Goal: Transaction & Acquisition: Purchase product/service

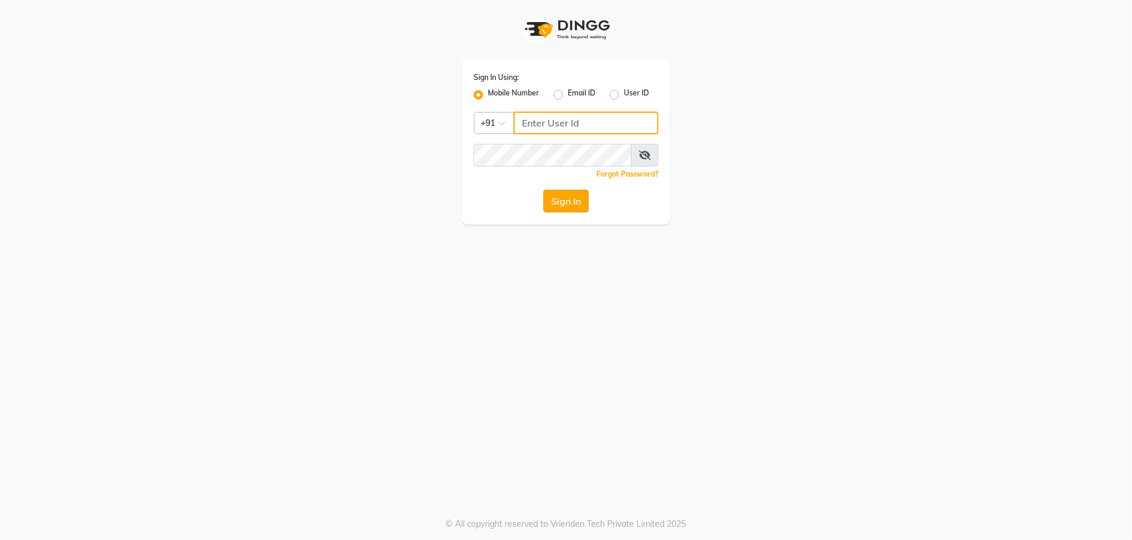
type input "9910222415"
click at [558, 200] on button "Sign In" at bounding box center [565, 201] width 45 height 23
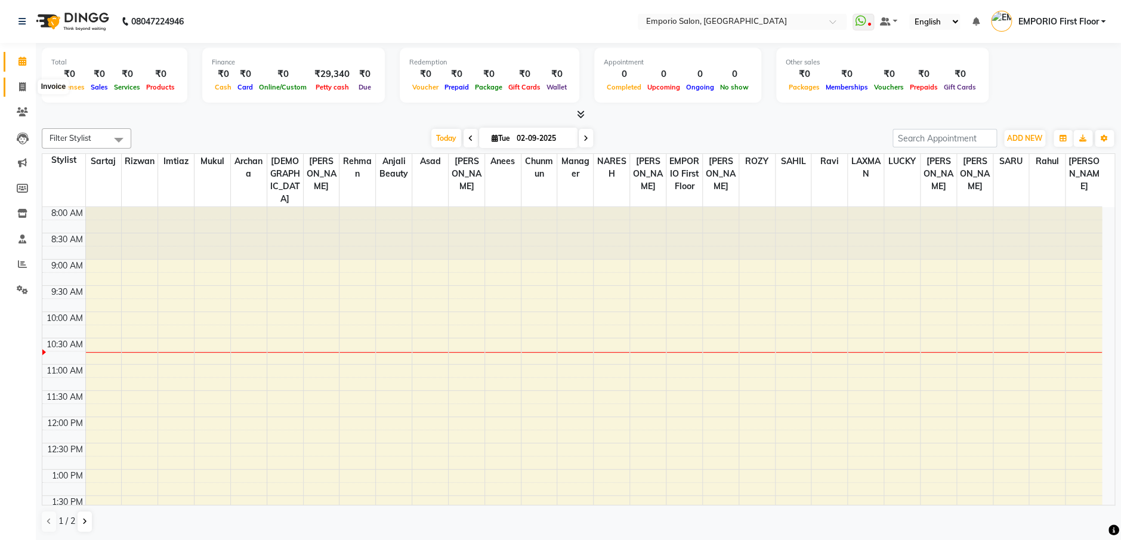
click at [21, 83] on icon at bounding box center [22, 86] width 7 height 9
select select "service"
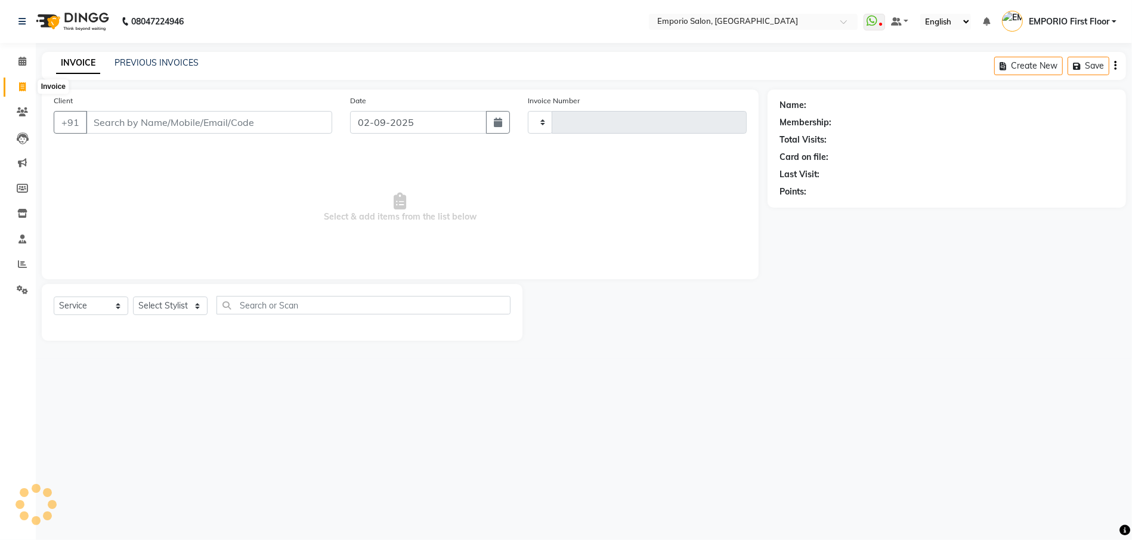
type input "4903"
select select "6332"
click at [141, 62] on link "PREVIOUS INVOICES" at bounding box center [157, 62] width 84 height 11
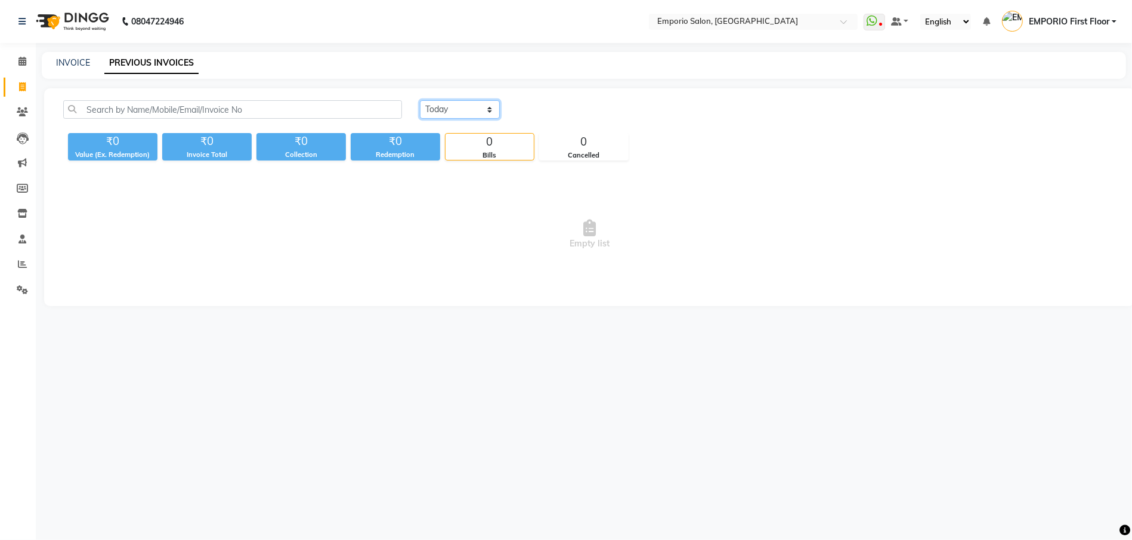
click at [469, 103] on select "Today Yesterday Custom Range" at bounding box center [460, 109] width 80 height 18
select select "yesterday"
click at [420, 100] on select "Today Yesterday Custom Range" at bounding box center [460, 109] width 80 height 18
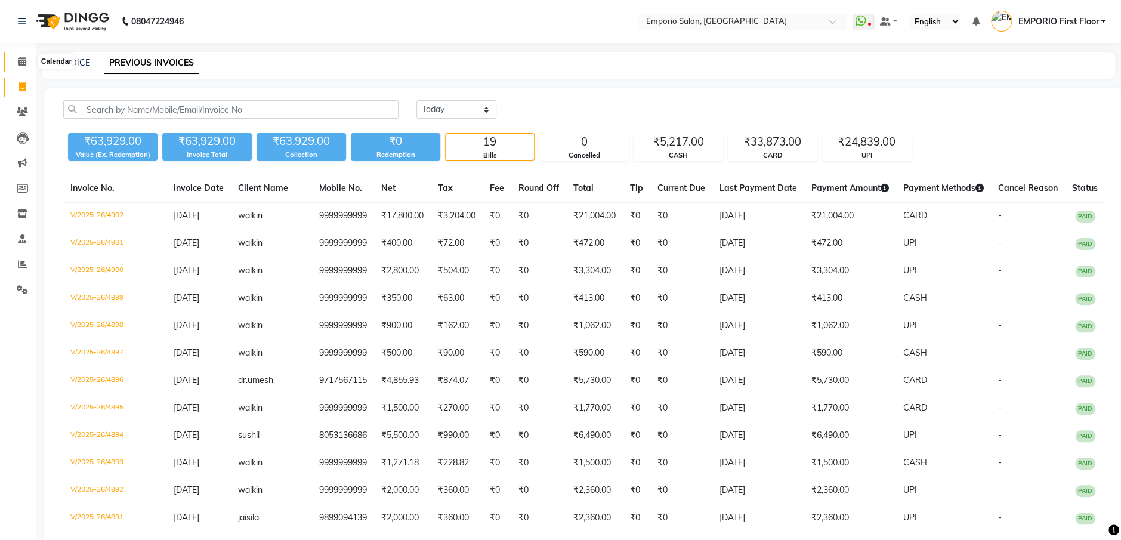
click at [16, 58] on span at bounding box center [22, 62] width 21 height 14
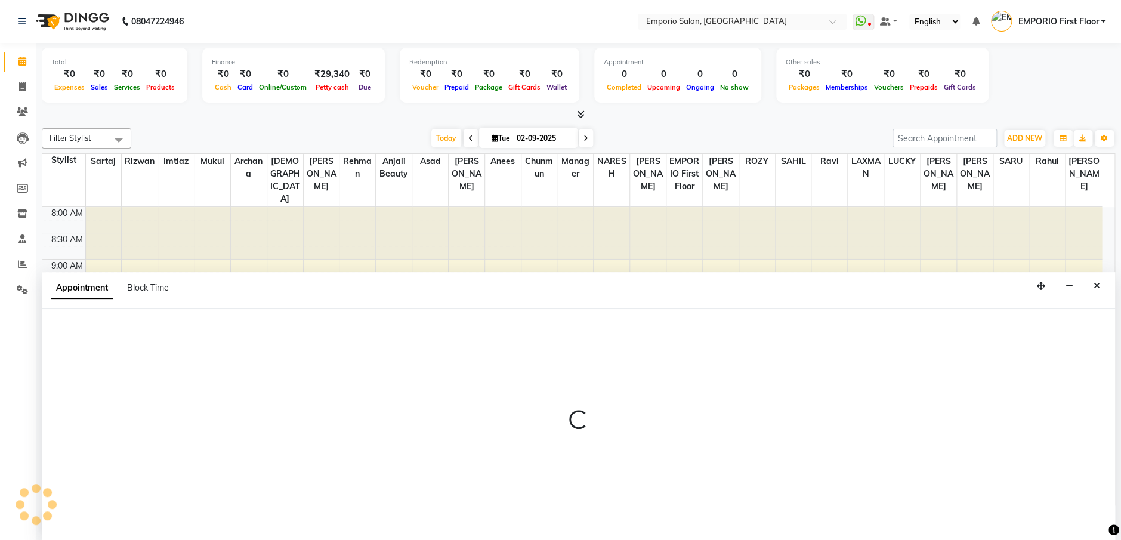
select select "71563"
select select "tentative"
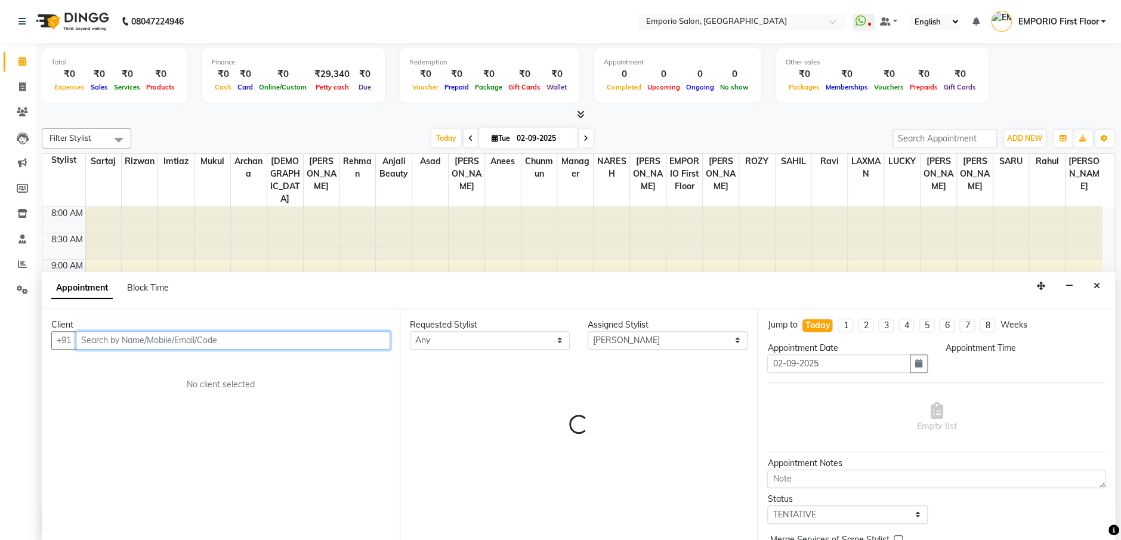
select select "570"
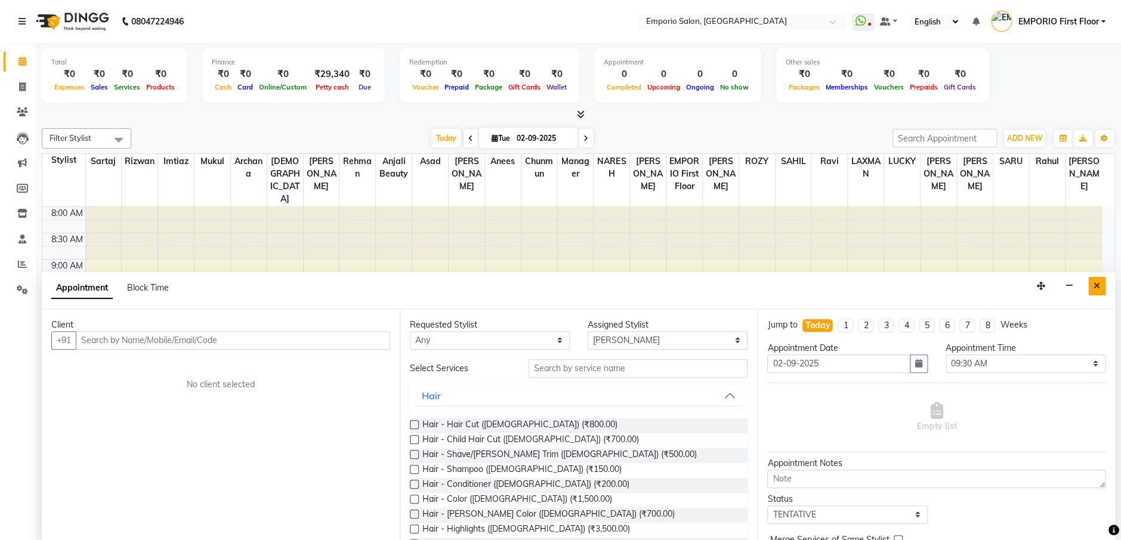
click at [1096, 282] on icon "Close" at bounding box center [1096, 286] width 7 height 8
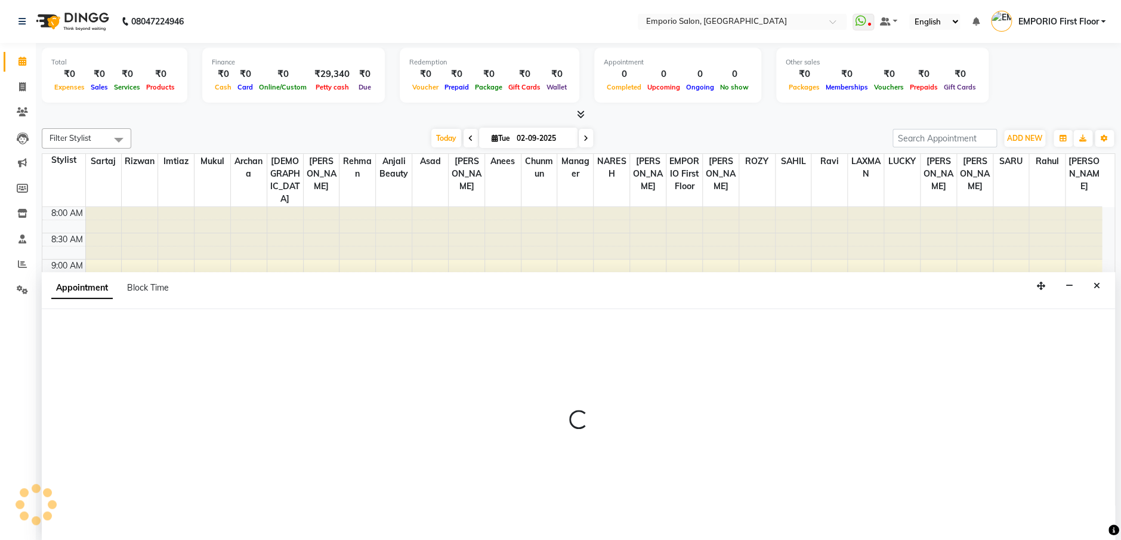
select select "89435"
select select "tentative"
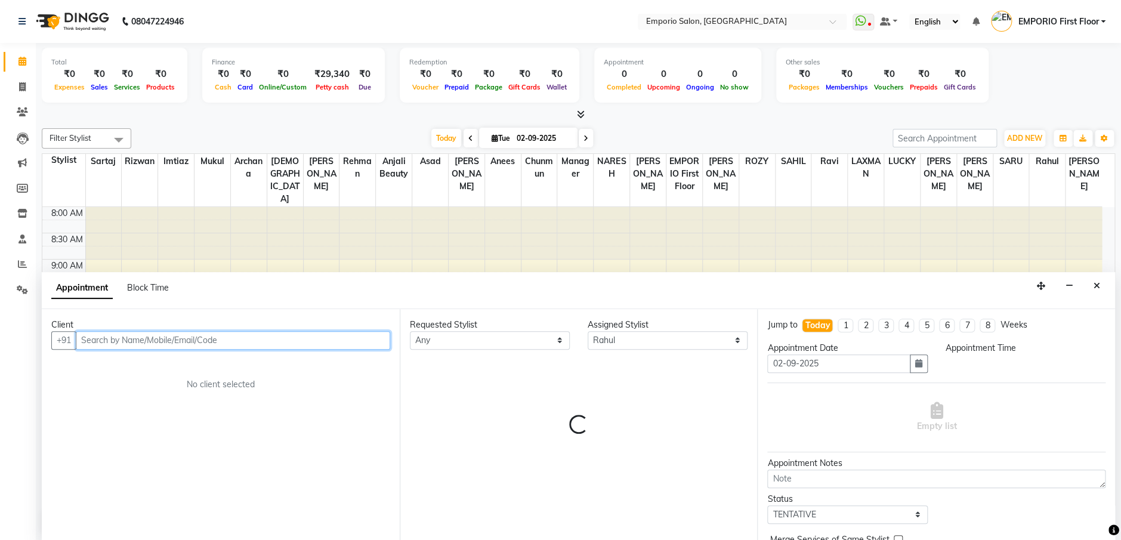
select select "750"
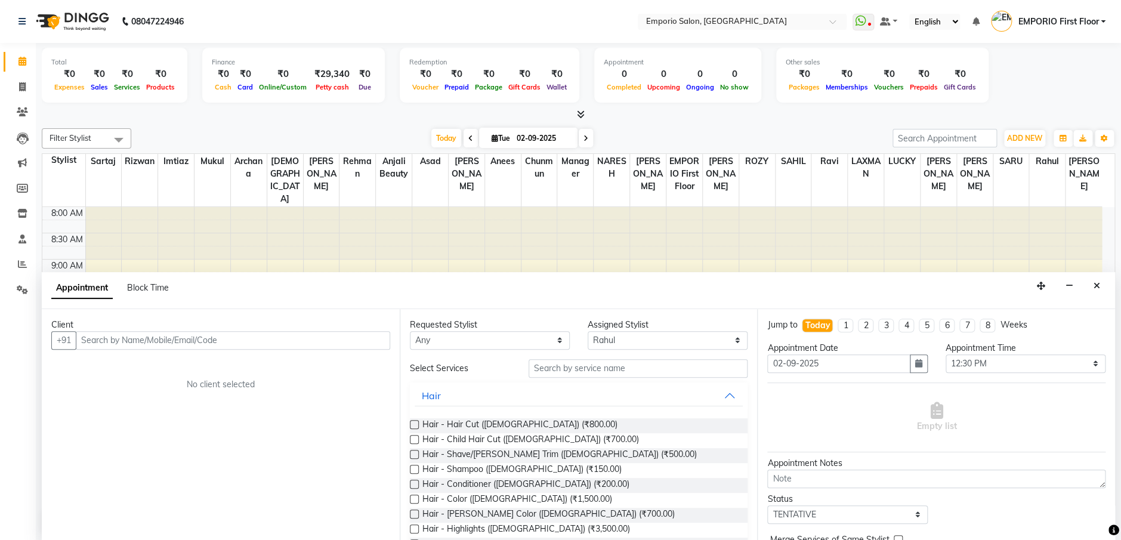
click at [345, 231] on div at bounding box center [357, 233] width 36 height 52
click at [1096, 284] on icon "Close" at bounding box center [1096, 286] width 7 height 8
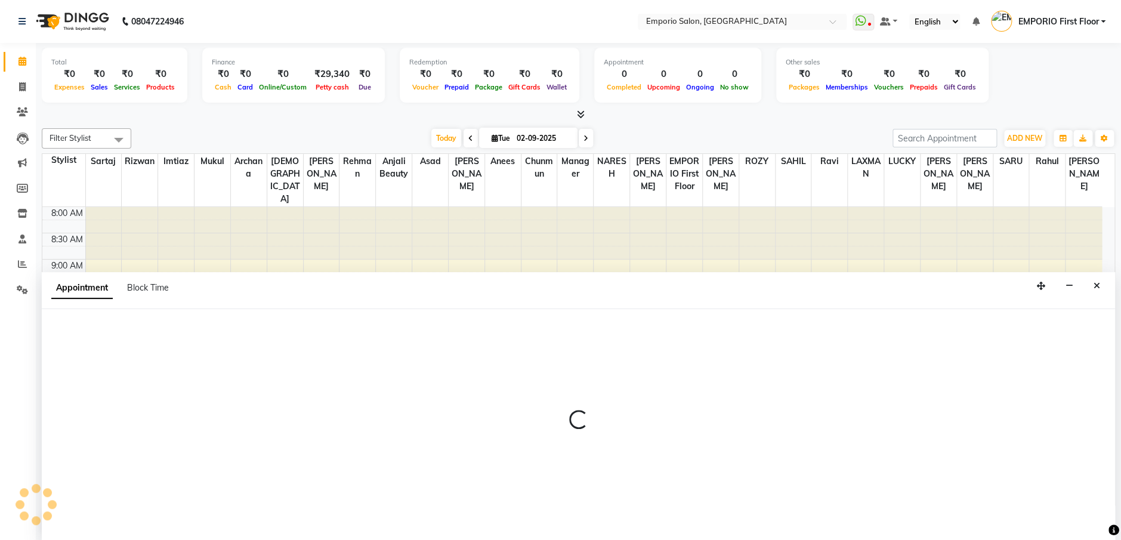
select select "78280"
select select "585"
select select "tentative"
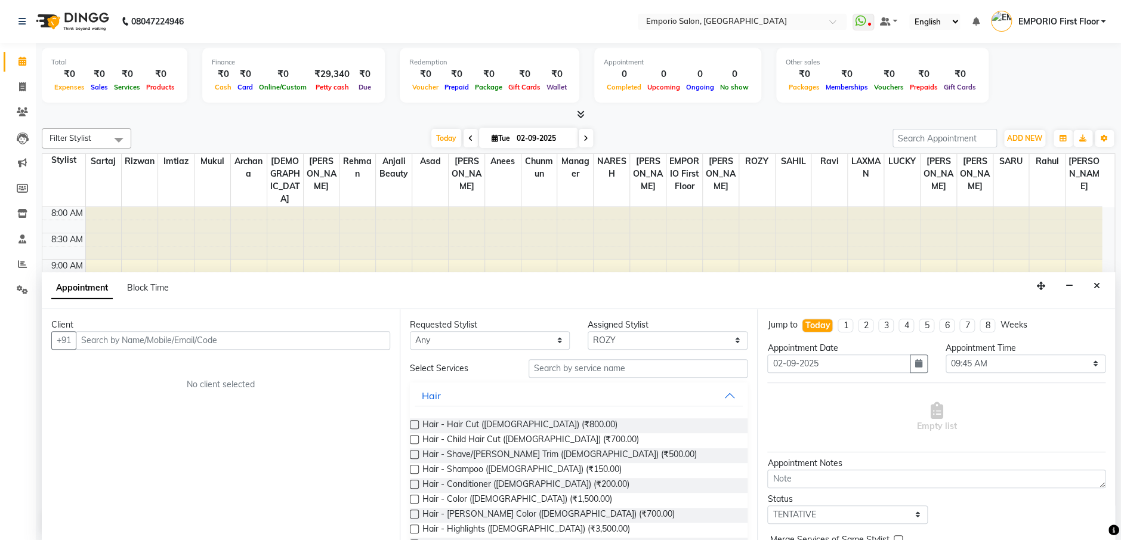
click at [1102, 275] on div "Appointment Block Time" at bounding box center [578, 290] width 1073 height 37
click at [824, 283] on div "Appointment Block Time" at bounding box center [578, 290] width 1073 height 37
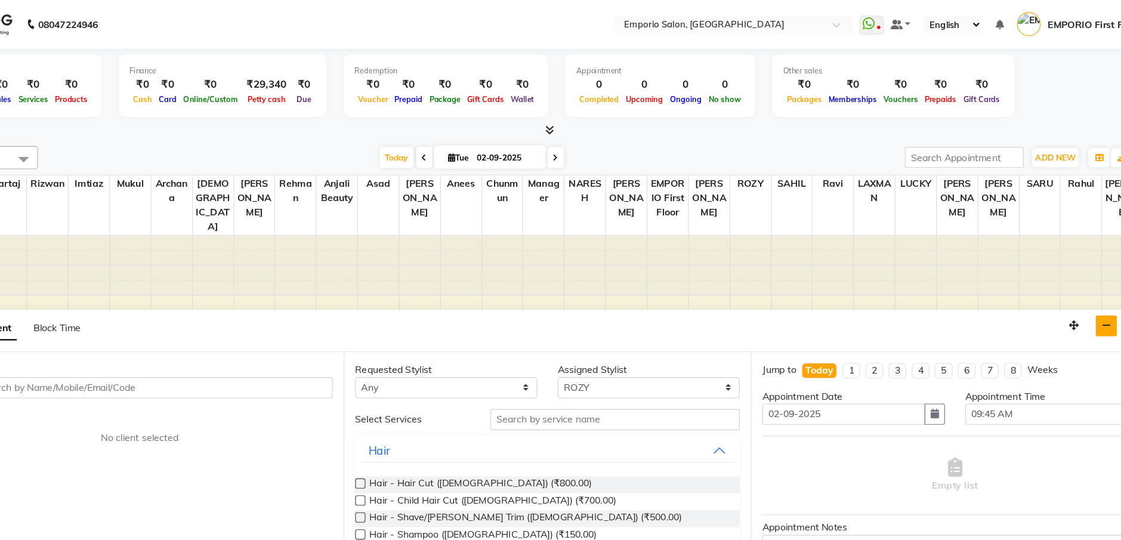
click at [1069, 280] on button "button" at bounding box center [1069, 286] width 18 height 18
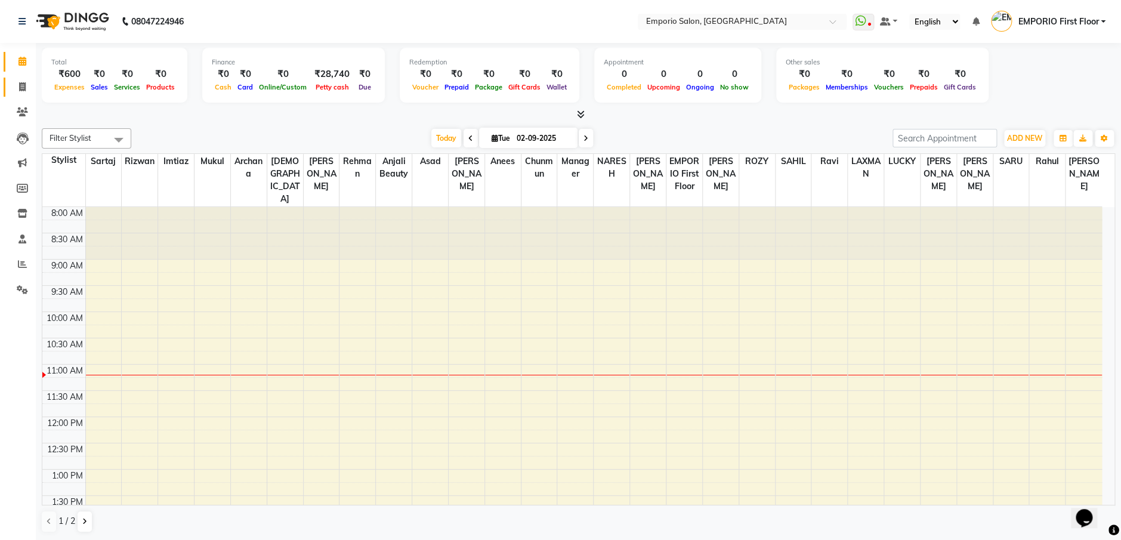
click at [22, 86] on icon at bounding box center [22, 86] width 7 height 9
select select "6332"
select select "service"
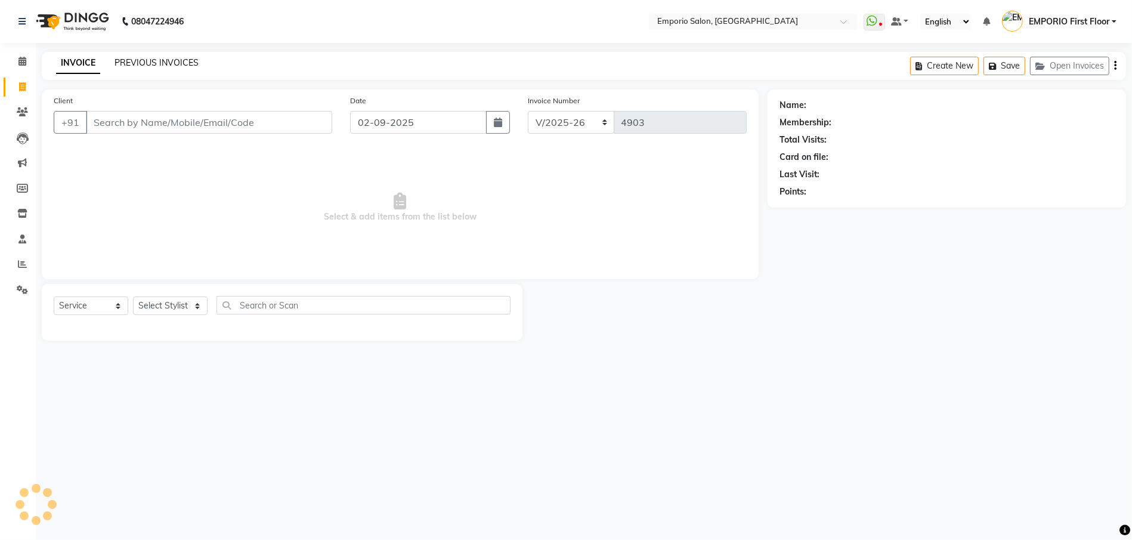
click at [157, 62] on link "PREVIOUS INVOICES" at bounding box center [157, 62] width 84 height 11
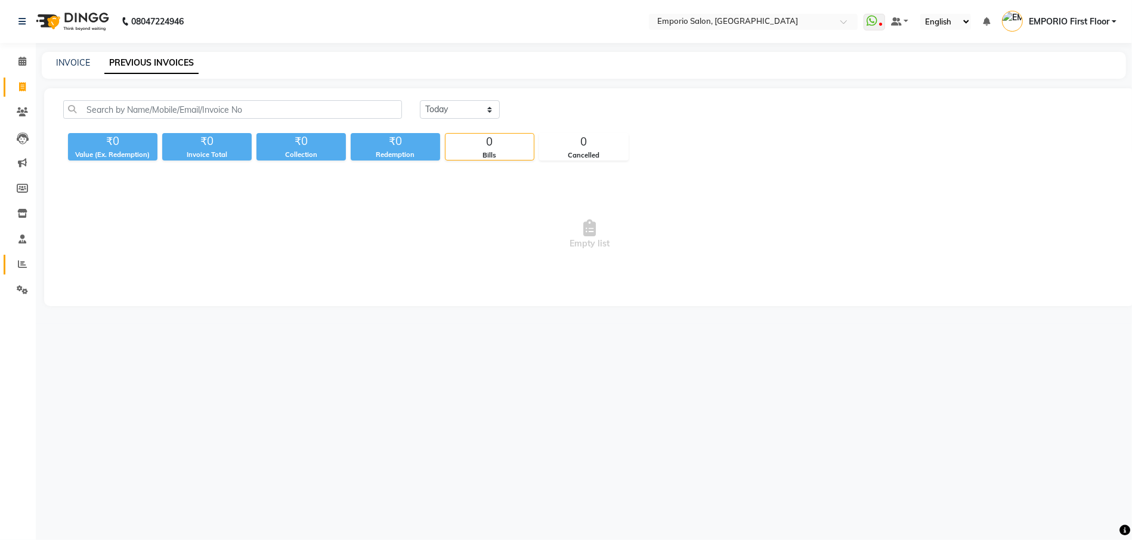
click at [23, 262] on icon at bounding box center [22, 263] width 9 height 9
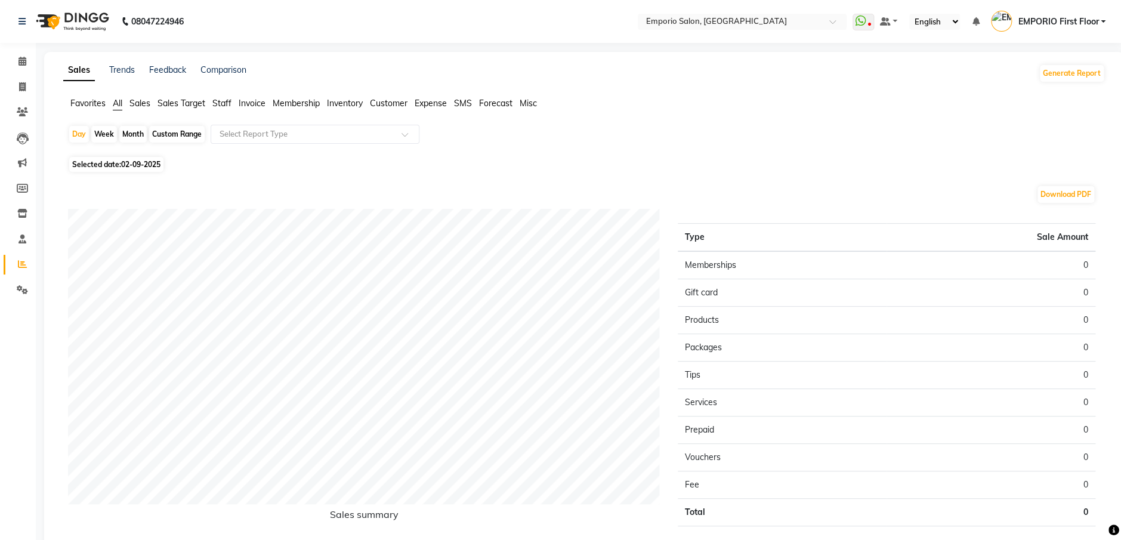
click at [420, 98] on span "Expense" at bounding box center [431, 103] width 32 height 11
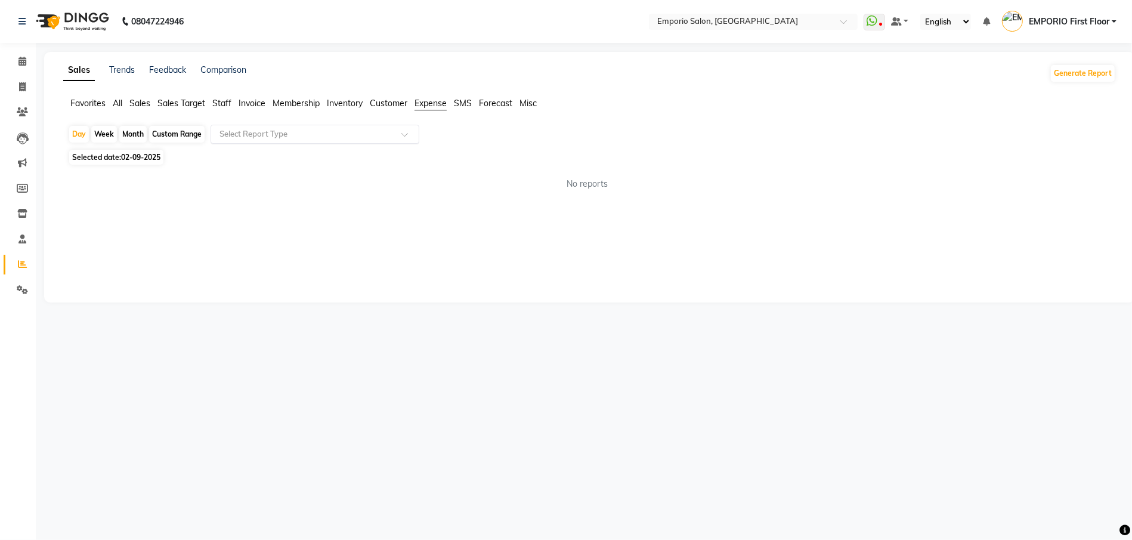
click at [352, 134] on input "text" at bounding box center [303, 134] width 172 height 12
click at [336, 148] on div "Expense by type" at bounding box center [315, 156] width 208 height 24
select select "filtered_report"
select select "csv"
click at [22, 288] on icon at bounding box center [22, 289] width 11 height 9
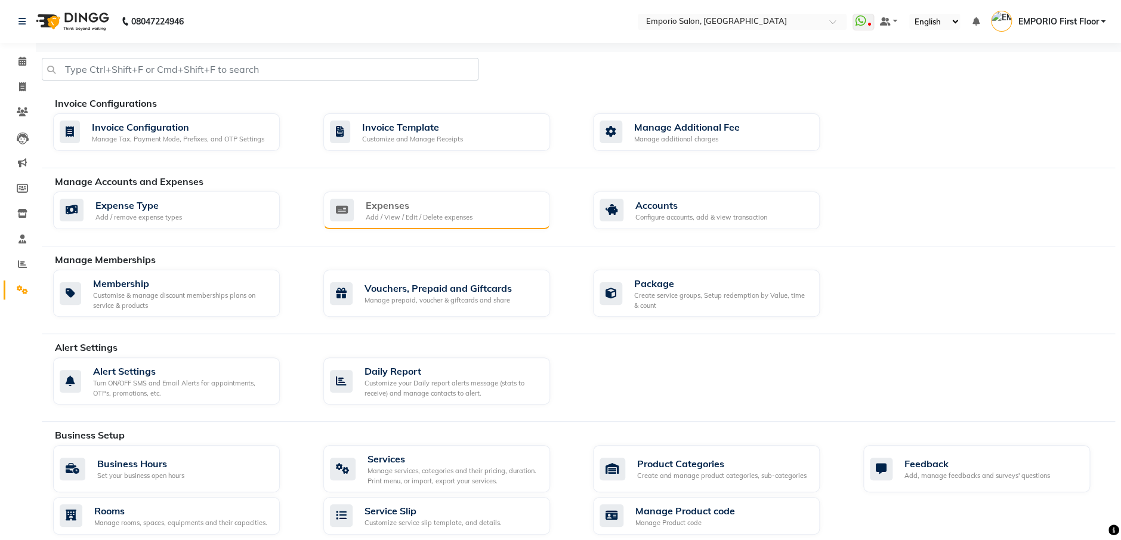
click at [460, 204] on div "Expenses" at bounding box center [419, 205] width 107 height 14
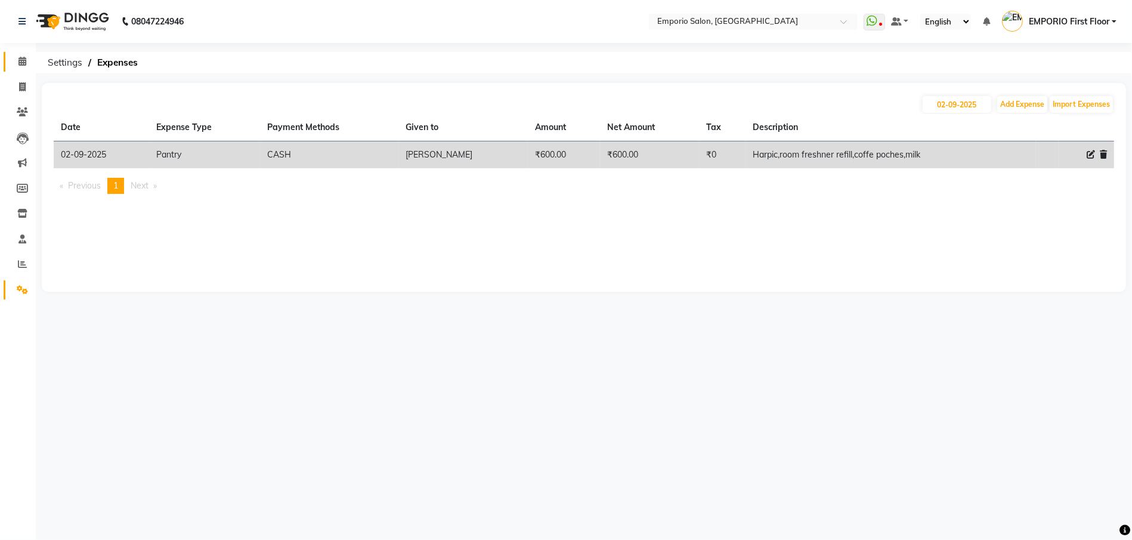
click at [22, 58] on icon at bounding box center [22, 61] width 8 height 9
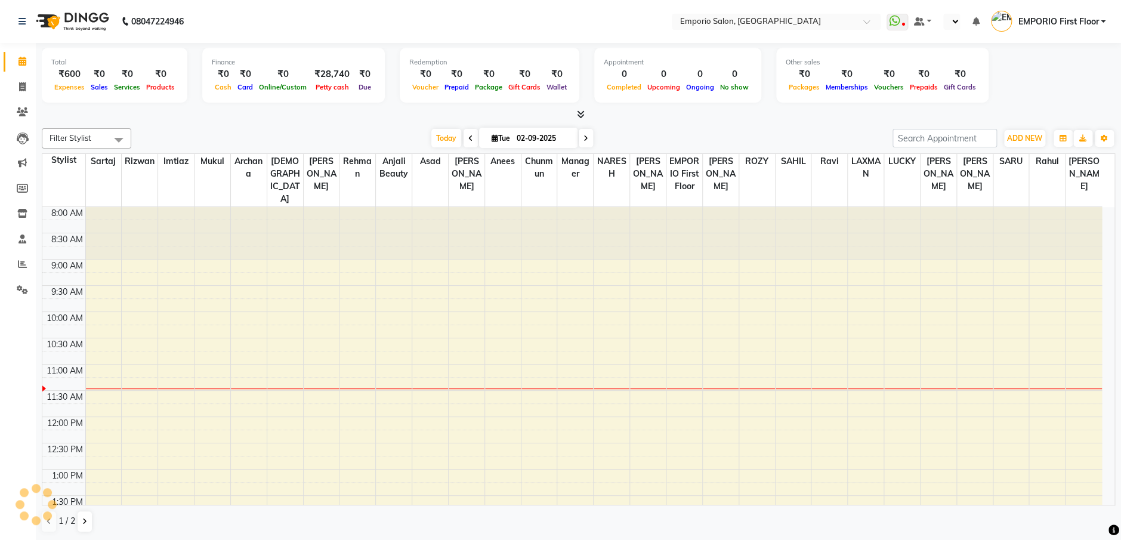
select select "en"
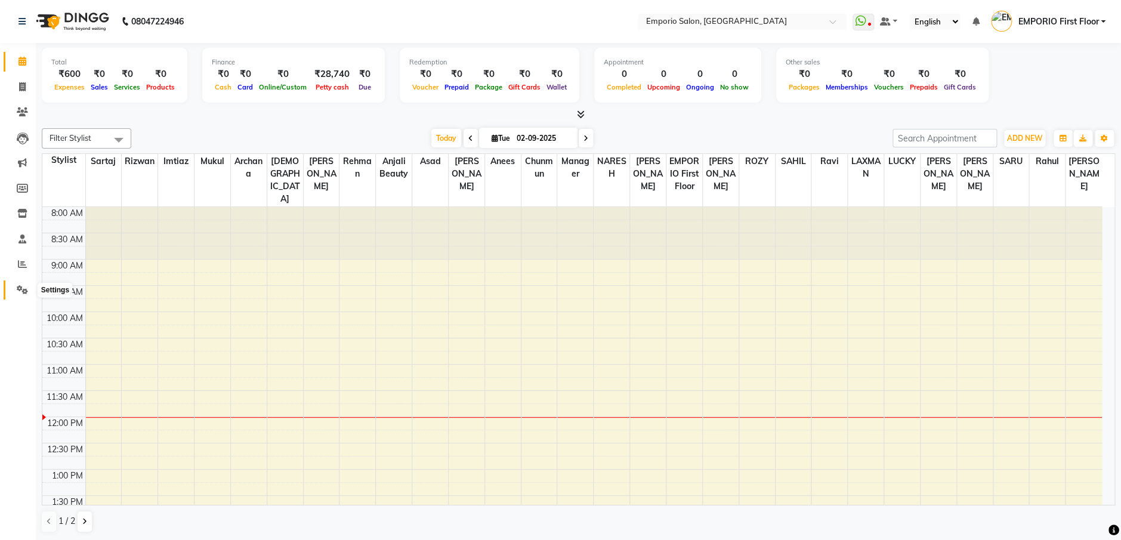
click at [18, 285] on icon at bounding box center [22, 289] width 11 height 9
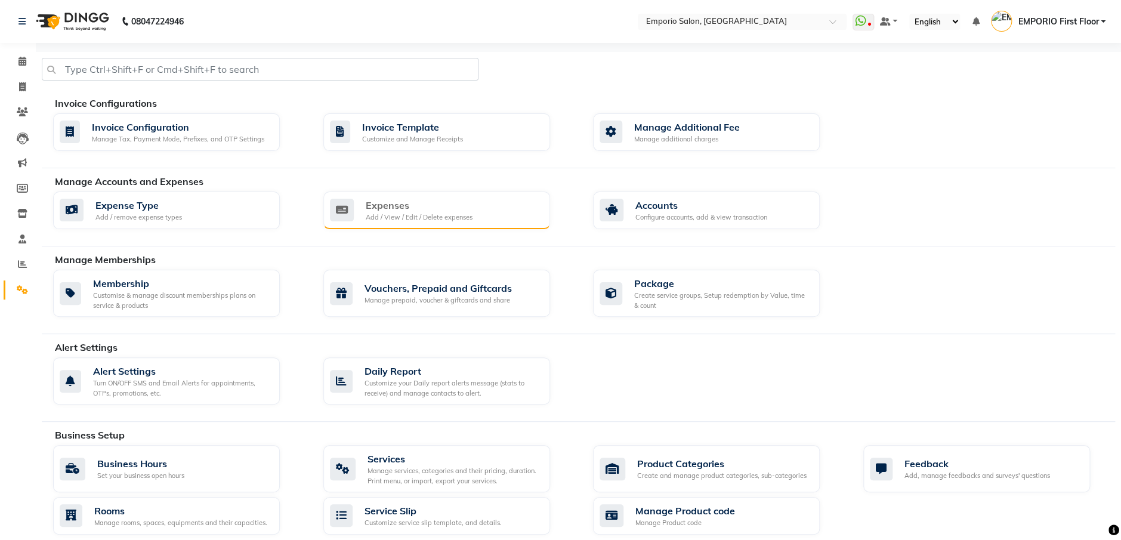
click at [426, 212] on div "Add / View / Edit / Delete expenses" at bounding box center [419, 217] width 107 height 10
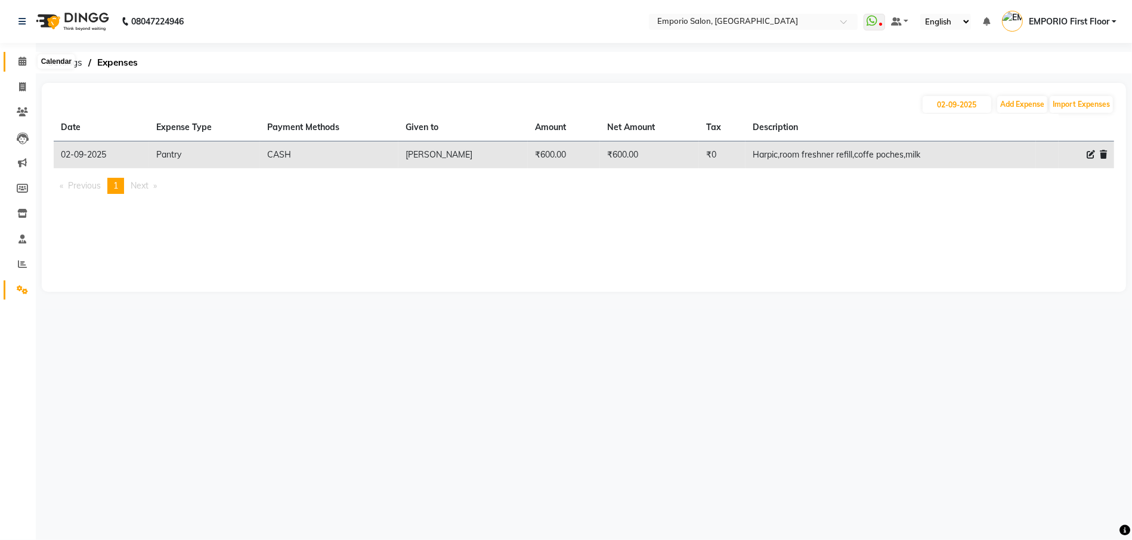
click at [24, 59] on icon at bounding box center [22, 61] width 8 height 9
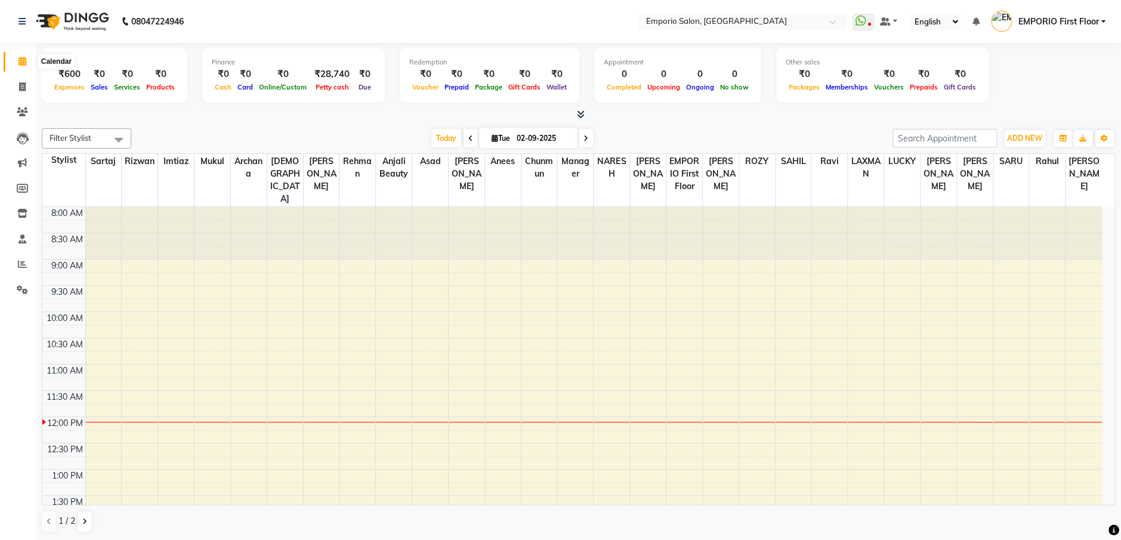
click at [23, 63] on icon at bounding box center [22, 61] width 8 height 9
click at [23, 87] on icon at bounding box center [22, 86] width 7 height 9
select select "service"
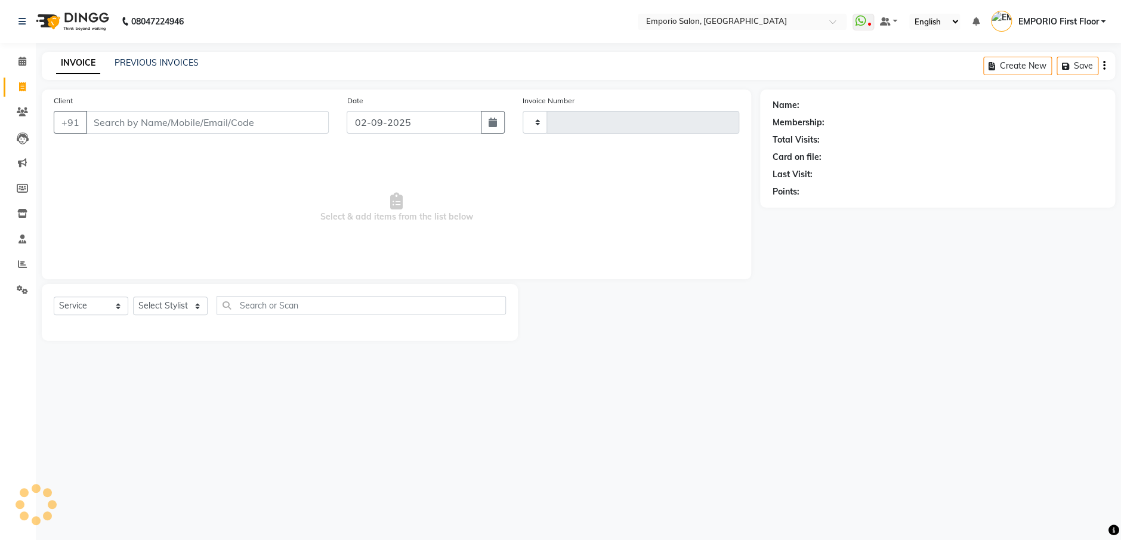
type input "4903"
select select "6332"
click at [180, 61] on link "PREVIOUS INVOICES" at bounding box center [157, 62] width 84 height 11
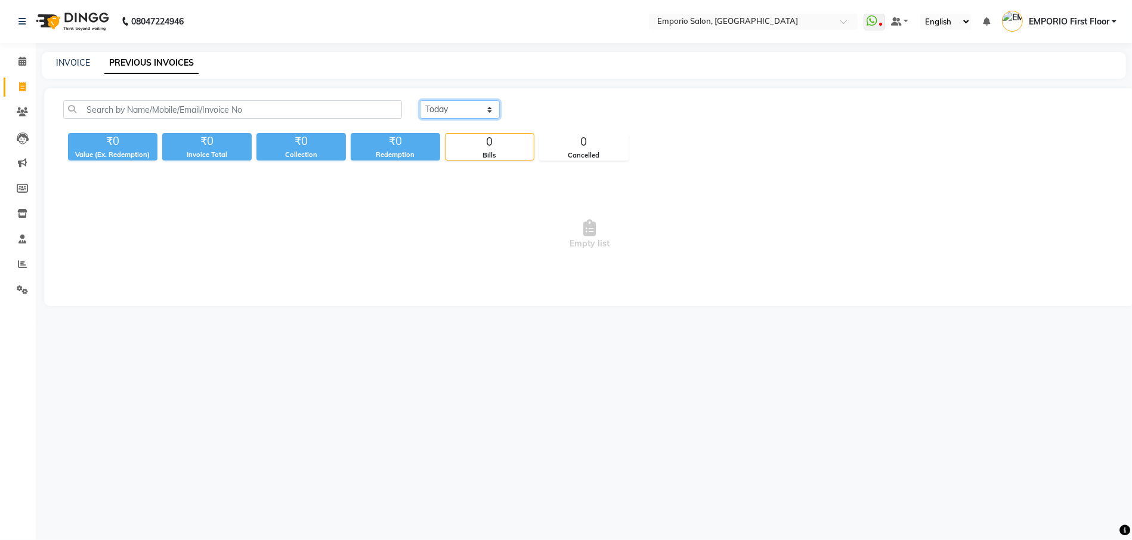
click at [490, 112] on select "Today Yesterday Custom Range" at bounding box center [460, 109] width 80 height 18
select select "yesterday"
click at [420, 100] on select "Today Yesterday Custom Range" at bounding box center [460, 109] width 80 height 18
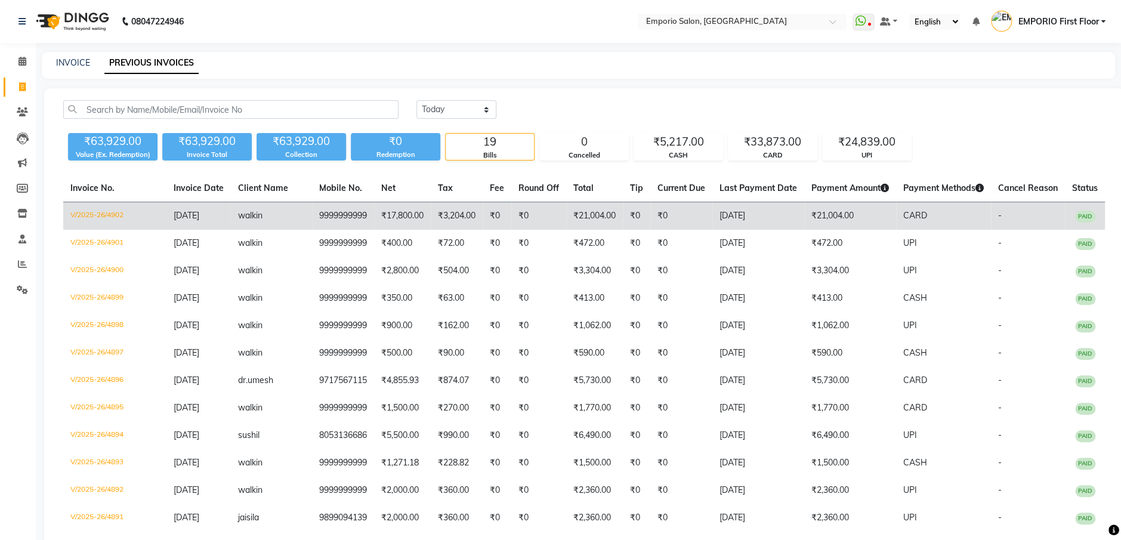
click at [804, 214] on td "₹21,004.00" at bounding box center [850, 216] width 92 height 28
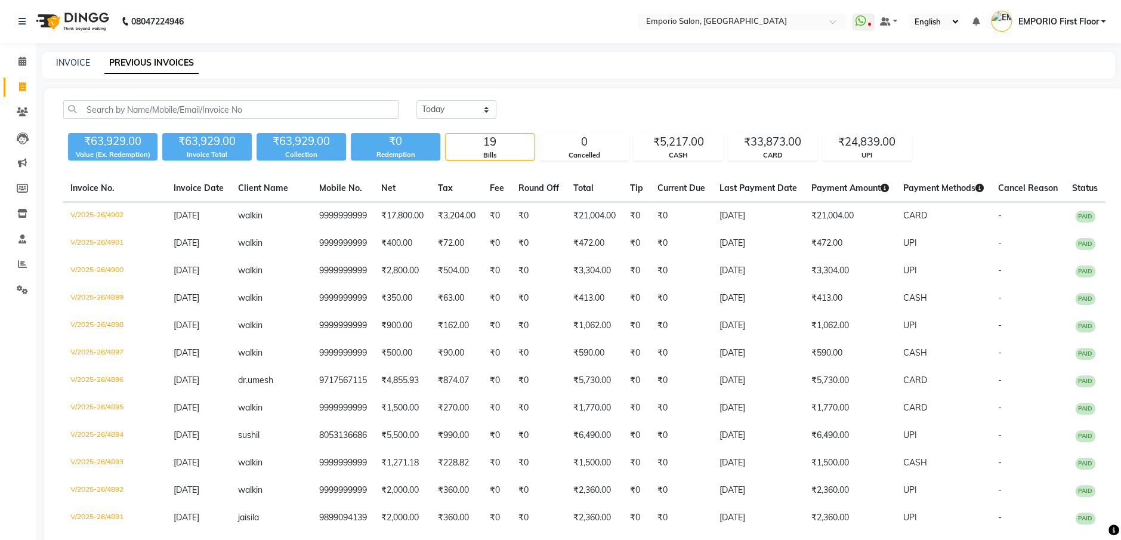
select select "service"
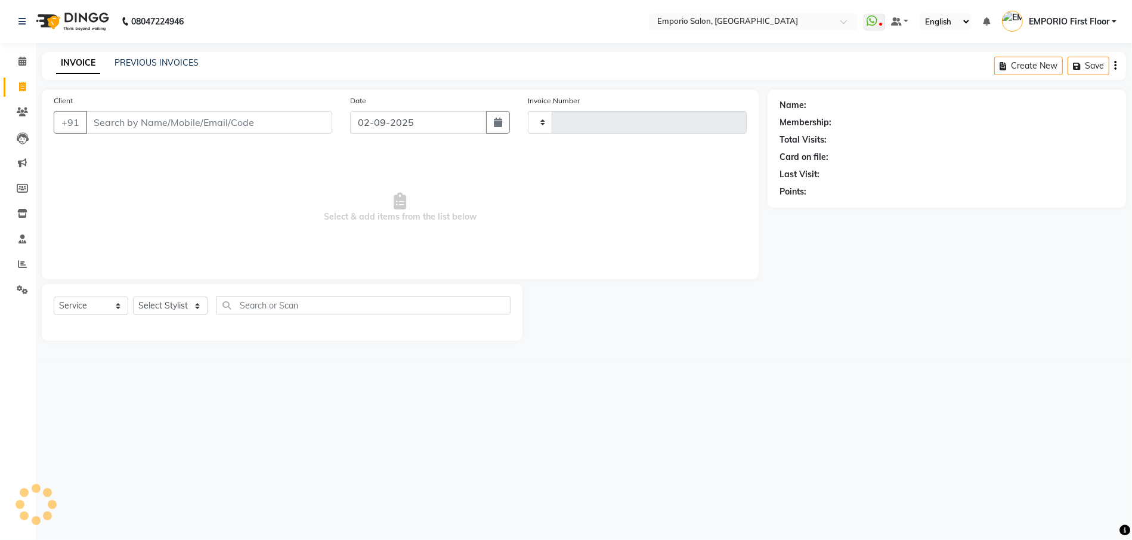
type input "4903"
select select "6332"
click at [20, 61] on icon at bounding box center [22, 61] width 8 height 9
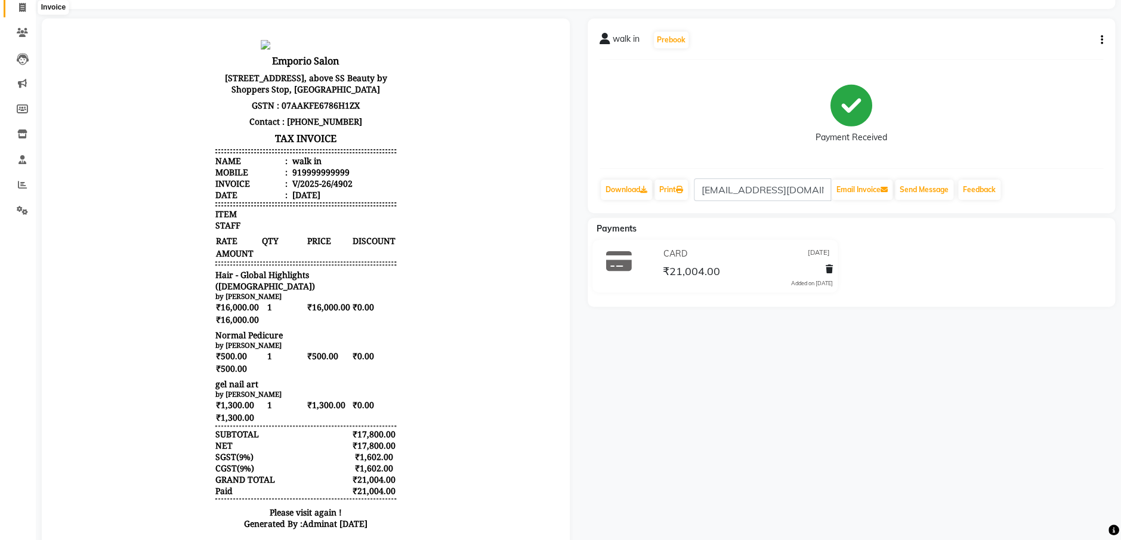
click at [19, 9] on icon at bounding box center [22, 7] width 7 height 9
select select "6332"
select select "service"
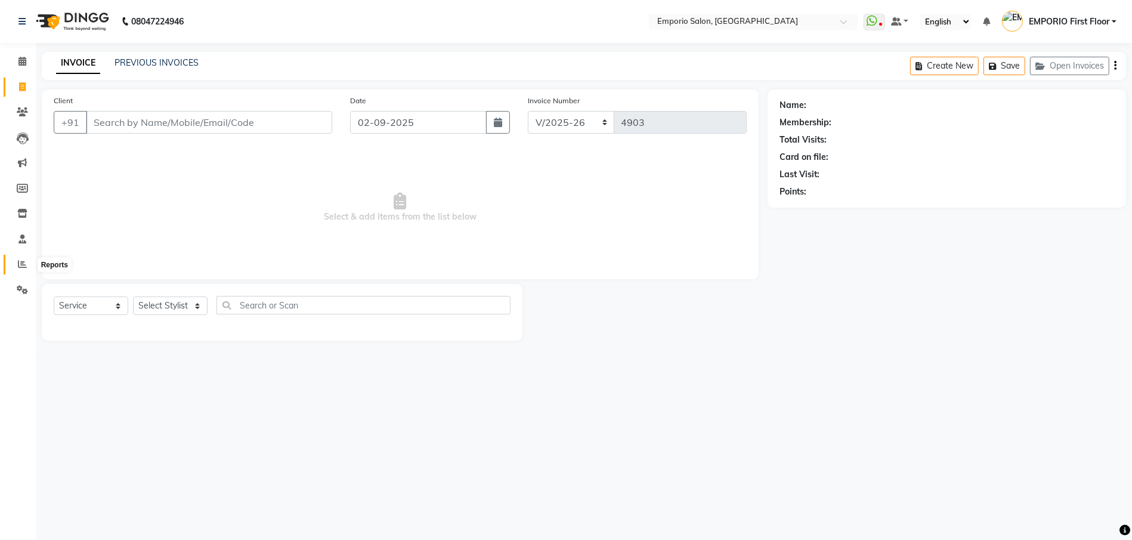
click at [22, 267] on icon at bounding box center [22, 263] width 9 height 9
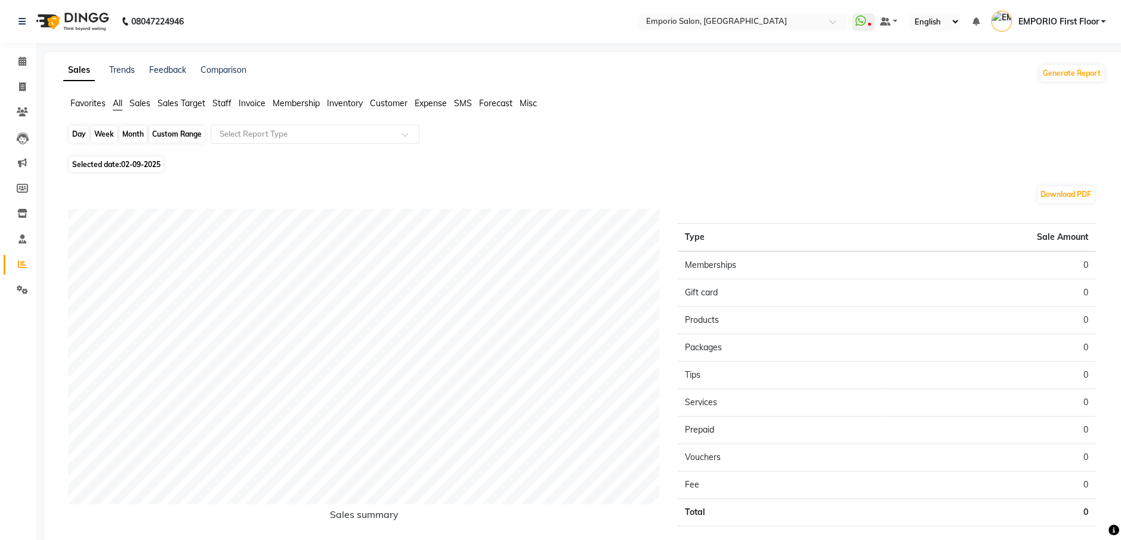
click at [80, 132] on div "Day" at bounding box center [79, 134] width 20 height 17
select select "9"
select select "2025"
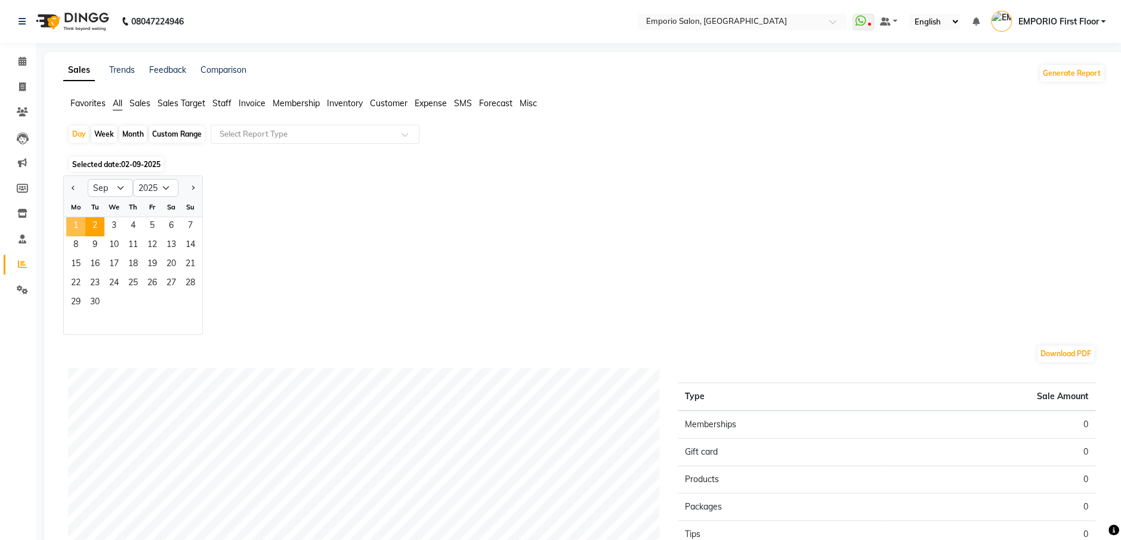
click at [79, 226] on span "1" at bounding box center [75, 226] width 19 height 19
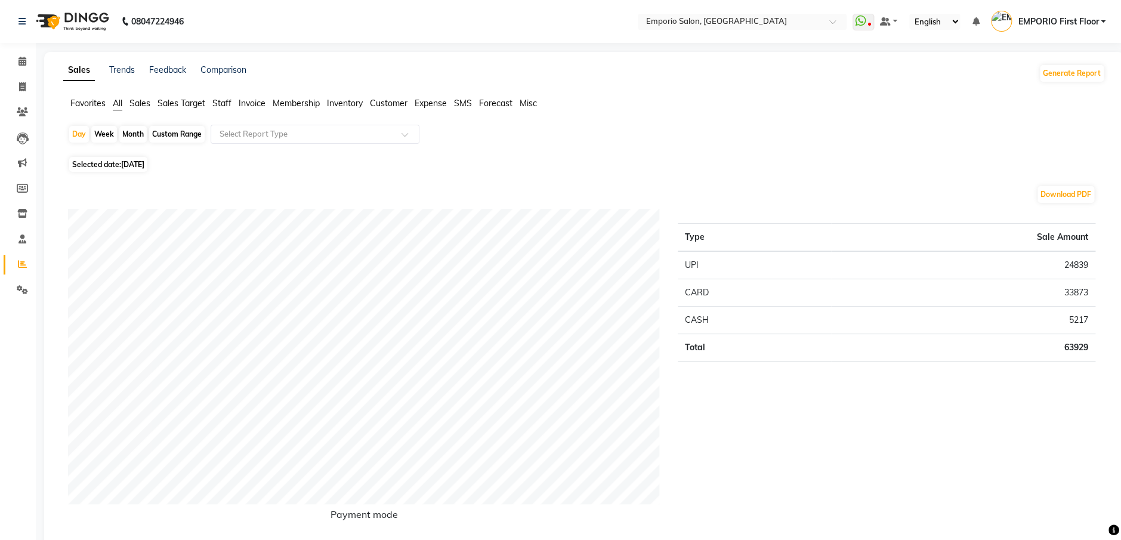
click at [224, 103] on span "Staff" at bounding box center [221, 103] width 19 height 11
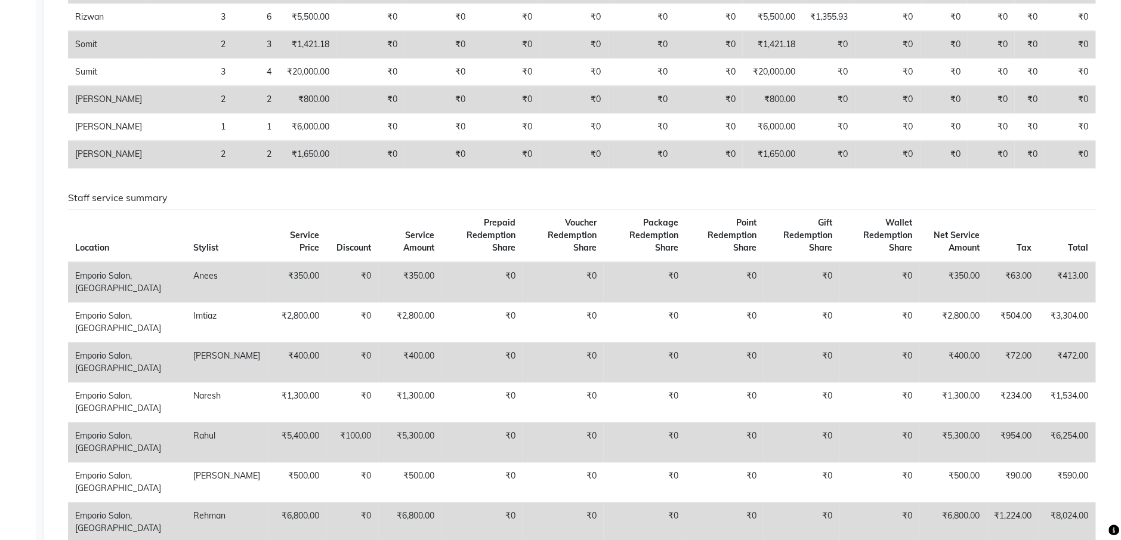
scroll to position [180, 0]
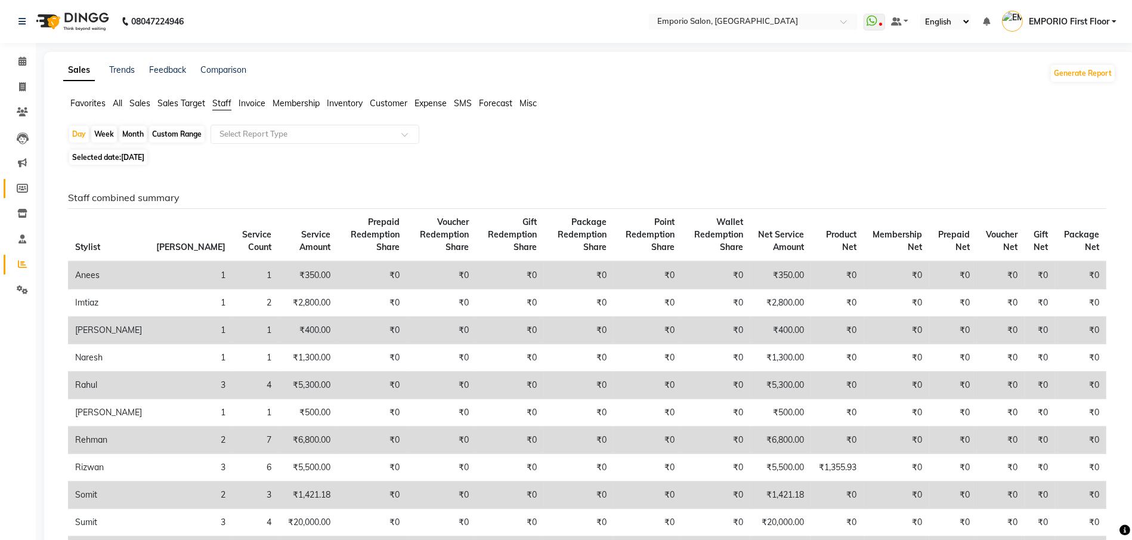
select select "service"
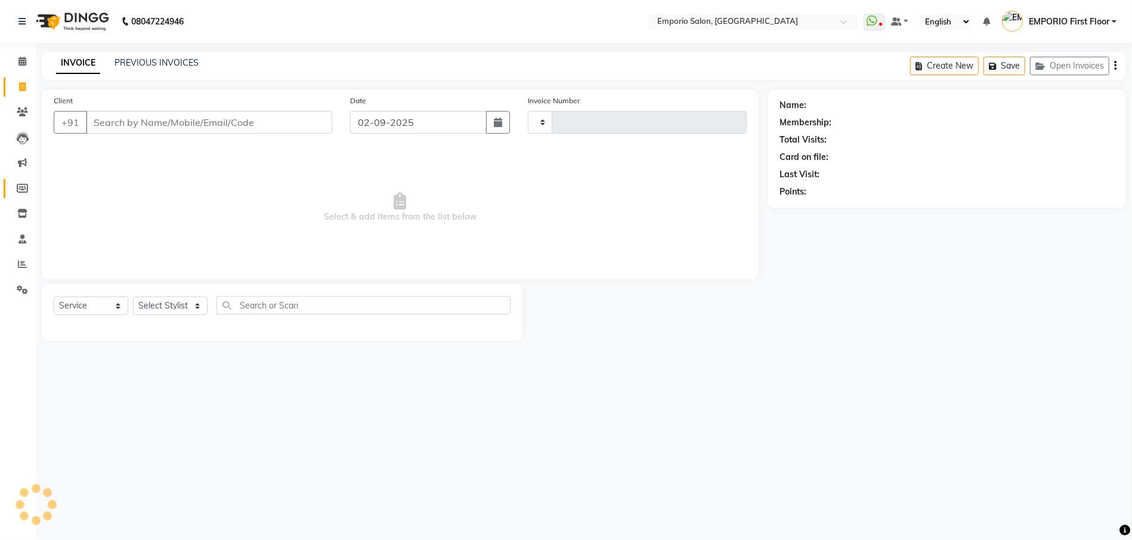
type input "4903"
select select "6332"
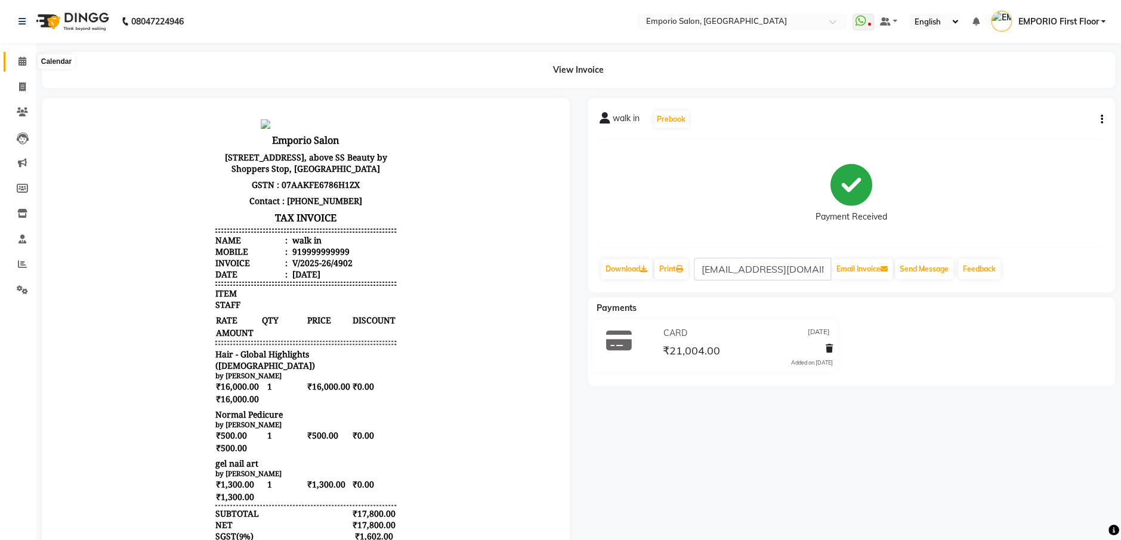
click at [21, 62] on icon at bounding box center [22, 61] width 8 height 9
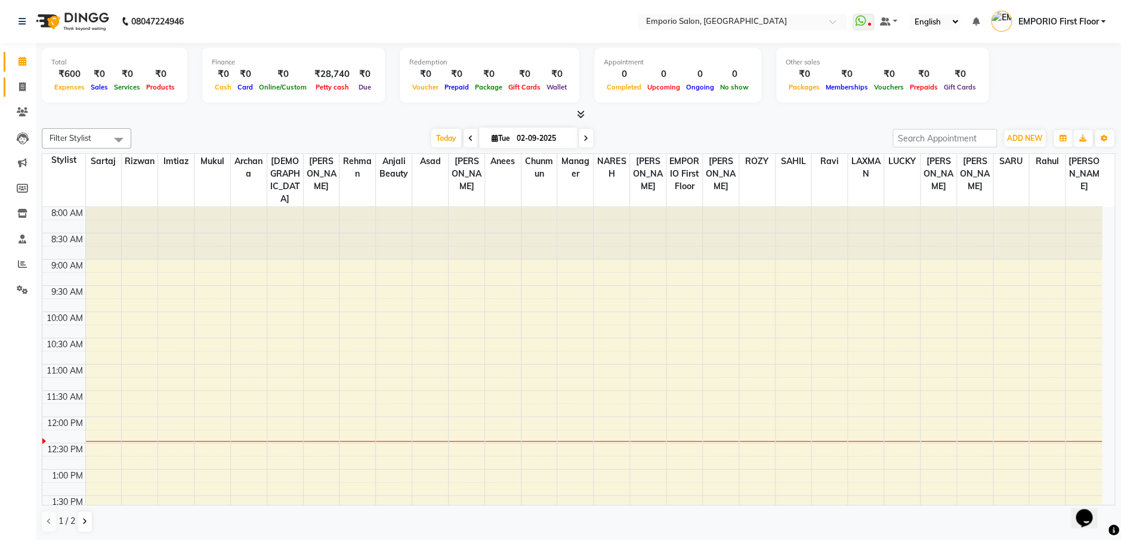
click at [20, 78] on link "Invoice" at bounding box center [18, 88] width 29 height 20
select select "service"
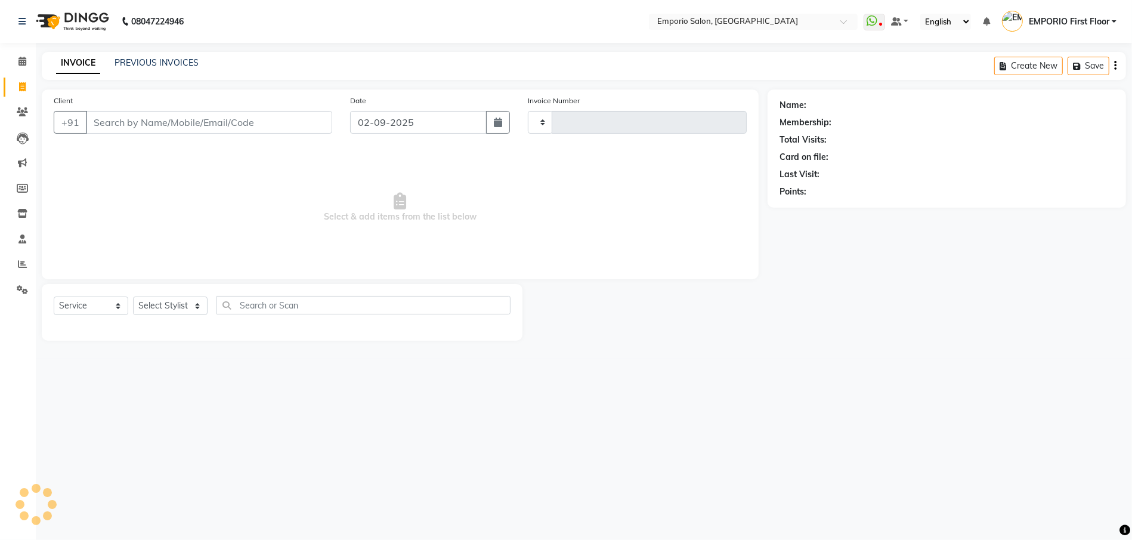
type input "4903"
select select "6332"
click at [20, 60] on icon at bounding box center [22, 61] width 8 height 9
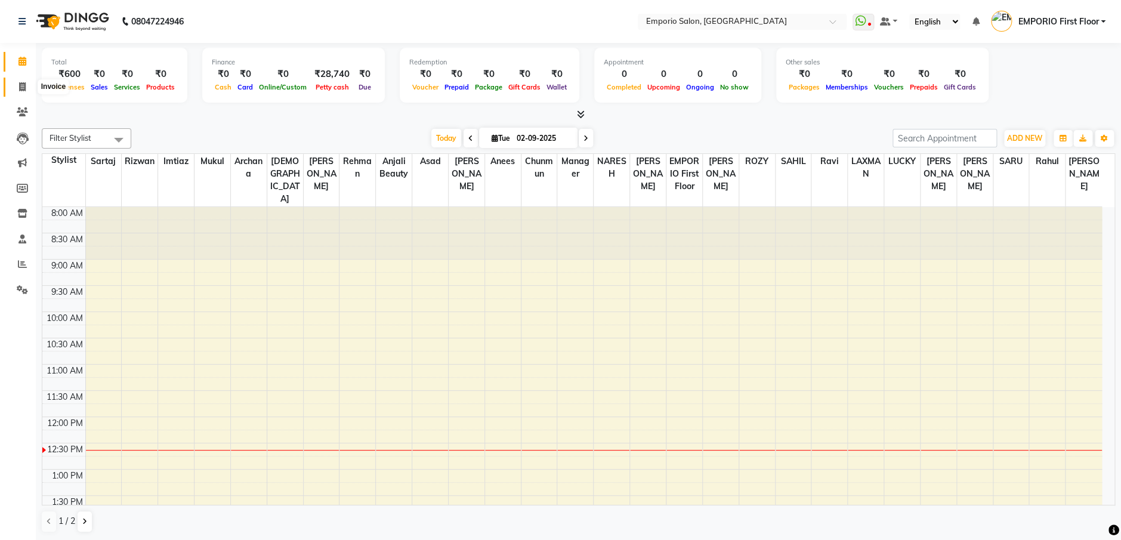
click at [16, 90] on span at bounding box center [22, 88] width 21 height 14
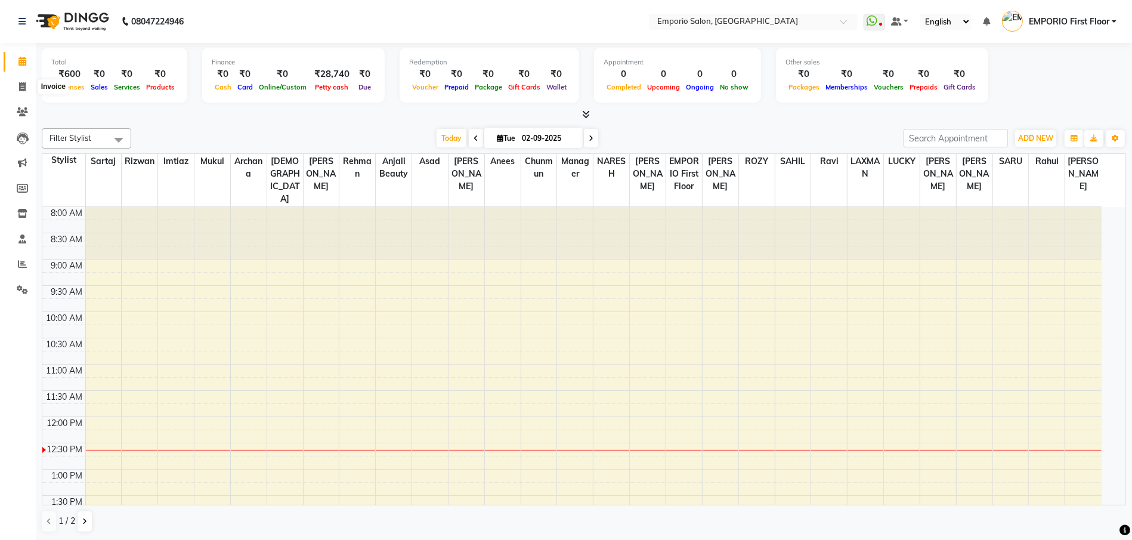
select select "service"
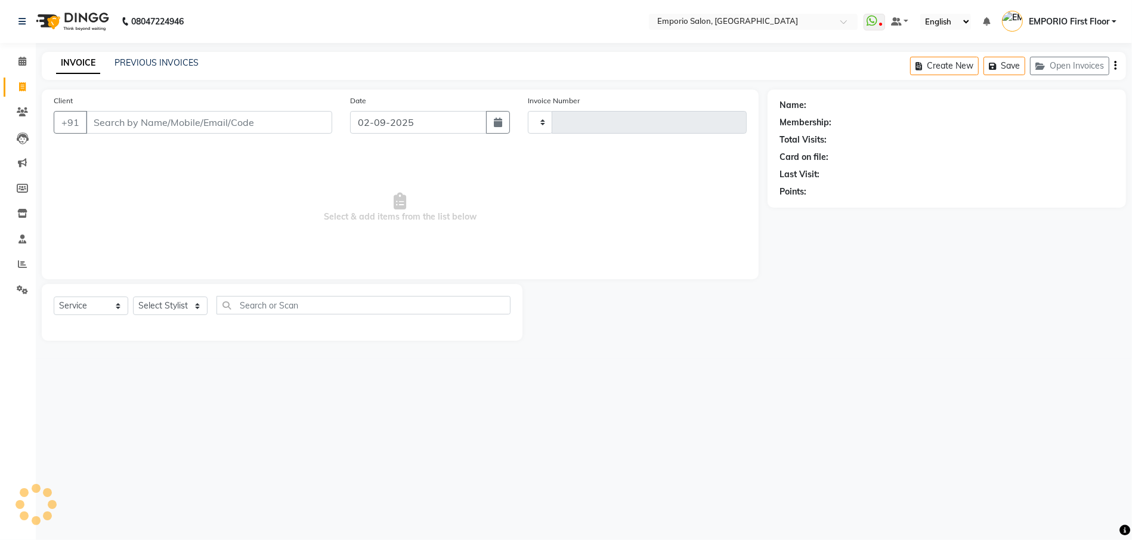
type input "4903"
select select "6332"
click at [161, 63] on link "PREVIOUS INVOICES" at bounding box center [157, 62] width 84 height 11
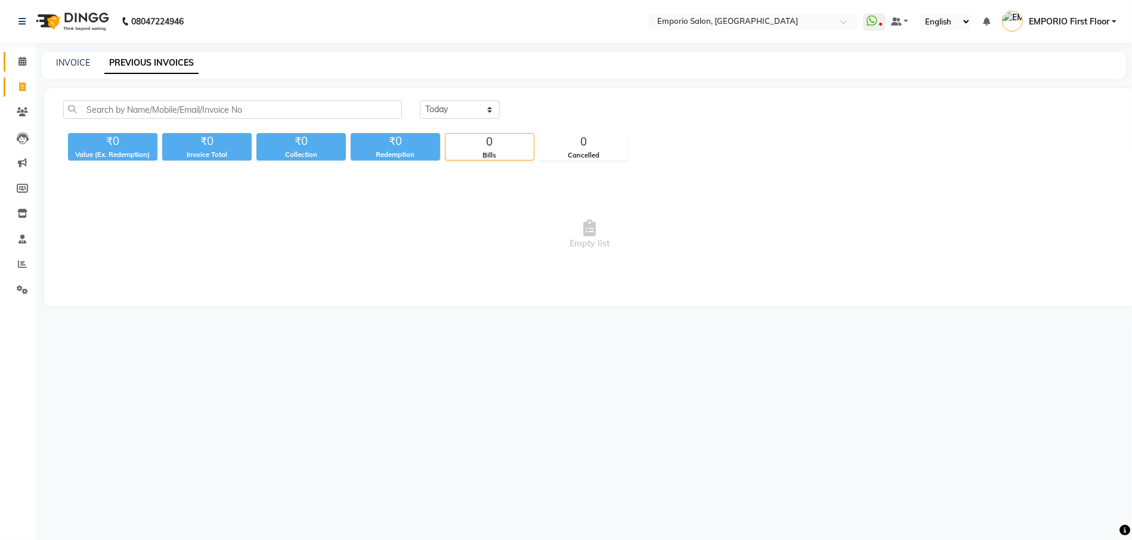
click at [11, 57] on link "Calendar" at bounding box center [18, 62] width 29 height 20
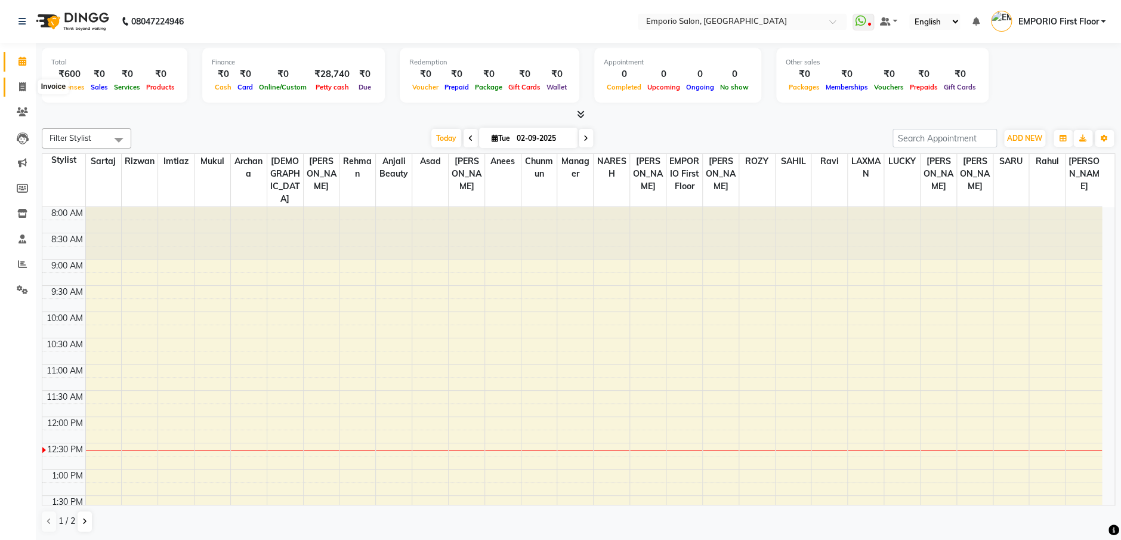
click at [30, 81] on span at bounding box center [22, 88] width 21 height 14
select select "service"
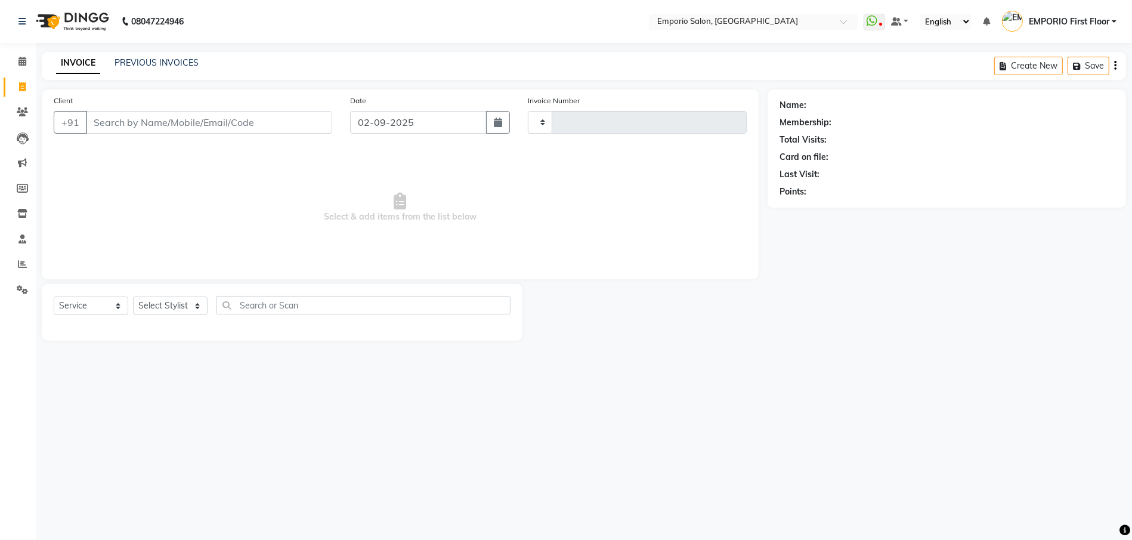
type input "4903"
select select "6332"
click at [162, 306] on select "Select Stylist Anees Anjali beauty Archana Asad AYUSH chunmun EMPORIO First Flo…" at bounding box center [170, 305] width 75 height 18
select select "47514"
click at [133, 296] on select "Select Stylist Anees Anjali beauty Archana Asad AYUSH chunmun EMPORIO First Flo…" at bounding box center [170, 305] width 75 height 18
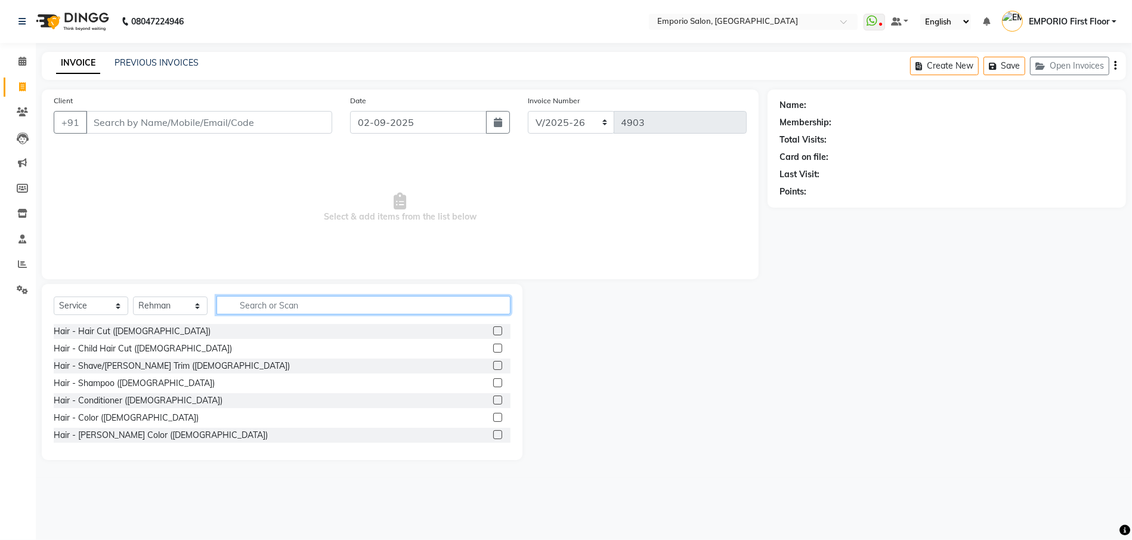
click at [332, 305] on input "text" at bounding box center [364, 305] width 294 height 18
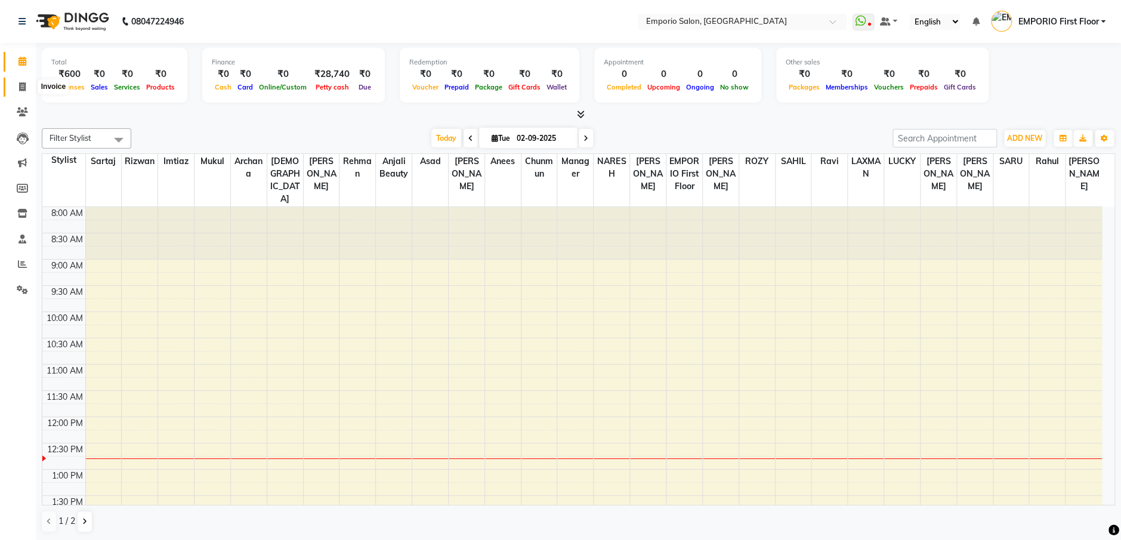
click at [24, 87] on icon at bounding box center [22, 86] width 7 height 9
select select "service"
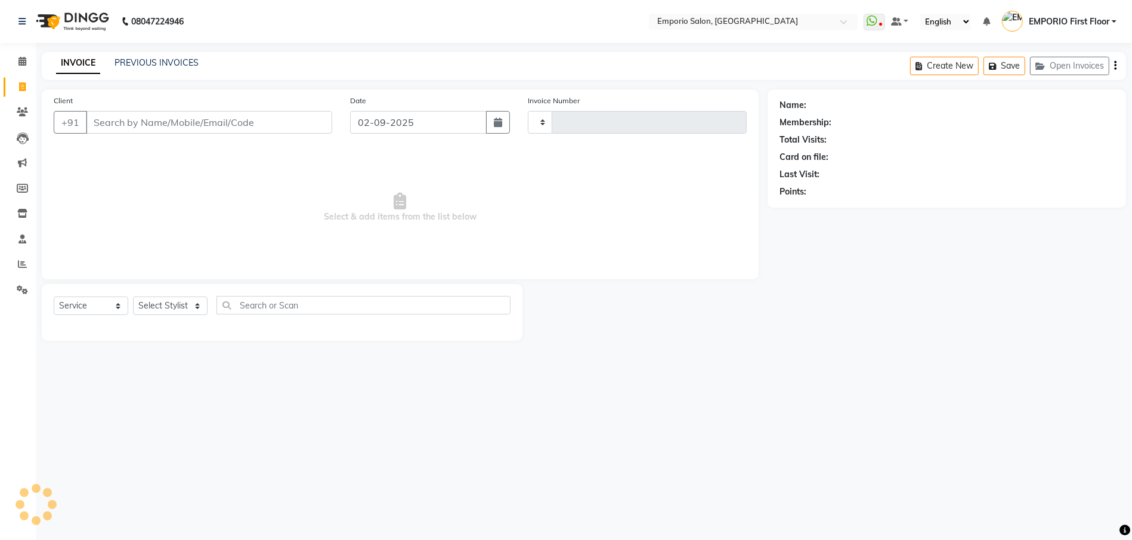
type input "4903"
select select "6332"
click at [14, 57] on span at bounding box center [22, 62] width 21 height 14
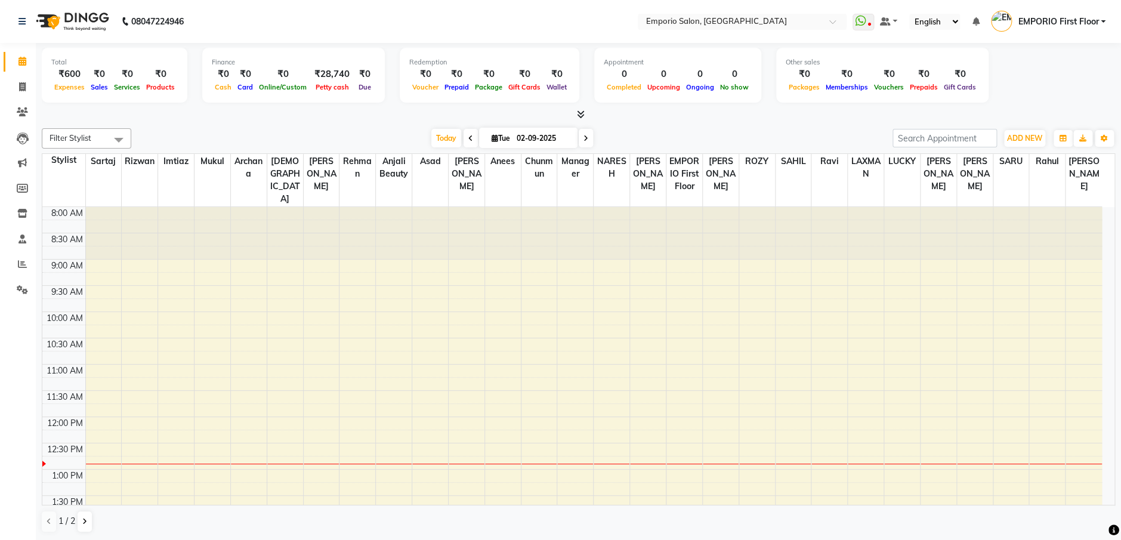
click at [957, 79] on div "₹0" at bounding box center [960, 74] width 38 height 14
click at [995, 83] on div "Total ₹600 Expenses ₹0 Sales ₹0 Services ₹0 Products Finance ₹0 Cash ₹0 Card ₹0…" at bounding box center [578, 77] width 1073 height 58
click at [1007, 83] on div "Total ₹600 Expenses ₹0 Sales ₹0 Services ₹0 Products Finance ₹0 Cash ₹0 Card ₹0…" at bounding box center [578, 77] width 1073 height 58
click at [1012, 97] on div "Total ₹600 Expenses ₹0 Sales ₹0 Services ₹0 Products Finance ₹0 Cash ₹0 Card ₹0…" at bounding box center [578, 77] width 1073 height 58
click at [998, 86] on div "Total ₹600 Expenses ₹0 Sales ₹0 Services ₹0 Products Finance ₹0 Cash ₹0 Card ₹0…" at bounding box center [578, 77] width 1073 height 58
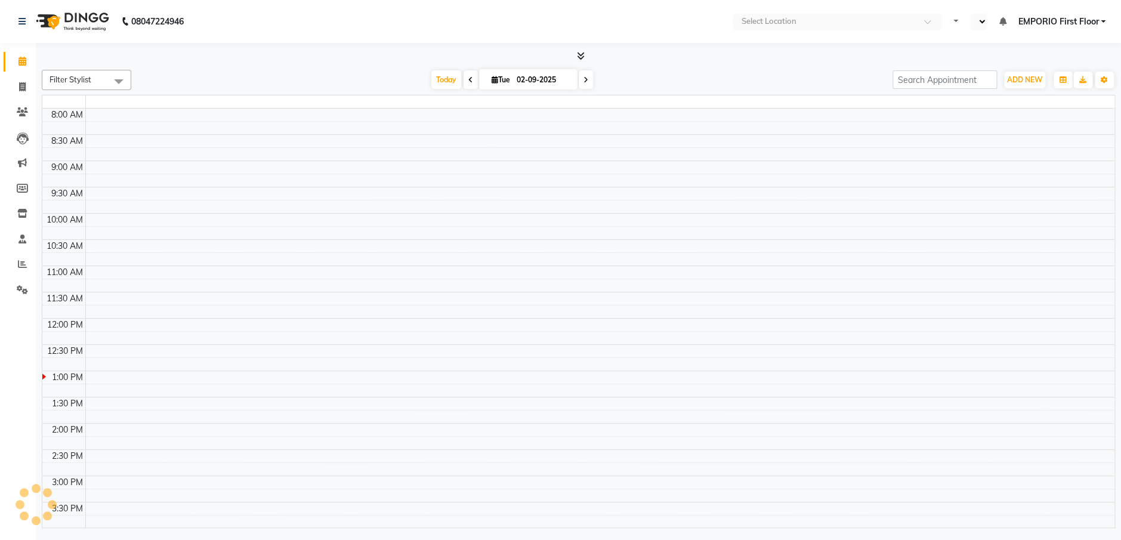
select select "en"
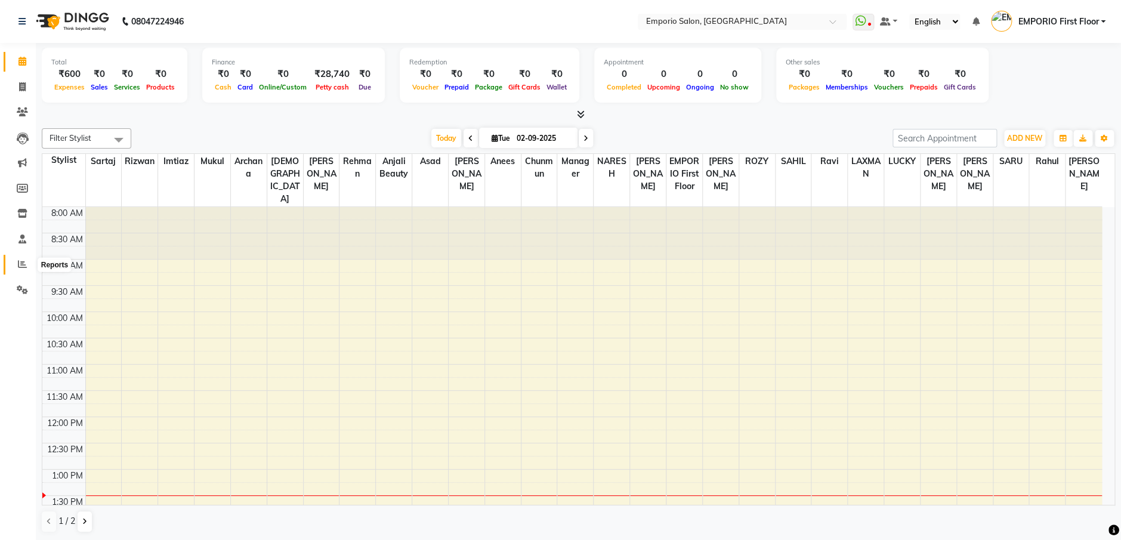
click at [22, 262] on icon at bounding box center [22, 263] width 9 height 9
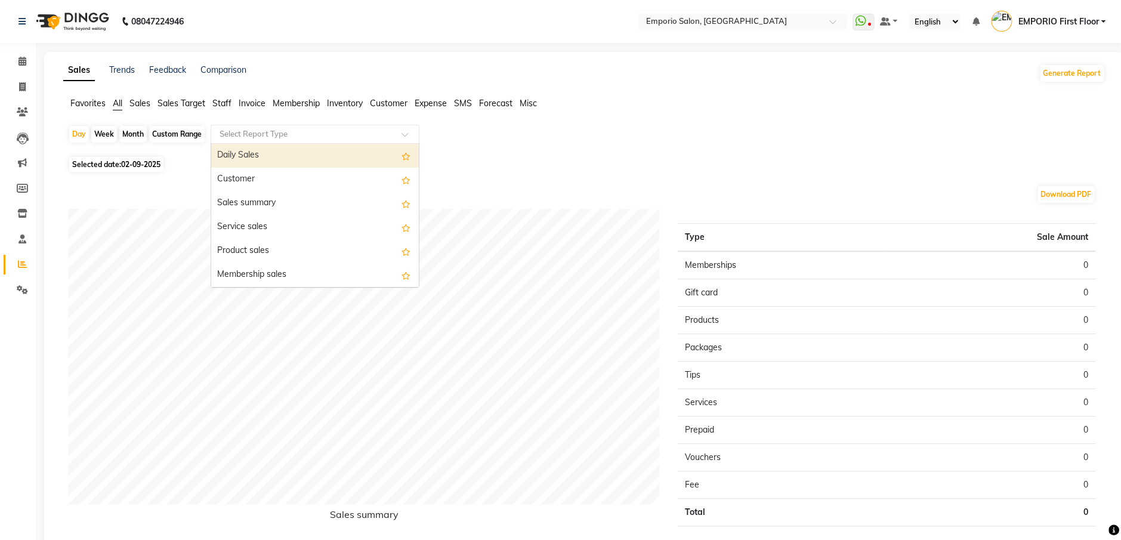
click at [261, 137] on input "text" at bounding box center [303, 134] width 172 height 12
click at [25, 83] on icon at bounding box center [22, 86] width 7 height 9
select select "service"
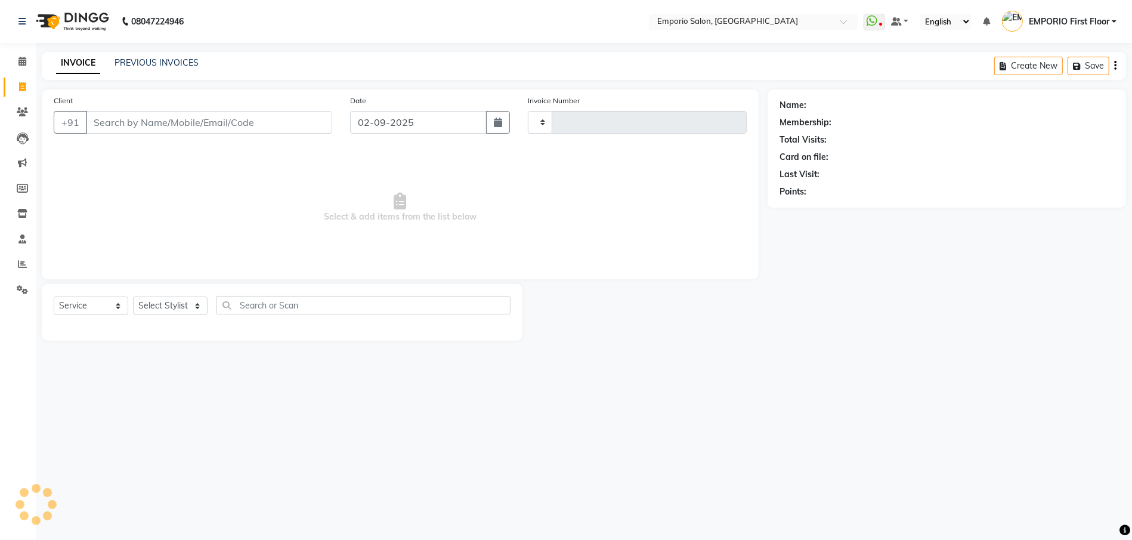
type input "4903"
select select "6332"
click at [165, 118] on input "Client" at bounding box center [209, 122] width 246 height 23
type input "9990075342"
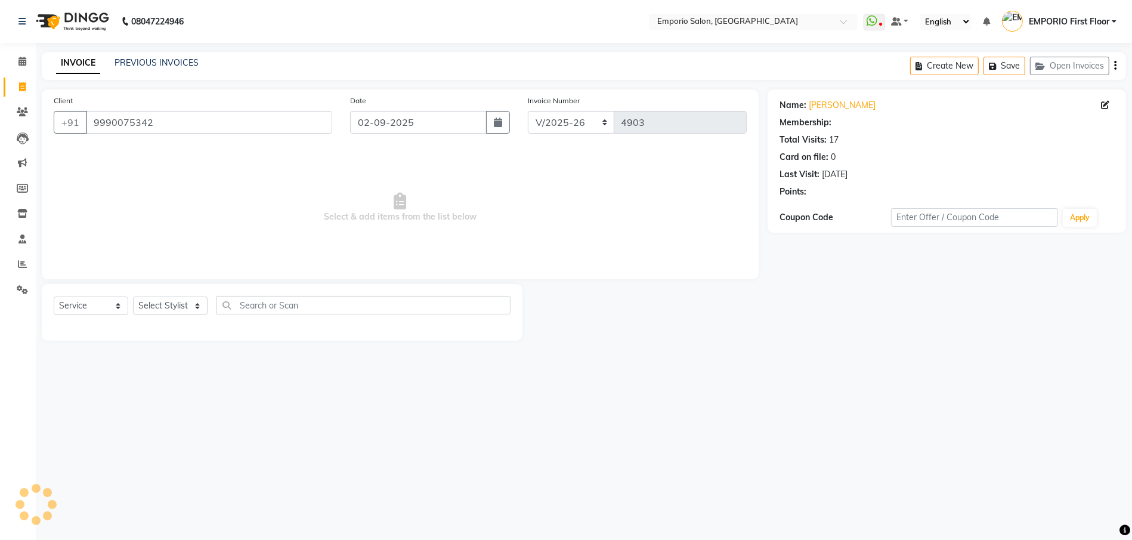
select select "1: Object"
click at [497, 126] on button "button" at bounding box center [498, 122] width 24 height 23
select select "9"
select select "2025"
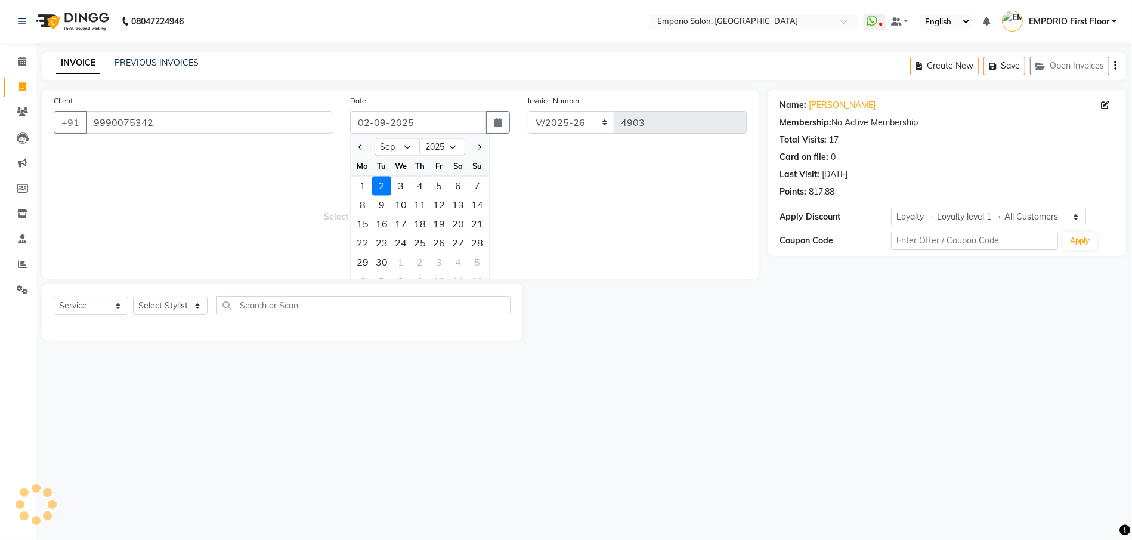
click at [553, 190] on span "Select & add items from the list below" at bounding box center [400, 207] width 693 height 119
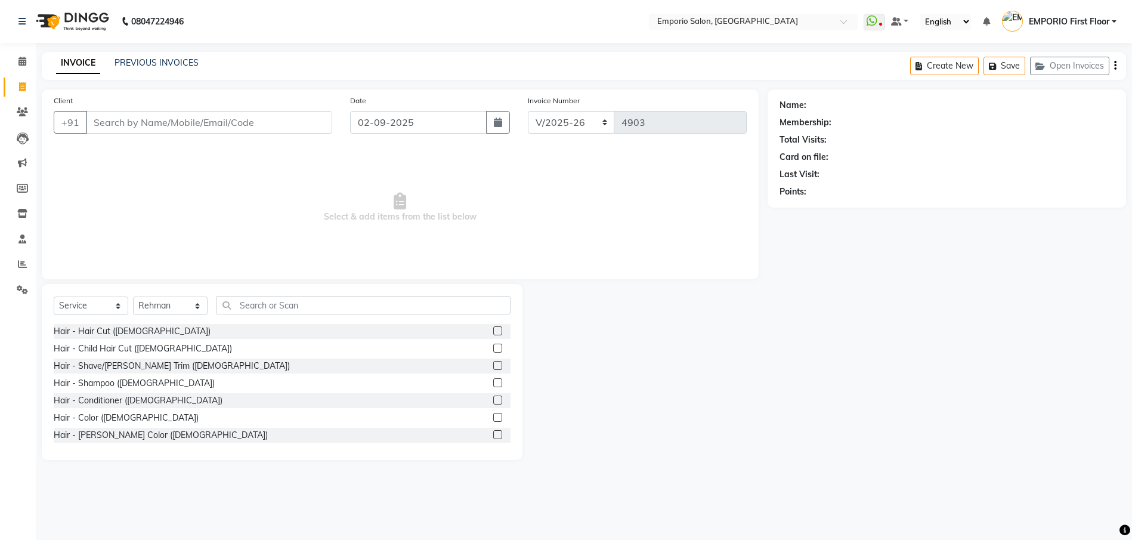
select select "6332"
select select "service"
select select "47514"
drag, startPoint x: 178, startPoint y: 123, endPoint x: 904, endPoint y: 62, distance: 728.4
click at [181, 123] on input "Client" at bounding box center [209, 122] width 246 height 23
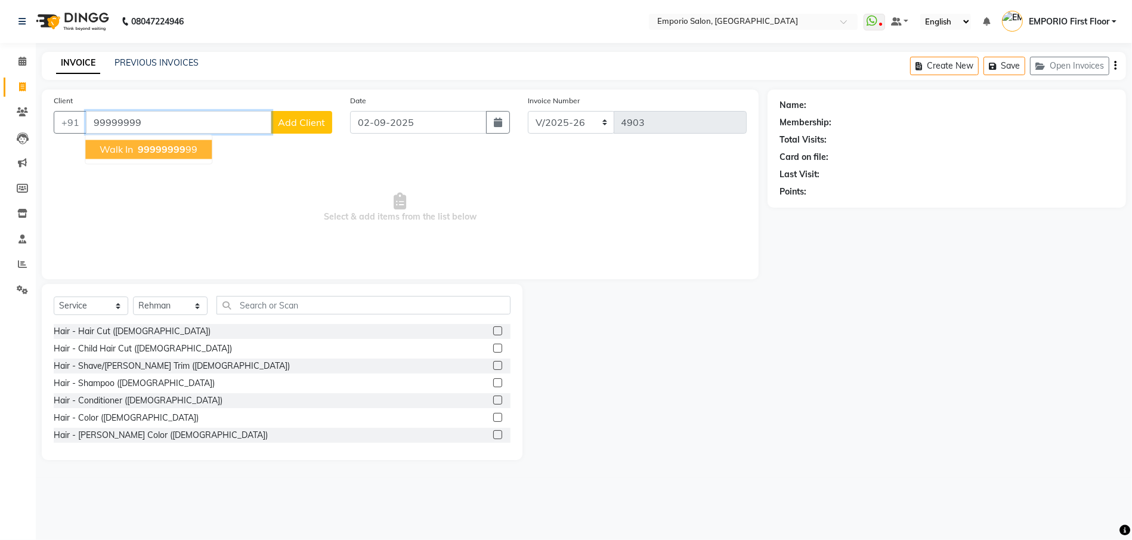
click at [105, 149] on span "walk in" at bounding box center [116, 150] width 33 height 12
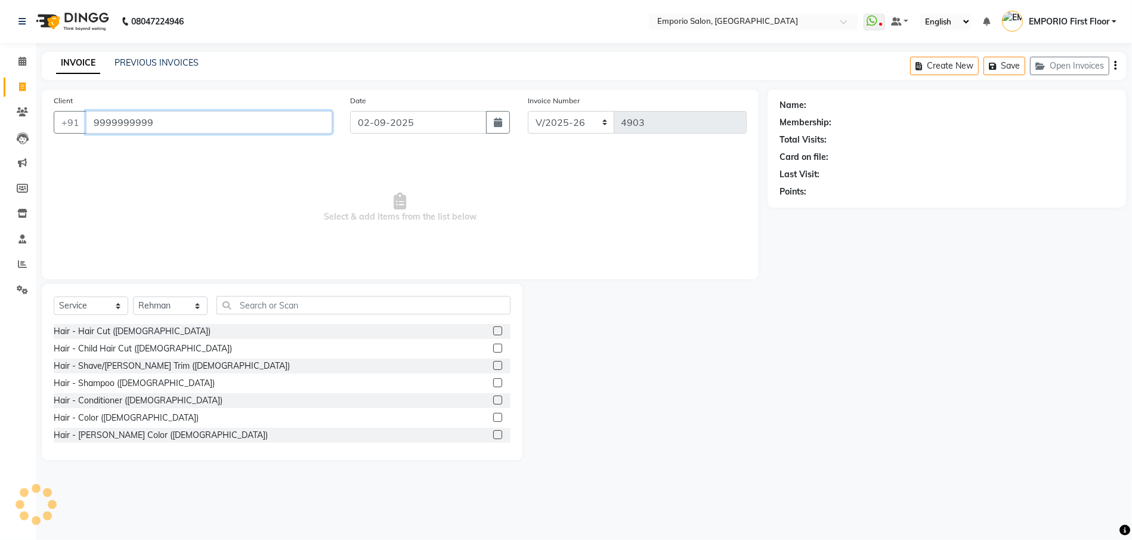
type input "9999999999"
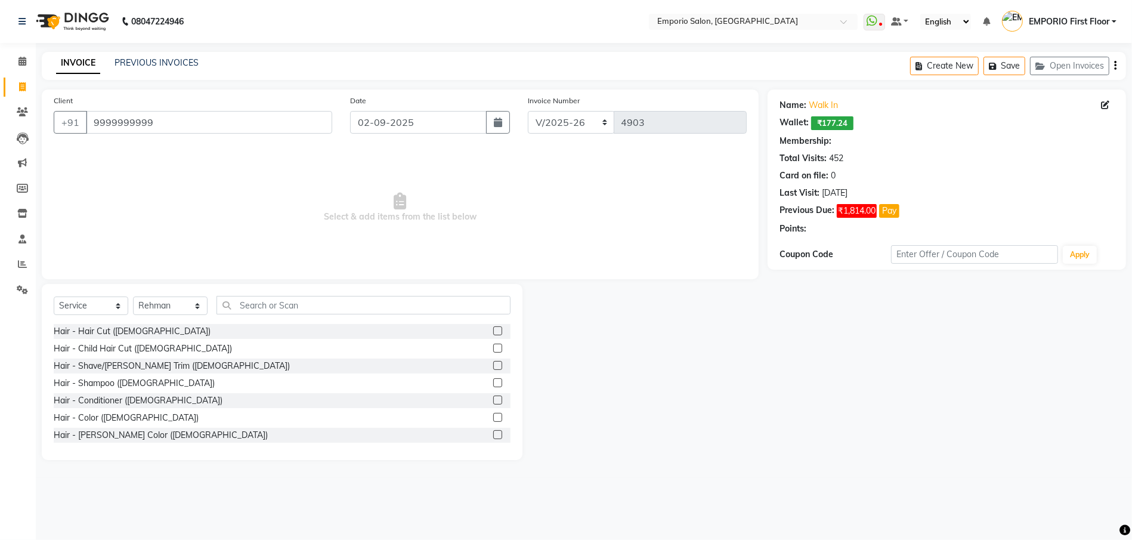
select select "1: Object"
click at [480, 332] on div "Hair - Hair Cut (Male)" at bounding box center [282, 331] width 457 height 15
click at [493, 329] on label at bounding box center [497, 330] width 9 height 9
click at [493, 329] on input "checkbox" at bounding box center [497, 331] width 8 height 8
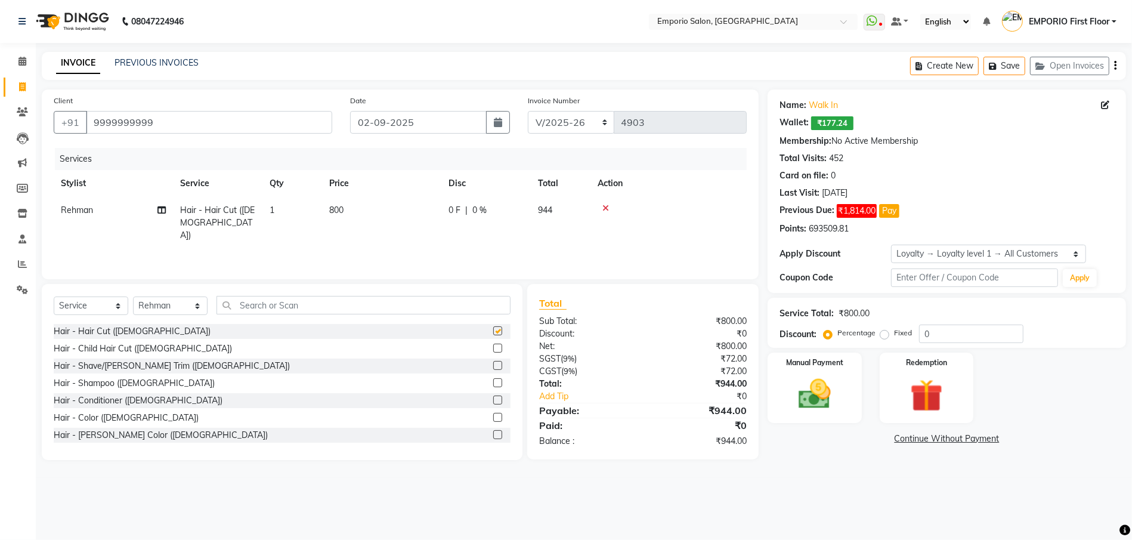
checkbox input "false"
click at [380, 209] on td "800" at bounding box center [381, 223] width 119 height 52
select select "47514"
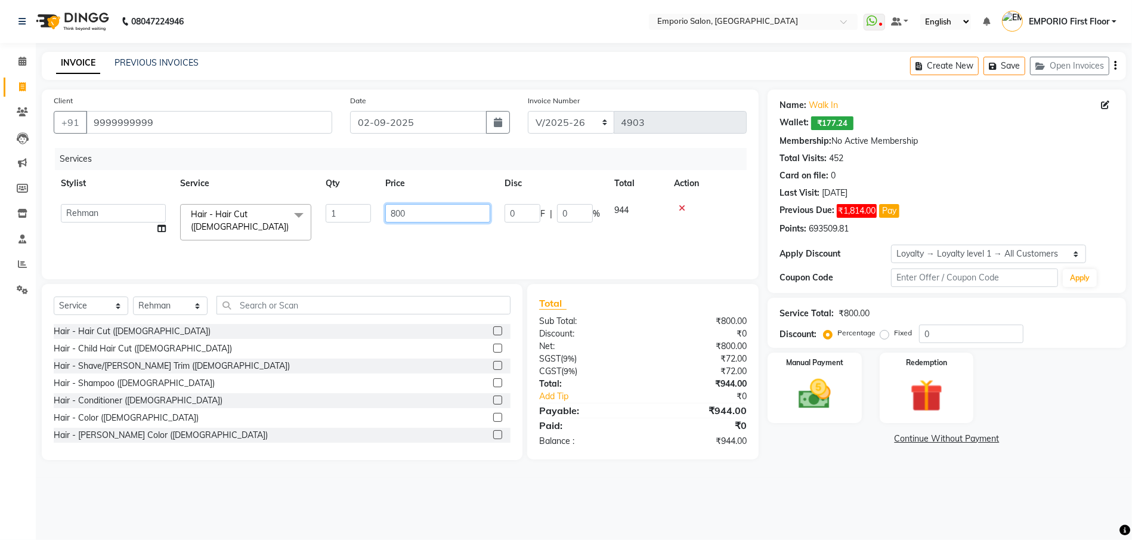
click at [422, 214] on input "800" at bounding box center [437, 213] width 105 height 18
type input "8"
type input "1000"
click at [493, 363] on label at bounding box center [497, 365] width 9 height 9
click at [493, 363] on input "checkbox" at bounding box center [497, 366] width 8 height 8
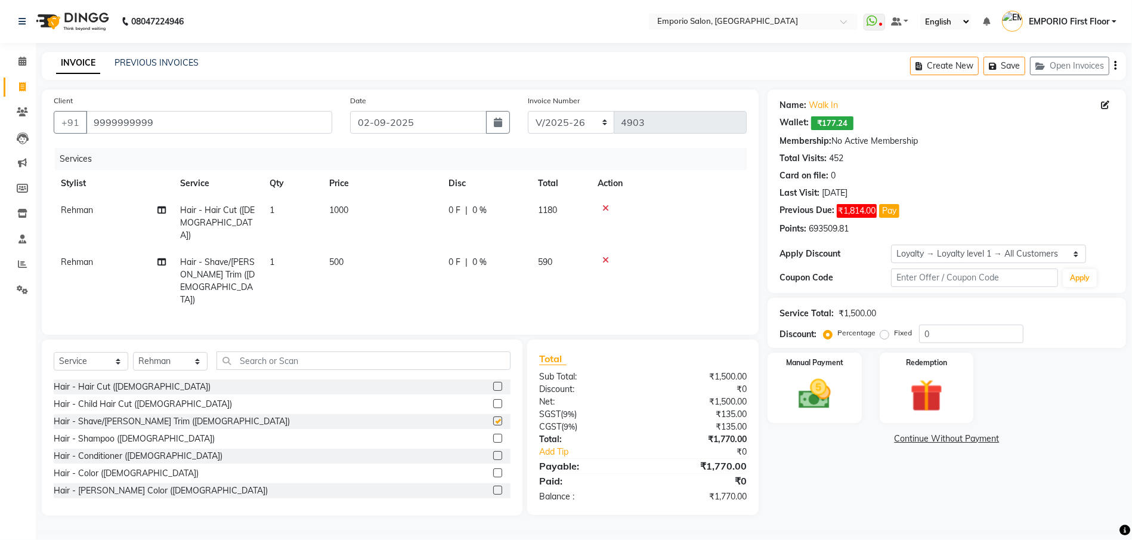
checkbox input "false"
click at [1115, 66] on icon "button" at bounding box center [1115, 66] width 2 height 1
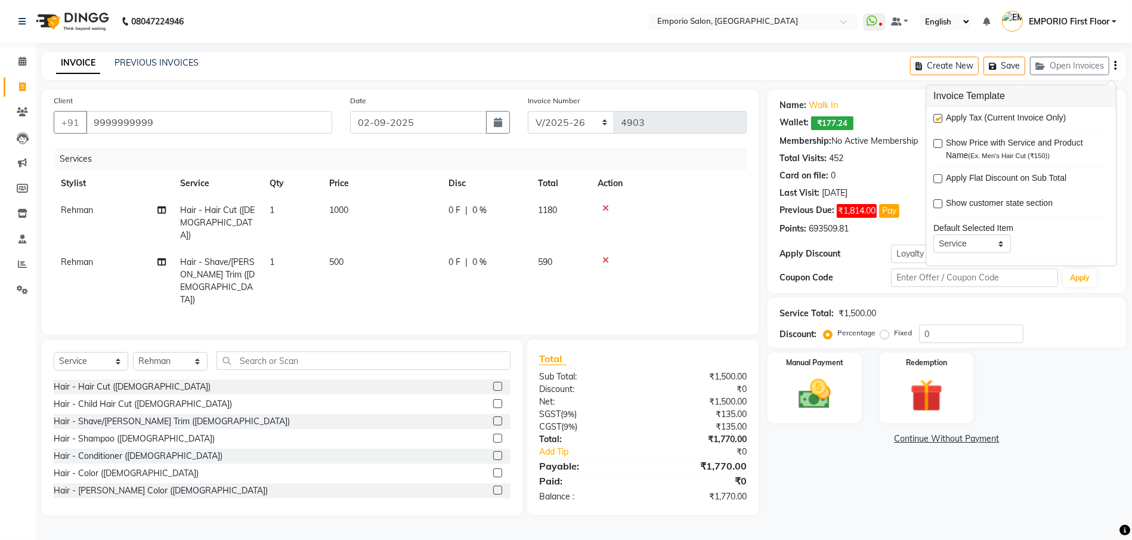
click at [943, 117] on div "Apply Tax (Current Invoice Only)" at bounding box center [1020, 119] width 175 height 15
click at [942, 120] on label at bounding box center [937, 118] width 9 height 9
click at [941, 120] on input "checkbox" at bounding box center [937, 119] width 8 height 8
click at [939, 119] on label at bounding box center [937, 118] width 9 height 9
click at [939, 119] on input "checkbox" at bounding box center [937, 119] width 8 height 8
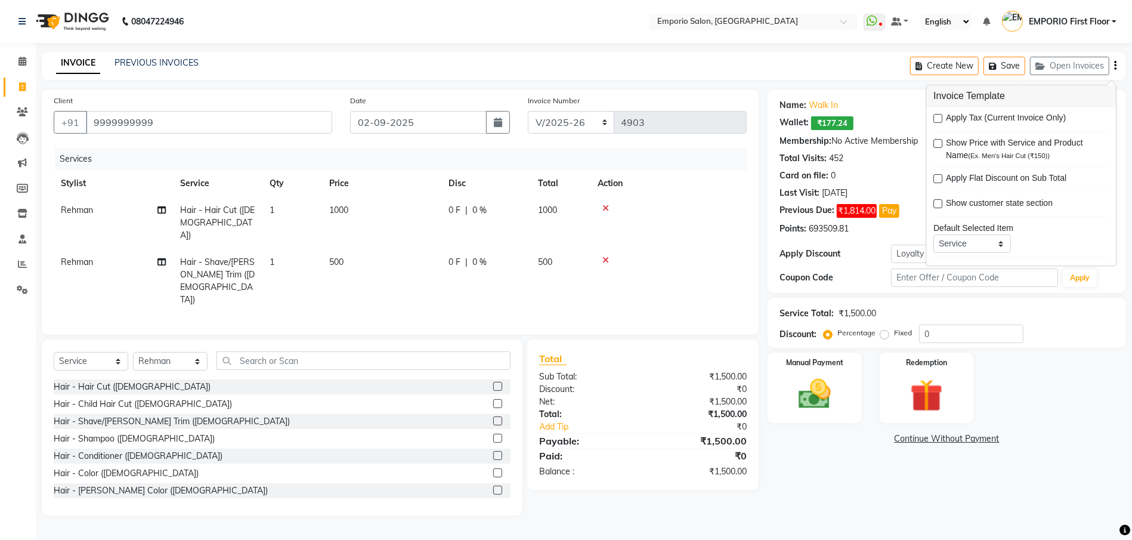
checkbox input "true"
click at [799, 468] on div "Name: Walk In Wallet: ₹177.24 Membership: No Active Membership Total Visits: 45…" at bounding box center [951, 302] width 367 height 426
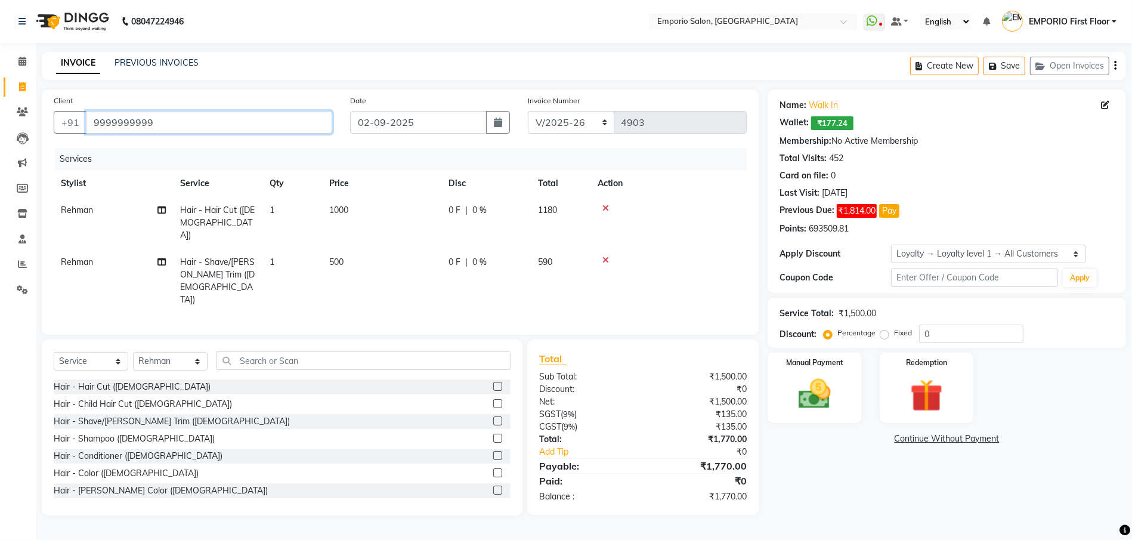
click at [316, 129] on input "9999999999" at bounding box center [209, 122] width 246 height 23
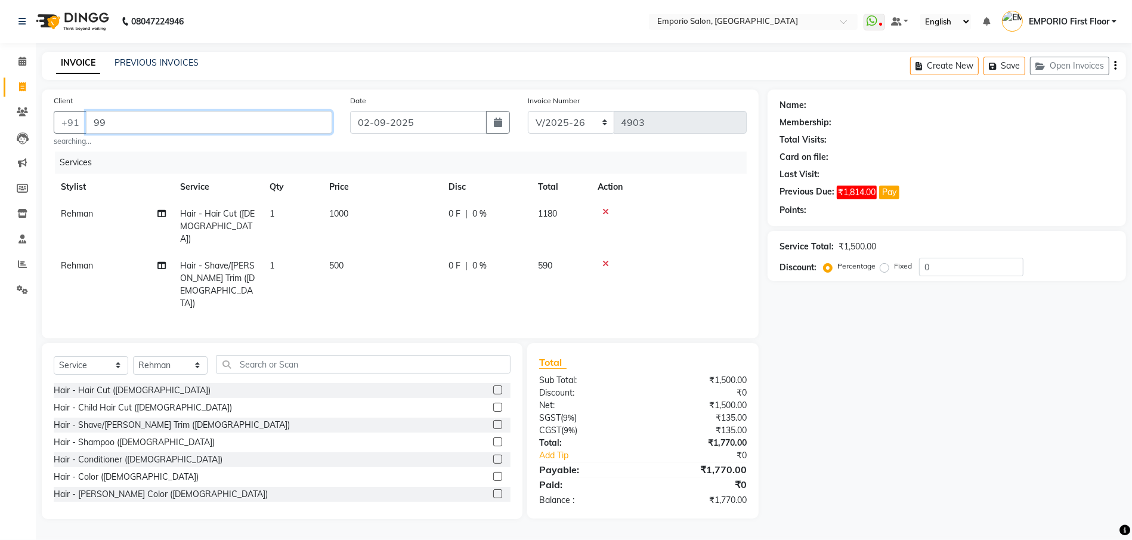
type input "9"
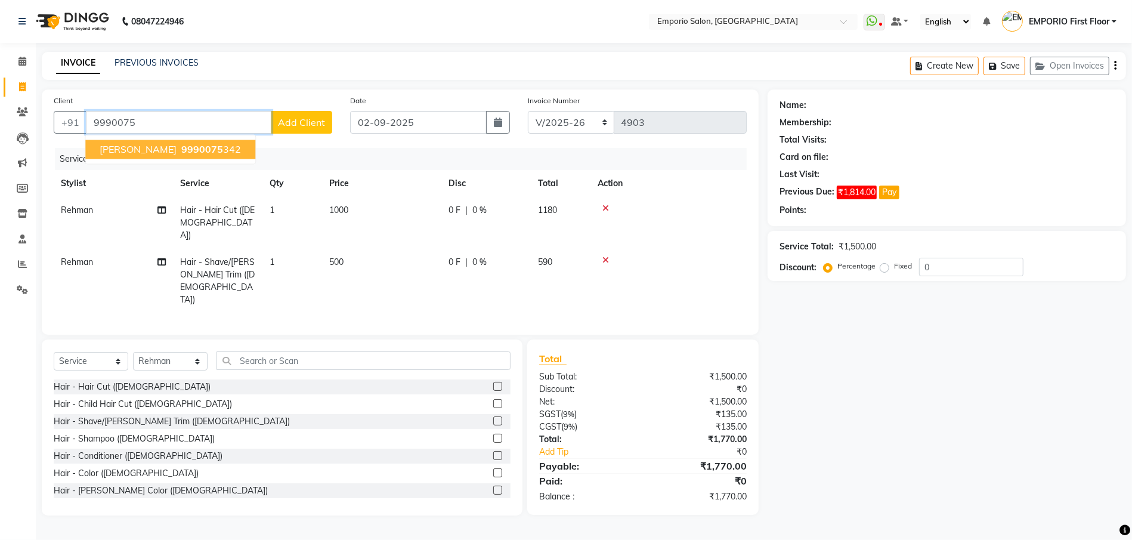
click at [181, 148] on span "9990075" at bounding box center [202, 150] width 42 height 12
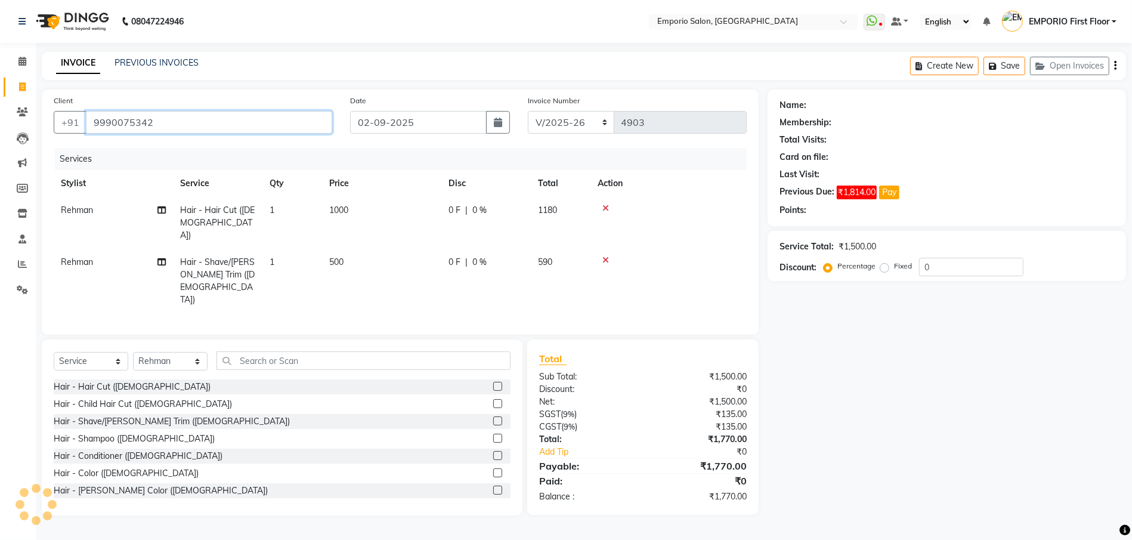
type input "9990075342"
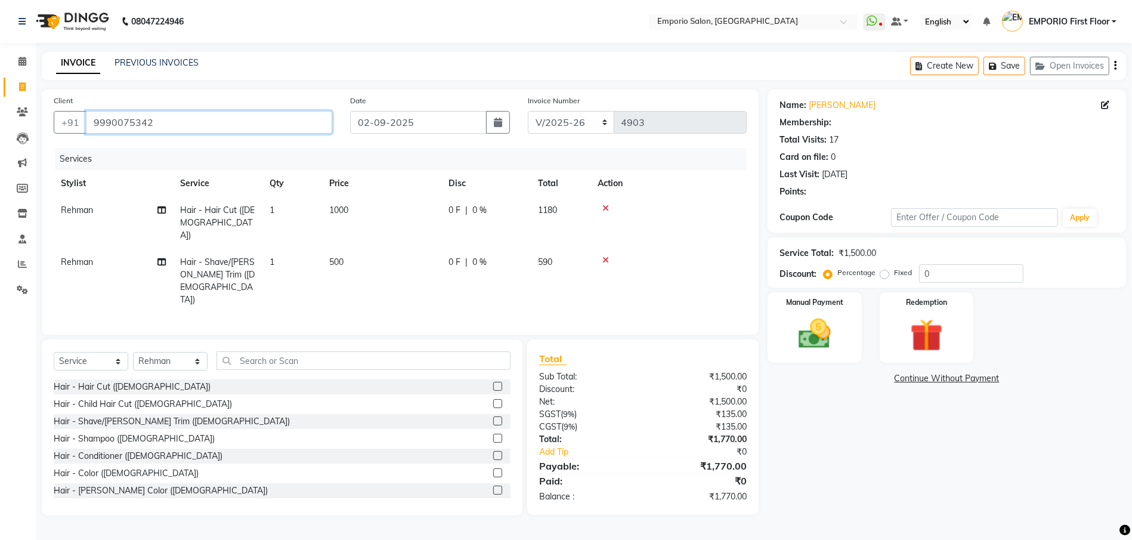
click at [156, 122] on input "9990075342" at bounding box center [209, 122] width 246 height 23
select select "1: Object"
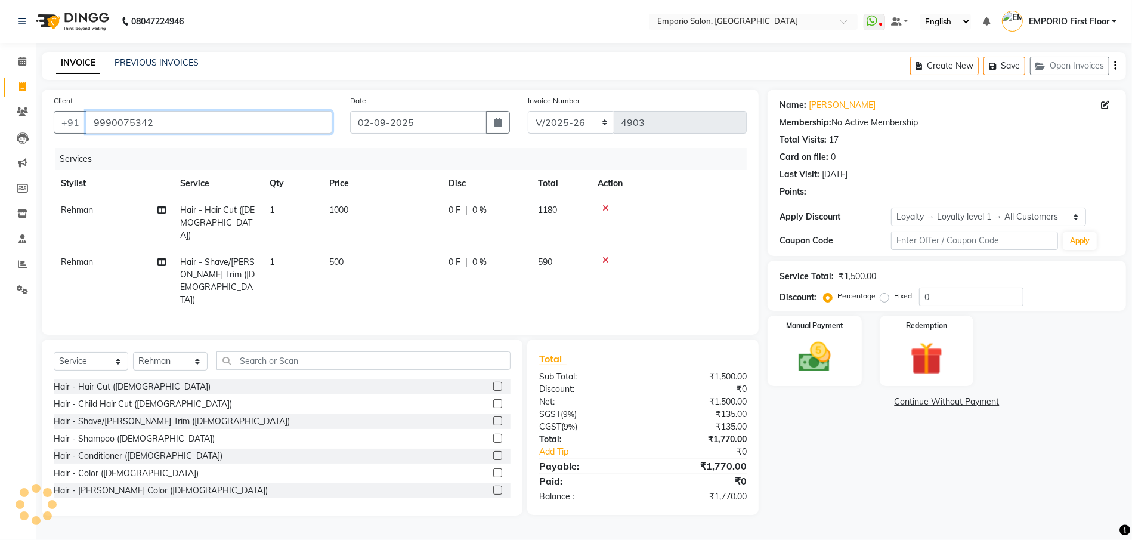
click at [156, 122] on input "9990075342" at bounding box center [209, 122] width 246 height 23
drag, startPoint x: 24, startPoint y: 61, endPoint x: 689, endPoint y: 109, distance: 667.3
click at [24, 61] on icon at bounding box center [22, 61] width 8 height 9
click at [24, 265] on icon at bounding box center [22, 263] width 9 height 9
click at [828, 361] on img at bounding box center [814, 357] width 55 height 39
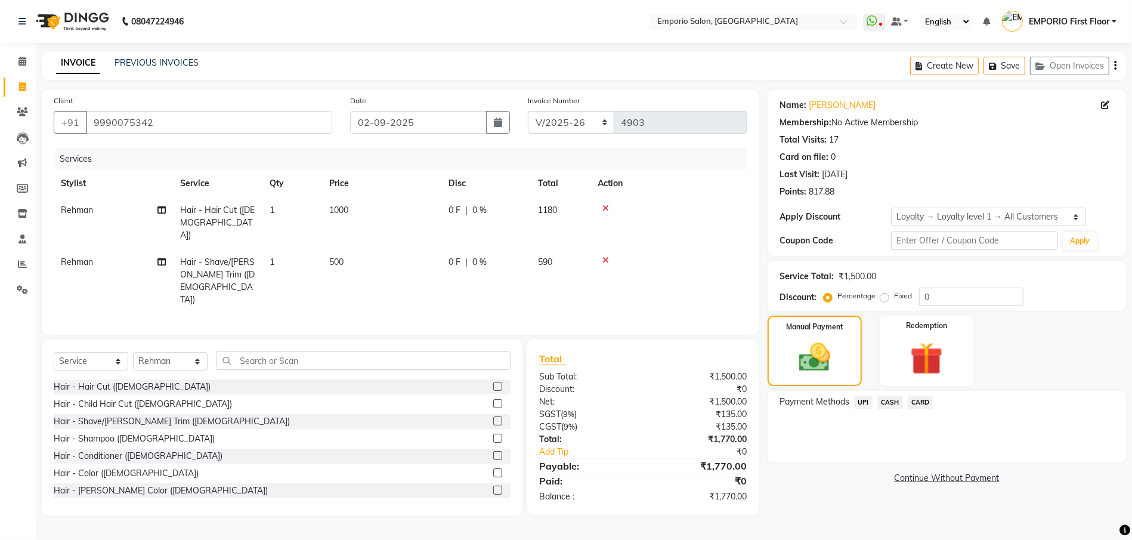
click at [863, 406] on span "UPI" at bounding box center [863, 402] width 18 height 14
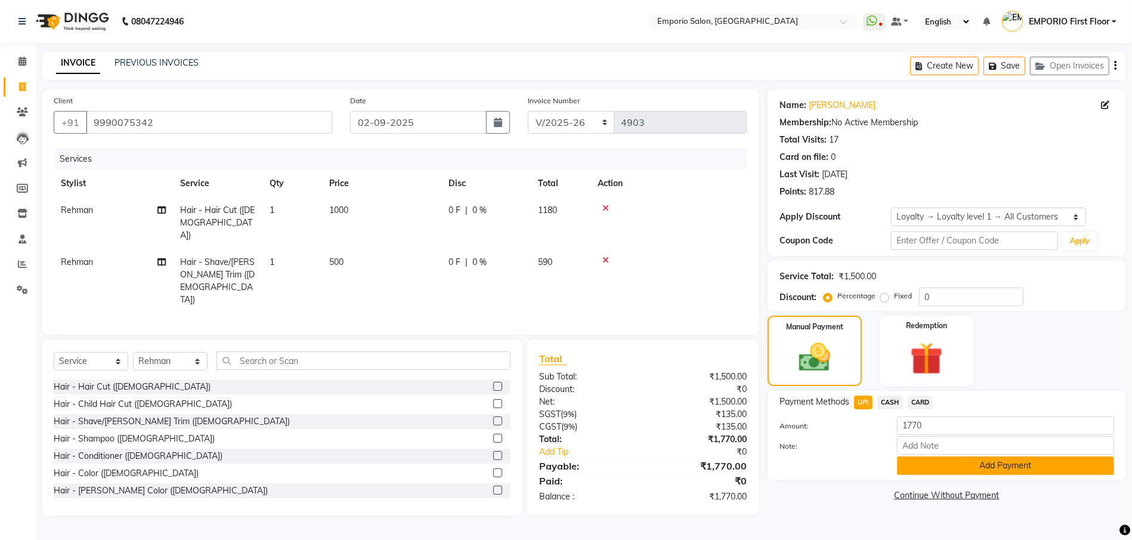
click at [982, 460] on button "Add Payment" at bounding box center [1005, 465] width 217 height 18
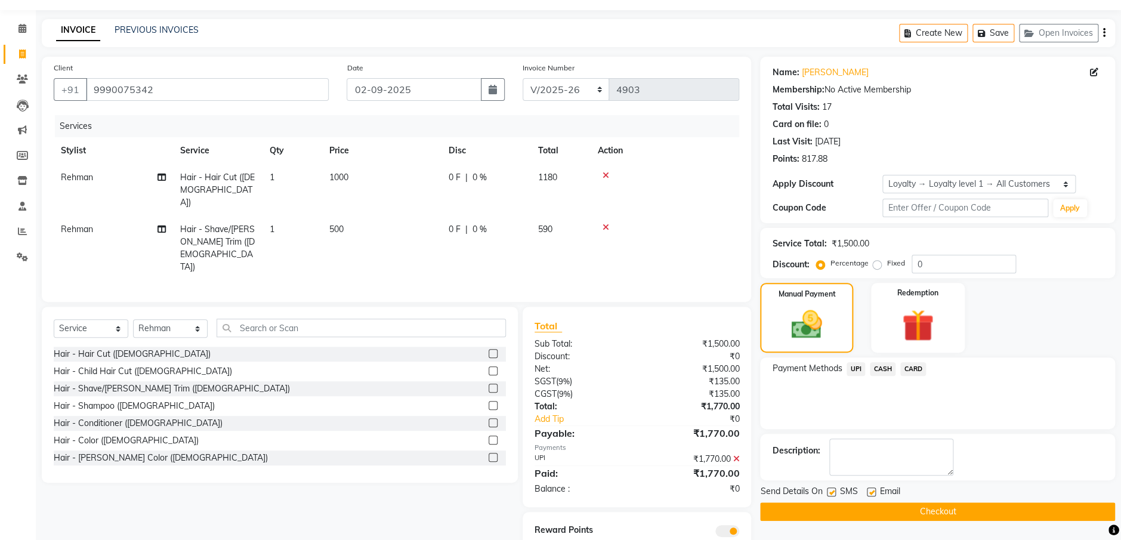
scroll to position [50, 0]
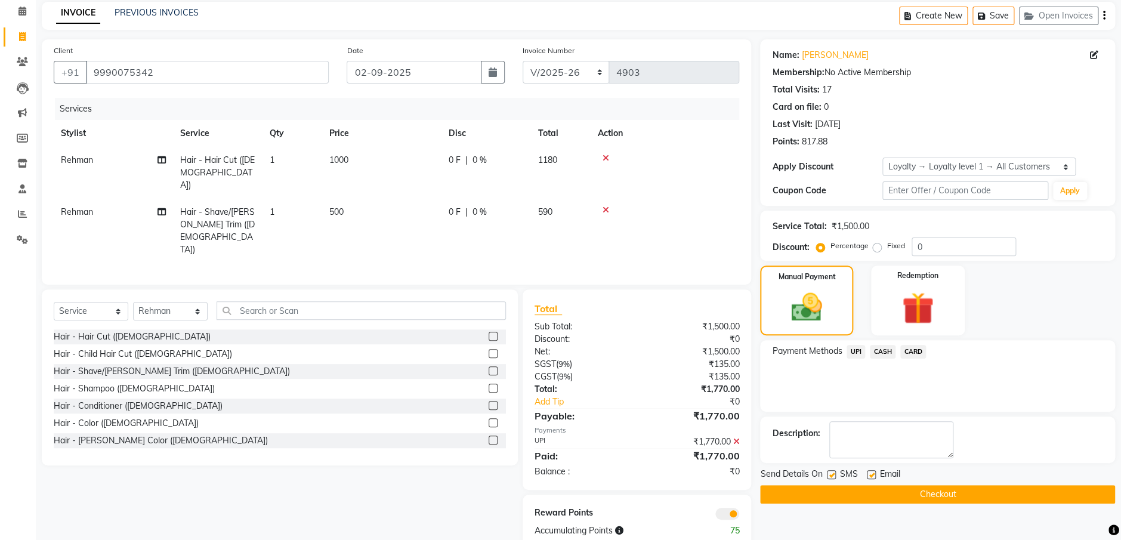
click at [956, 493] on button "Checkout" at bounding box center [937, 494] width 355 height 18
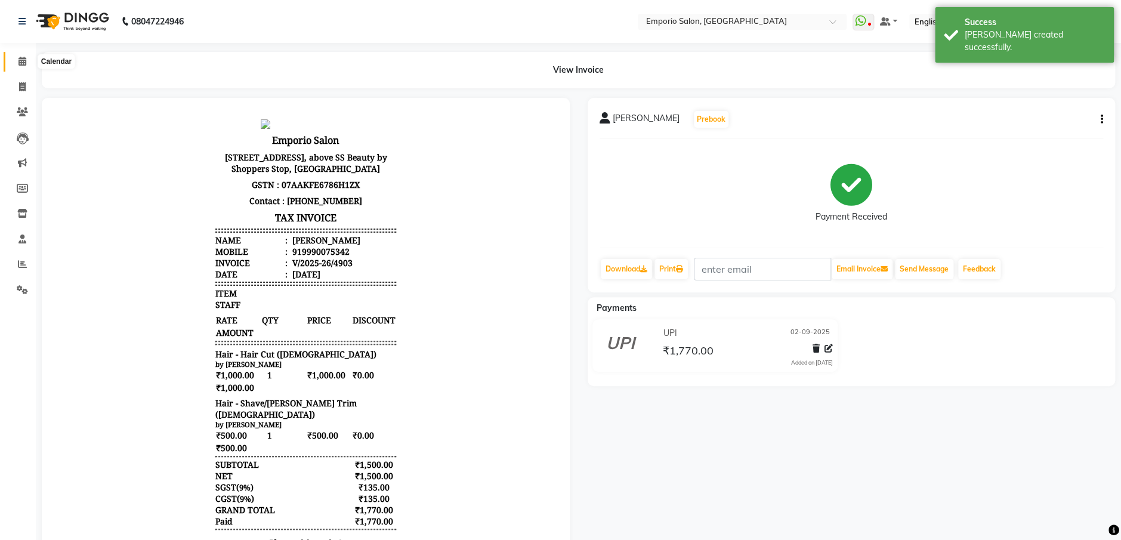
click at [26, 59] on icon at bounding box center [22, 61] width 8 height 9
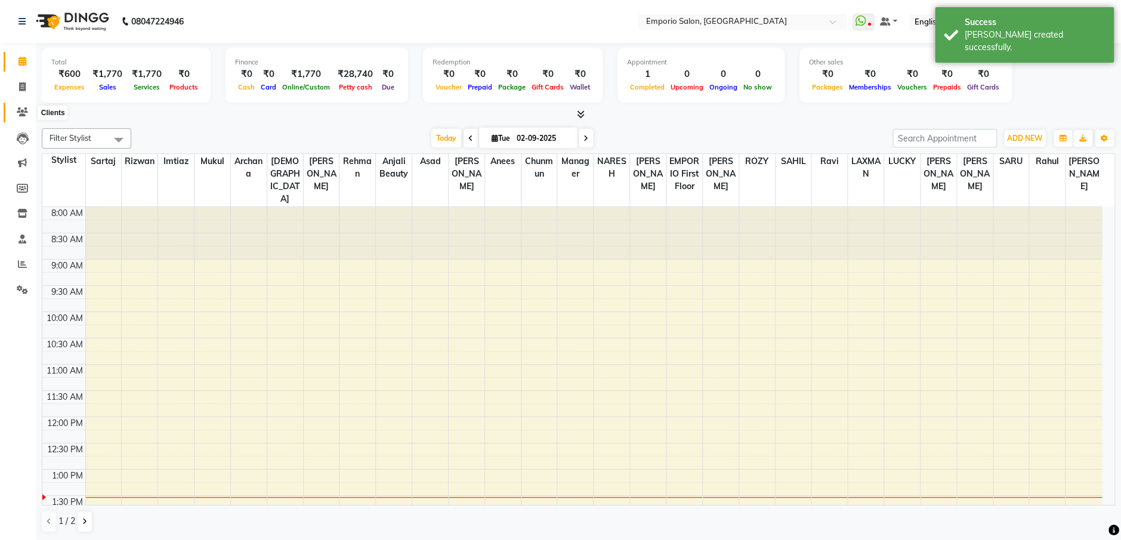
click at [24, 111] on icon at bounding box center [22, 111] width 11 height 9
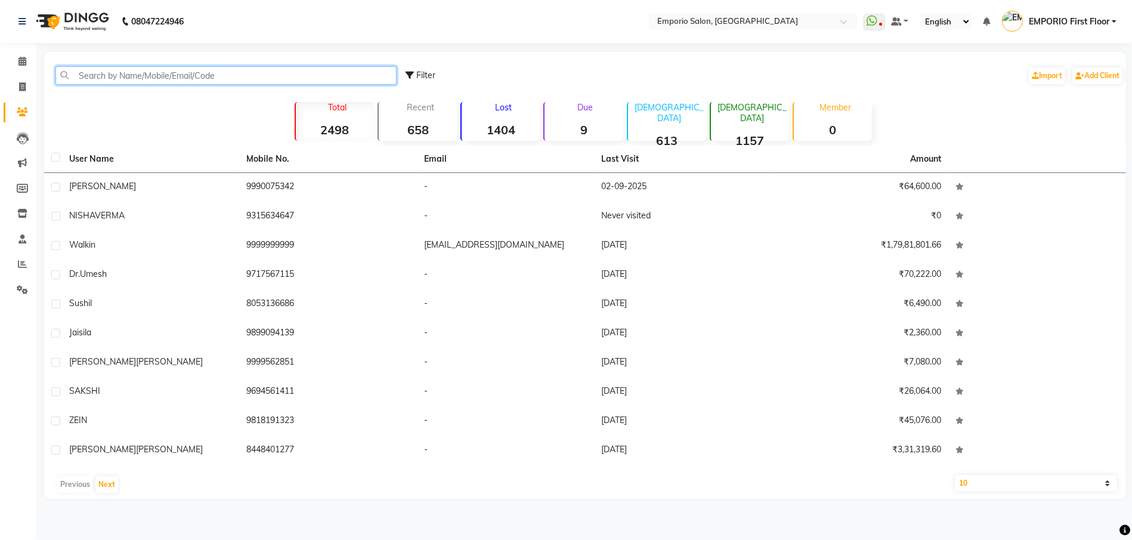
paste input "9990075342"
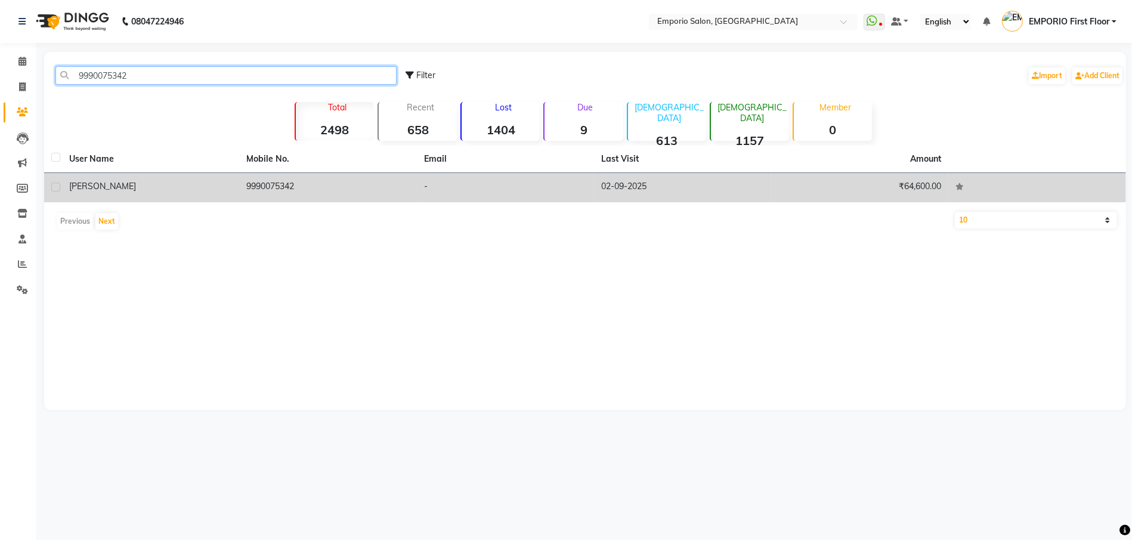
type input "9990075342"
click at [282, 187] on td "9990075342" at bounding box center [327, 187] width 177 height 29
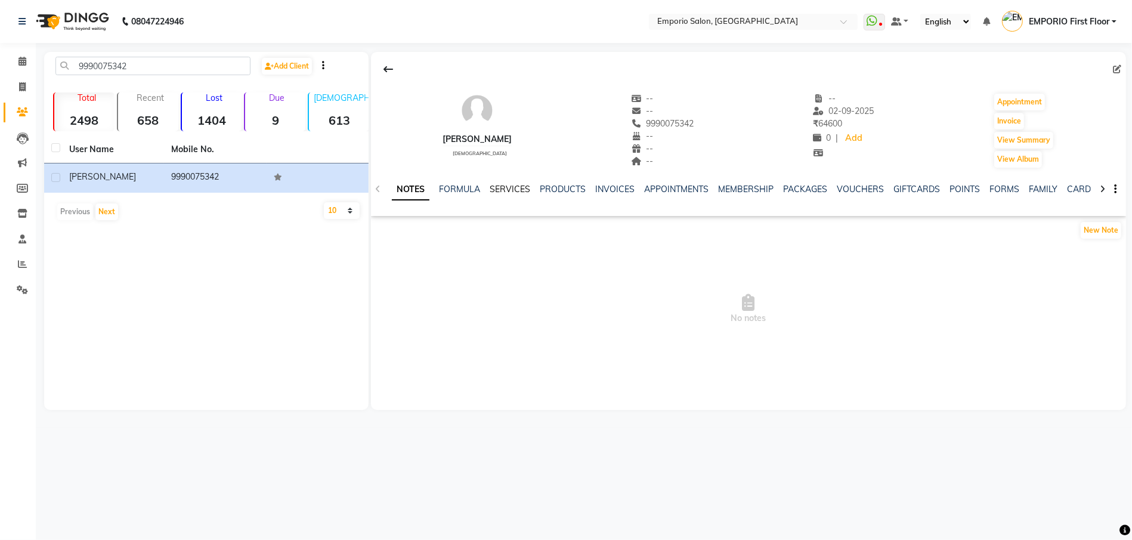
click at [502, 190] on link "SERVICES" at bounding box center [510, 189] width 41 height 11
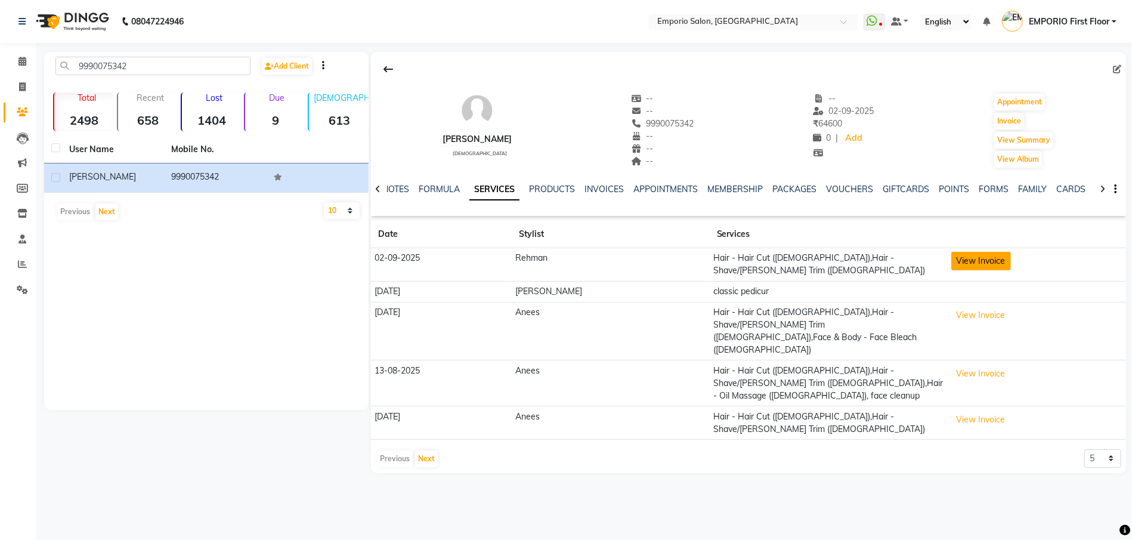
click at [961, 258] on button "View Invoice" at bounding box center [981, 261] width 60 height 18
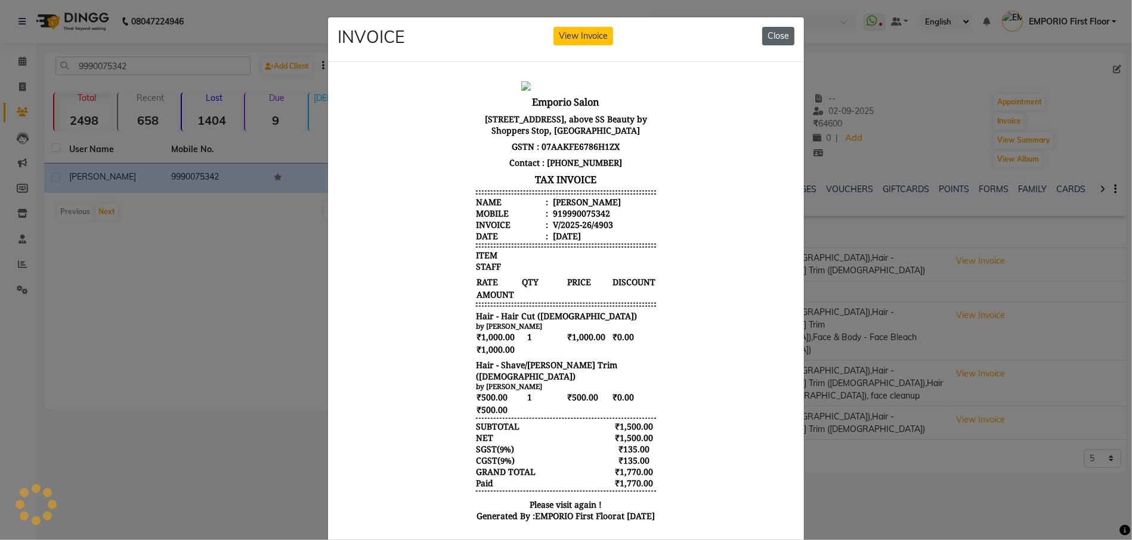
click at [765, 37] on button "Close" at bounding box center [778, 36] width 32 height 18
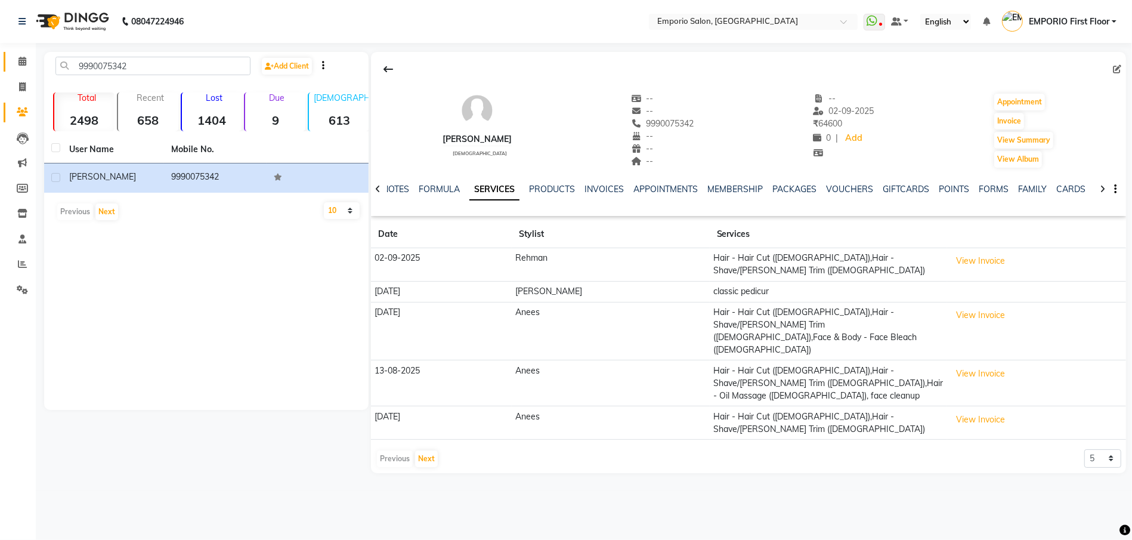
click at [19, 52] on link "Calendar" at bounding box center [18, 62] width 29 height 20
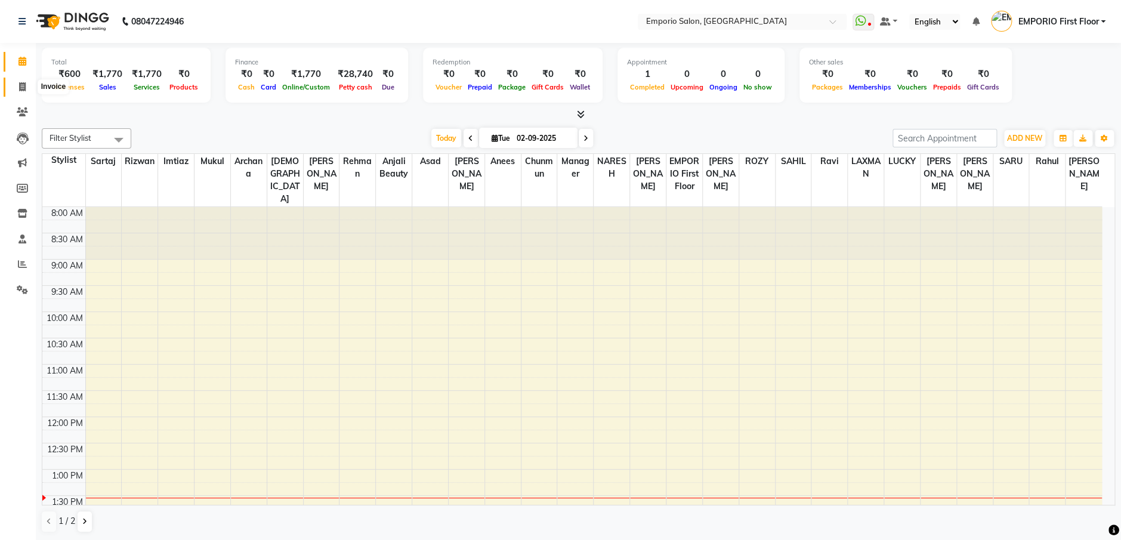
click at [21, 85] on icon at bounding box center [22, 86] width 7 height 9
select select "service"
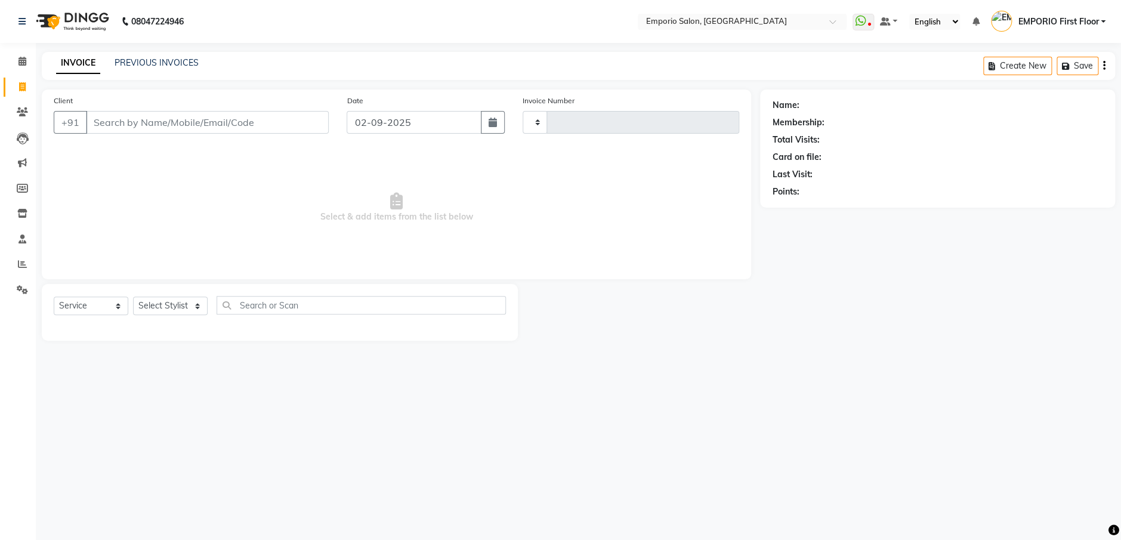
type input "4904"
select select "6332"
click at [154, 64] on link "PREVIOUS INVOICES" at bounding box center [157, 62] width 84 height 11
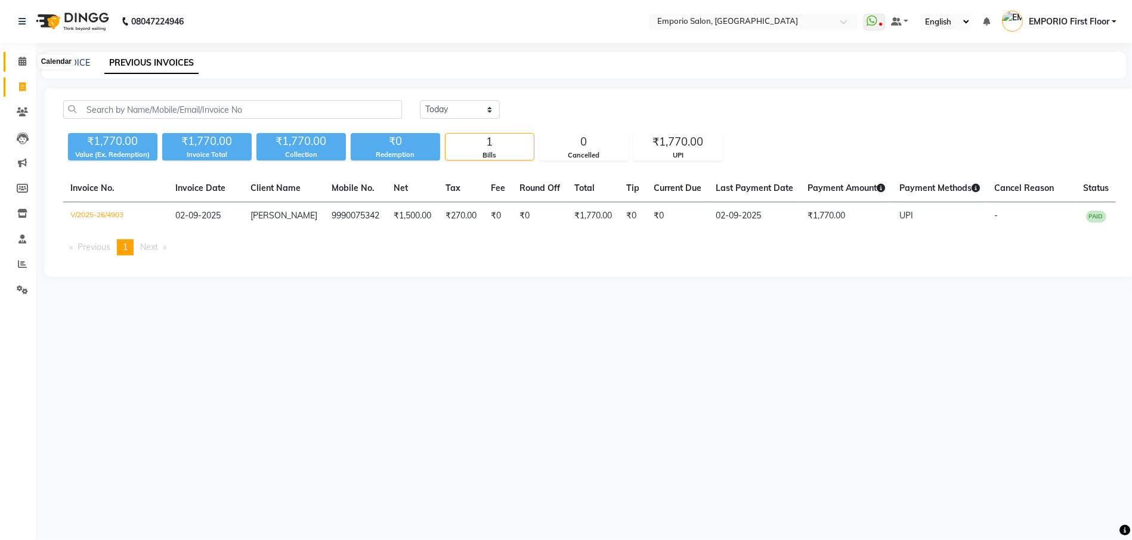
click at [24, 57] on icon at bounding box center [22, 61] width 8 height 9
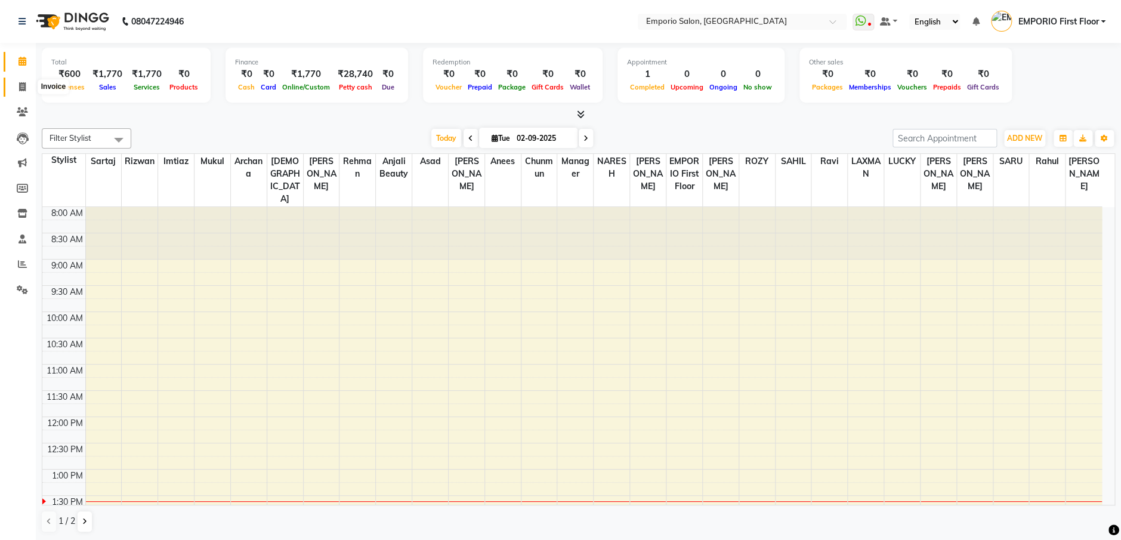
click at [23, 82] on icon at bounding box center [22, 86] width 7 height 9
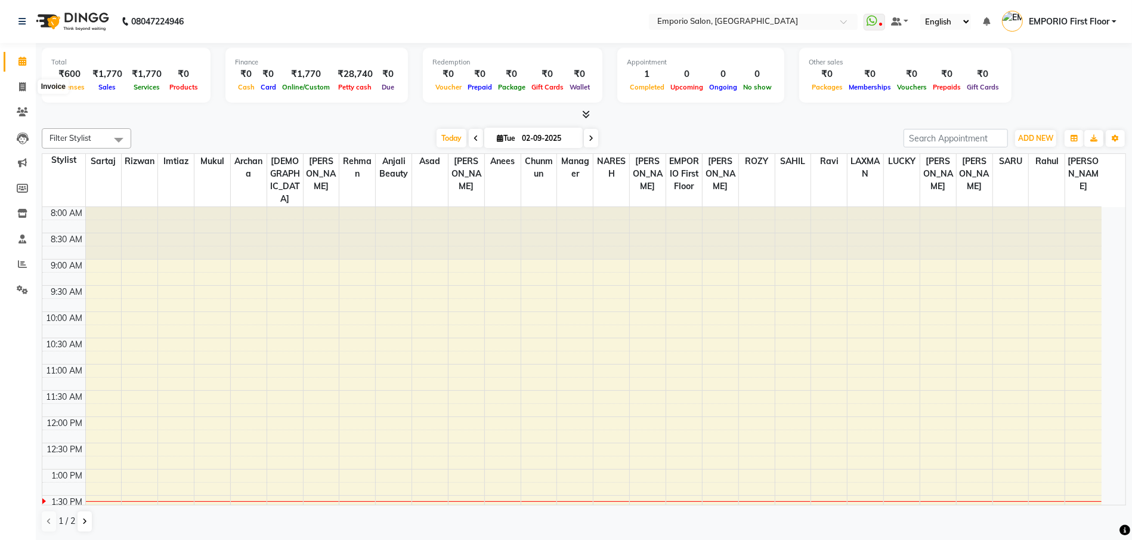
select select "6332"
select select "service"
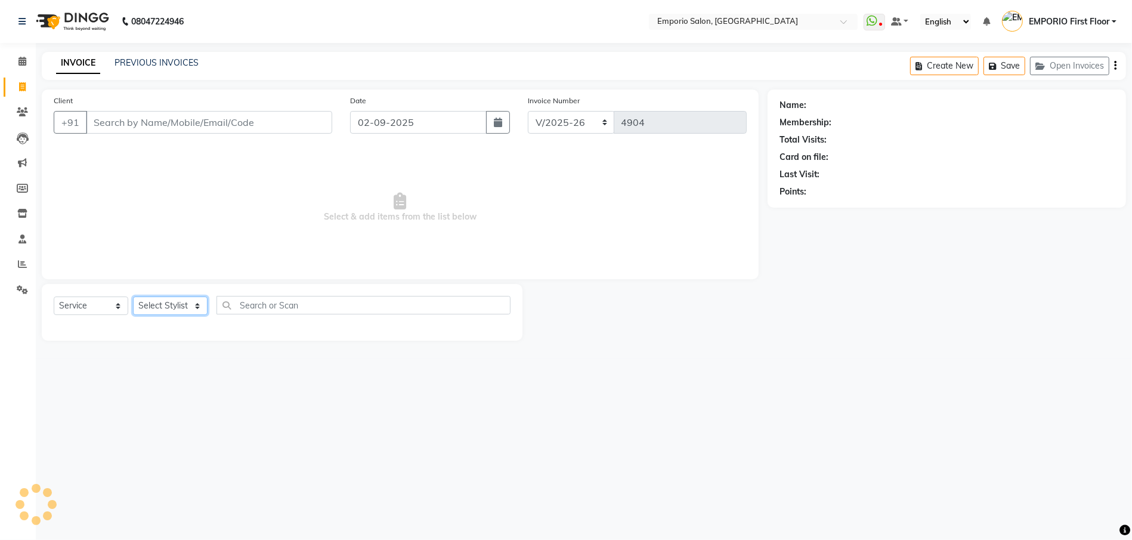
click at [194, 305] on select "Select Stylist Anees Anjali beauty Archana Asad AYUSH chunmun EMPORIO First Flo…" at bounding box center [170, 305] width 75 height 18
select select "47514"
click at [133, 296] on select "Select Stylist Anees Anjali beauty Archana Asad AYUSH chunmun EMPORIO First Flo…" at bounding box center [170, 305] width 75 height 18
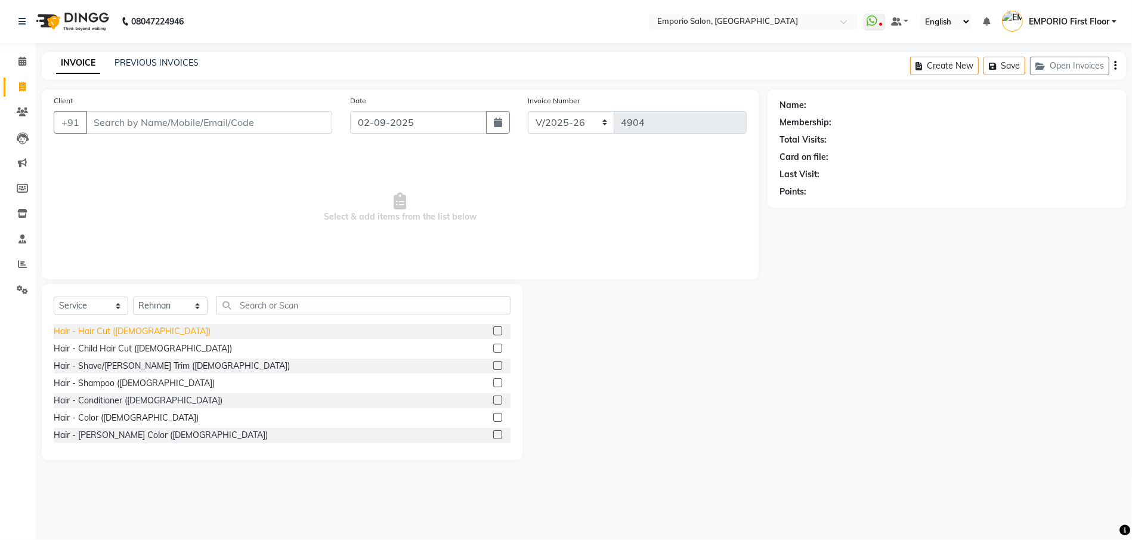
click at [133, 327] on div "Hair - Hair Cut (Male)" at bounding box center [132, 331] width 157 height 13
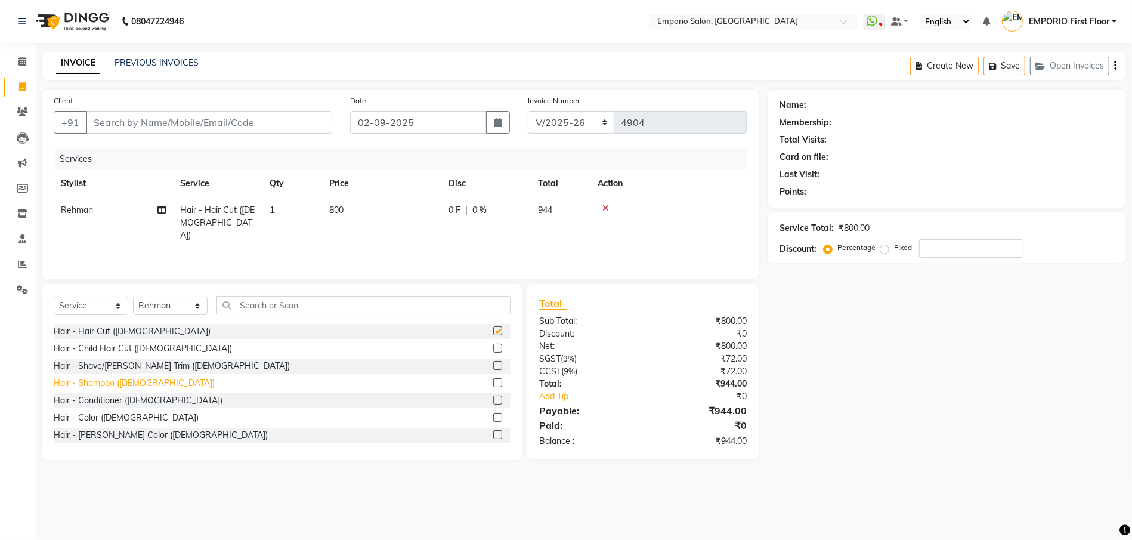
checkbox input "false"
click at [132, 360] on div "Hair - Shave/Beard Trim (Male)" at bounding box center [172, 366] width 236 height 13
checkbox input "false"
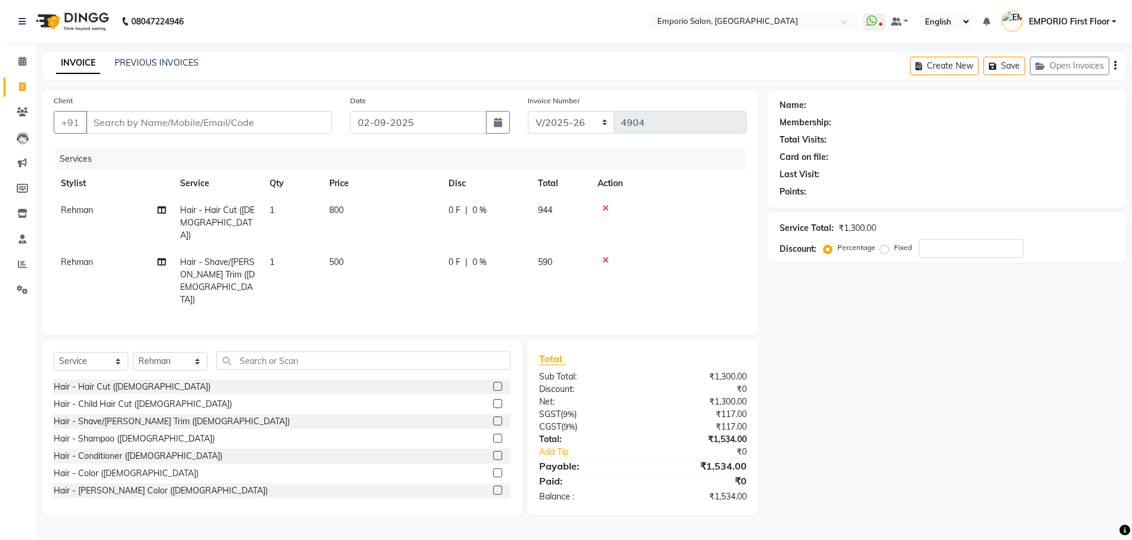
click at [443, 221] on td "0 F | 0 %" at bounding box center [485, 223] width 89 height 52
select select "47514"
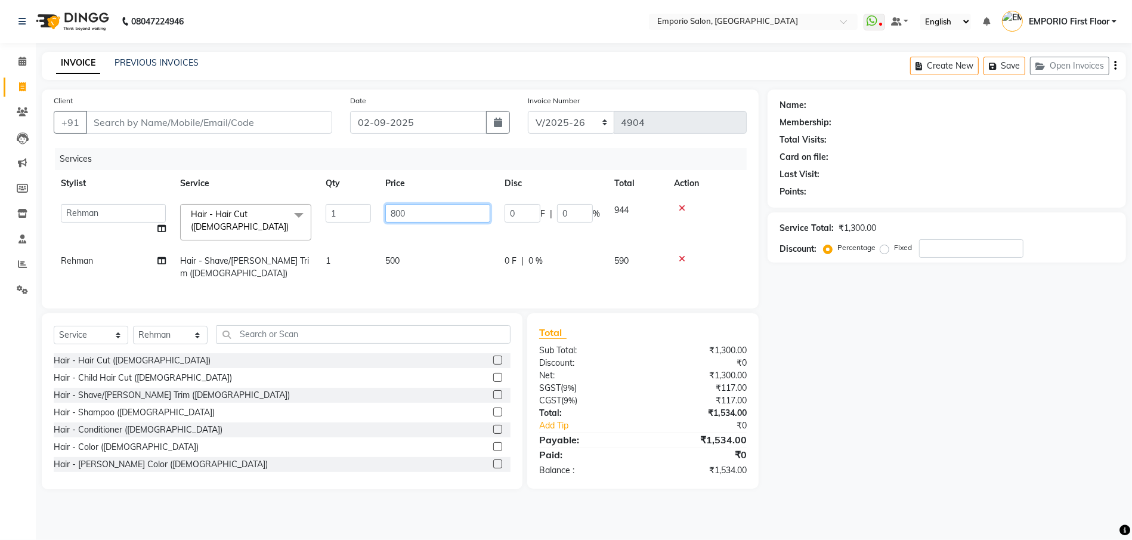
click at [443, 217] on input "800" at bounding box center [437, 213] width 105 height 18
type input "8"
type input "1000"
click at [293, 321] on div "Select Service Product Membership Package Voucher Prepaid Gift Card Select Styl…" at bounding box center [282, 401] width 481 height 176
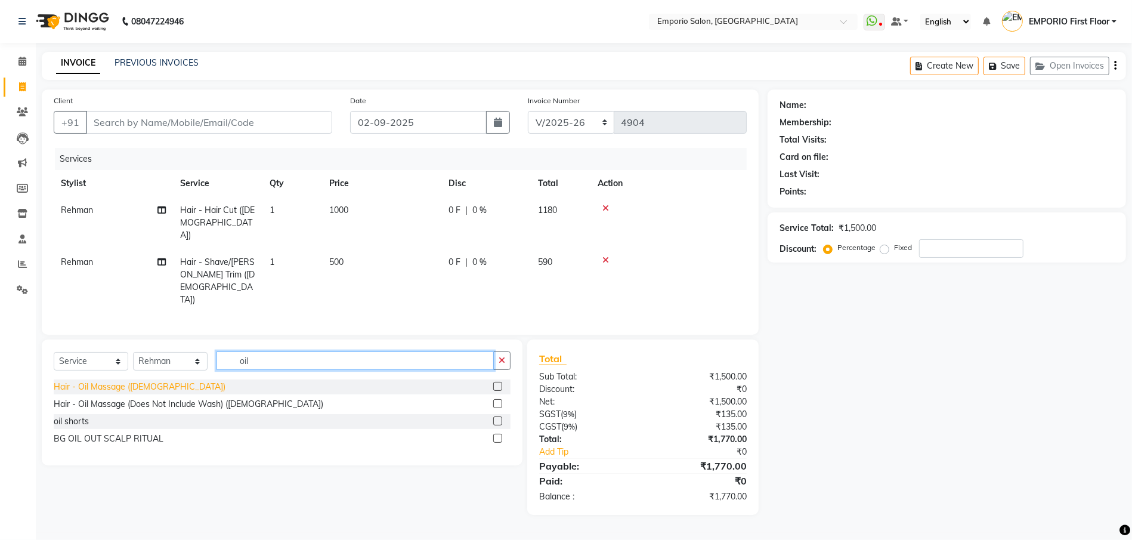
type input "oil"
click at [120, 381] on div "Hair - Oil Massage (Male)" at bounding box center [140, 387] width 172 height 13
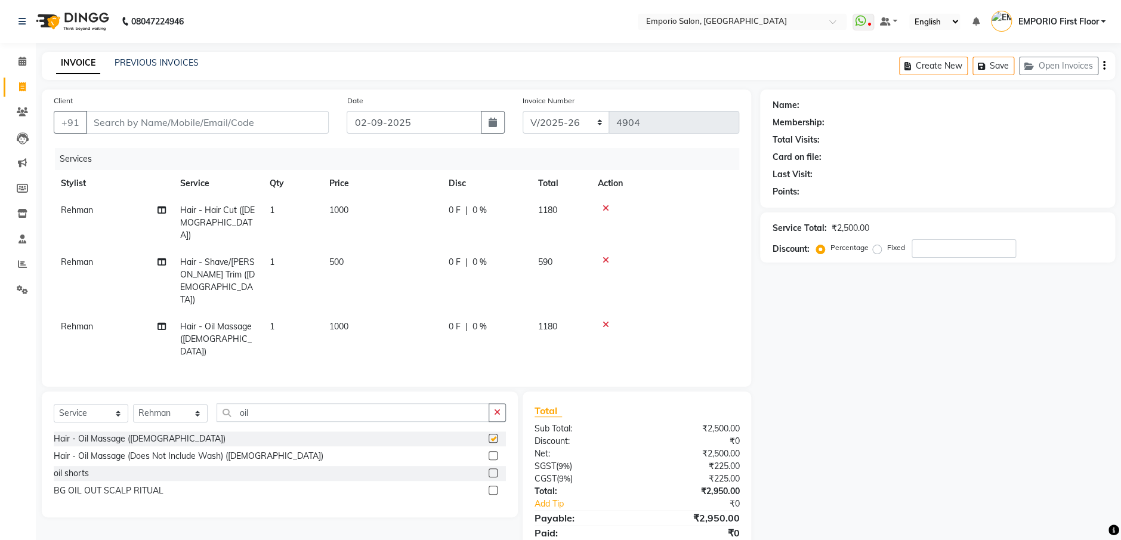
checkbox input "false"
click at [295, 119] on input "Client" at bounding box center [207, 122] width 243 height 23
click at [493, 403] on button "button" at bounding box center [496, 412] width 17 height 18
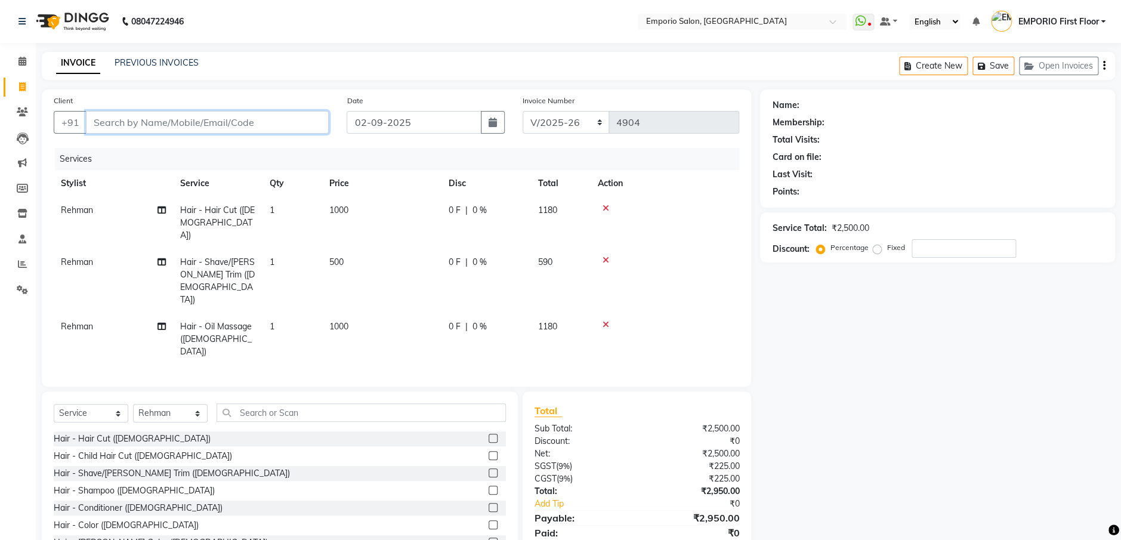
click at [309, 117] on input "Client" at bounding box center [207, 122] width 243 height 23
type input "7"
type input "0"
click at [165, 144] on ngb-highlight "729197 5895" at bounding box center [159, 150] width 62 height 12
type input "7291975895"
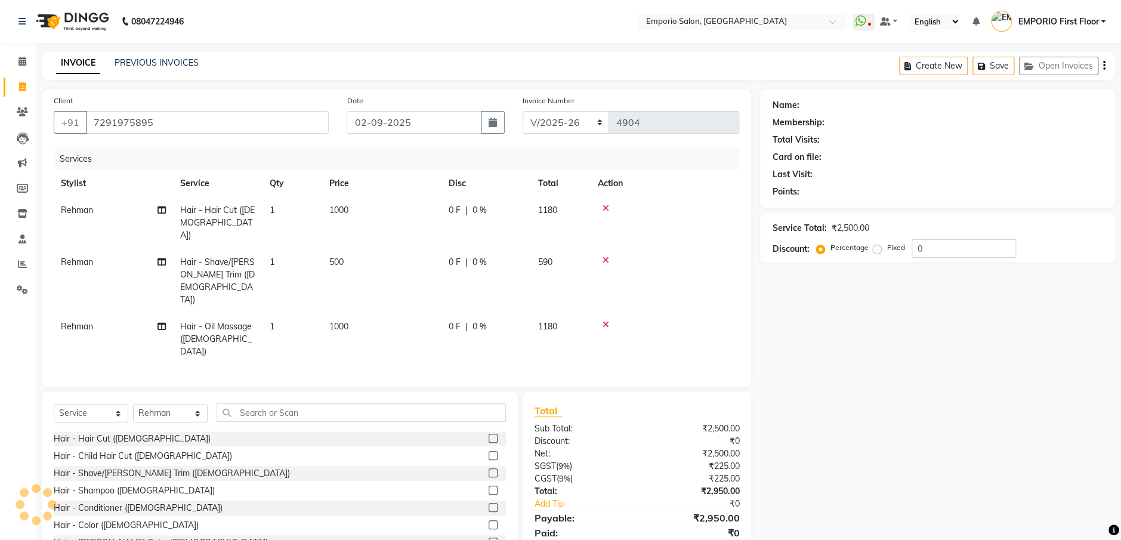
select select "1: Object"
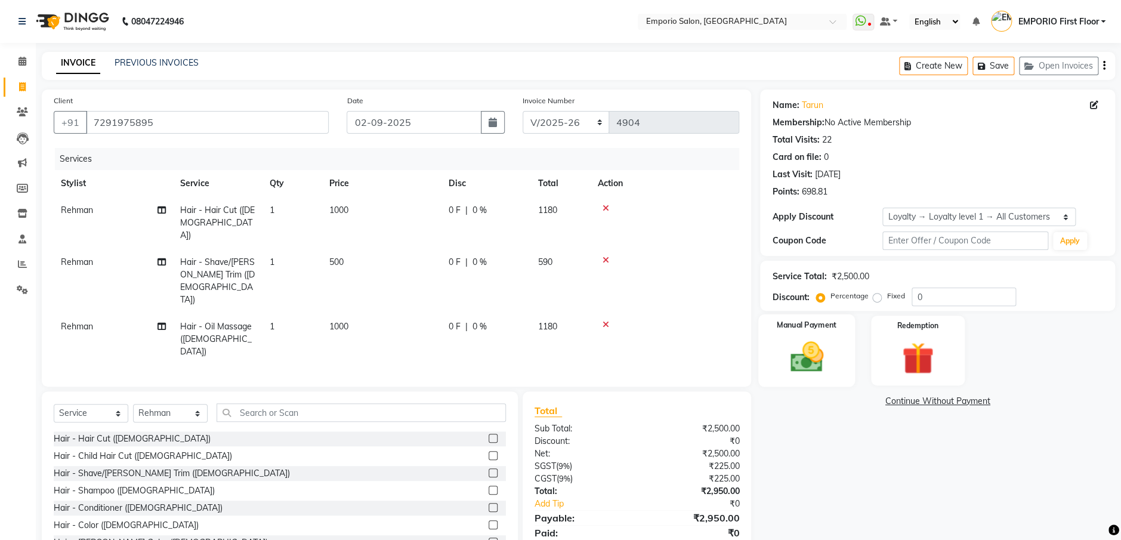
click at [817, 343] on img at bounding box center [807, 357] width 54 height 38
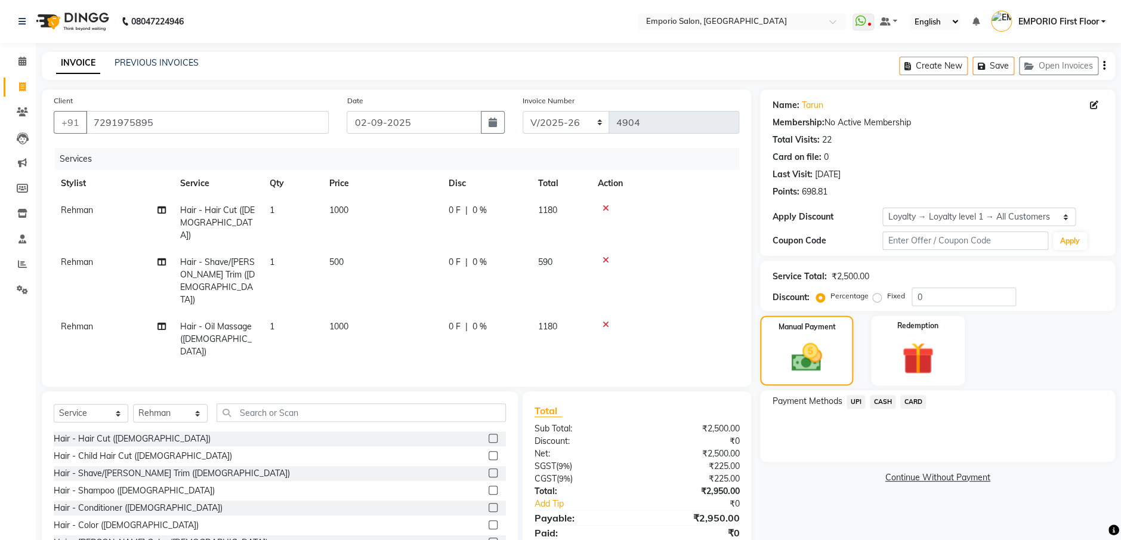
click at [919, 395] on span "CARD" at bounding box center [913, 402] width 26 height 14
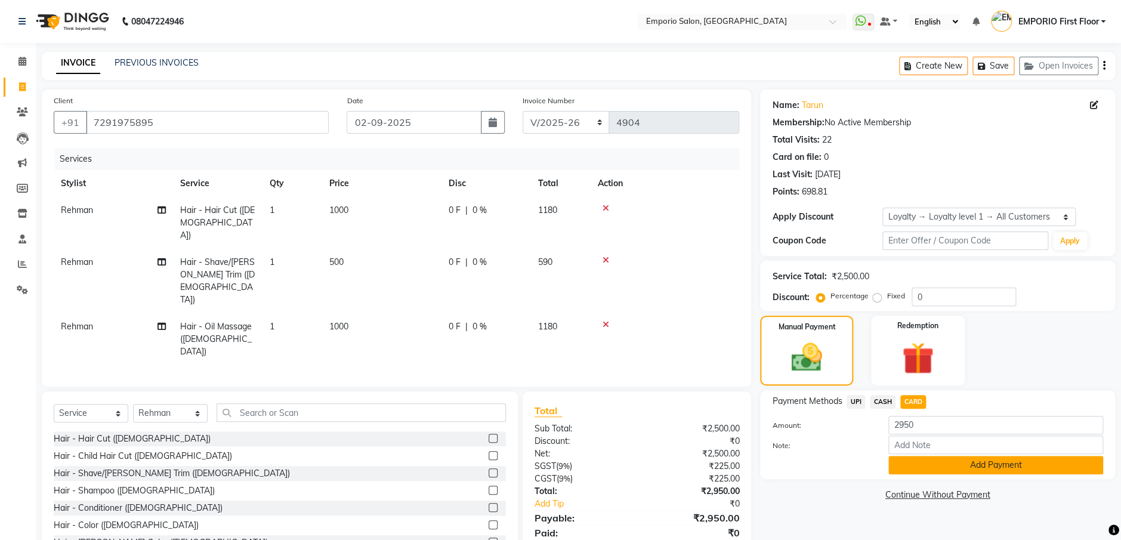
click at [935, 456] on button "Add Payment" at bounding box center [995, 465] width 215 height 18
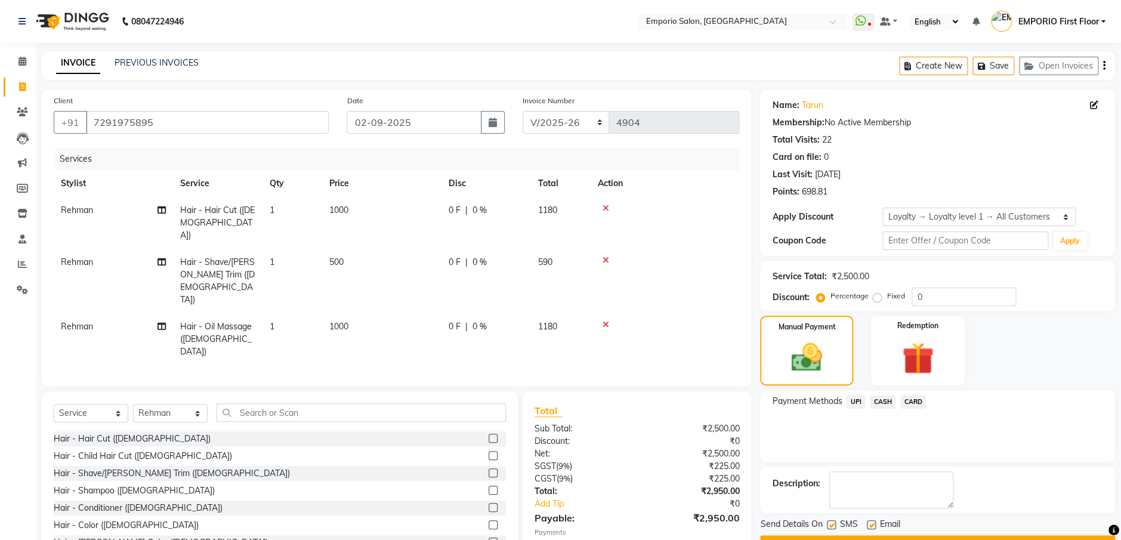
scroll to position [79, 0]
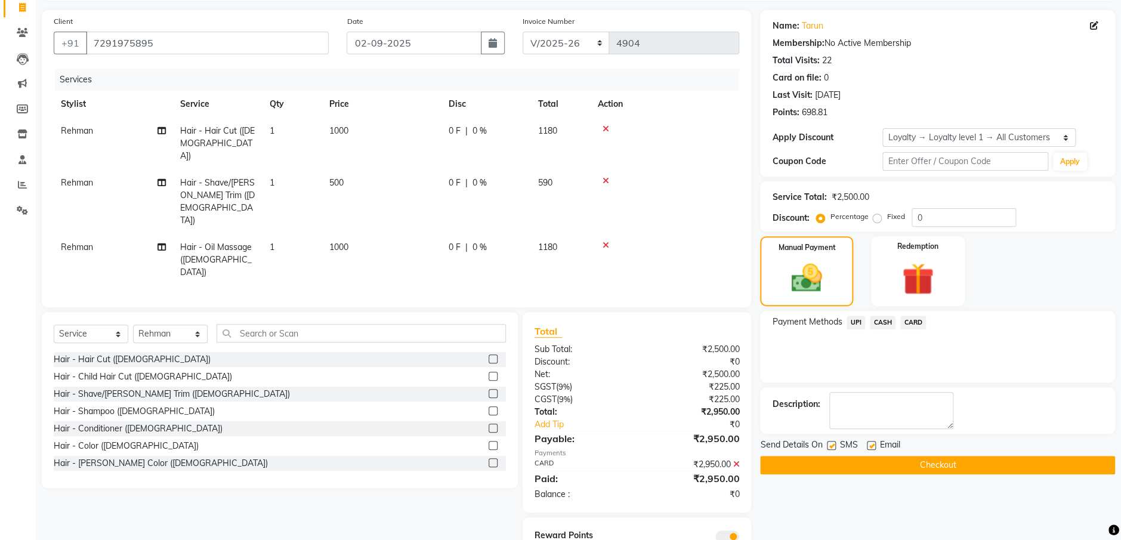
click at [935, 456] on button "Checkout" at bounding box center [937, 465] width 355 height 18
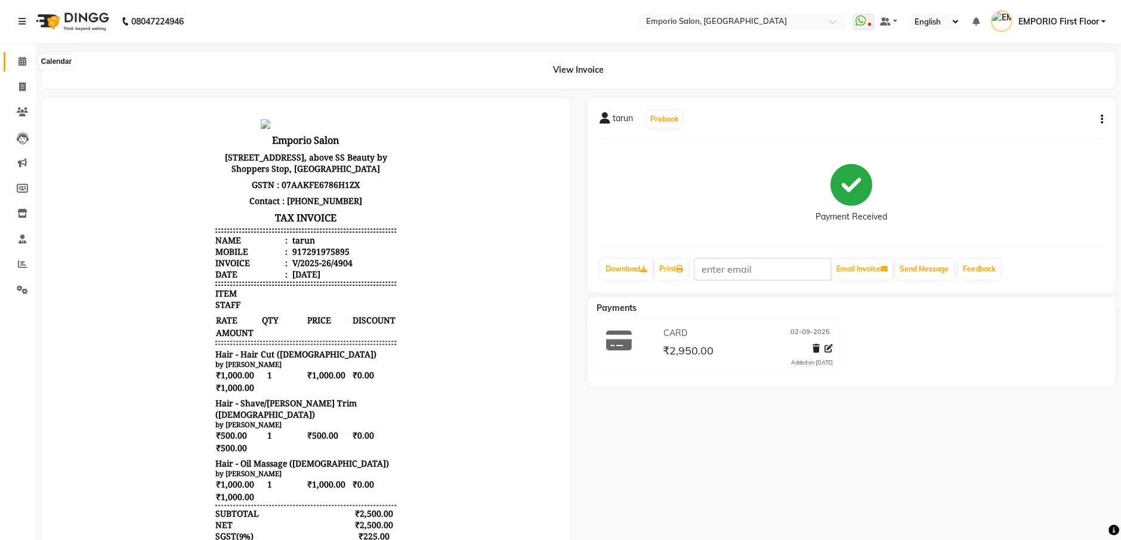
click at [18, 58] on icon at bounding box center [22, 61] width 8 height 9
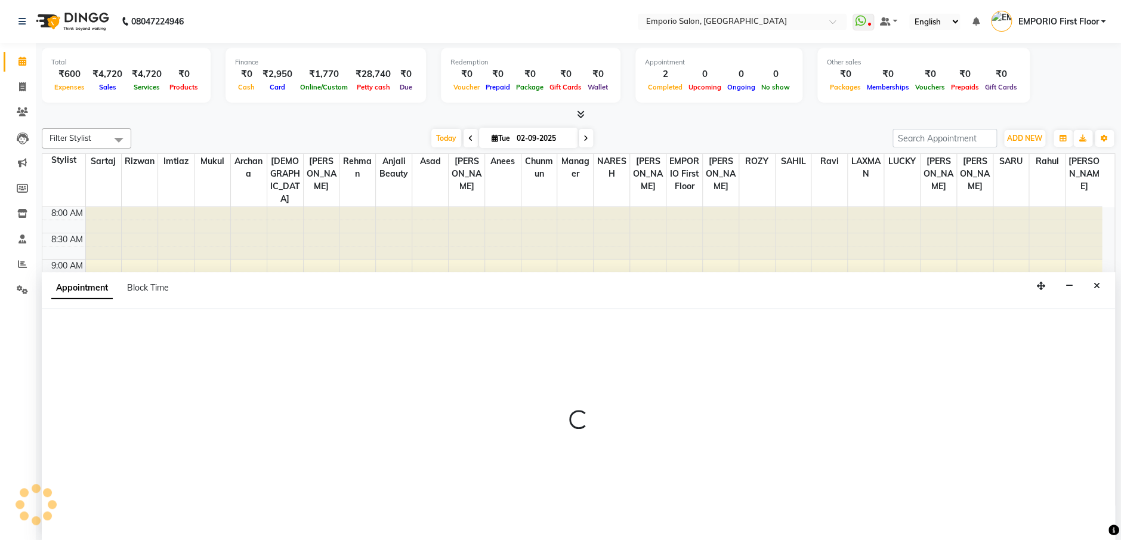
select select "68705"
select select "720"
select select "tentative"
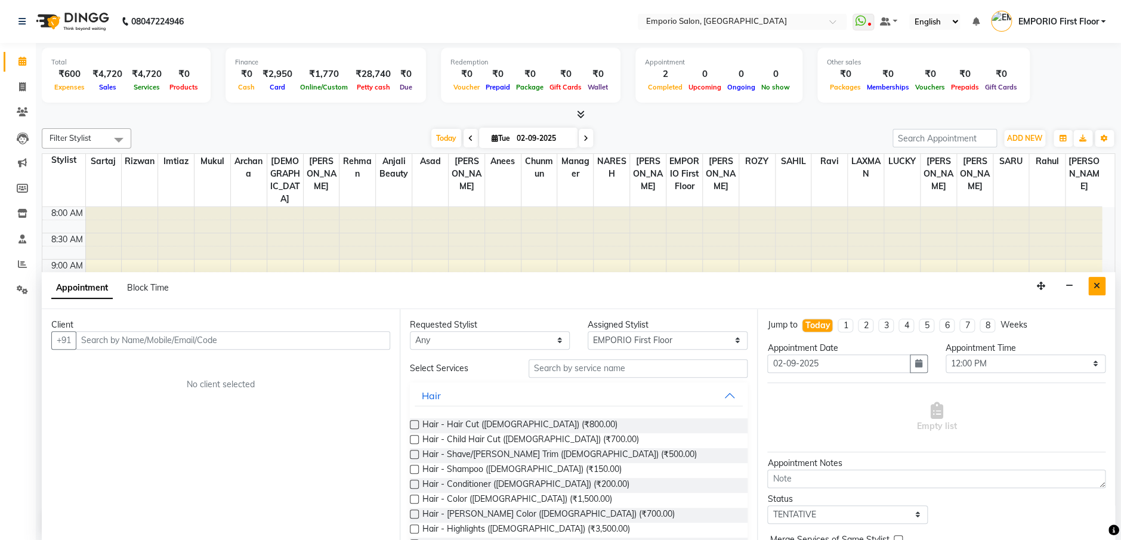
click at [1096, 284] on icon "Close" at bounding box center [1096, 286] width 7 height 8
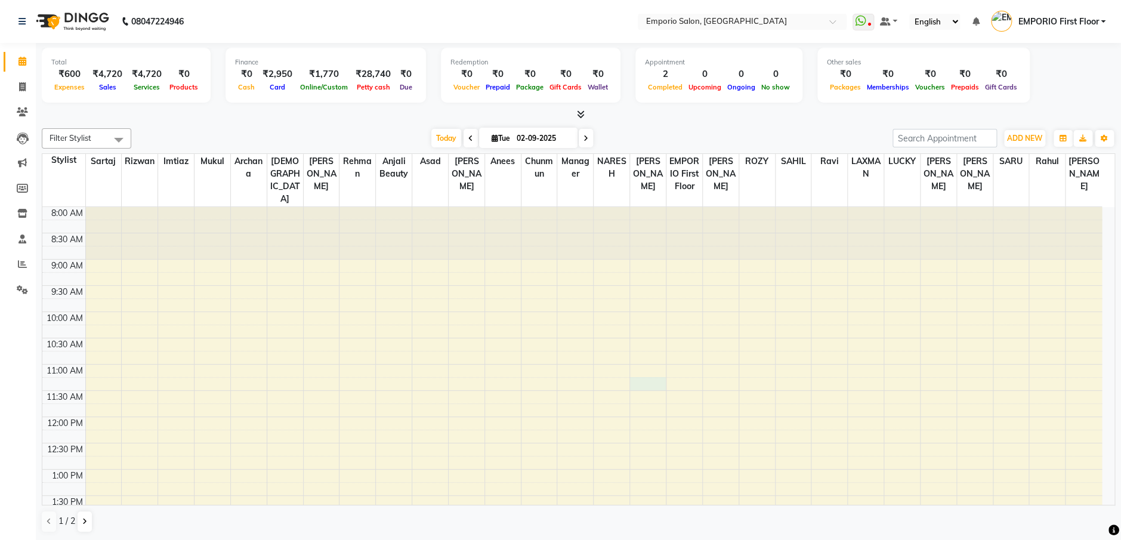
select select "62732"
select select "660"
select select "tentative"
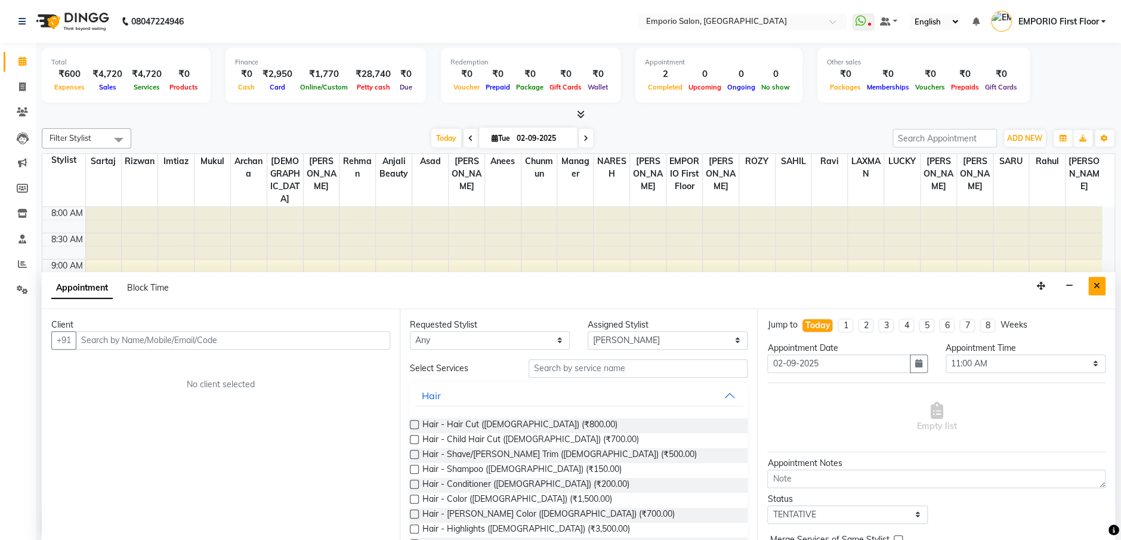
click at [1097, 279] on button "Close" at bounding box center [1096, 286] width 17 height 18
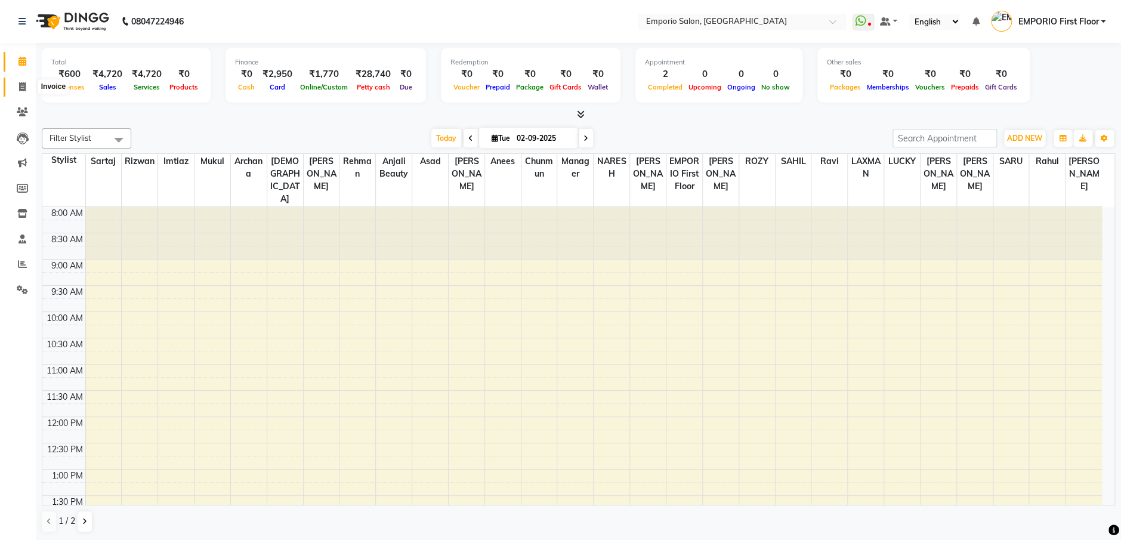
drag, startPoint x: 17, startPoint y: 86, endPoint x: 47, endPoint y: 78, distance: 31.4
click at [18, 86] on span at bounding box center [22, 88] width 21 height 14
select select "6332"
select select "service"
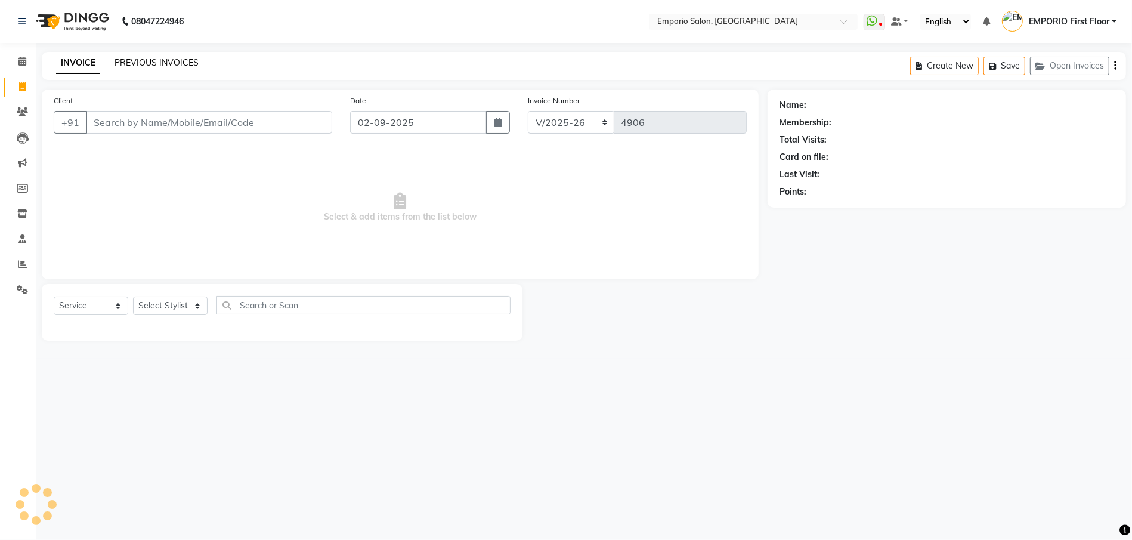
click at [160, 63] on link "PREVIOUS INVOICES" at bounding box center [157, 62] width 84 height 11
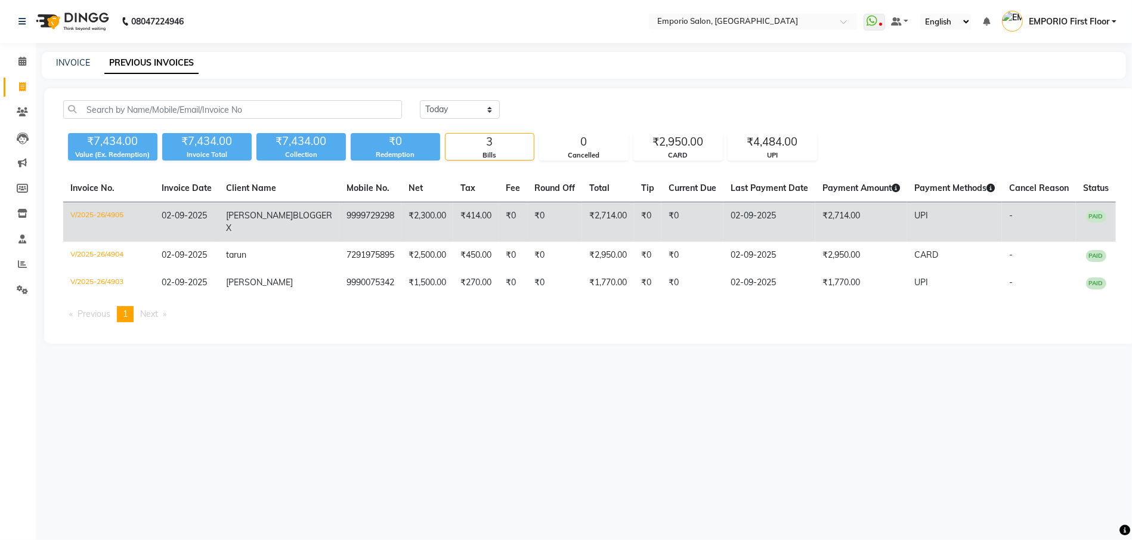
click at [868, 224] on td "₹2,714.00" at bounding box center [861, 222] width 92 height 40
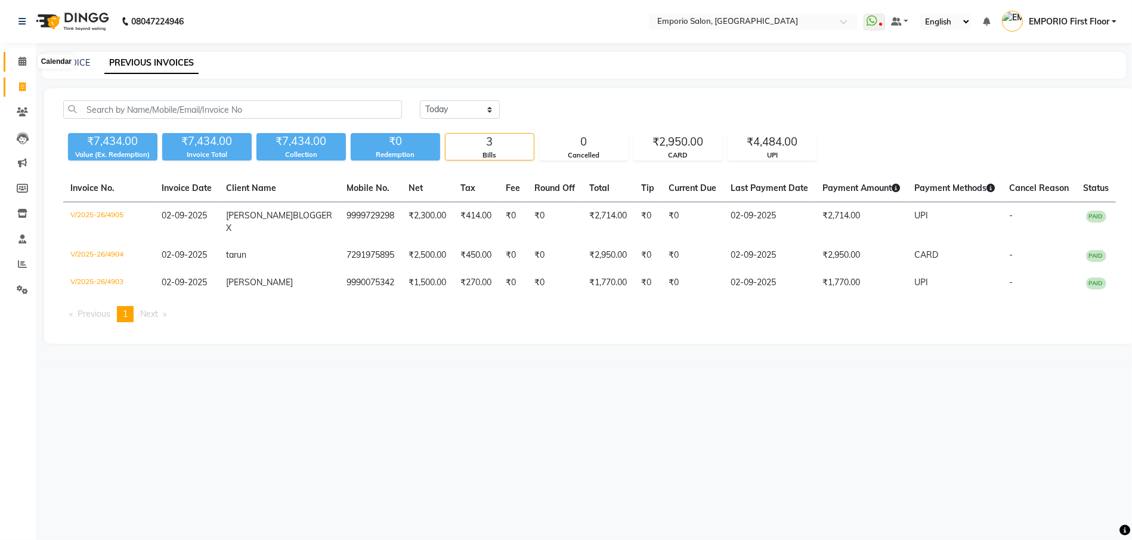
click at [21, 60] on icon at bounding box center [22, 61] width 8 height 9
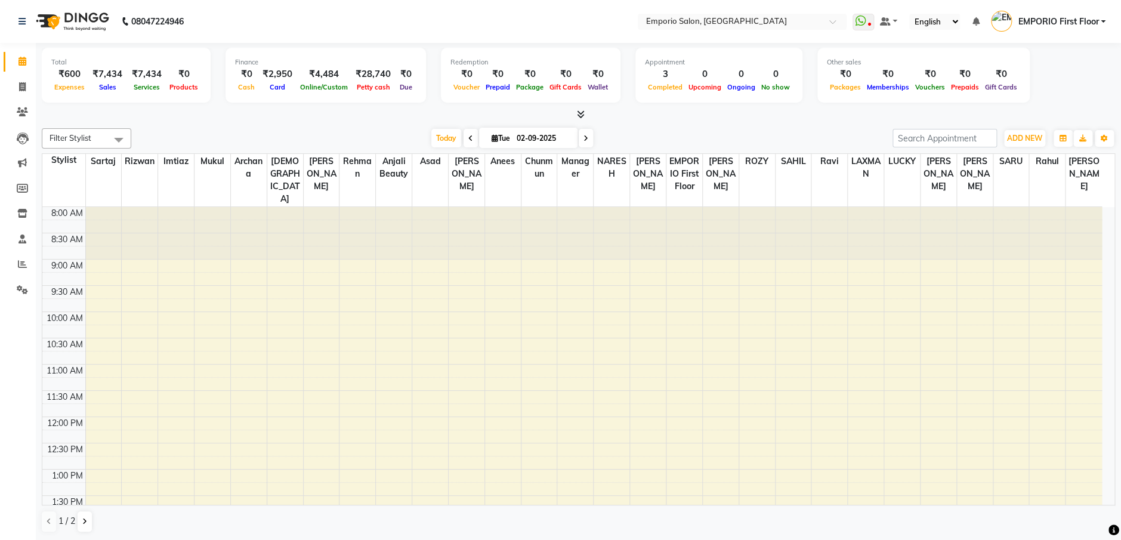
click at [788, 534] on div "Filter Stylist Select All Anees Anjali beauty Archana Asad AYUSH chunmun EMPORI…" at bounding box center [578, 330] width 1073 height 414
drag, startPoint x: 25, startPoint y: 83, endPoint x: 34, endPoint y: 80, distance: 9.6
click at [26, 83] on span at bounding box center [22, 88] width 21 height 14
select select "service"
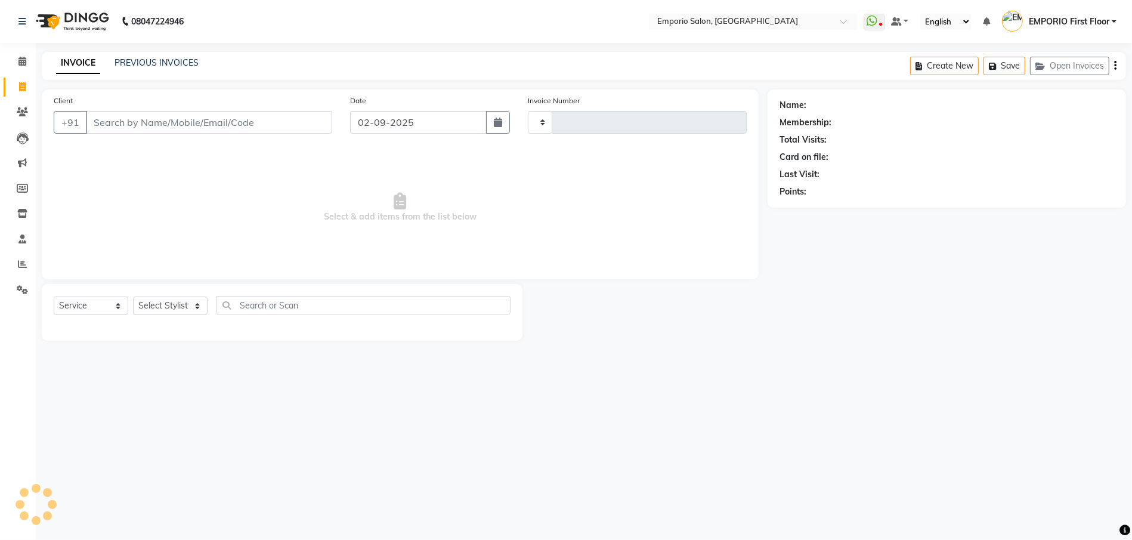
click at [166, 68] on div "PREVIOUS INVOICES" at bounding box center [157, 63] width 84 height 13
type input "4906"
select select "6332"
click at [166, 60] on link "PREVIOUS INVOICES" at bounding box center [157, 62] width 84 height 11
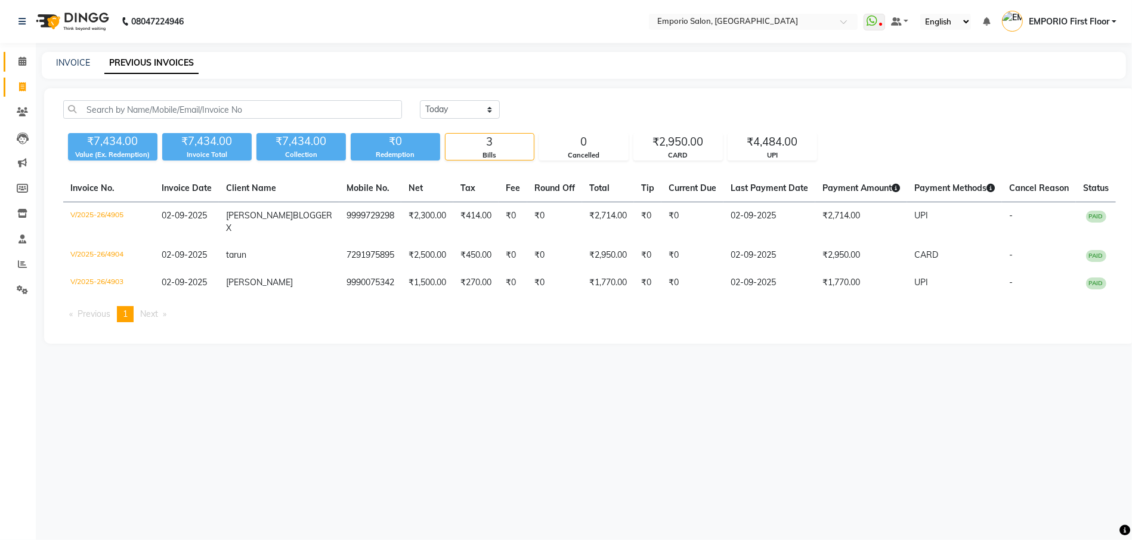
click at [22, 60] on icon at bounding box center [22, 61] width 8 height 9
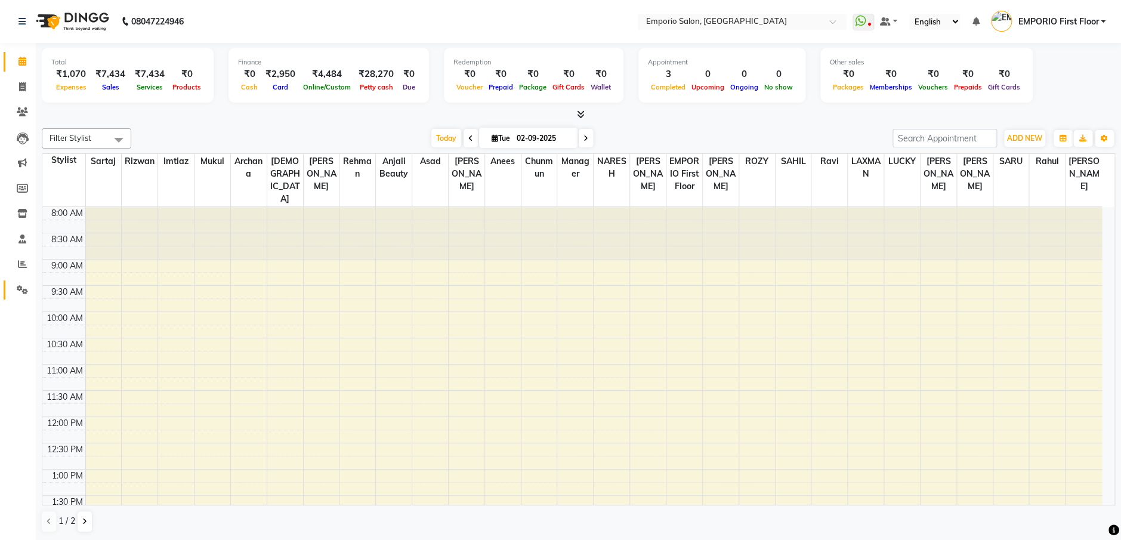
click at [22, 287] on icon at bounding box center [22, 289] width 11 height 9
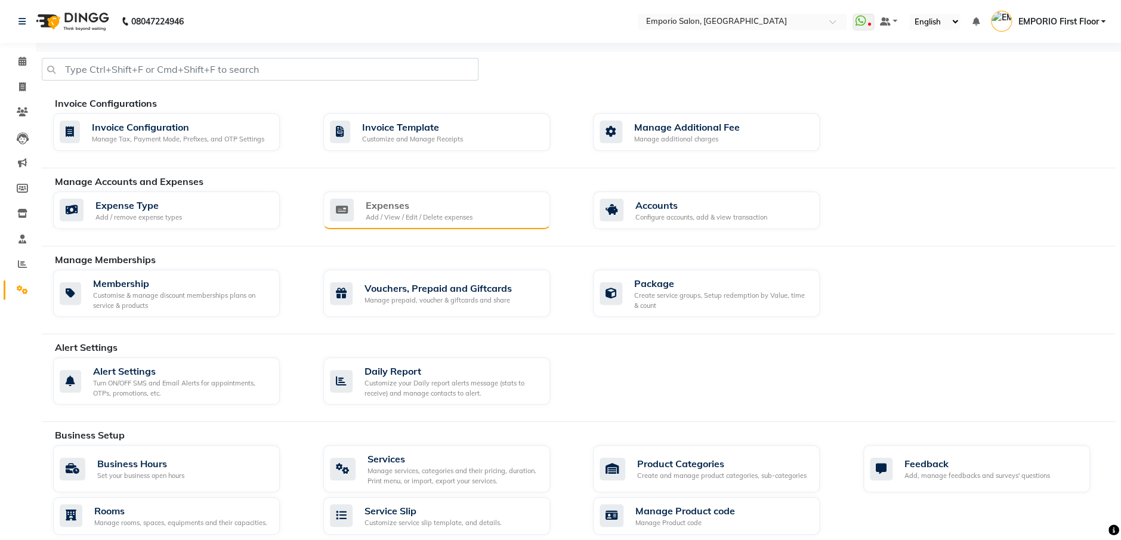
click at [403, 198] on div "Expenses" at bounding box center [419, 205] width 107 height 14
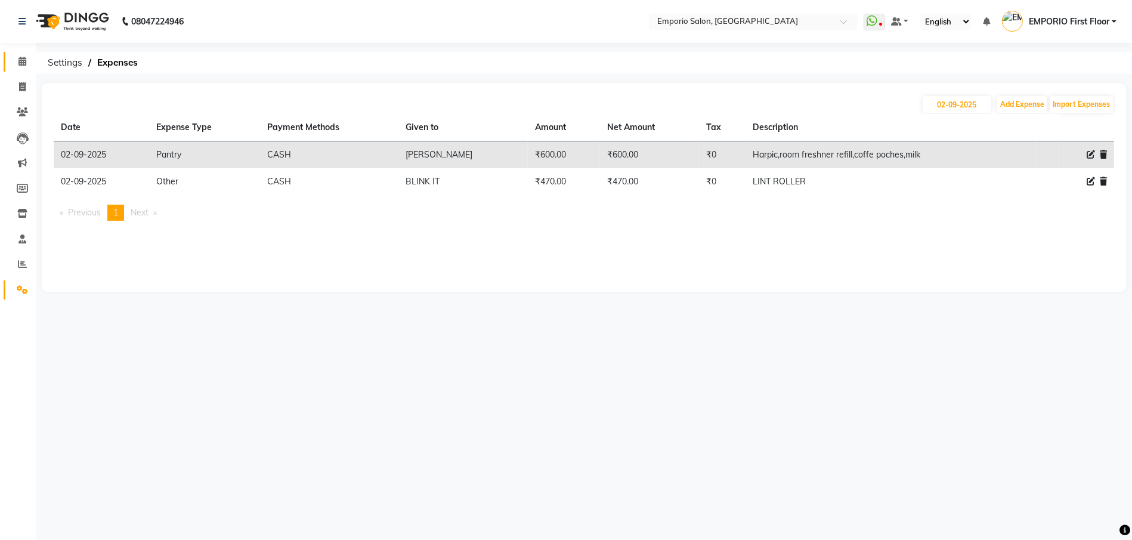
click at [9, 55] on link "Calendar" at bounding box center [18, 62] width 29 height 20
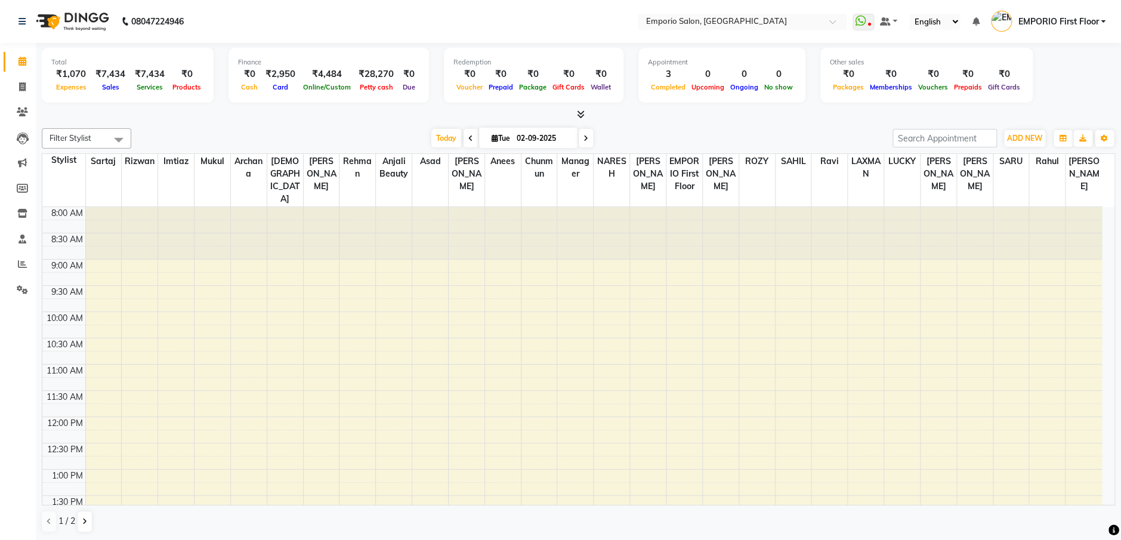
click at [1050, 48] on div "Total ₹1,070 Expenses ₹7,434 Sales ₹7,434 Services ₹0 Products Finance ₹0 Cash …" at bounding box center [578, 77] width 1073 height 58
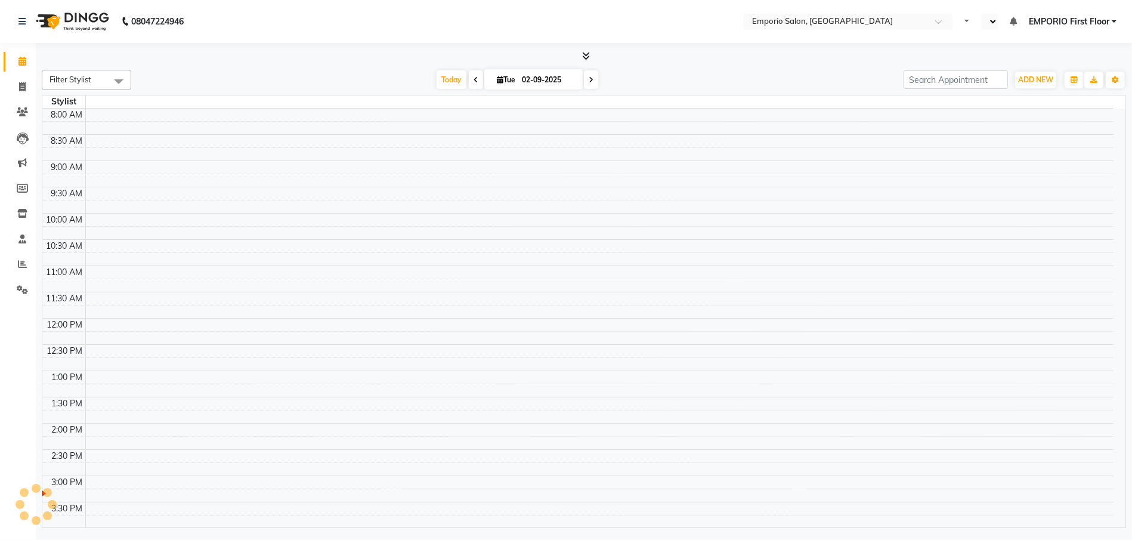
select select "en"
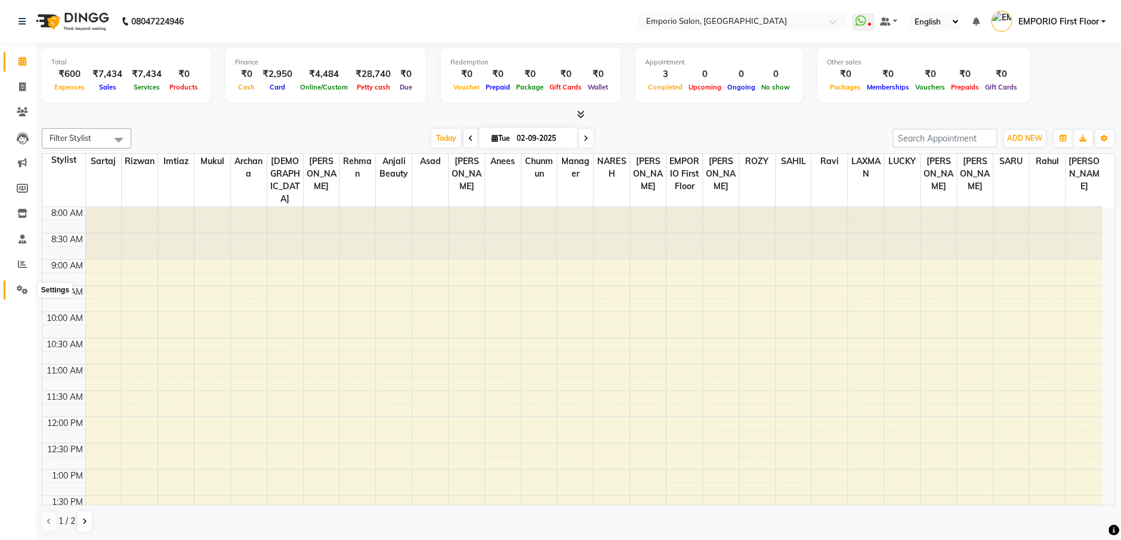
click at [23, 285] on icon at bounding box center [22, 289] width 11 height 9
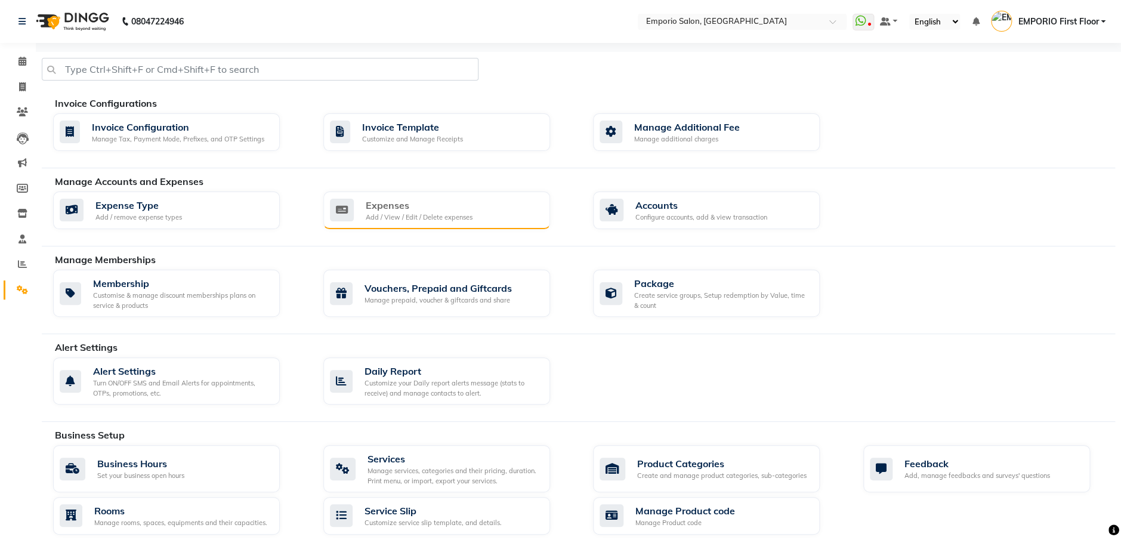
click at [512, 210] on div "Expenses Add / View / Edit / Delete expenses" at bounding box center [435, 210] width 211 height 24
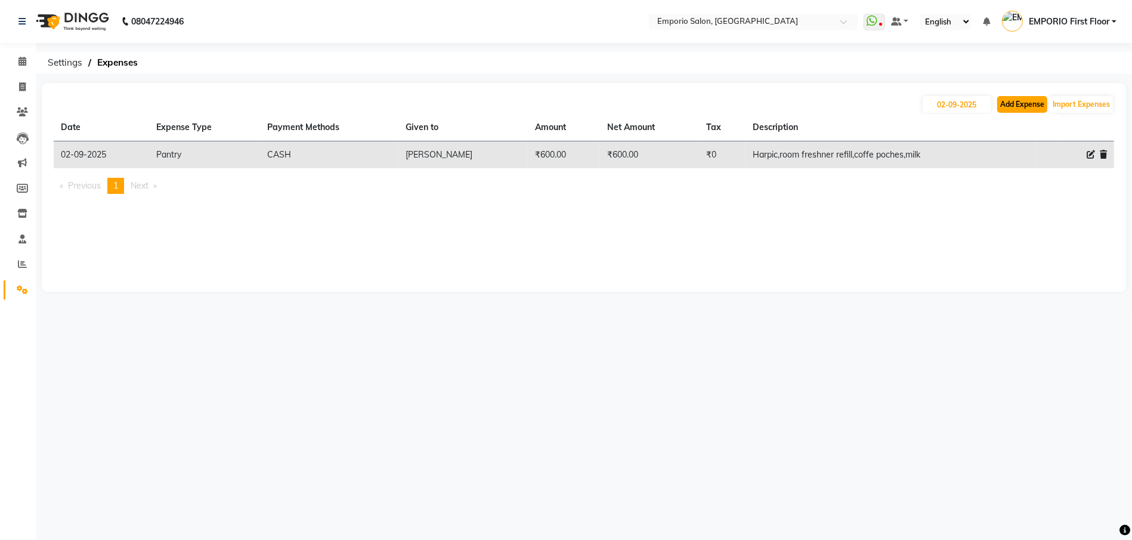
click at [1034, 109] on button "Add Expense" at bounding box center [1022, 104] width 50 height 17
select select "1"
select select "5330"
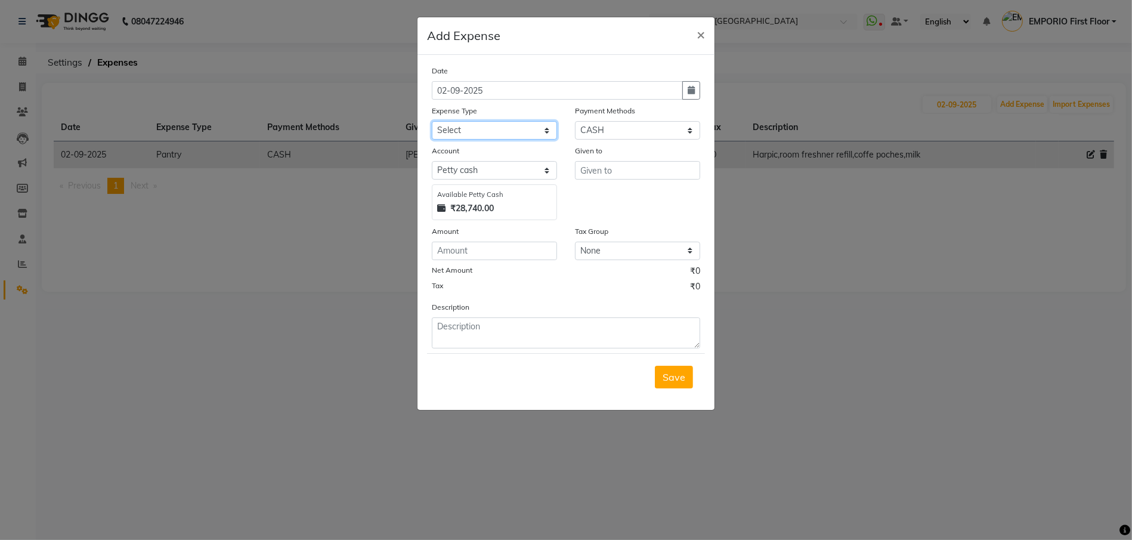
click at [477, 124] on select "Select Advance Salary Bank charges Car maintenance Cash transfer to bank Cash t…" at bounding box center [494, 130] width 125 height 18
select select "12"
click at [432, 121] on select "Select Advance Salary Bank charges Car maintenance Cash transfer to bank Cash t…" at bounding box center [494, 130] width 125 height 18
click at [614, 178] on input "text" at bounding box center [637, 170] width 125 height 18
click at [630, 197] on span "LAXMAN" at bounding box center [611, 196] width 42 height 12
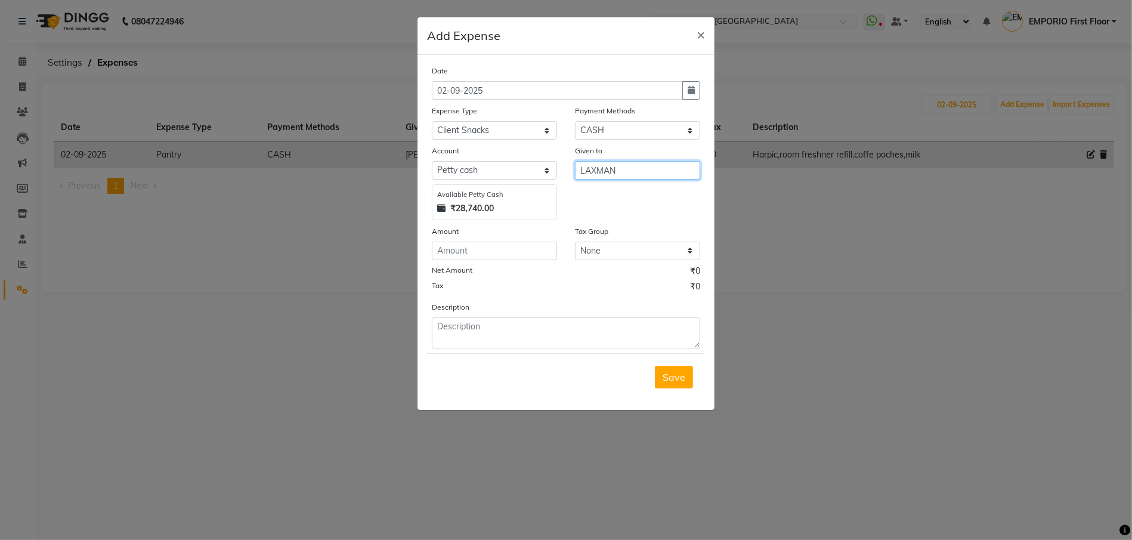
type input "LAXMAN"
click at [483, 248] on input "number" at bounding box center [494, 251] width 125 height 18
type input "30"
click at [541, 332] on textarea at bounding box center [566, 332] width 268 height 31
click at [455, 324] on textarea "coffe for client" at bounding box center [566, 332] width 268 height 31
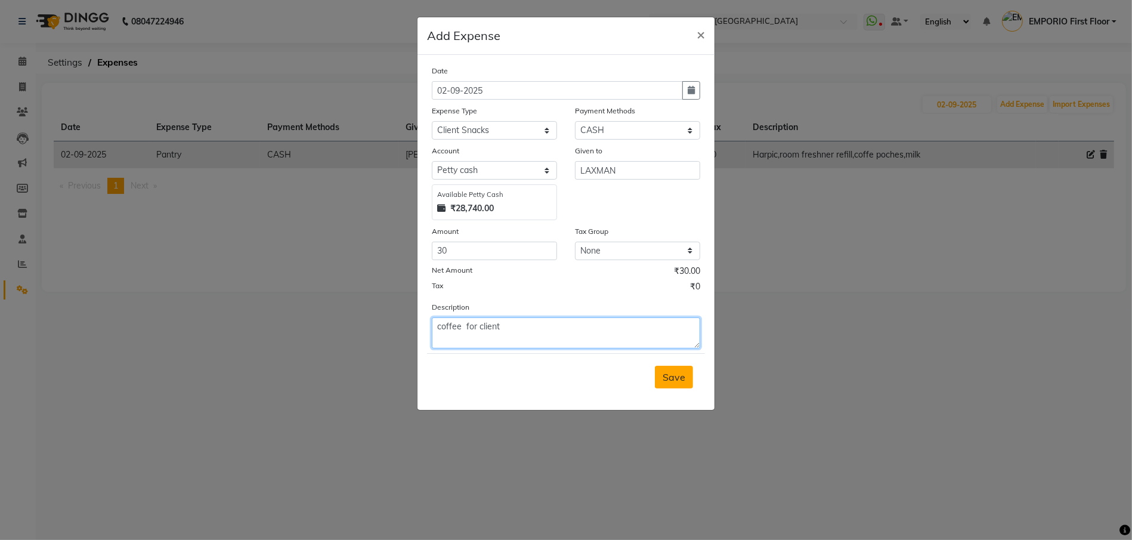
type textarea "coffee for client"
click at [679, 375] on span "Save" at bounding box center [674, 377] width 23 height 12
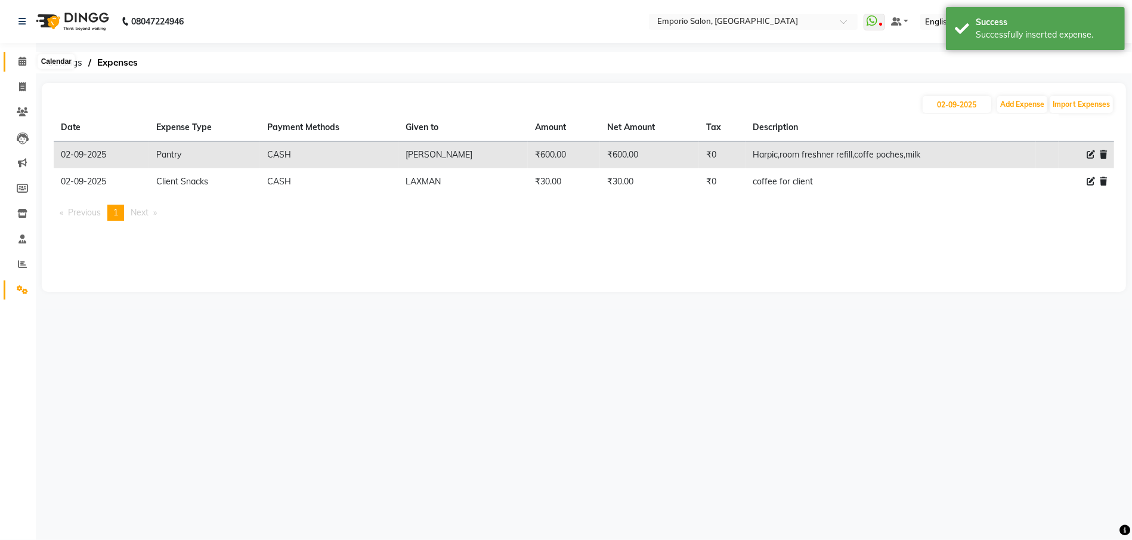
click at [14, 58] on span at bounding box center [22, 62] width 21 height 14
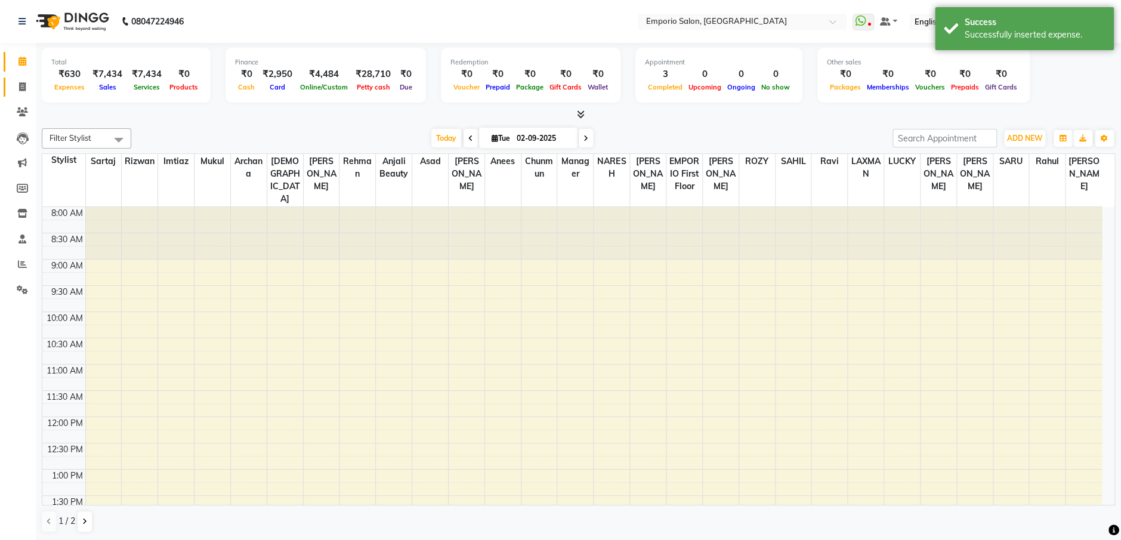
click at [13, 79] on link "Invoice" at bounding box center [18, 88] width 29 height 20
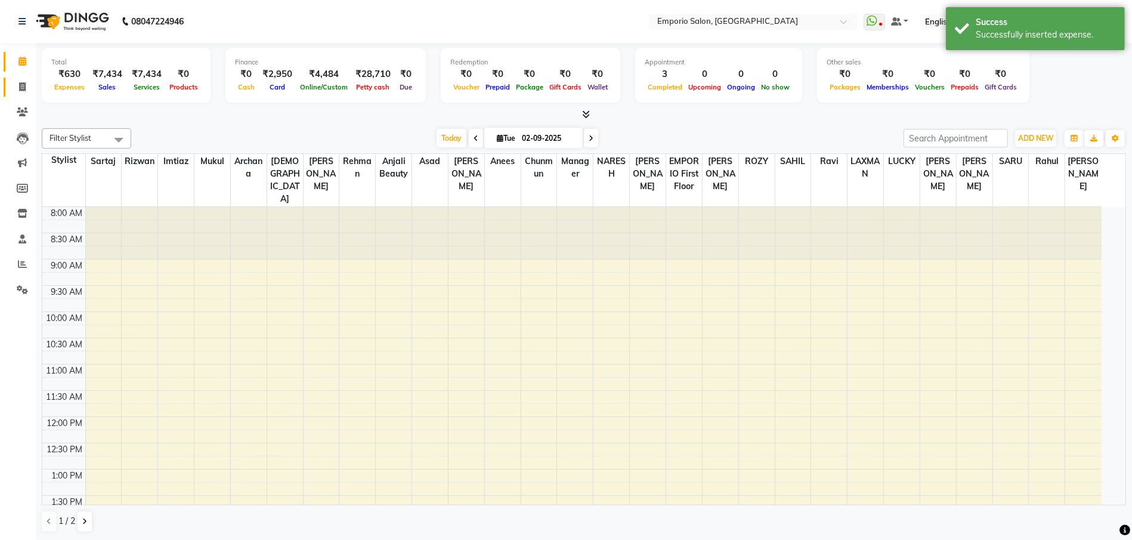
select select "6332"
select select "service"
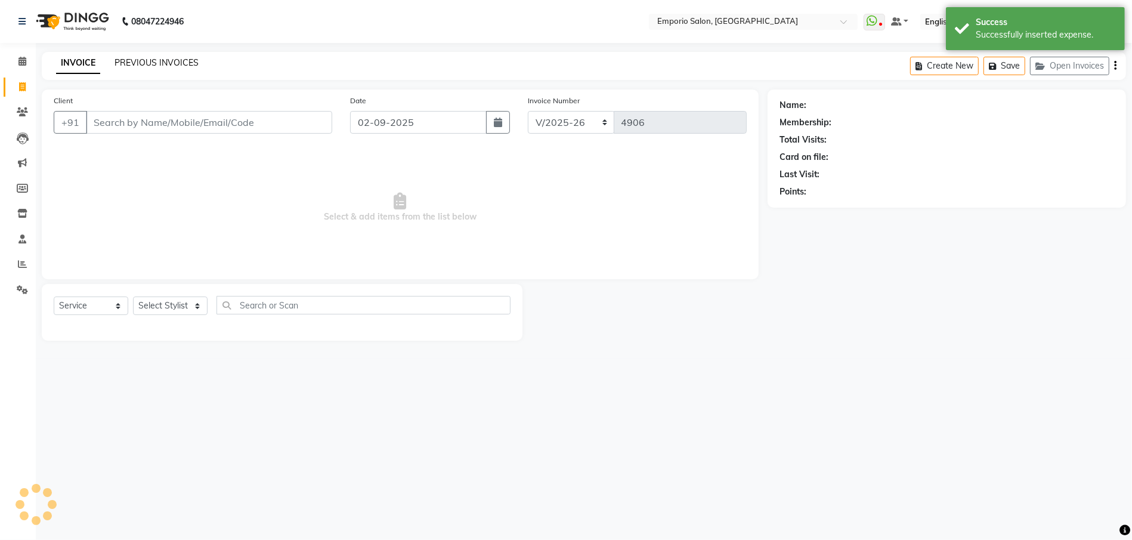
click at [150, 63] on link "PREVIOUS INVOICES" at bounding box center [157, 62] width 84 height 11
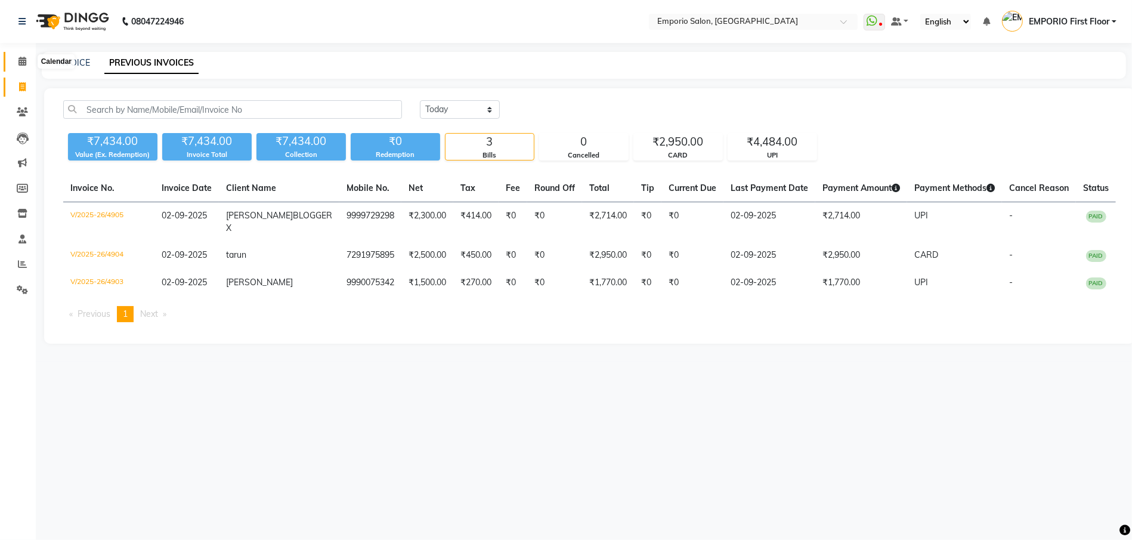
click at [24, 61] on icon at bounding box center [22, 61] width 8 height 9
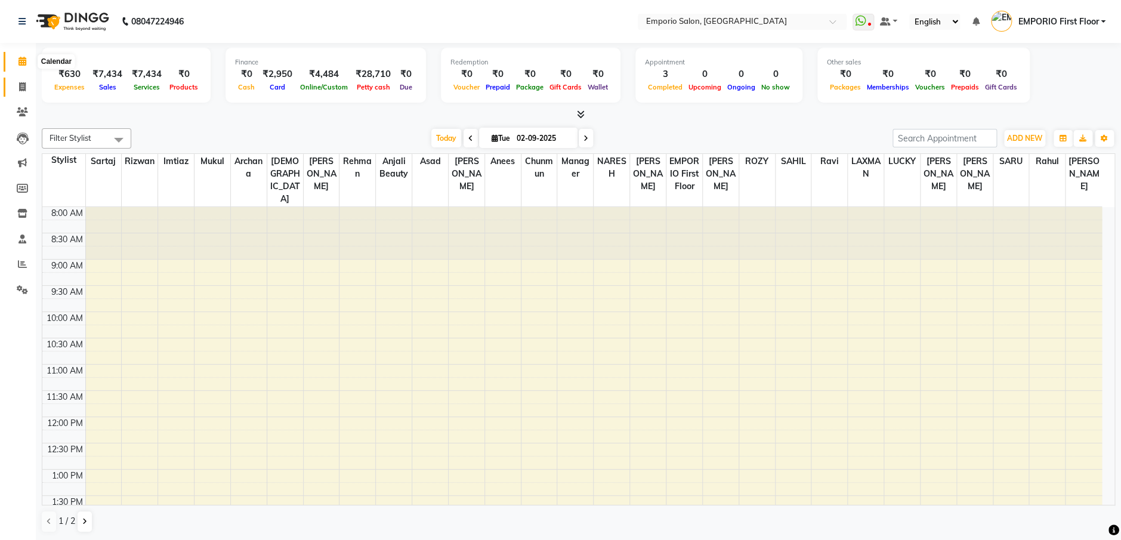
click at [23, 86] on icon at bounding box center [22, 86] width 7 height 9
select select "service"
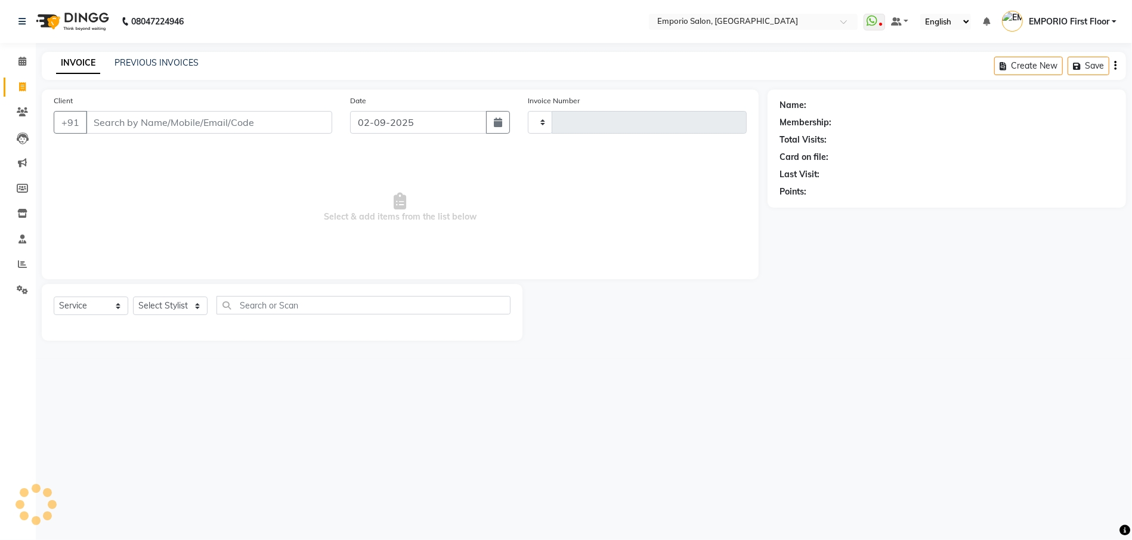
type input "4906"
select select "6332"
click at [162, 61] on link "PREVIOUS INVOICES" at bounding box center [157, 62] width 84 height 11
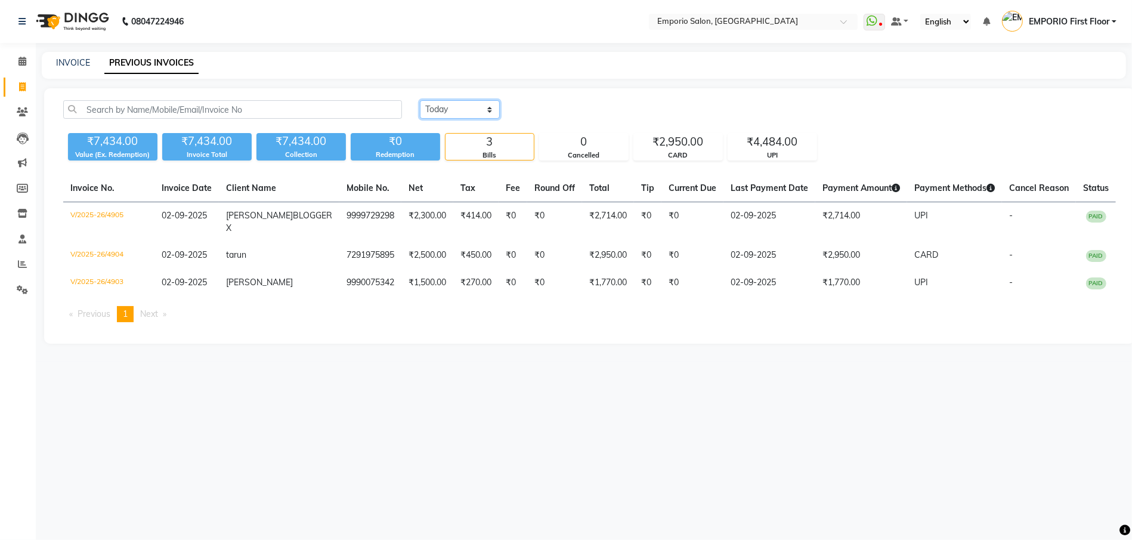
click at [464, 107] on select "[DATE] [DATE] Custom Range" at bounding box center [460, 109] width 80 height 18
select select "[DATE]"
click at [420, 100] on select "[DATE] [DATE] Custom Range" at bounding box center [460, 109] width 80 height 18
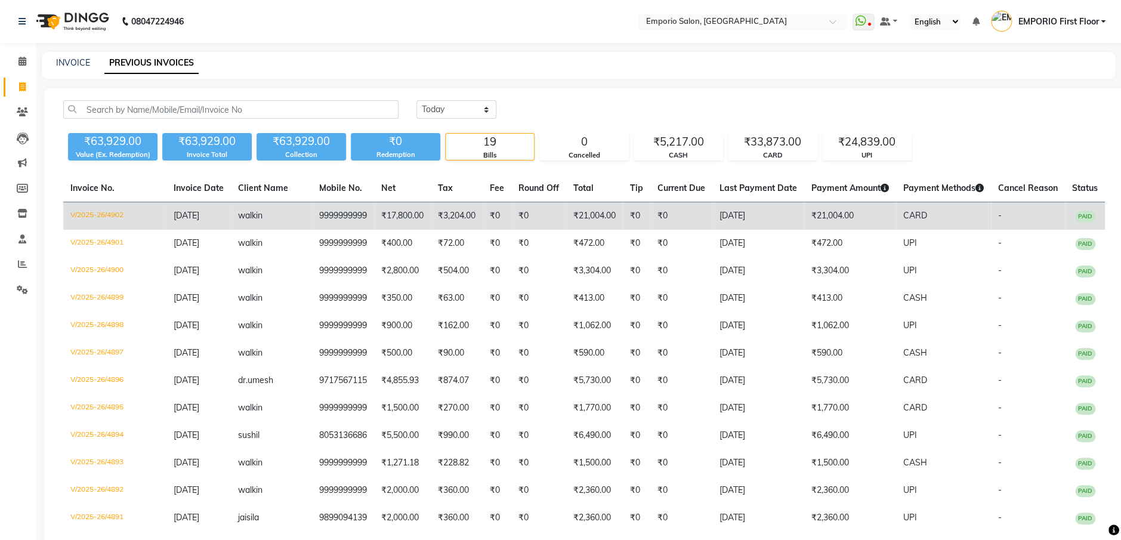
click at [896, 209] on td "CARD" at bounding box center [943, 216] width 95 height 28
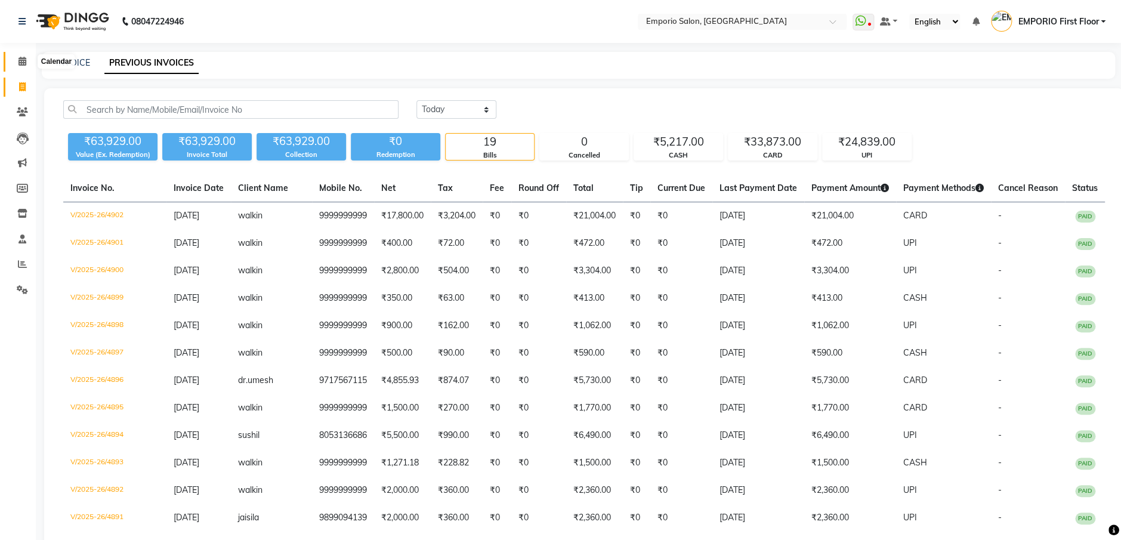
click at [17, 64] on span at bounding box center [22, 62] width 21 height 14
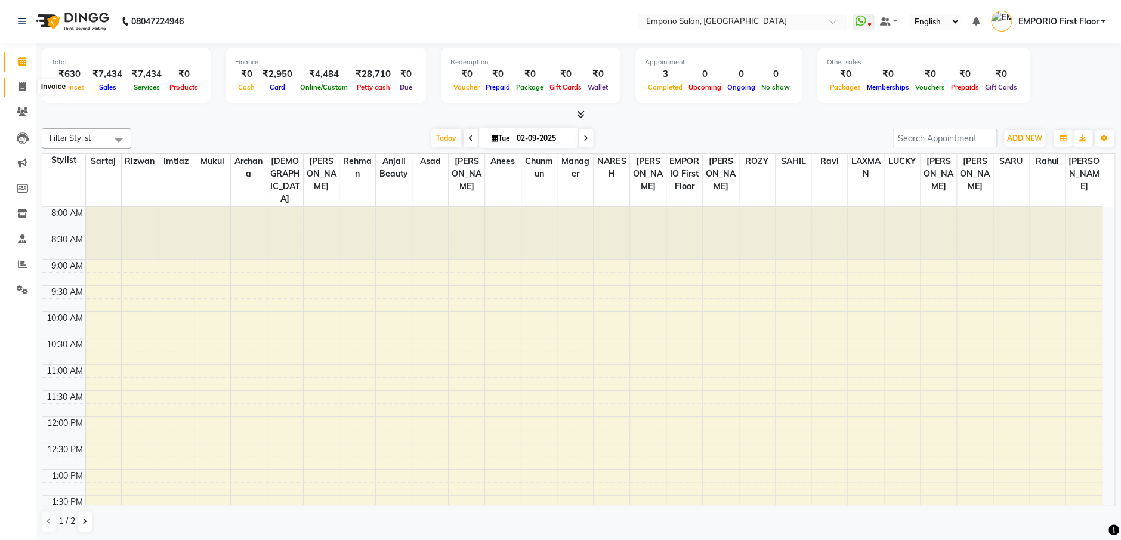
click at [21, 85] on icon at bounding box center [22, 86] width 7 height 9
select select "service"
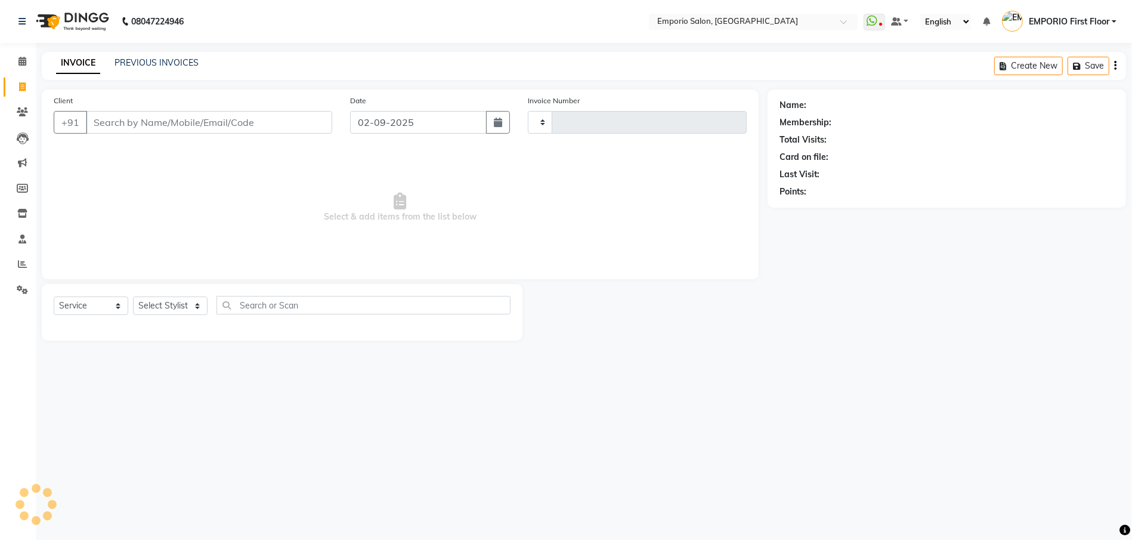
type input "4906"
select select "6332"
click at [148, 306] on select "Select Stylist [PERSON_NAME] beauty [PERSON_NAME] [PERSON_NAME] EMPORIO First F…" at bounding box center [170, 305] width 75 height 18
select select "61830"
click at [133, 296] on select "Select Stylist [PERSON_NAME] beauty [PERSON_NAME] [PERSON_NAME] EMPORIO First F…" at bounding box center [170, 305] width 75 height 18
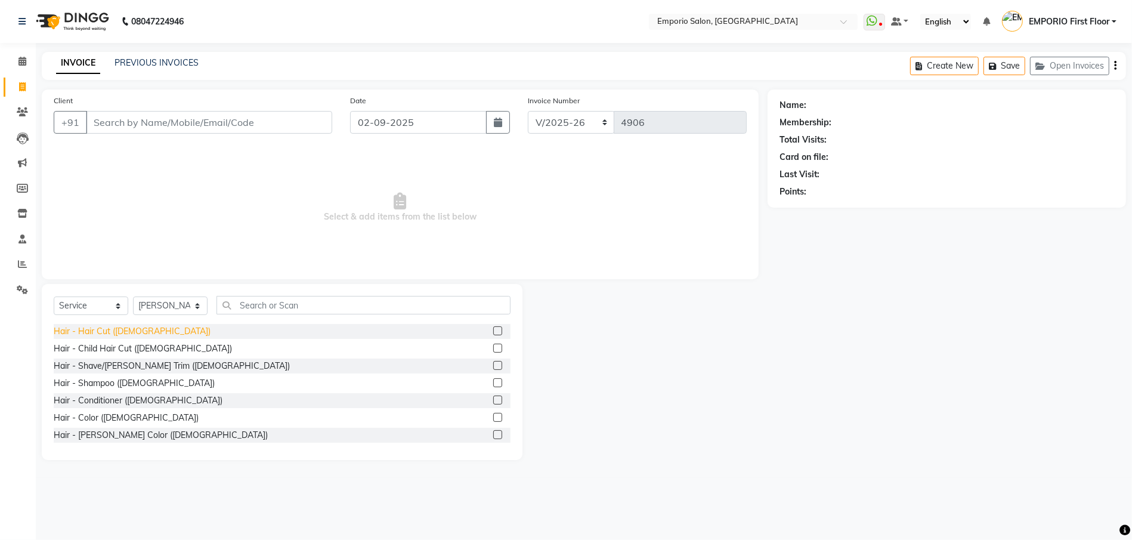
click at [89, 335] on div "Hair - Hair Cut ([DEMOGRAPHIC_DATA])" at bounding box center [132, 331] width 157 height 13
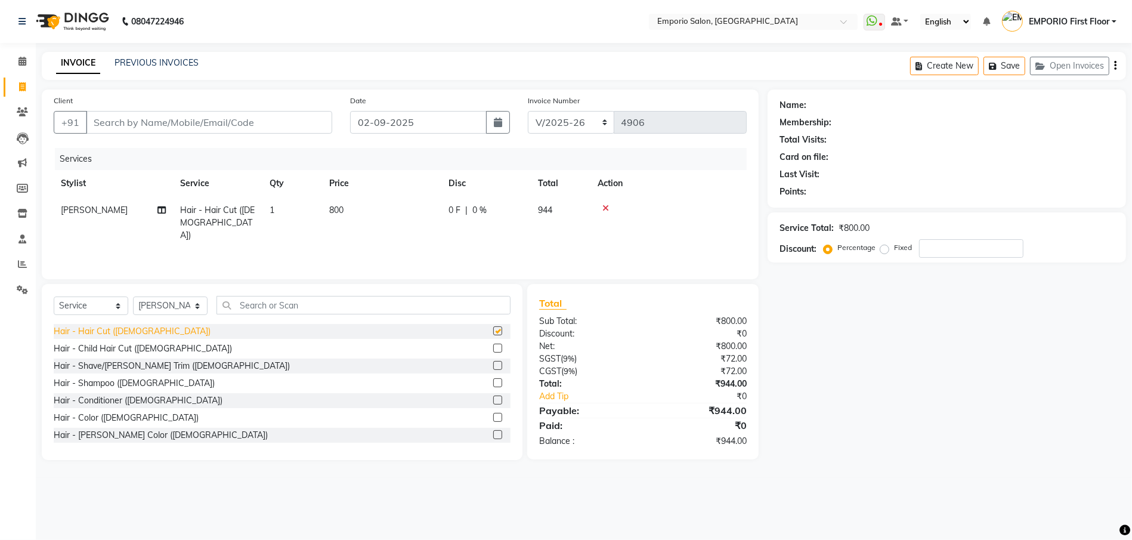
checkbox input "false"
click at [301, 215] on td "1" at bounding box center [292, 223] width 60 height 52
select select "61830"
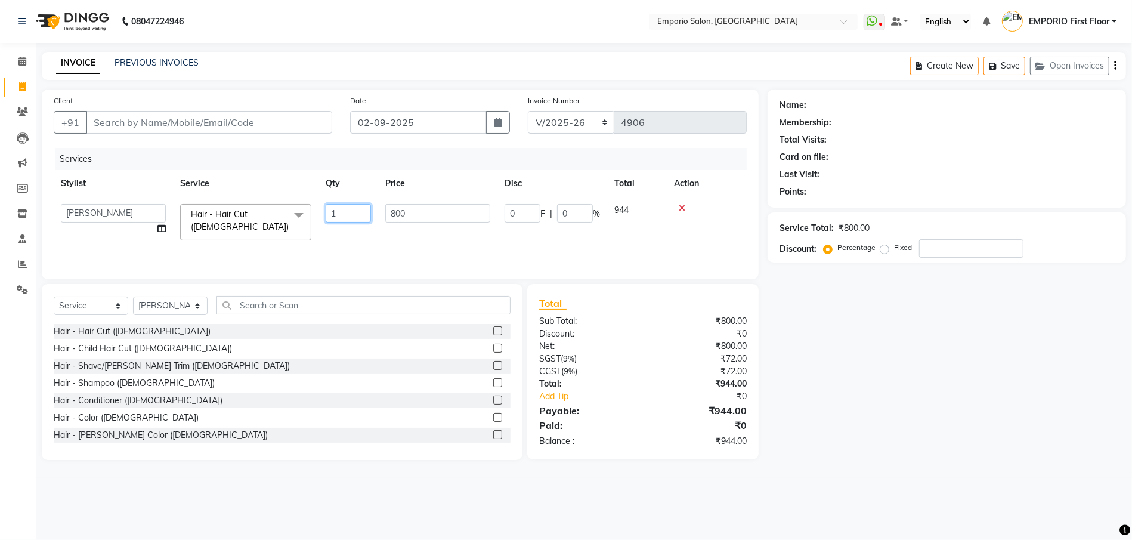
click at [338, 215] on input "1" at bounding box center [348, 213] width 45 height 18
type input "2"
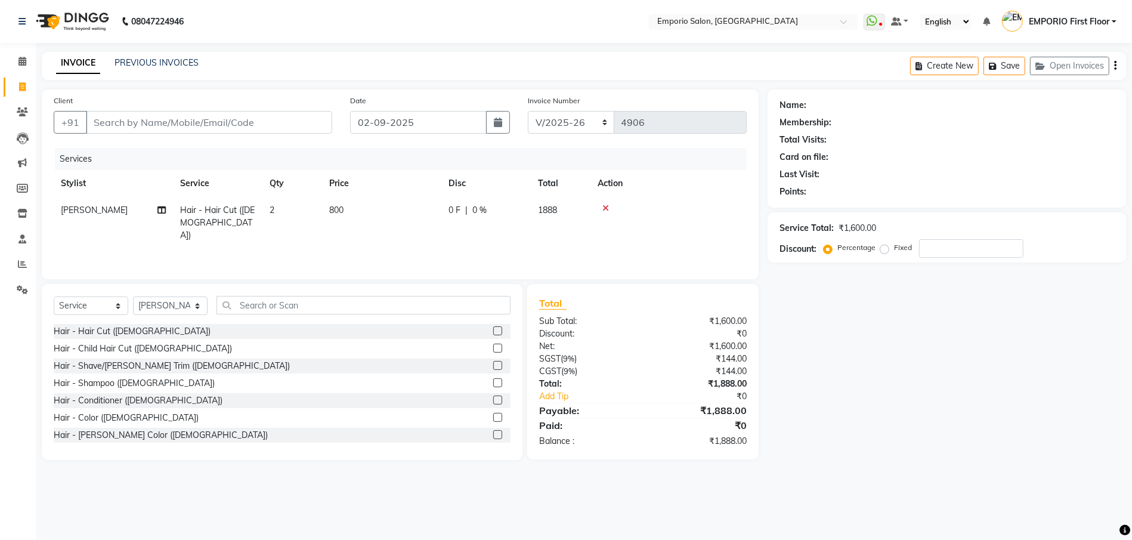
click at [460, 211] on div "0 F | 0 %" at bounding box center [486, 210] width 75 height 13
select select "61830"
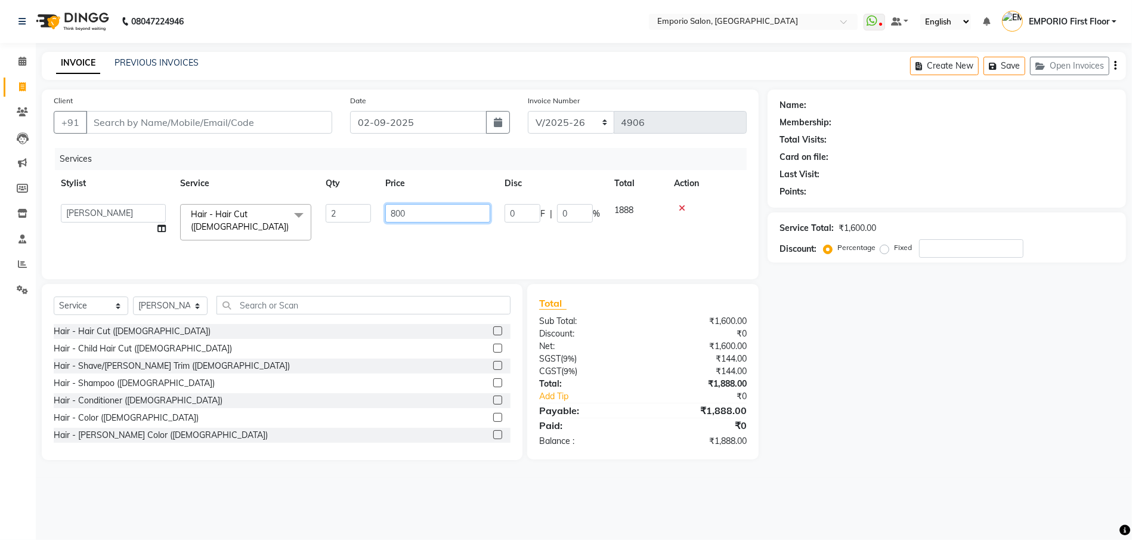
click at [460, 211] on input "800" at bounding box center [437, 213] width 105 height 18
type input "1000"
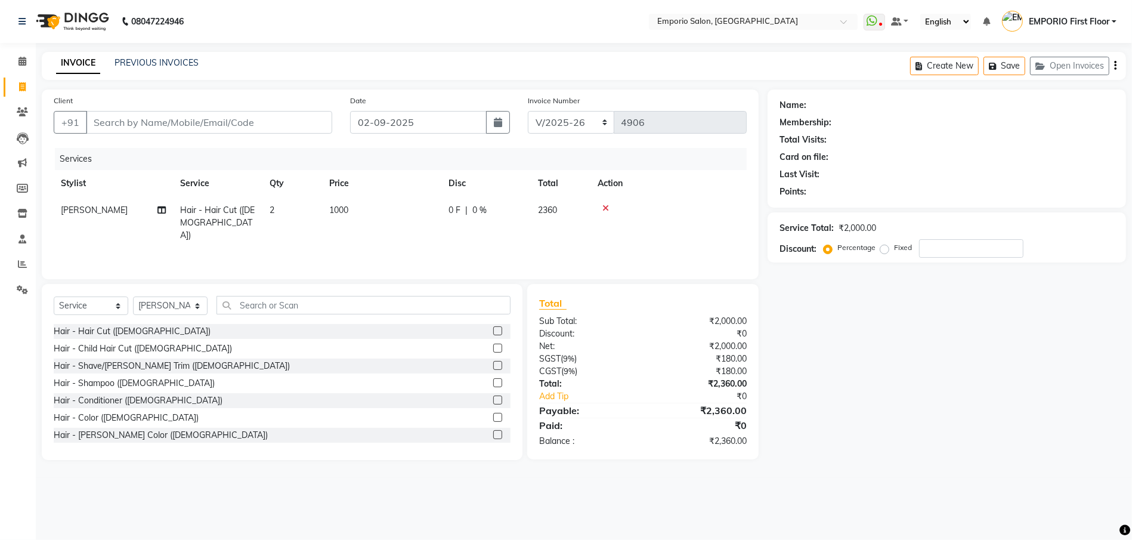
click at [580, 460] on main "INVOICE PREVIOUS INVOICES Create New Save Open Invoices Client +91 Date 02-09-2…" at bounding box center [584, 265] width 1096 height 426
click at [262, 123] on input "Client" at bounding box center [209, 122] width 246 height 23
type input "9"
type input "0"
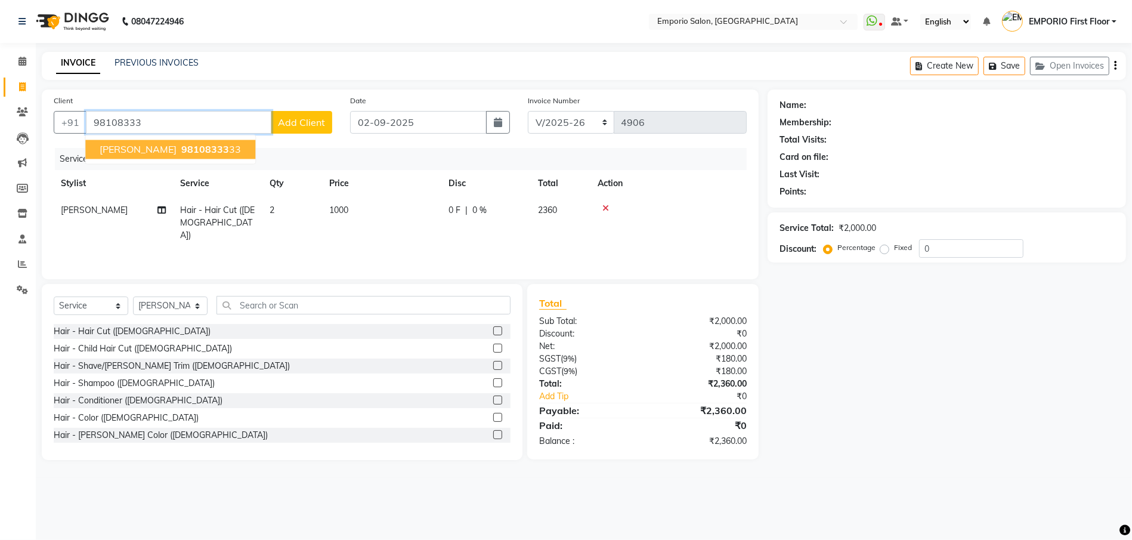
click at [125, 145] on button "AMIT 98108333 33" at bounding box center [170, 149] width 170 height 19
type input "9810833333"
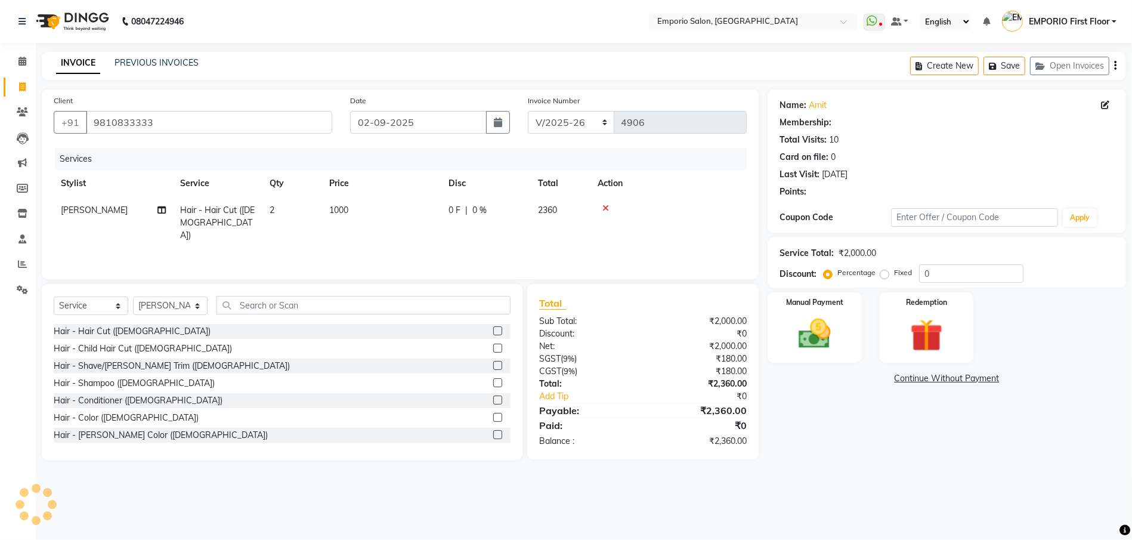
select select "1: Object"
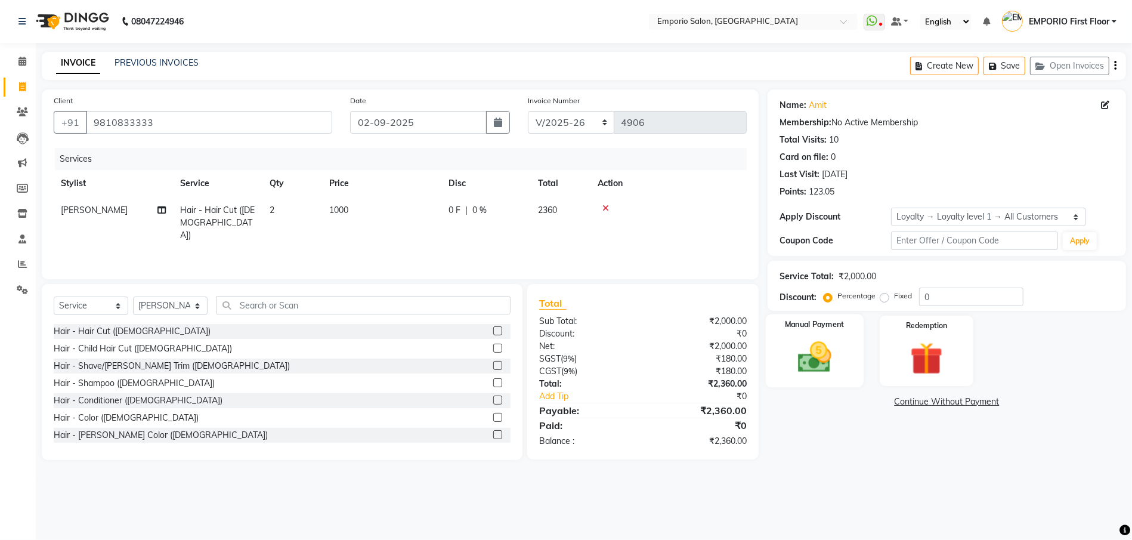
click at [793, 372] on img at bounding box center [814, 357] width 55 height 39
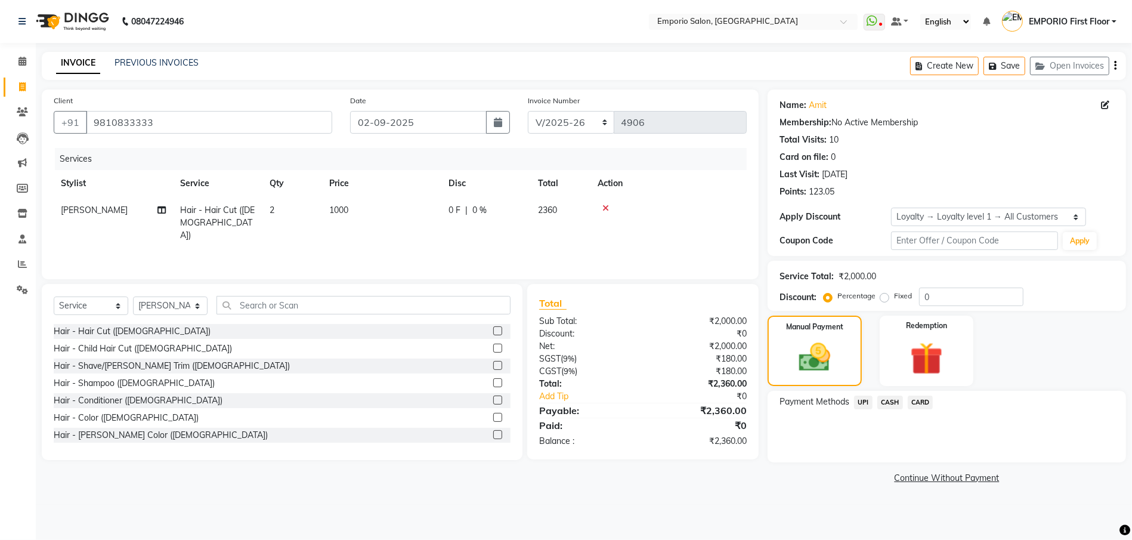
click at [864, 403] on span "UPI" at bounding box center [863, 402] width 18 height 14
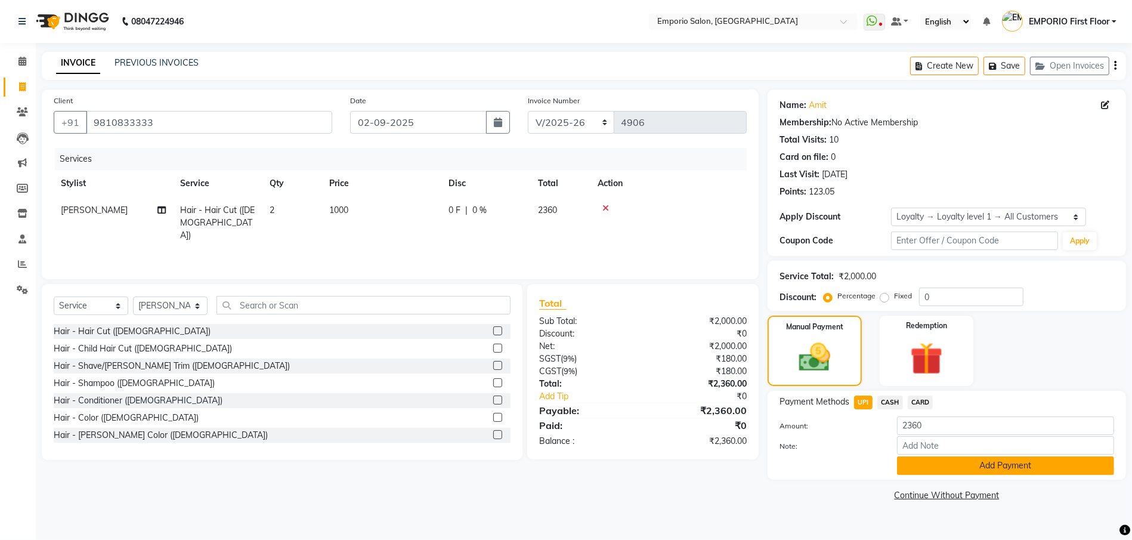
click at [957, 471] on button "Add Payment" at bounding box center [1005, 465] width 217 height 18
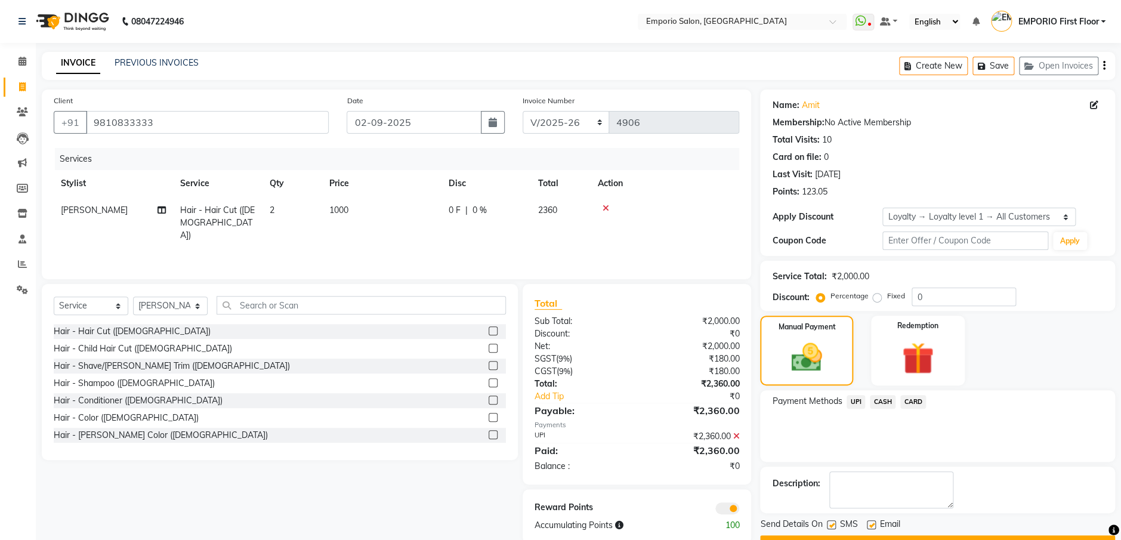
click at [950, 533] on div "Send Details On SMS Email Checkout" at bounding box center [937, 536] width 355 height 36
click at [771, 535] on button "Checkout" at bounding box center [937, 544] width 355 height 18
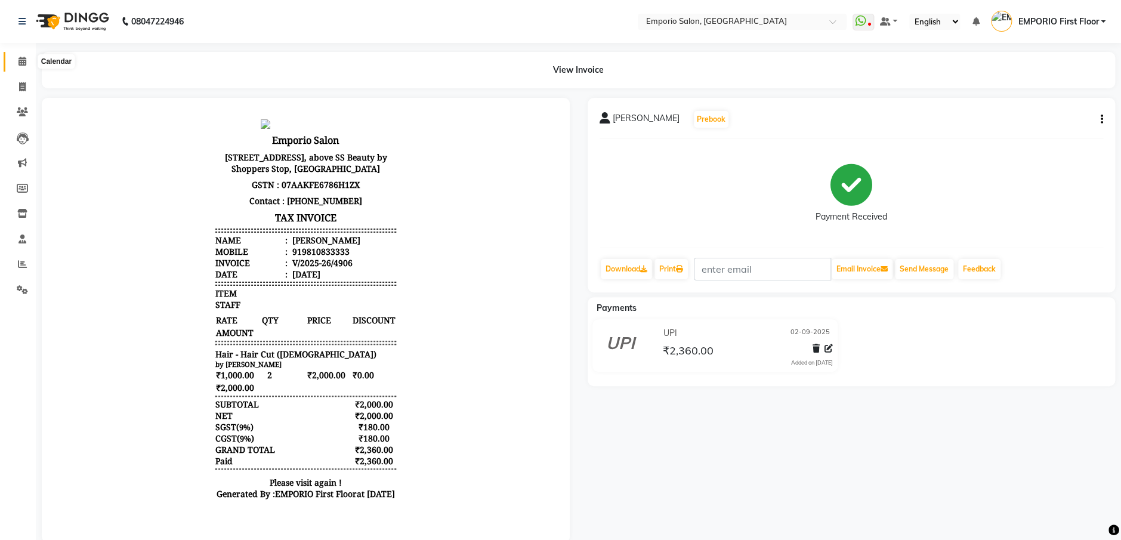
click at [21, 62] on icon at bounding box center [22, 61] width 8 height 9
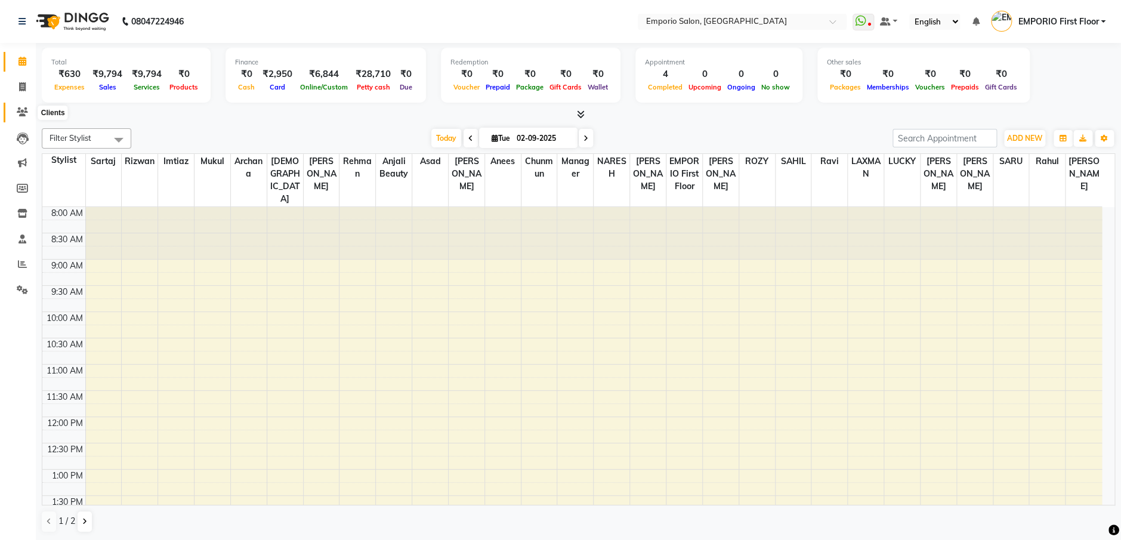
click at [17, 106] on span at bounding box center [22, 113] width 21 height 14
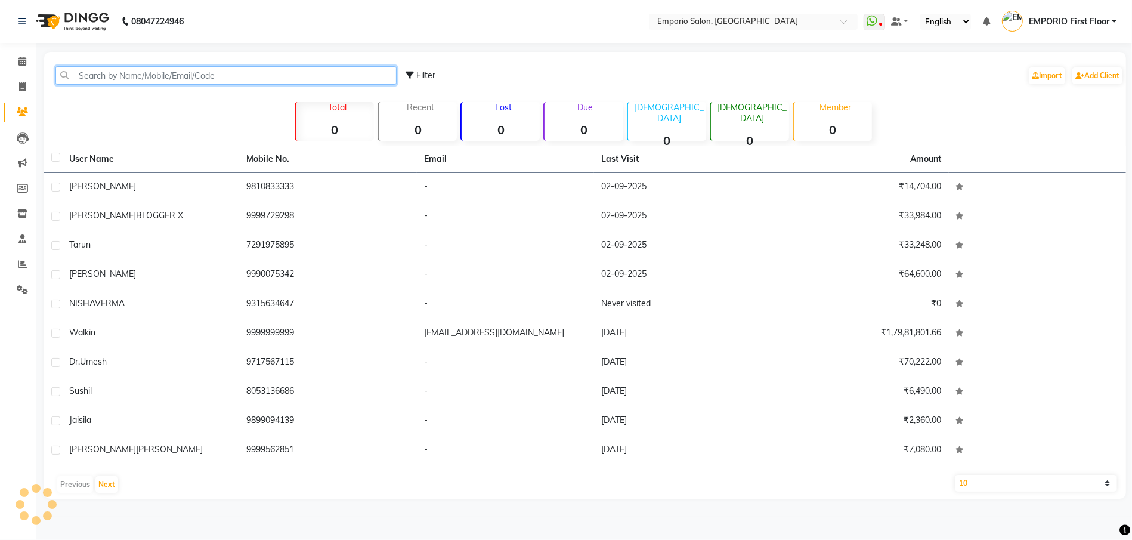
click at [195, 77] on input "text" at bounding box center [225, 75] width 341 height 18
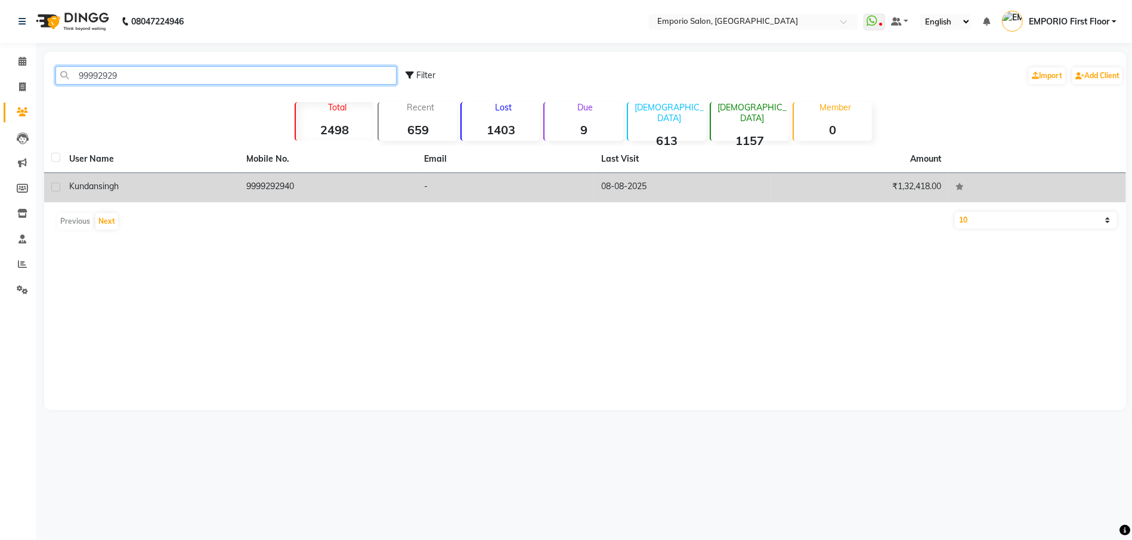
type input "99992929"
click at [264, 192] on td "9999292940" at bounding box center [327, 187] width 177 height 29
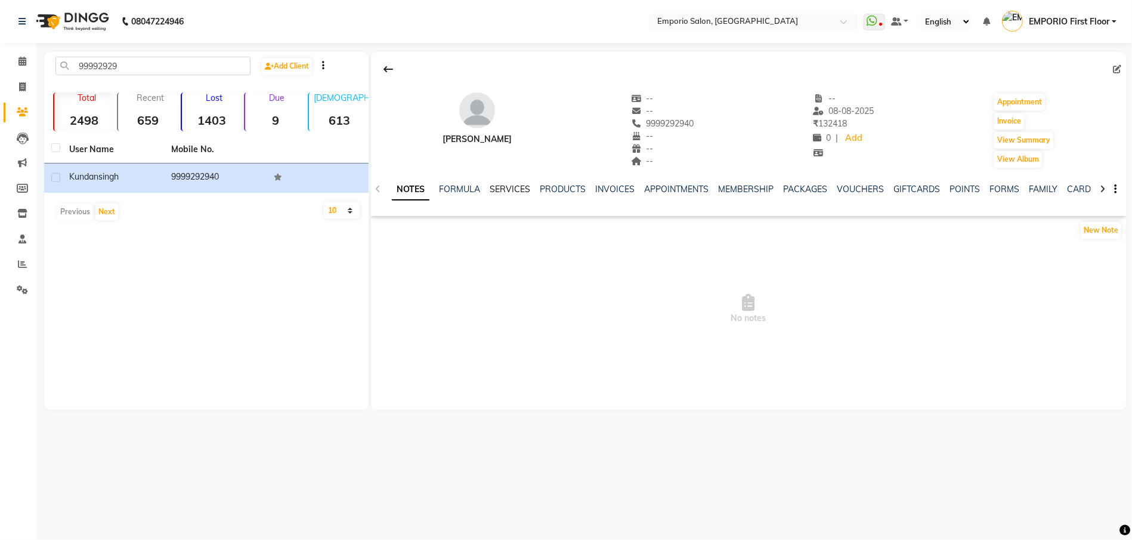
click at [501, 191] on link "SERVICES" at bounding box center [510, 189] width 41 height 11
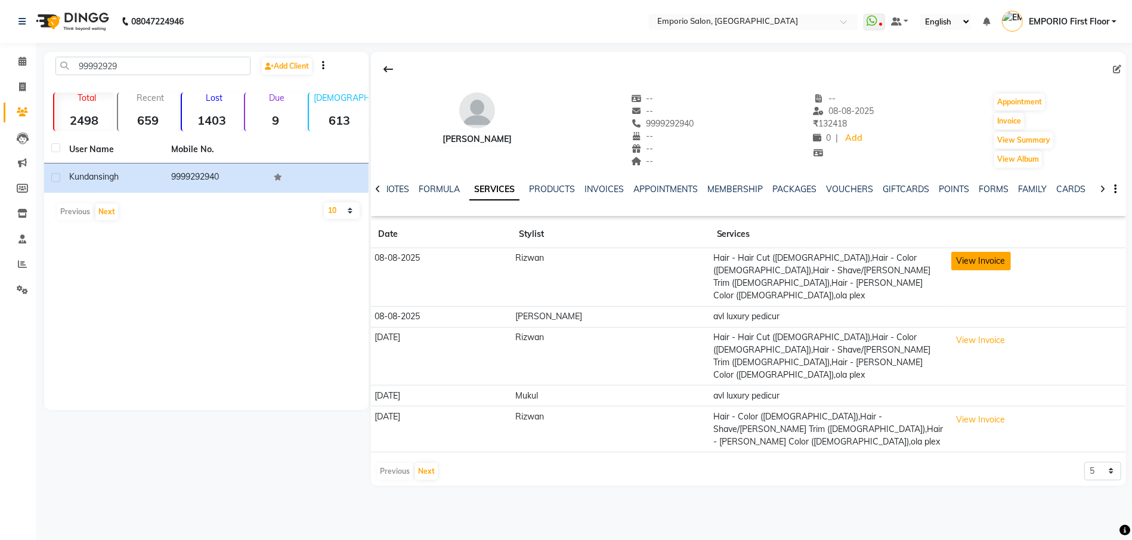
click at [961, 265] on button "View Invoice" at bounding box center [981, 261] width 60 height 18
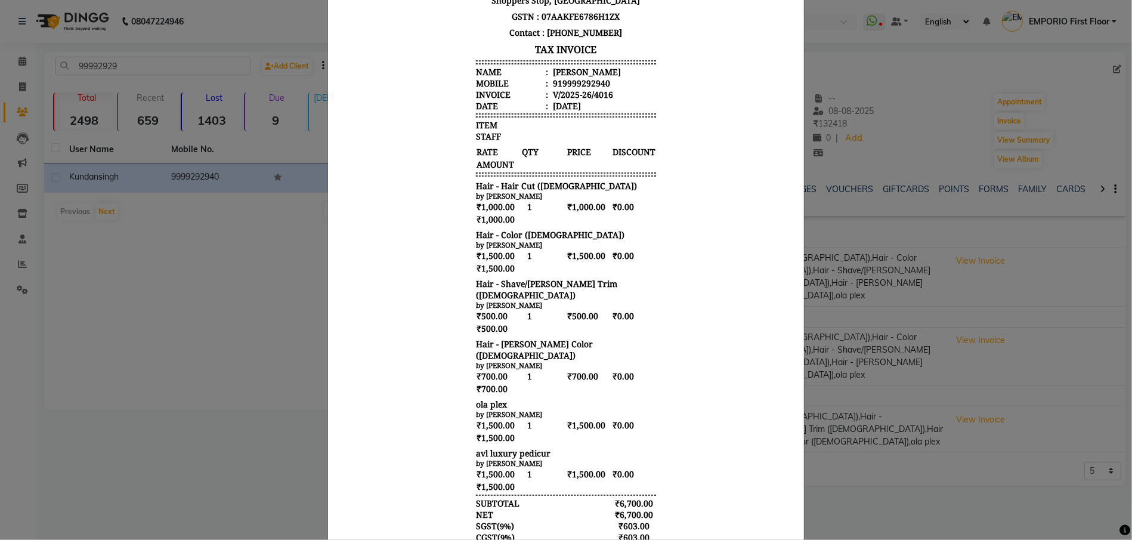
scroll to position [159, 0]
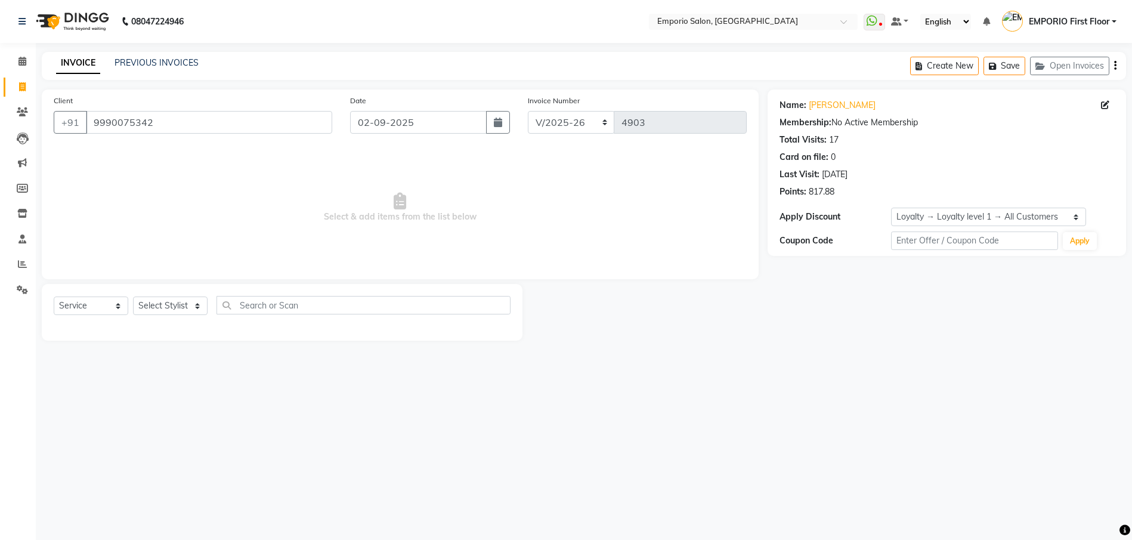
select select "6332"
select select "service"
select select "1: Object"
click at [178, 299] on select "Select Stylist Anees Anjali beauty Archana Asad AYUSH chunmun EMPORIO First Flo…" at bounding box center [170, 305] width 75 height 18
select select "47501"
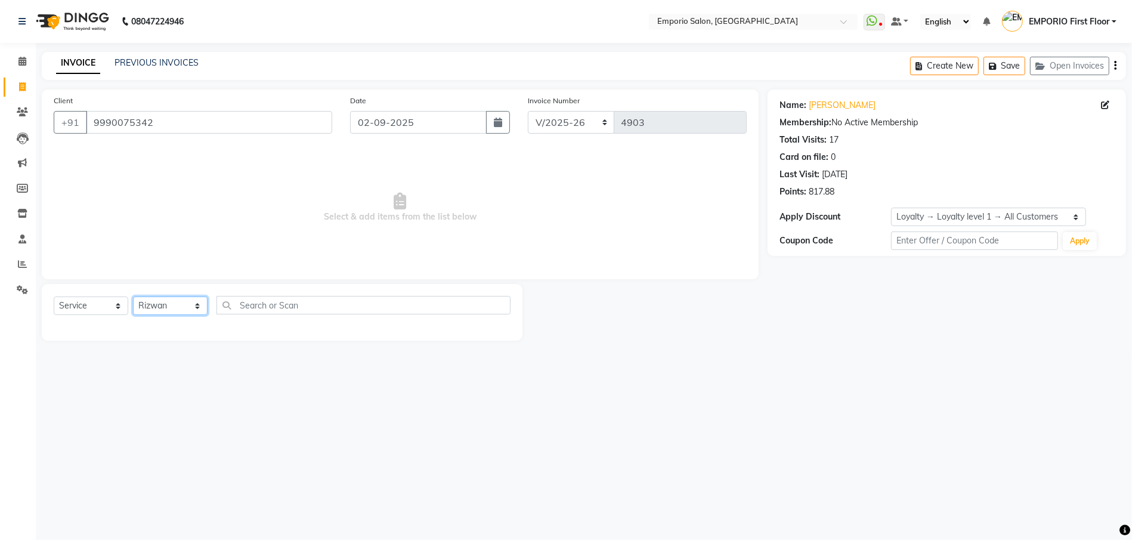
click at [133, 296] on select "Select Stylist Anees Anjali beauty Archana Asad AYUSH chunmun EMPORIO First Flo…" at bounding box center [170, 305] width 75 height 18
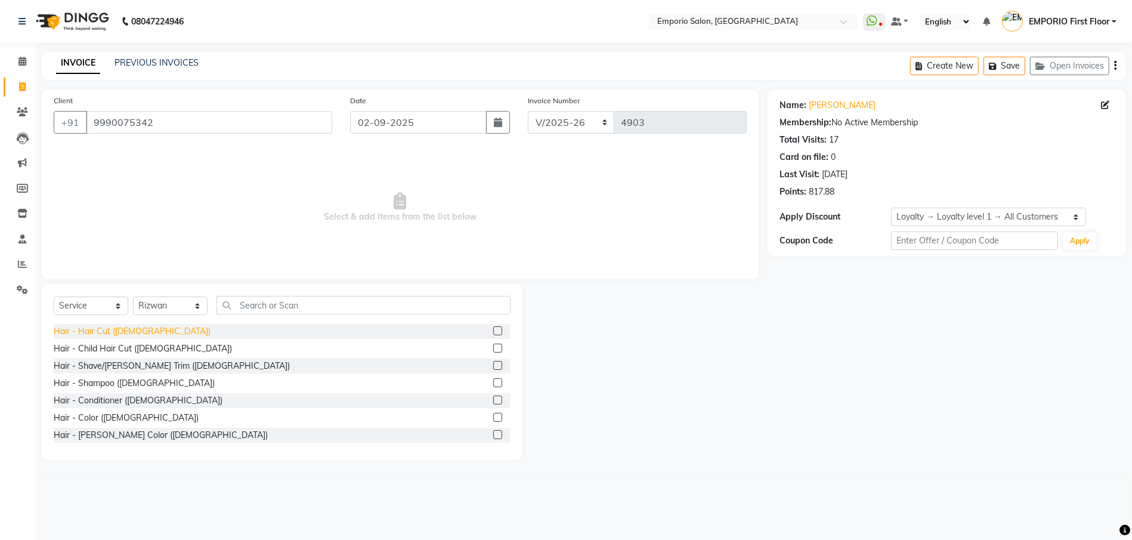
click at [113, 326] on div "Hair - Hair Cut (Male)" at bounding box center [132, 331] width 157 height 13
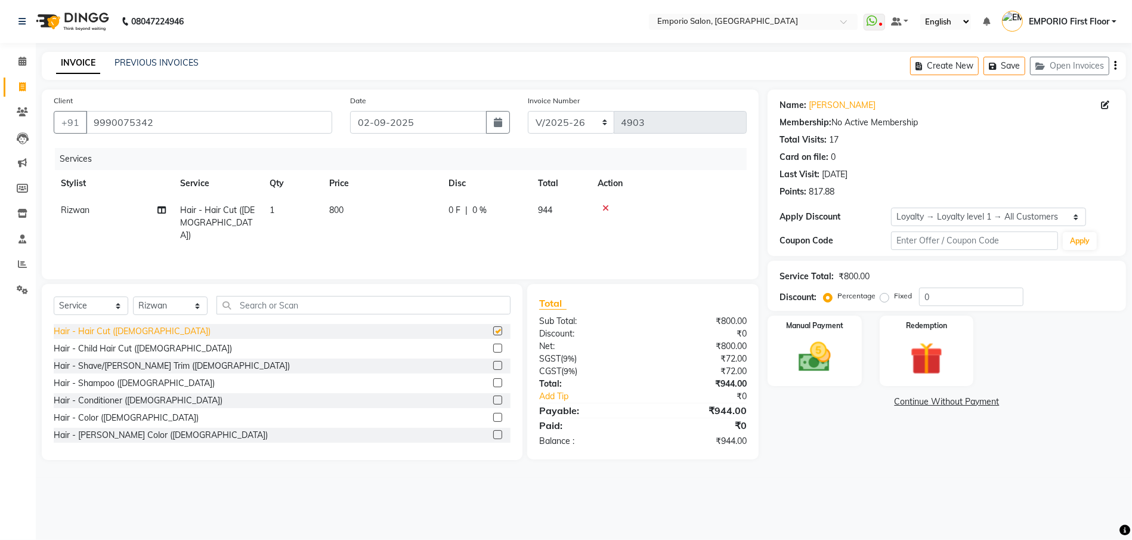
checkbox input "false"
click at [113, 417] on div "Hair - Color (Male)" at bounding box center [126, 418] width 145 height 13
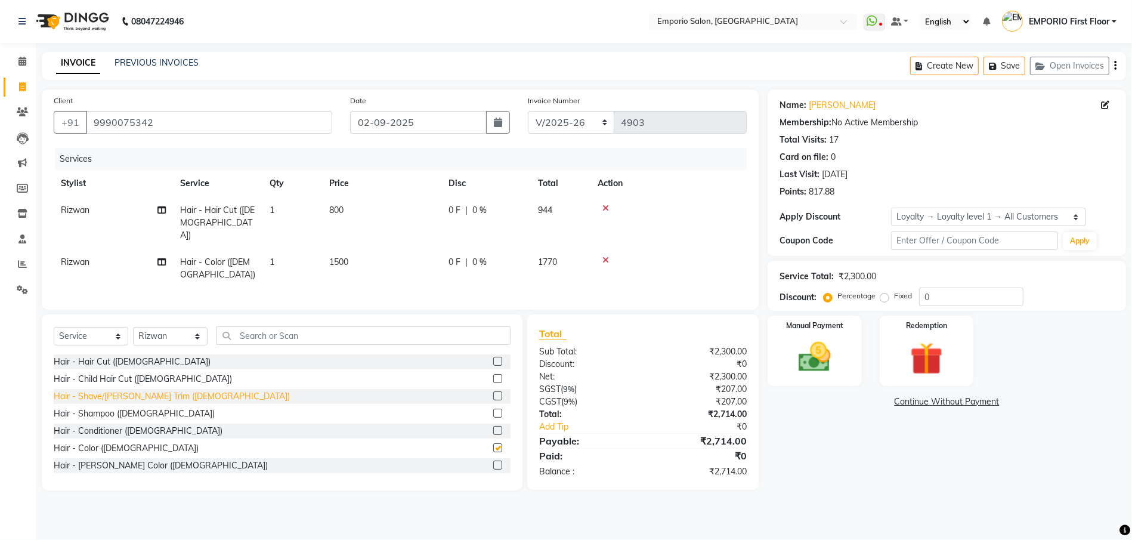
checkbox input "false"
click at [120, 373] on div "Hair - Child Hair Cut (Male)" at bounding box center [143, 379] width 178 height 13
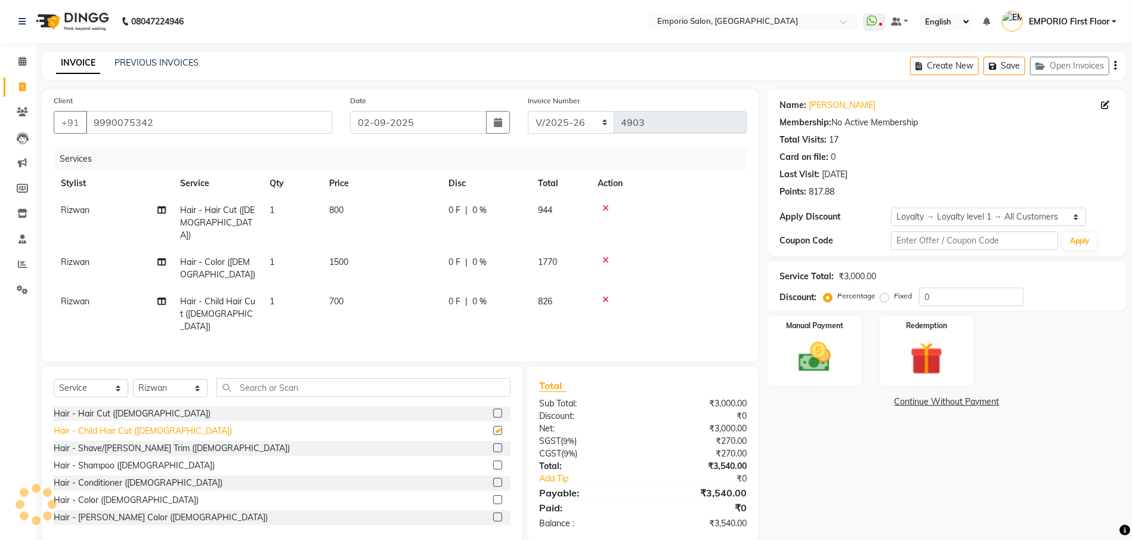
checkbox input "false"
click at [607, 295] on icon at bounding box center [605, 299] width 7 height 8
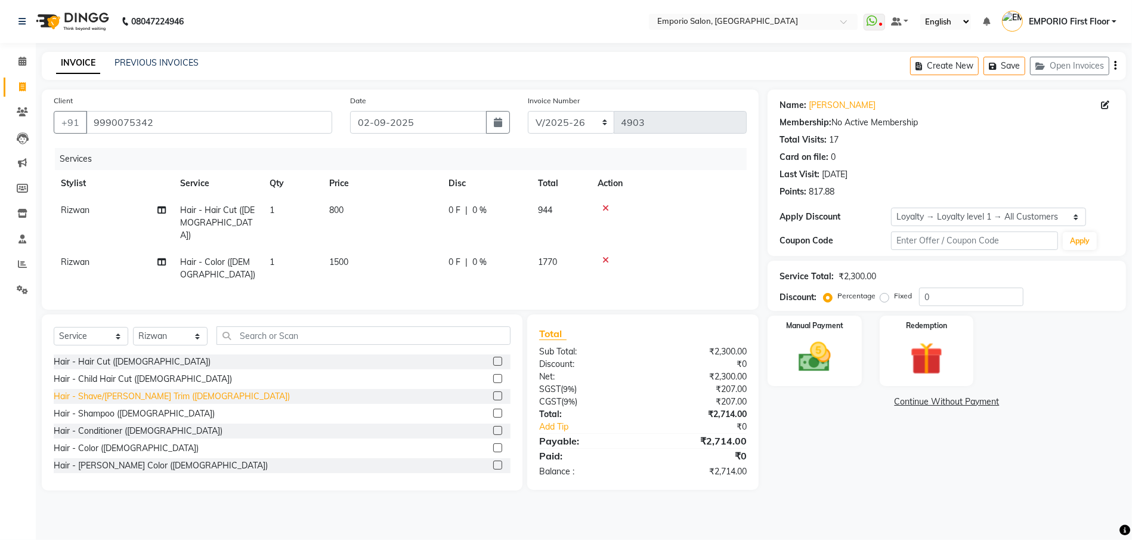
click at [164, 390] on div "Hair - Shave/Beard Trim (Male)" at bounding box center [172, 396] width 236 height 13
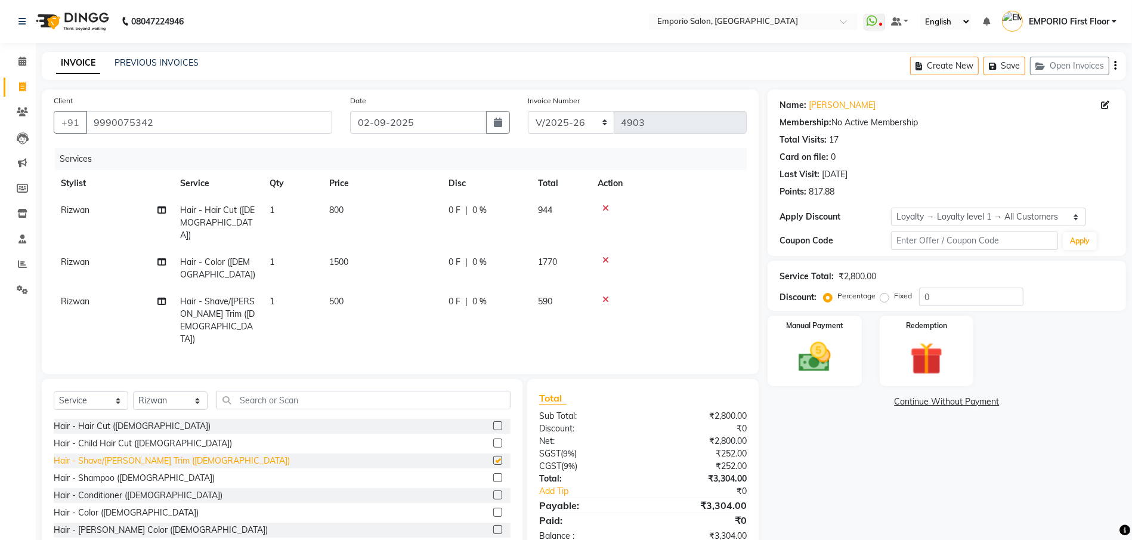
checkbox input "false"
click at [412, 206] on td "800" at bounding box center [381, 223] width 119 height 52
select select "47501"
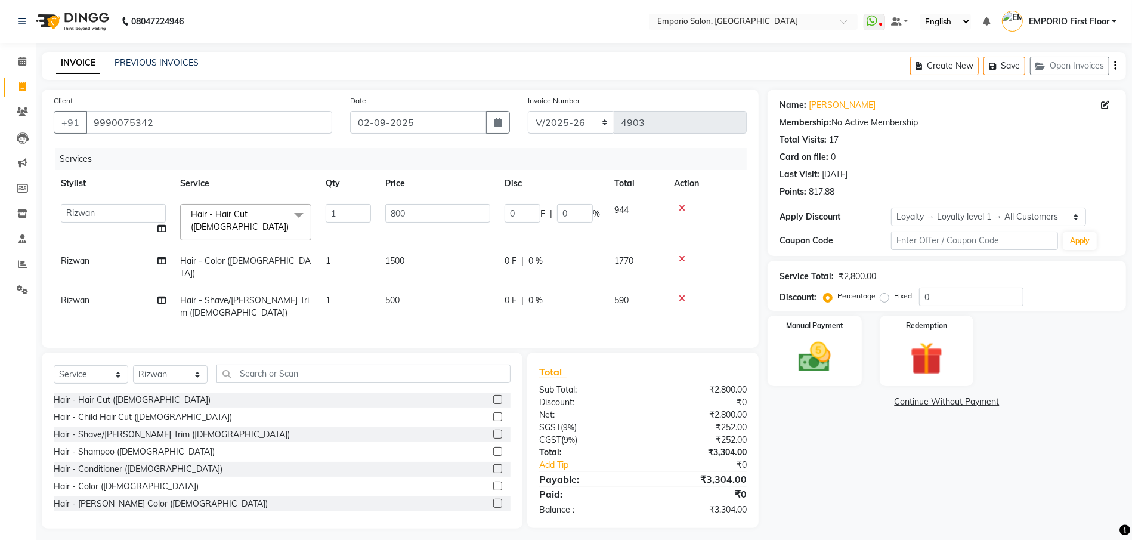
click at [412, 206] on input "800" at bounding box center [437, 213] width 105 height 18
type input "8"
type input "1000"
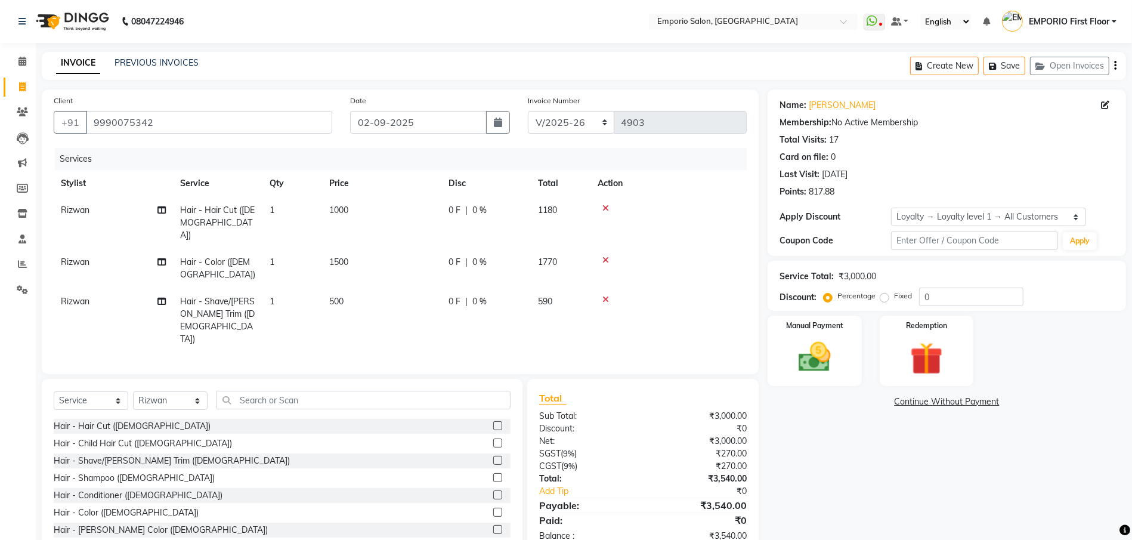
click at [854, 452] on div "Name: Jigar Membership: No Active Membership Total Visits: 17 Card on file: 0 L…" at bounding box center [951, 321] width 367 height 465
click at [113, 524] on div "Hair - Beard Color (Male)" at bounding box center [161, 530] width 214 height 13
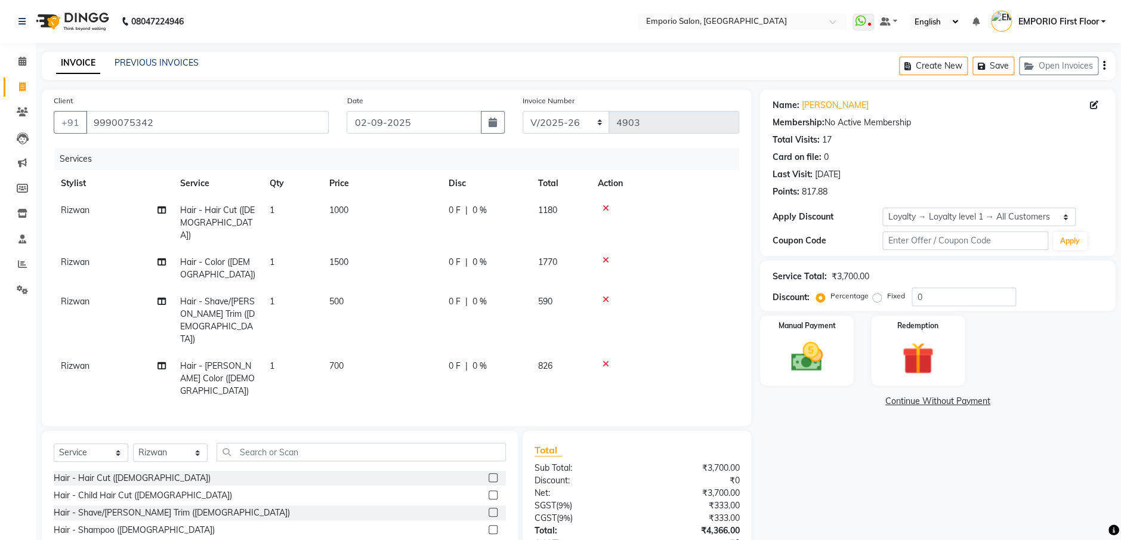
checkbox input "false"
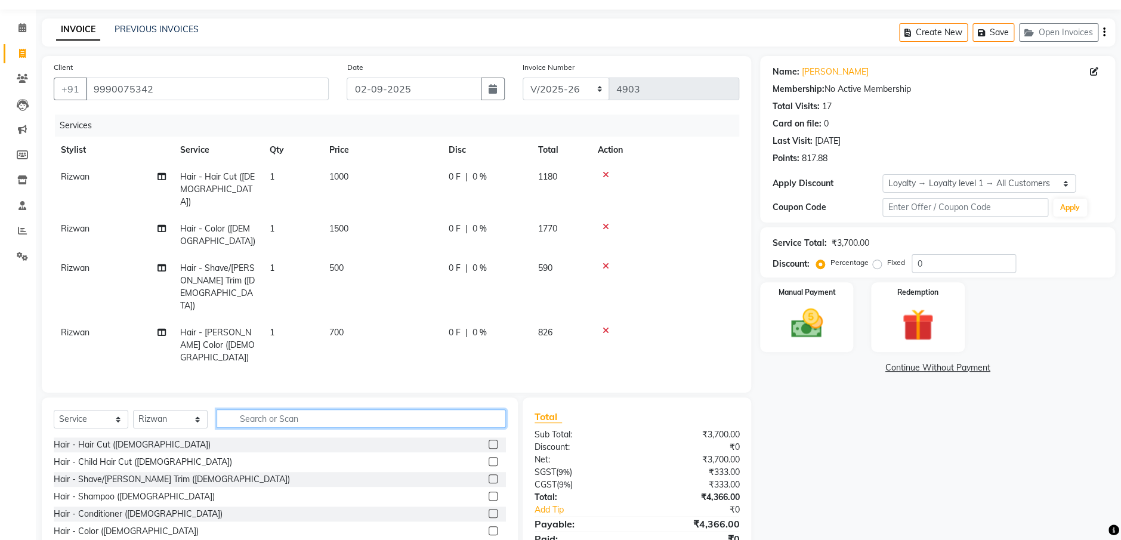
click at [366, 409] on input "text" at bounding box center [361, 418] width 289 height 18
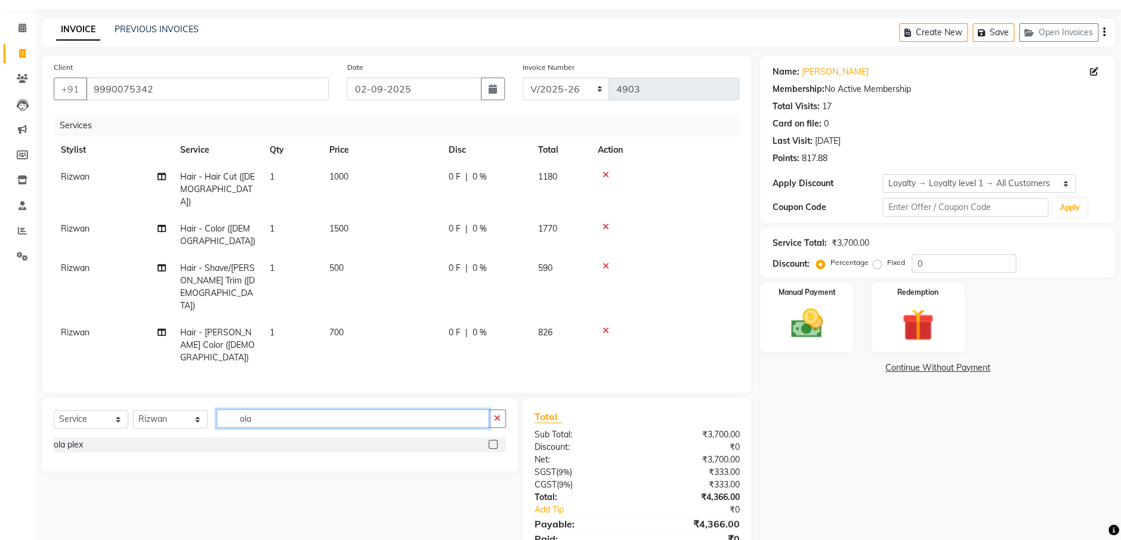
scroll to position [33, 0]
type input "ola"
click at [67, 439] on div "ola plex" at bounding box center [68, 445] width 29 height 13
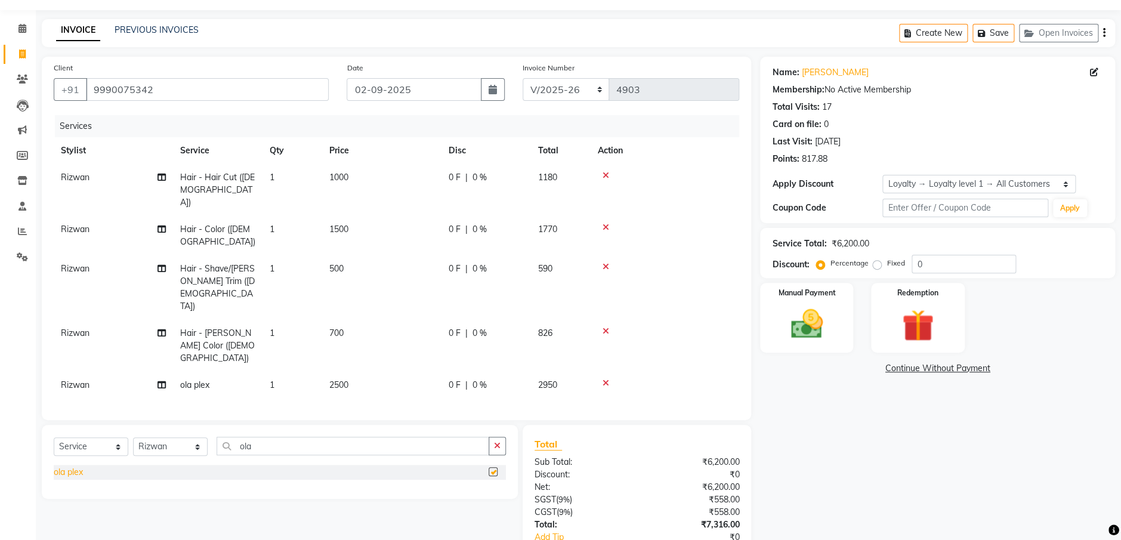
checkbox input "false"
click at [502, 437] on button "button" at bounding box center [496, 446] width 17 height 18
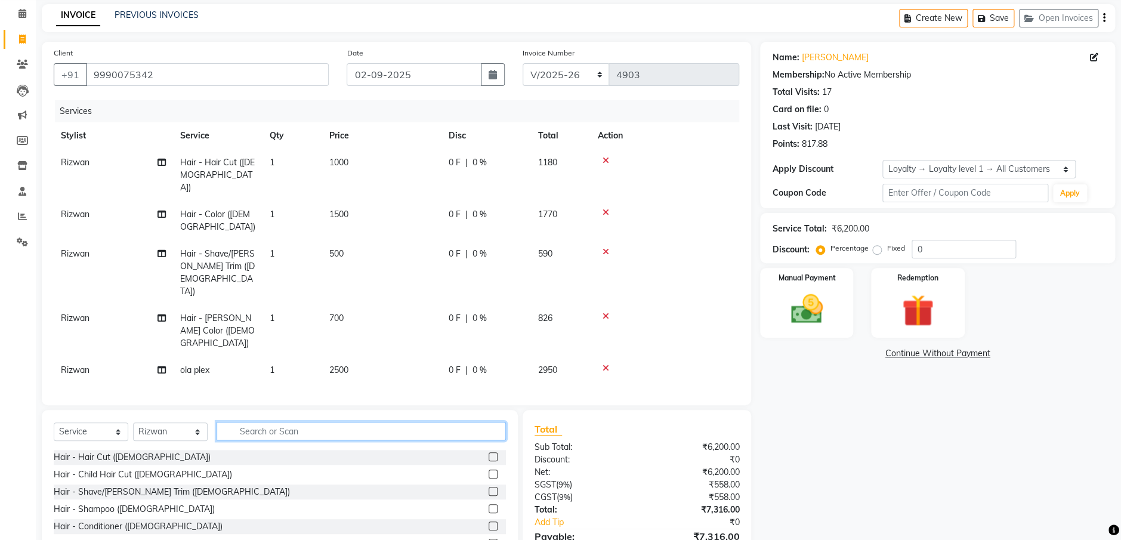
scroll to position [60, 0]
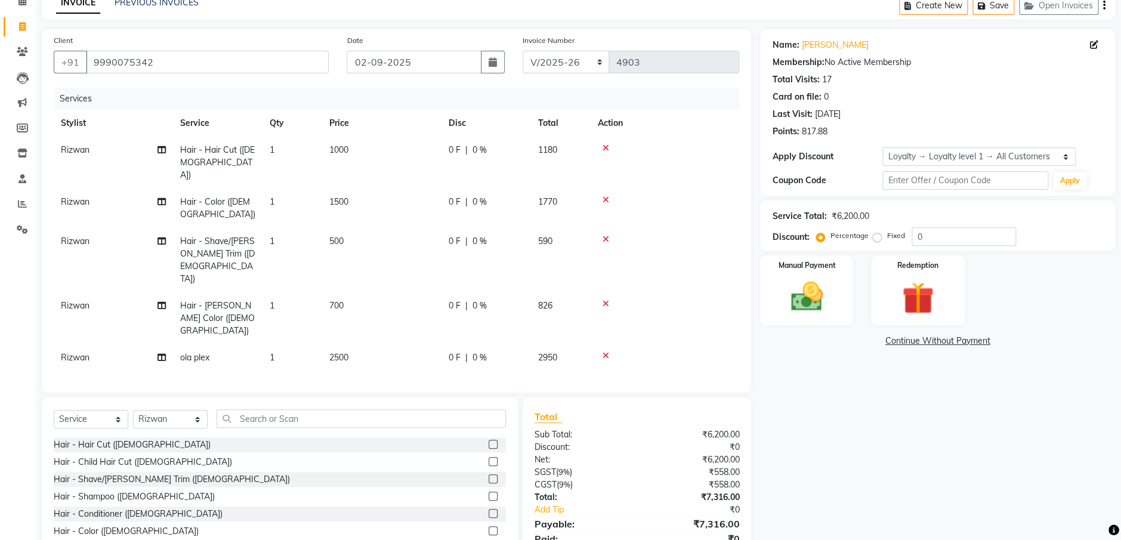
click at [431, 344] on td "2500" at bounding box center [381, 357] width 119 height 27
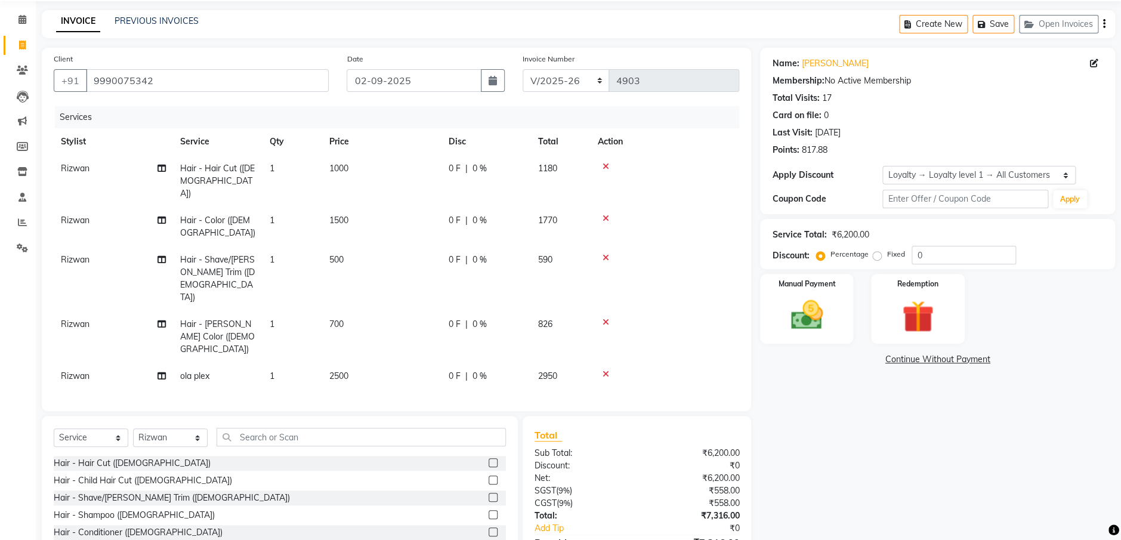
select select "47501"
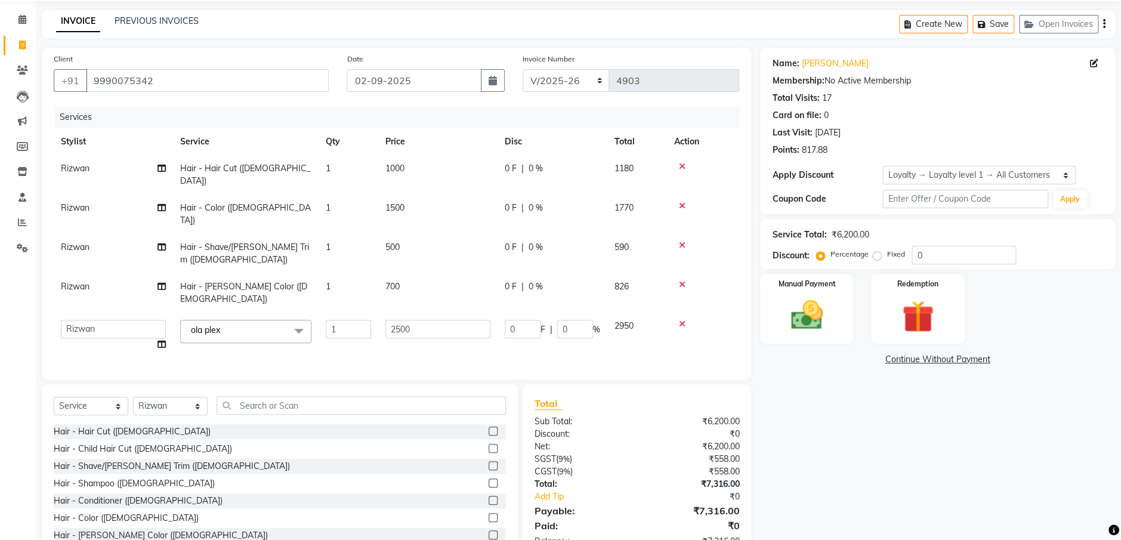
click at [431, 313] on td "2500" at bounding box center [437, 335] width 119 height 45
click at [431, 320] on input "2500" at bounding box center [437, 329] width 105 height 18
type input "2"
type input "1500"
click at [827, 432] on div "Name: Jigar Membership: No Active Membership Total Visits: 17 Card on file: 0 L…" at bounding box center [942, 304] width 364 height 512
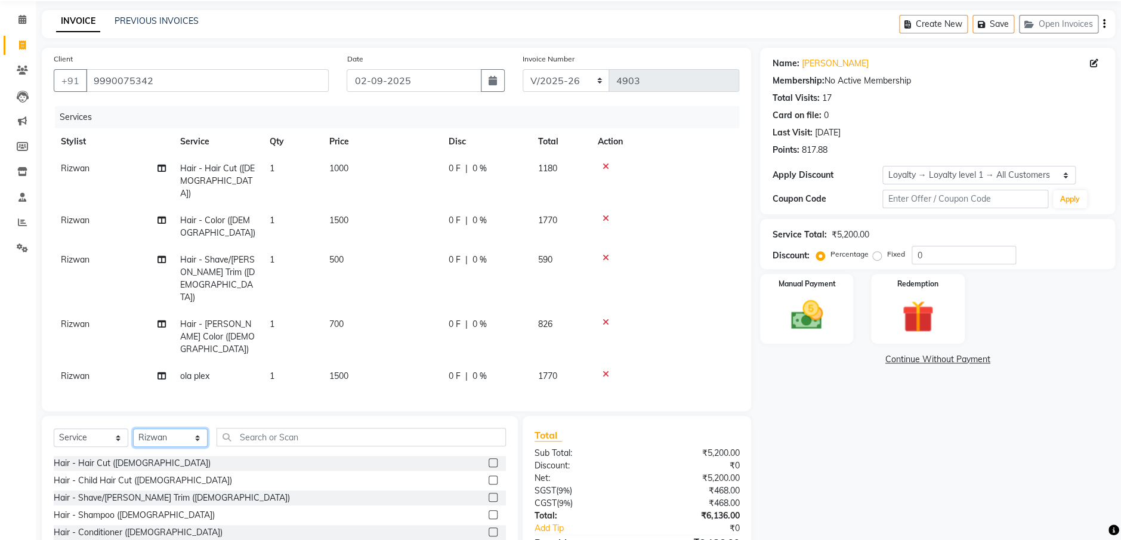
click at [172, 428] on select "Select Stylist Anees Anjali beauty Archana Asad AYUSH chunmun EMPORIO First Flo…" at bounding box center [170, 437] width 75 height 18
select select "47509"
click at [133, 428] on select "Select Stylist Anees Anjali beauty Archana Asad AYUSH chunmun EMPORIO First Flo…" at bounding box center [170, 437] width 75 height 18
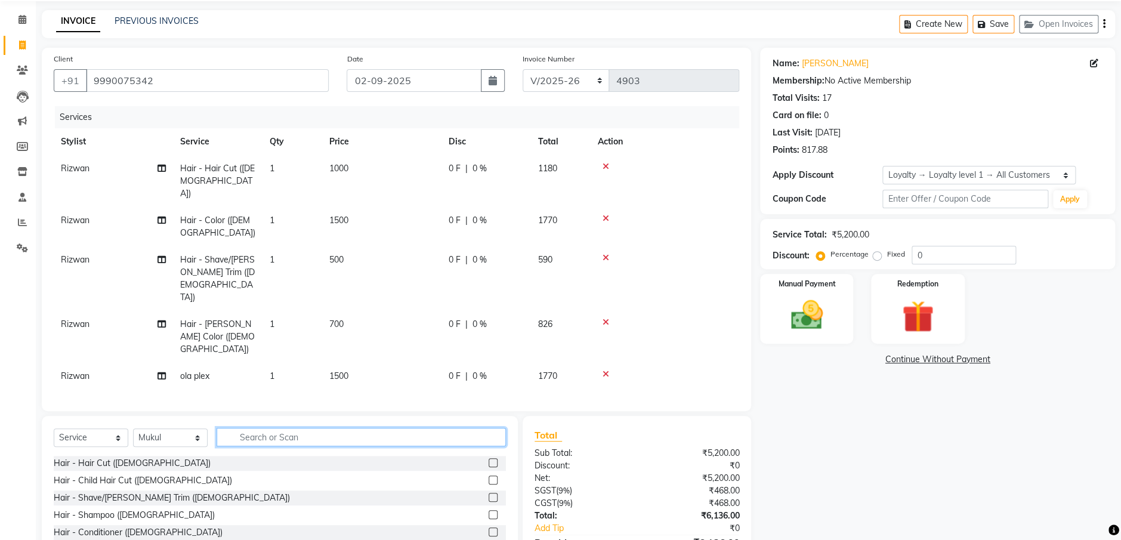
click at [293, 428] on input "text" at bounding box center [361, 437] width 289 height 18
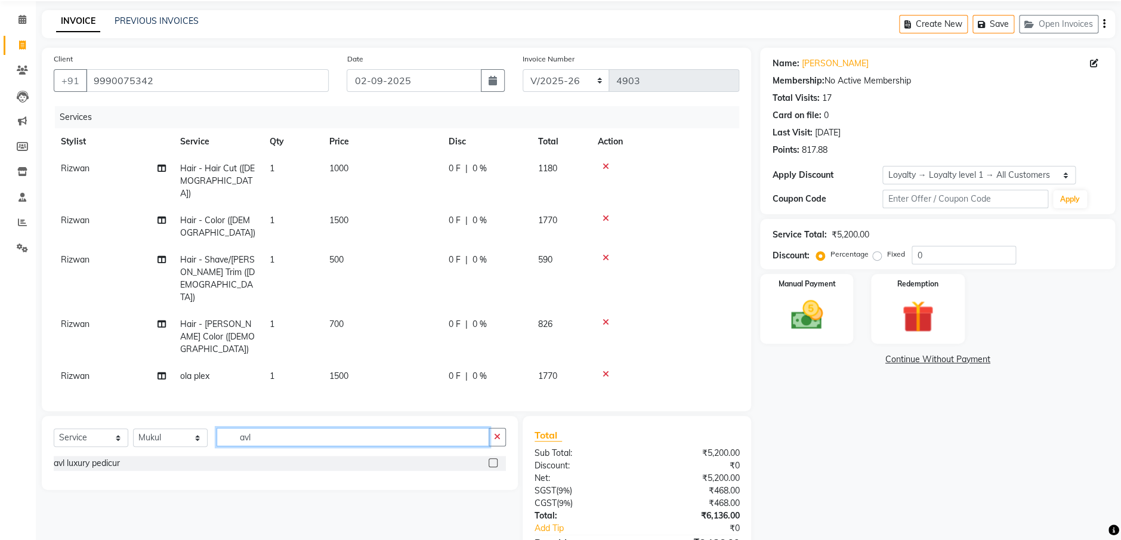
type input "avl"
click at [74, 456] on div "avl luxury pedicur" at bounding box center [280, 463] width 452 height 15
click at [101, 457] on div "avl luxury pedicur" at bounding box center [87, 463] width 66 height 13
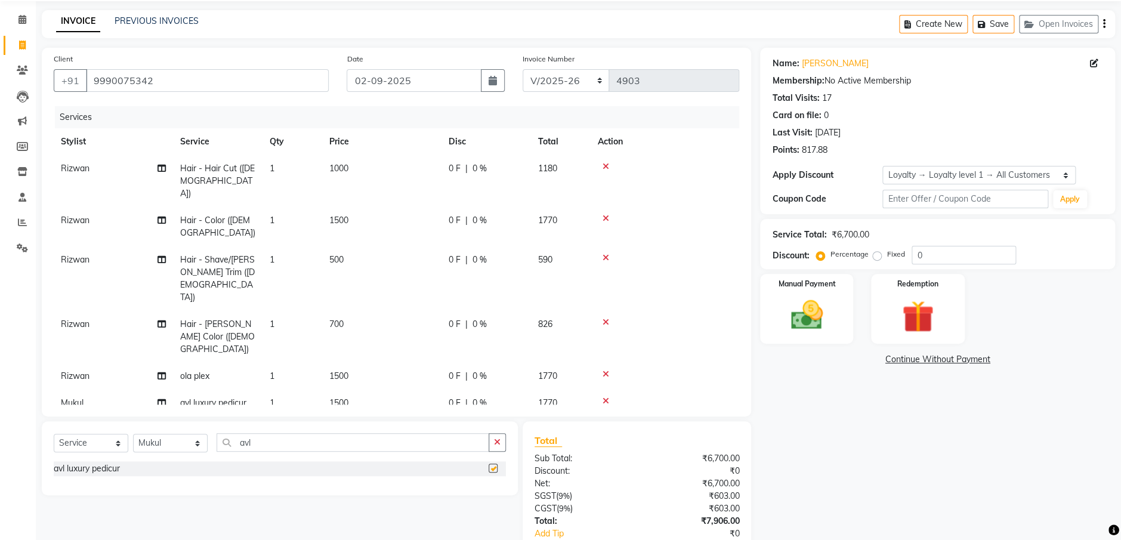
checkbox input "false"
click at [490, 433] on button "button" at bounding box center [496, 442] width 17 height 18
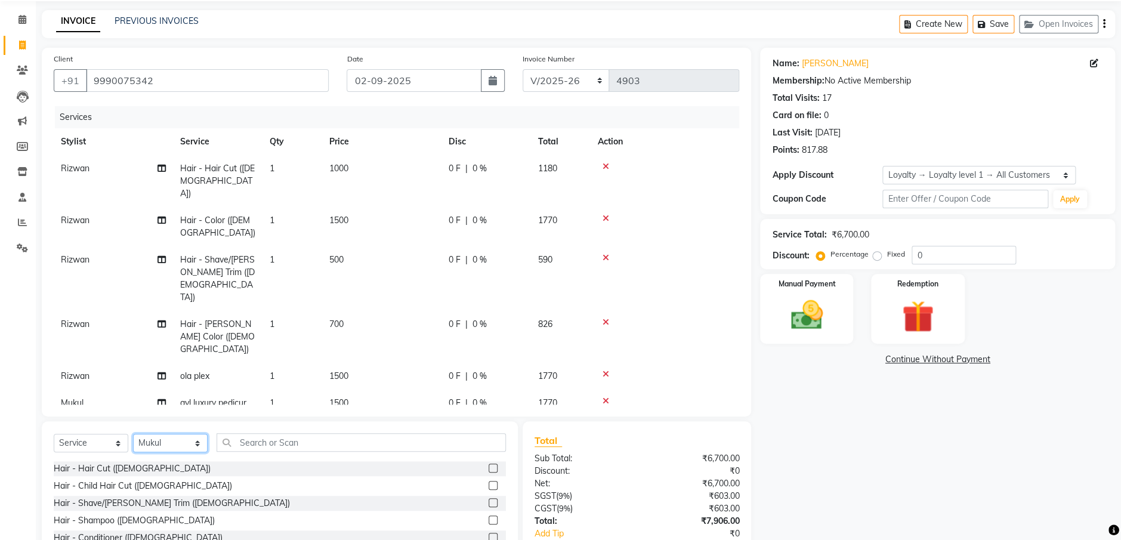
click at [166, 434] on select "Select Stylist Anees Anjali beauty Archana Asad AYUSH chunmun EMPORIO First Flo…" at bounding box center [170, 443] width 75 height 18
click at [916, 449] on div "Name: Jigar Membership: No Active Membership Total Visits: 17 Card on file: 0 L…" at bounding box center [942, 322] width 364 height 549
click at [193, 24] on link "PREVIOUS INVOICES" at bounding box center [157, 21] width 84 height 11
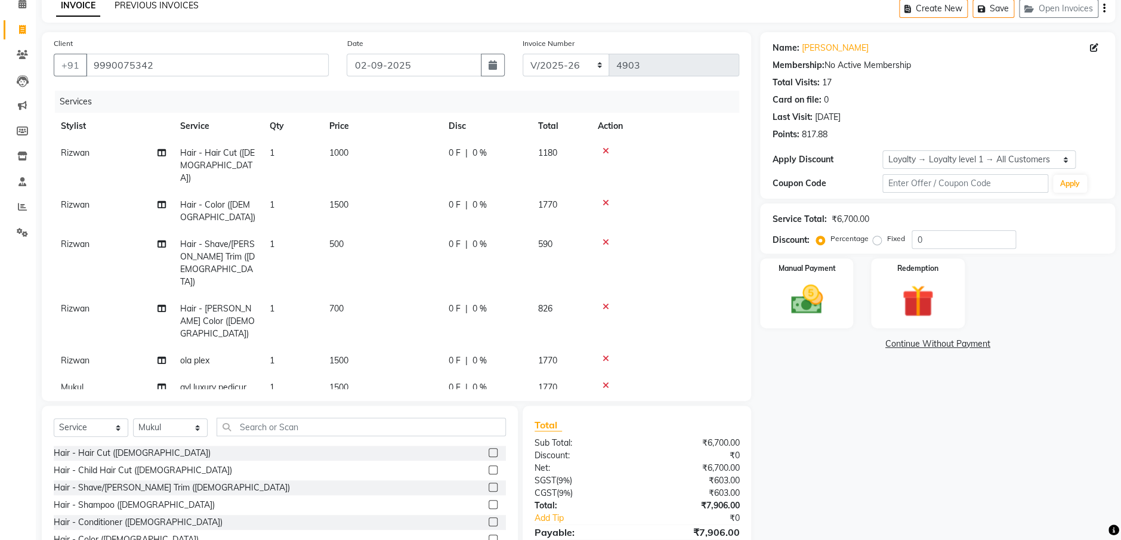
scroll to position [87, 0]
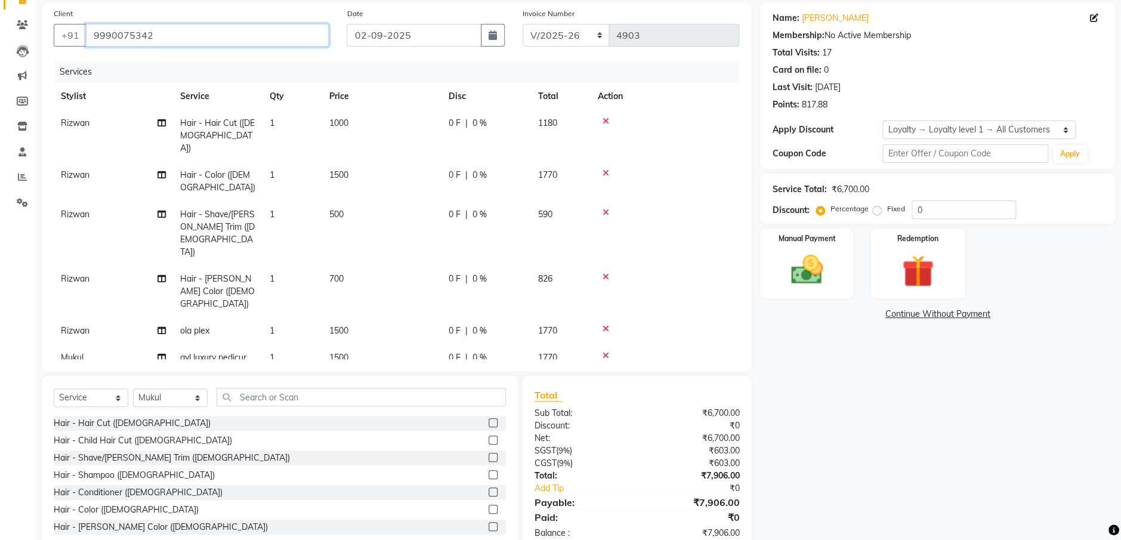
click at [267, 33] on input "9990075342" at bounding box center [207, 35] width 243 height 23
click at [254, 38] on input "9990075342" at bounding box center [207, 35] width 243 height 23
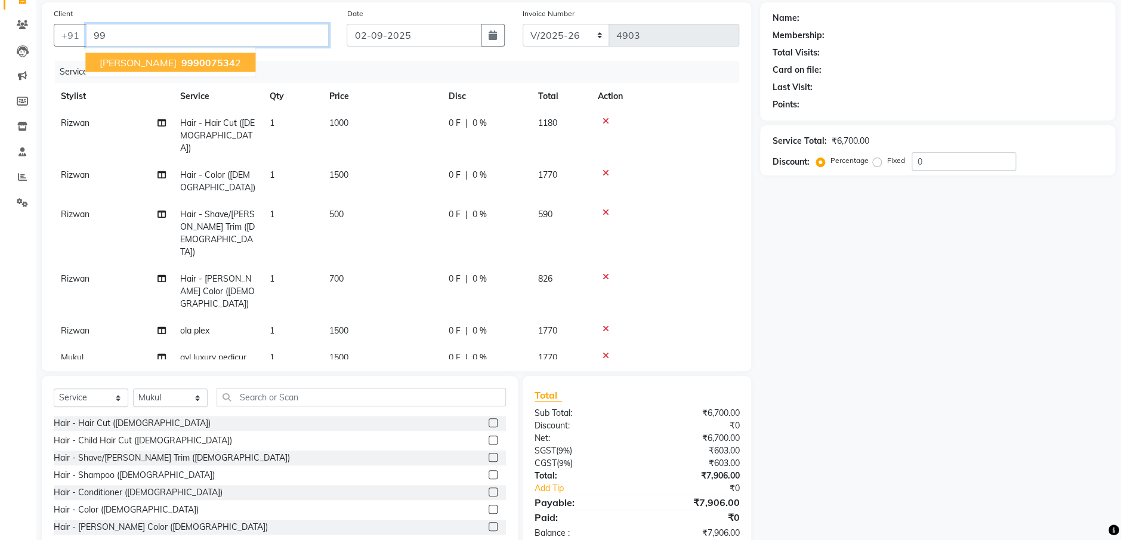
type input "9"
click at [193, 63] on ngb-highlight "9999292940" at bounding box center [209, 63] width 60 height 12
type input "9999292940"
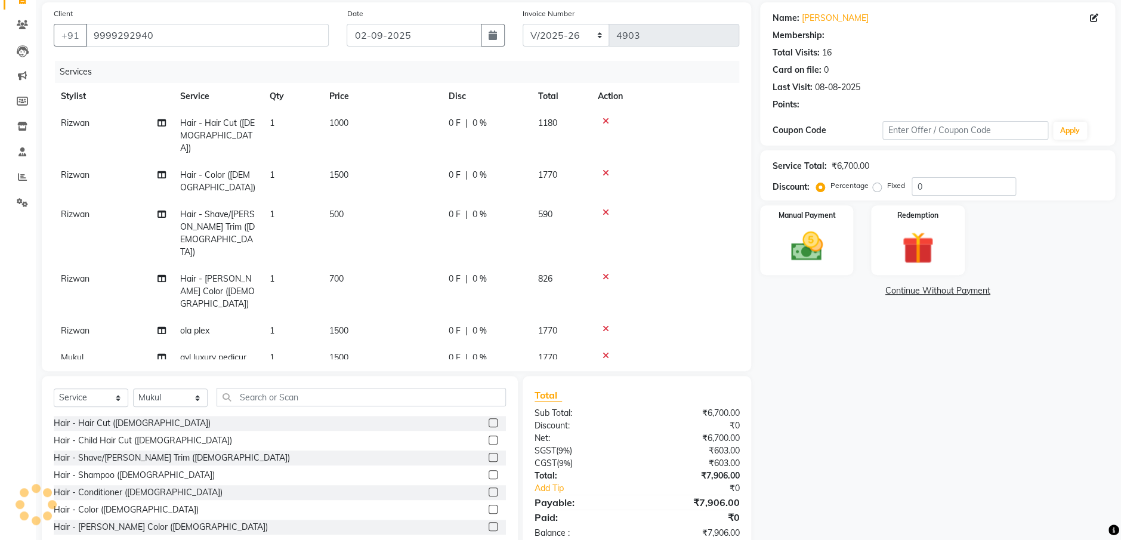
select select "1: Object"
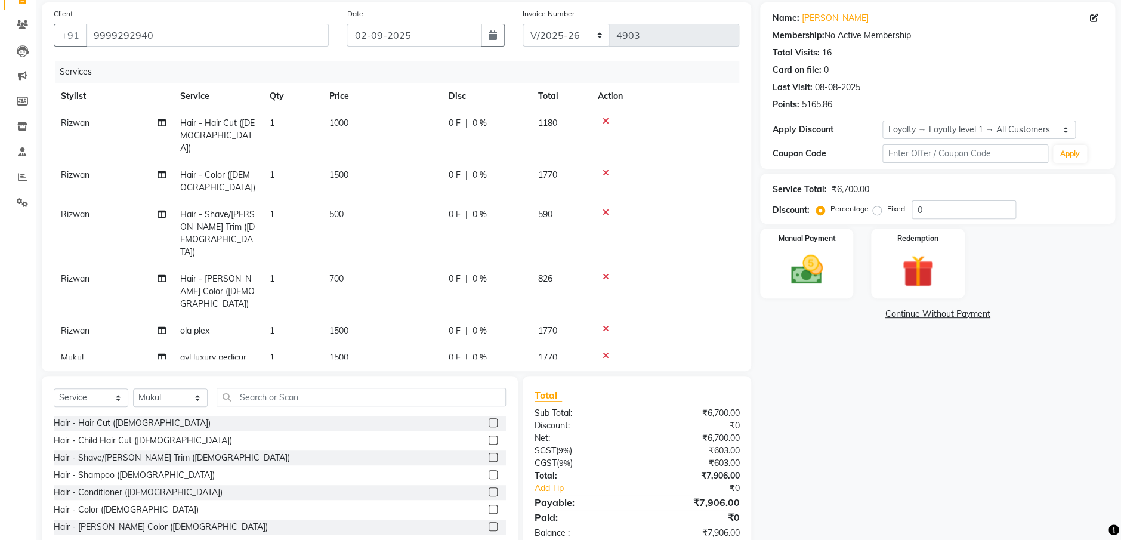
click at [165, 376] on div "Select Service Product Membership Package Voucher Prepaid Gift Card Select Styl…" at bounding box center [280, 464] width 476 height 176
click at [167, 388] on select "Select Stylist Anees Anjali beauty Archana Asad AYUSH chunmun EMPORIO First Flo…" at bounding box center [170, 397] width 75 height 18
select select "47501"
click at [133, 388] on select "Select Stylist Anees Anjali beauty Archana Asad AYUSH chunmun EMPORIO First Flo…" at bounding box center [170, 397] width 75 height 18
click at [305, 388] on input "text" at bounding box center [361, 397] width 289 height 18
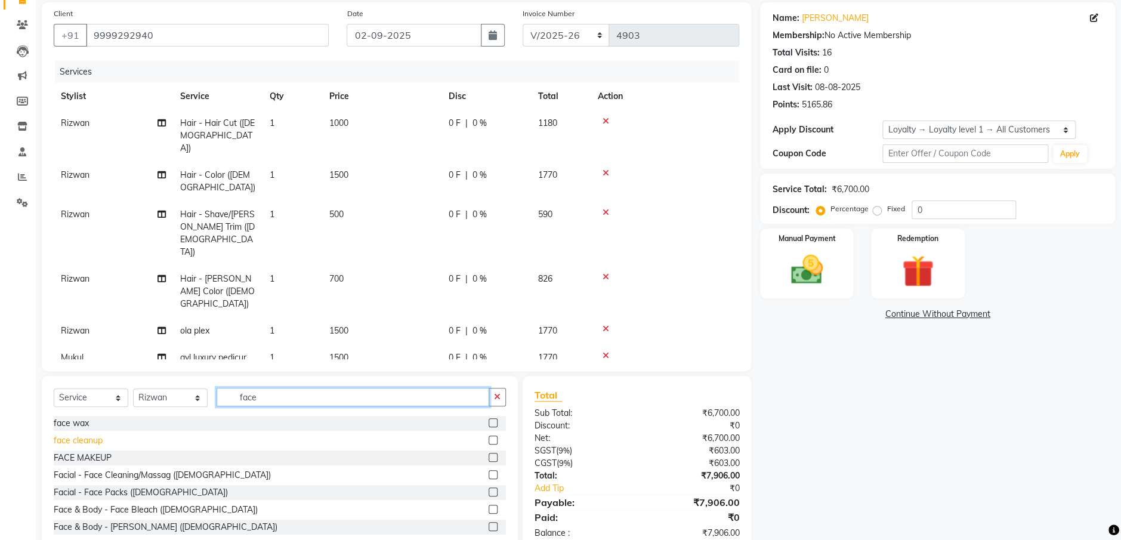
type input "face"
click at [98, 434] on div "face cleanup" at bounding box center [78, 440] width 49 height 13
checkbox input "false"
click at [388, 371] on td "2000" at bounding box center [381, 384] width 119 height 27
select select "47501"
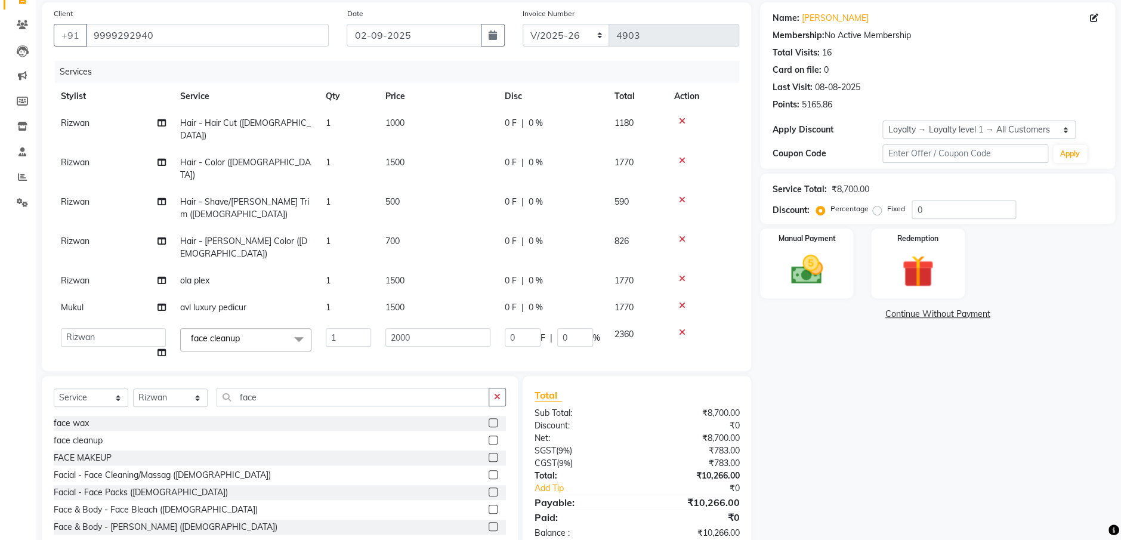
drag, startPoint x: 388, startPoint y: 314, endPoint x: 411, endPoint y: 314, distance: 22.7
click at [398, 321] on td "2000" at bounding box center [437, 343] width 119 height 45
click at [462, 294] on td "1500" at bounding box center [437, 307] width 119 height 27
select select "47509"
click at [460, 339] on td "2000" at bounding box center [437, 361] width 119 height 45
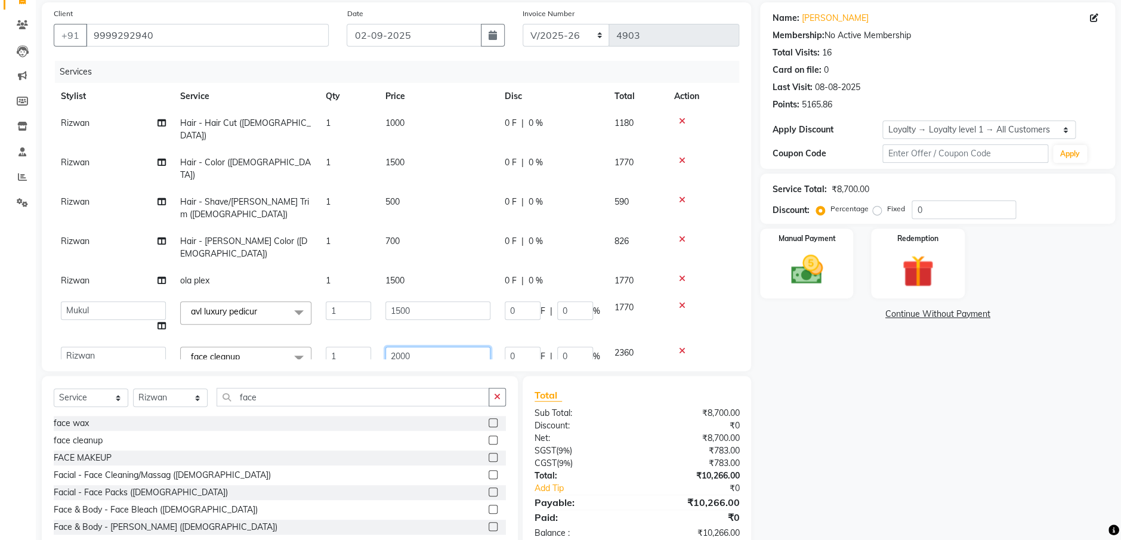
click at [460, 347] on input "2000" at bounding box center [437, 356] width 105 height 18
type input "2500"
click at [814, 439] on div "Name: Kundan Singh Membership: No Active Membership Total Visits: 16 Card on fi…" at bounding box center [942, 276] width 364 height 549
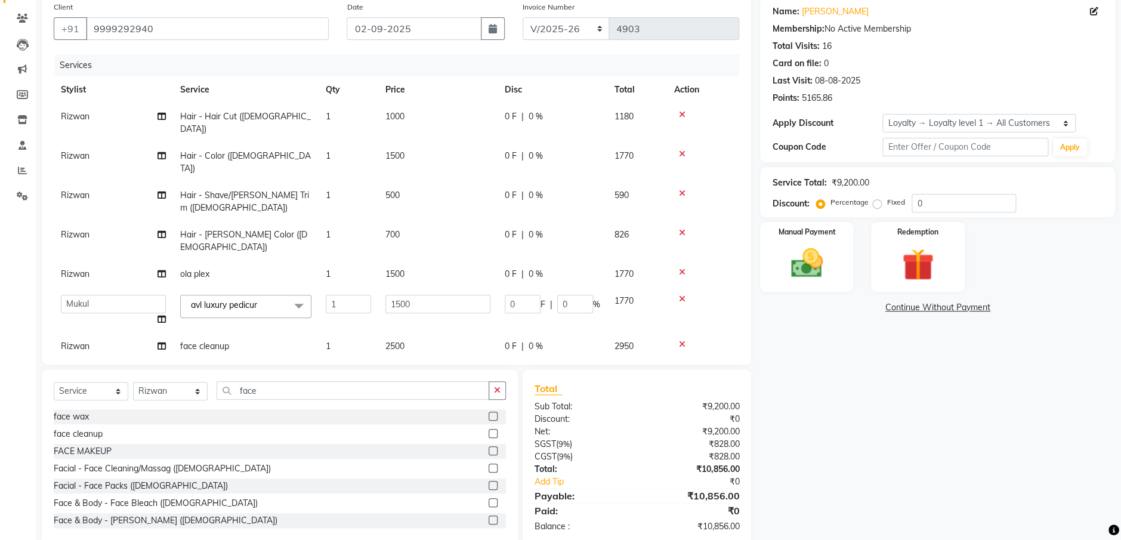
scroll to position [95, 0]
click at [502, 379] on button "button" at bounding box center [496, 388] width 17 height 18
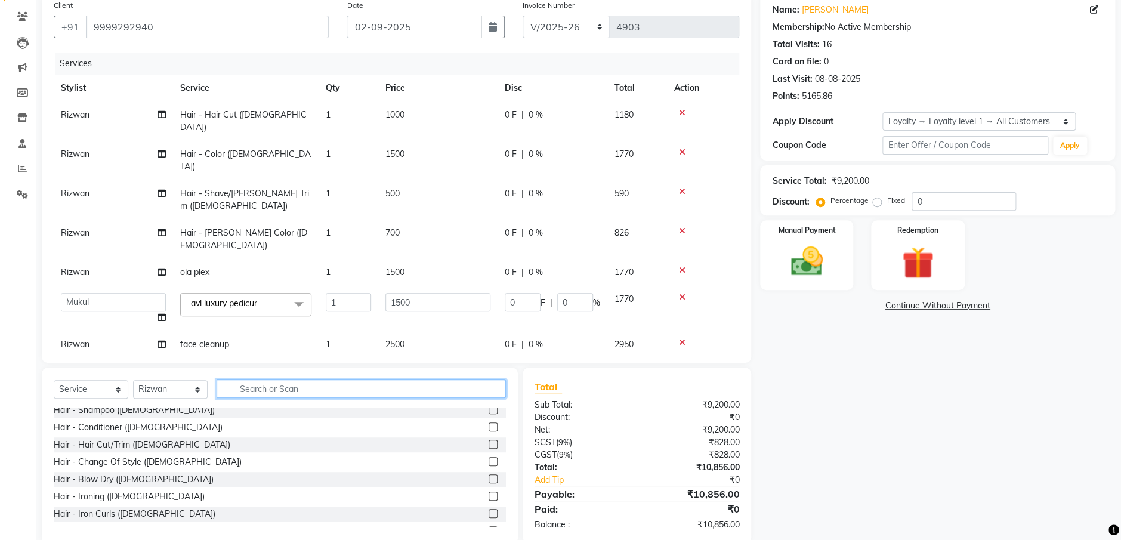
scroll to position [0, 0]
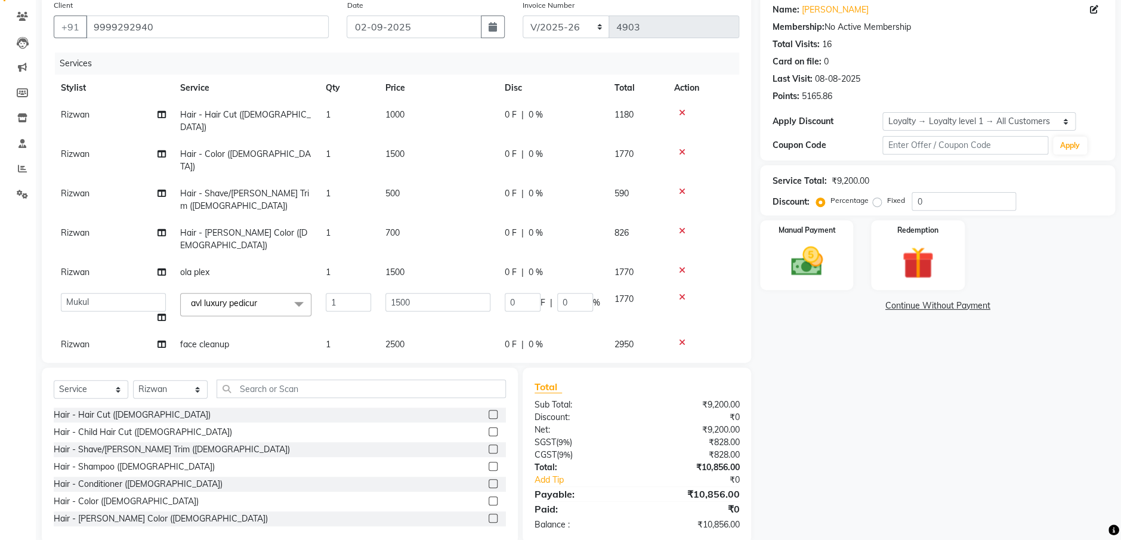
click at [115, 112] on td "Rizwan" at bounding box center [113, 120] width 119 height 39
select select "47501"
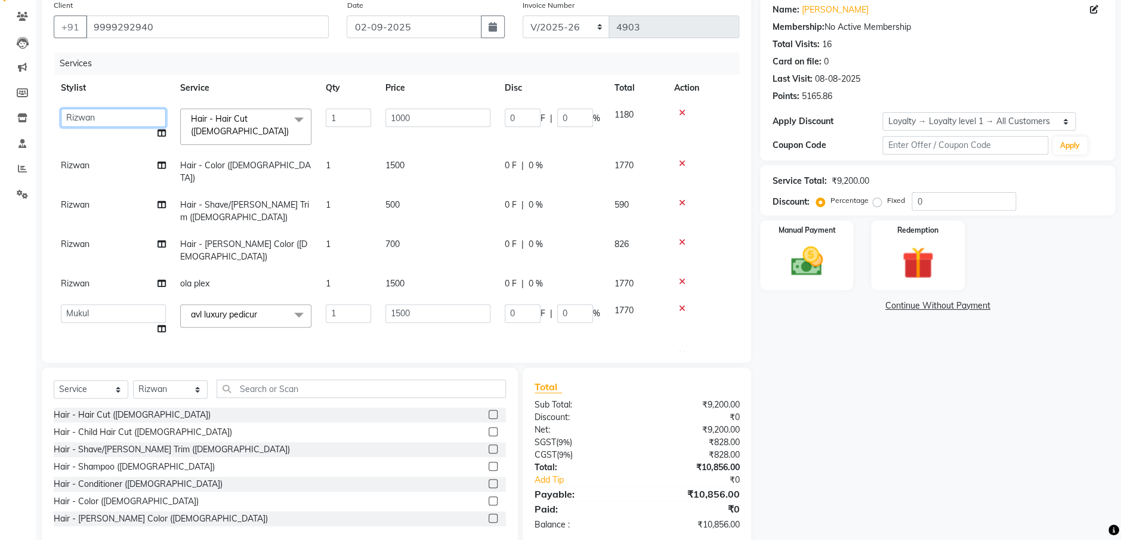
click at [115, 112] on select "Anees Anjali beauty Archana Asad AYUSH chunmun EMPORIO First Floor Imtiaz Ishu …" at bounding box center [113, 118] width 105 height 18
select select "47500"
click at [831, 277] on img at bounding box center [807, 261] width 54 height 38
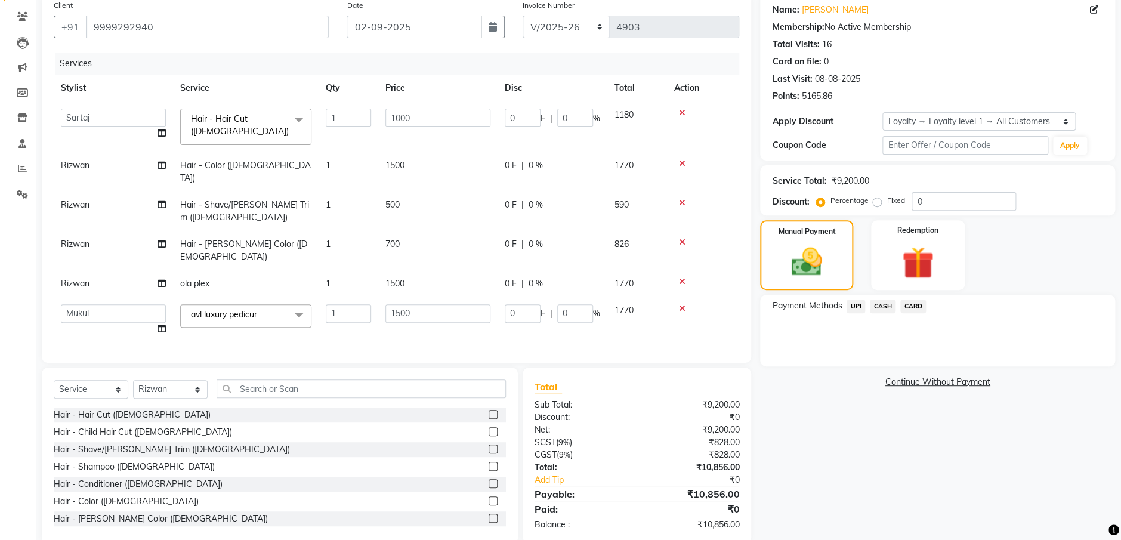
click at [110, 162] on td "Rizwan" at bounding box center [113, 171] width 119 height 39
select select "47501"
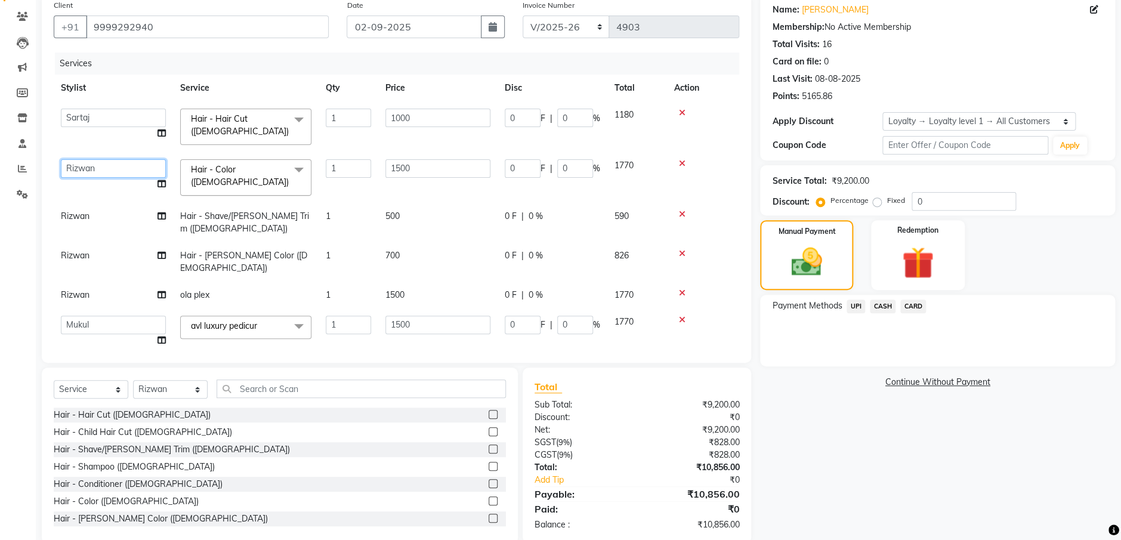
click at [110, 162] on select "Anees Anjali beauty Archana Asad AYUSH chunmun EMPORIO First Floor Imtiaz Ishu …" at bounding box center [113, 168] width 105 height 18
select select "48638"
click at [115, 203] on td "Rizwan" at bounding box center [113, 222] width 119 height 39
select select "47501"
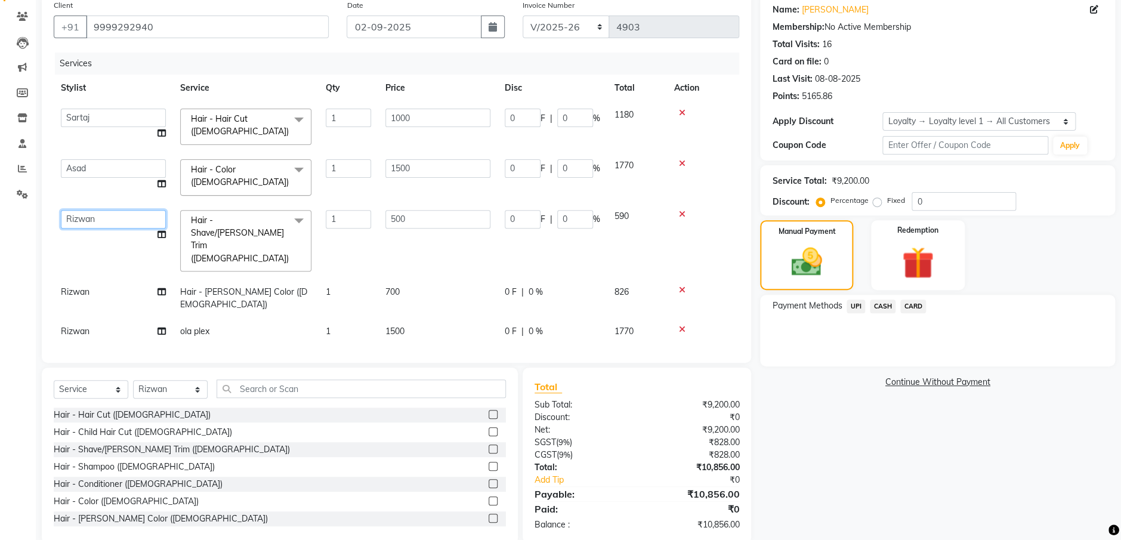
click at [115, 210] on select "Anees Anjali beauty Archana Asad AYUSH chunmun EMPORIO First Floor Imtiaz Ishu …" at bounding box center [113, 219] width 105 height 18
select select "48638"
click at [106, 279] on td "Rizwan" at bounding box center [113, 298] width 119 height 39
select select "47501"
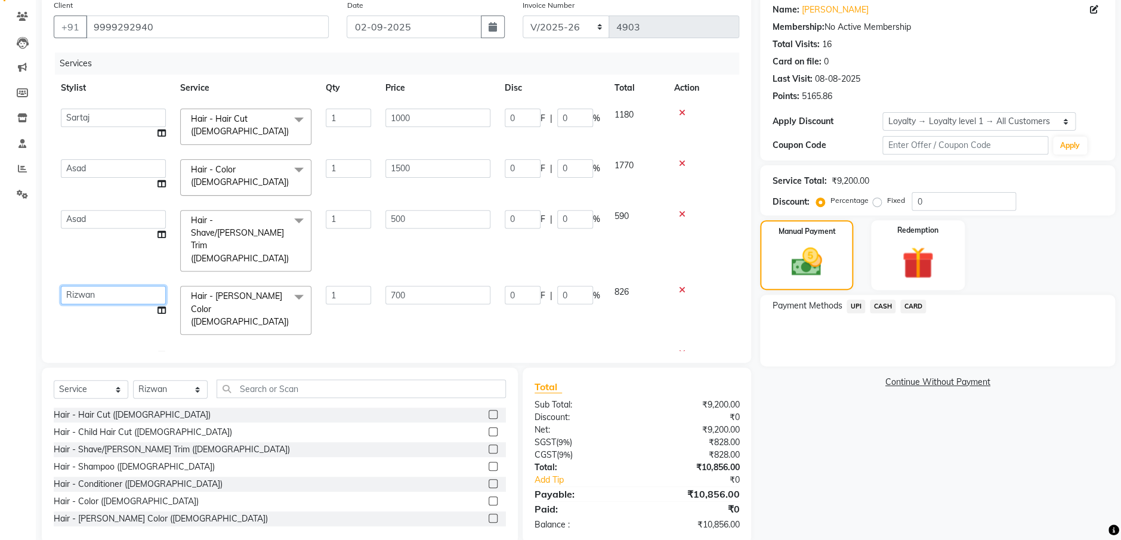
click at [108, 286] on select "Anees Anjali beauty Archana Asad AYUSH chunmun EMPORIO First Floor Imtiaz Ishu …" at bounding box center [113, 295] width 105 height 18
select select "48638"
click at [119, 342] on td "Rizwan" at bounding box center [113, 355] width 119 height 27
select select "47501"
click at [119, 349] on select "Anees Anjali beauty Archana Asad AYUSH chunmun EMPORIO First Floor Imtiaz Ishu …" at bounding box center [113, 358] width 105 height 18
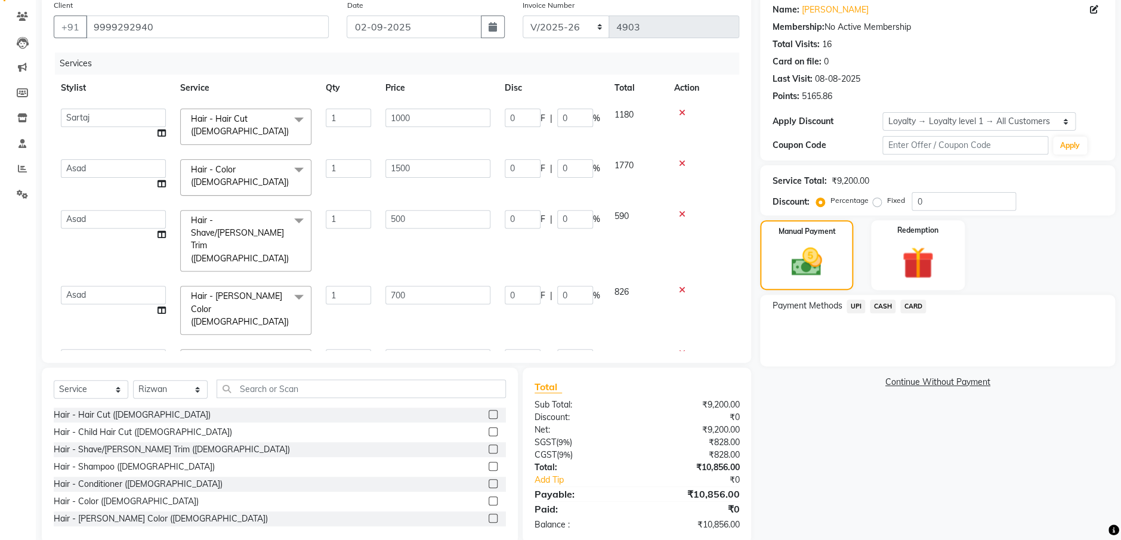
select select "48638"
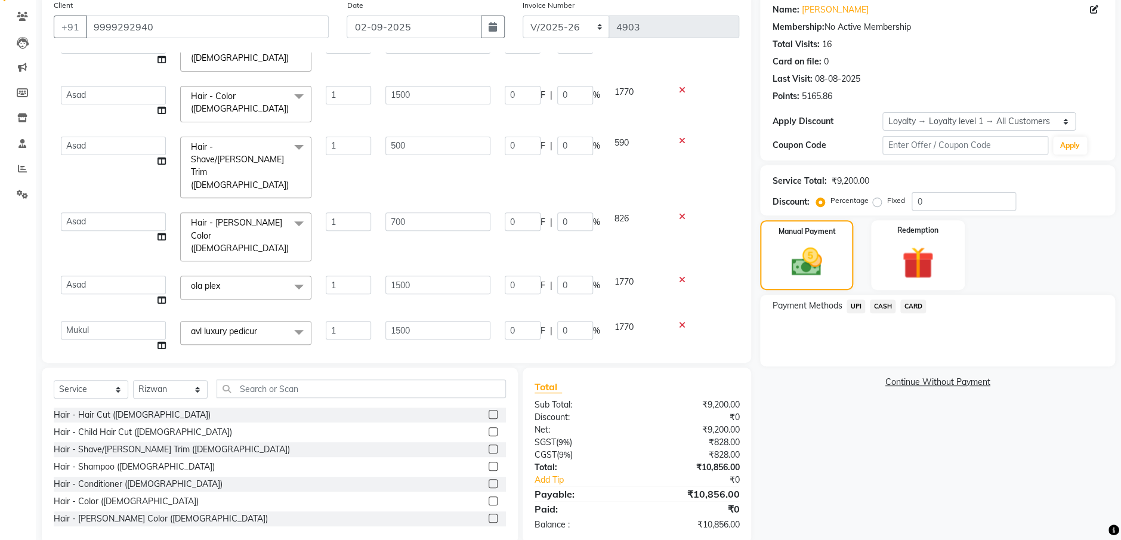
scroll to position [81, 0]
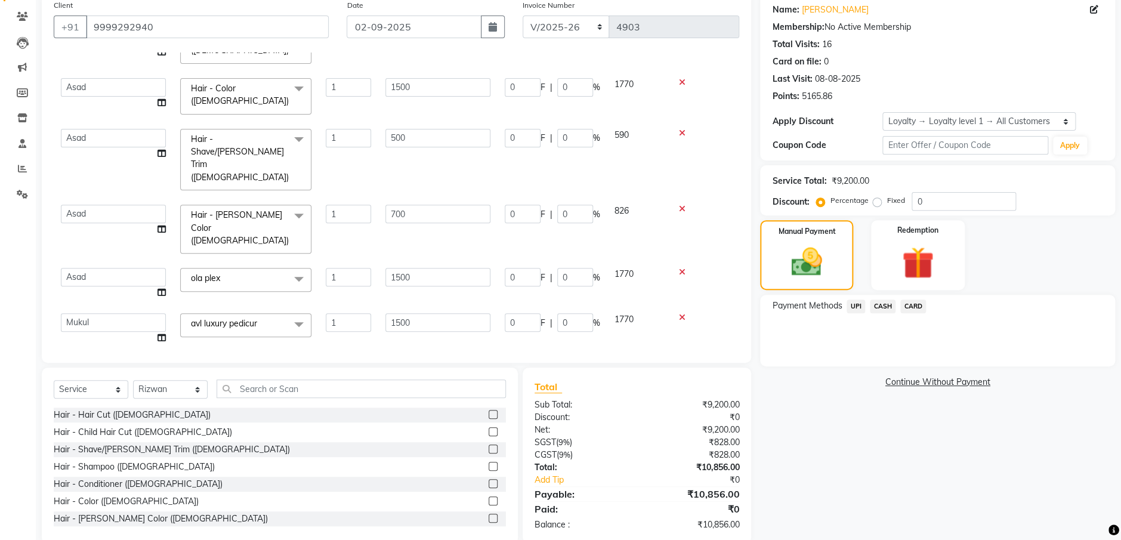
click at [104, 351] on td "Rizwan" at bounding box center [113, 364] width 119 height 27
select select "47501"
click at [104, 358] on select "Anees Anjali beauty Archana Asad AYUSH chunmun EMPORIO First Floor Imtiaz Ishu …" at bounding box center [113, 367] width 105 height 18
select select "48638"
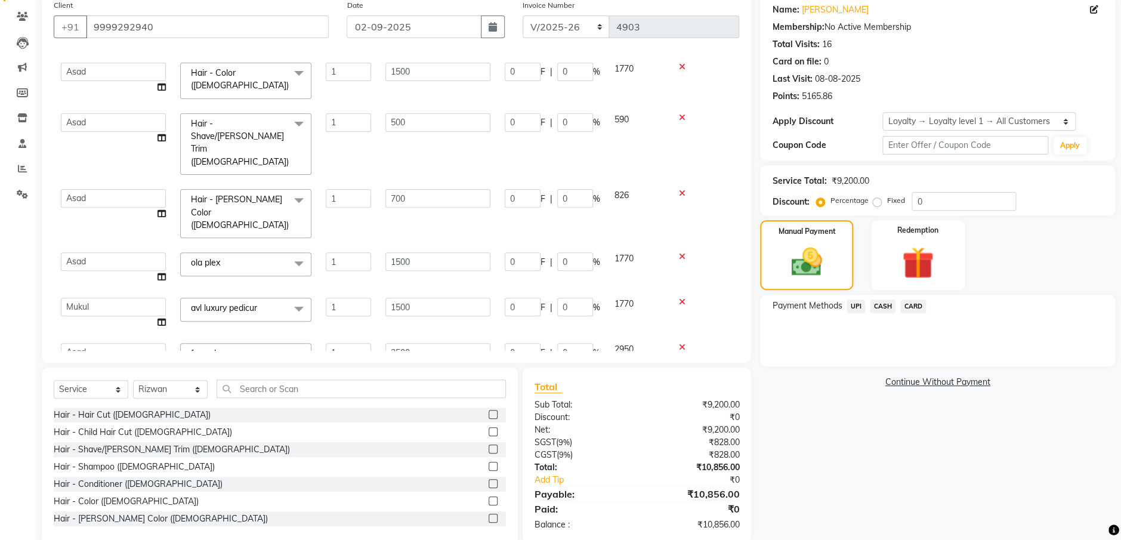
scroll to position [99, 0]
click at [909, 303] on span "CARD" at bounding box center [913, 306] width 26 height 14
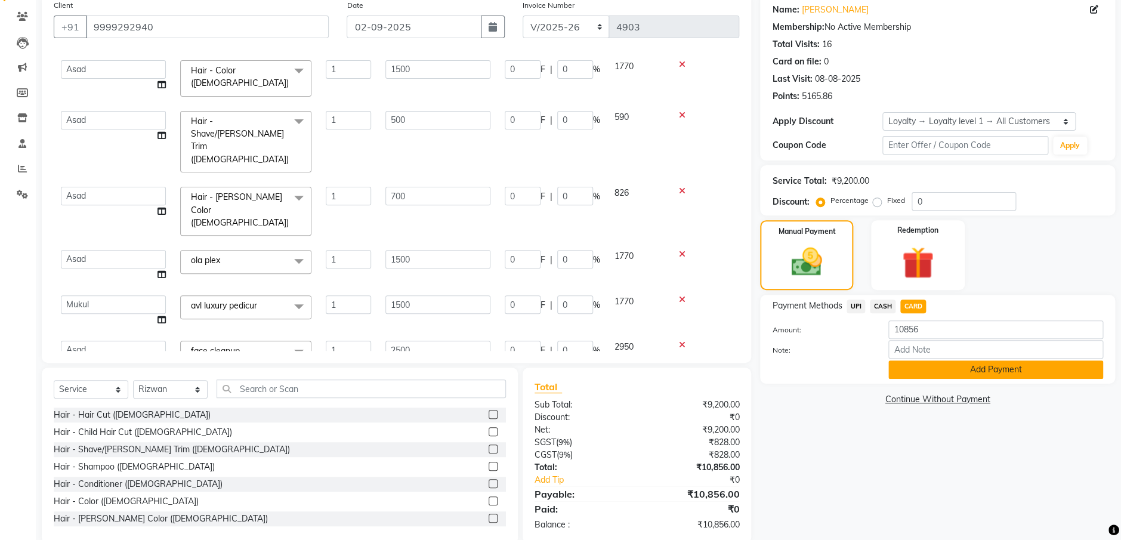
click at [963, 372] on button "Add Payment" at bounding box center [995, 369] width 215 height 18
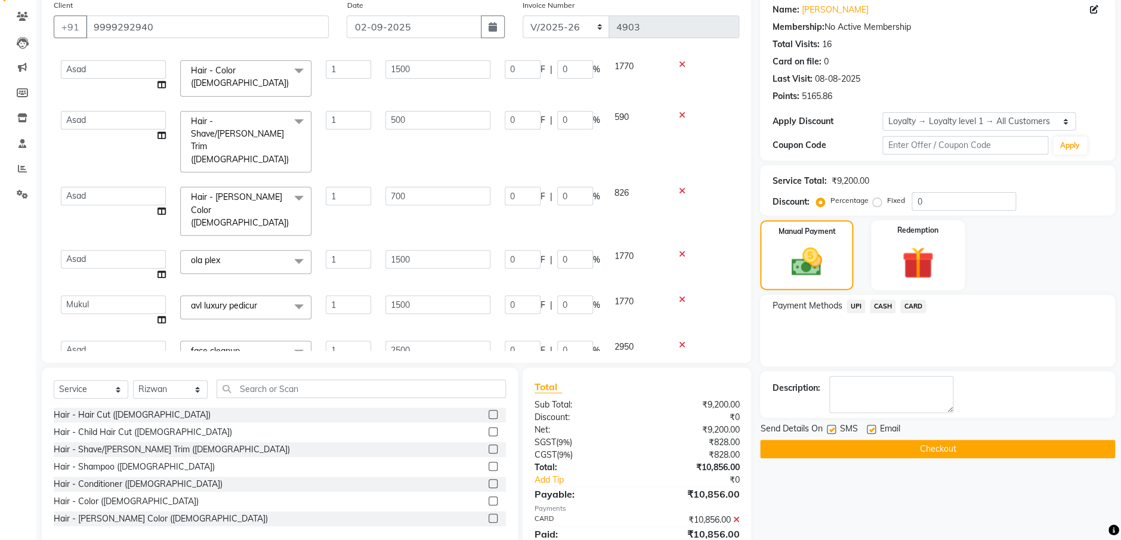
click at [942, 448] on button "Checkout" at bounding box center [937, 449] width 355 height 18
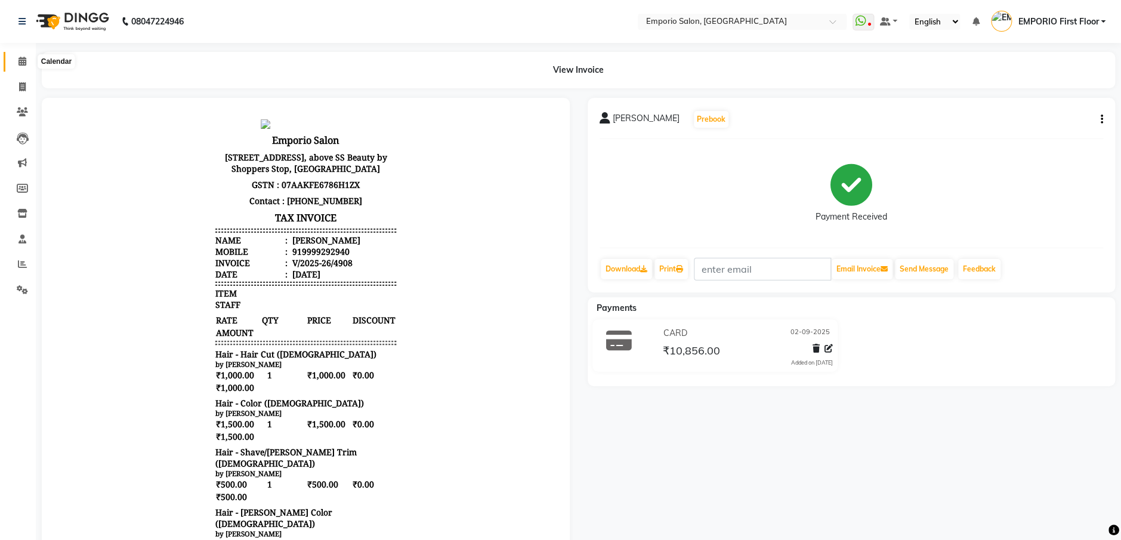
click at [20, 65] on span at bounding box center [22, 62] width 21 height 14
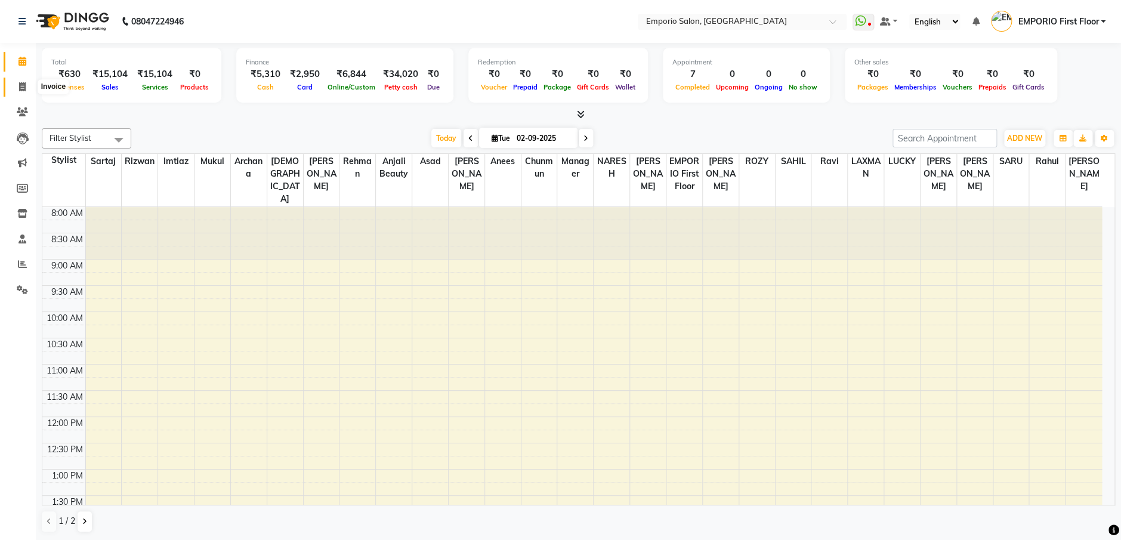
click at [20, 85] on icon at bounding box center [22, 86] width 7 height 9
select select "service"
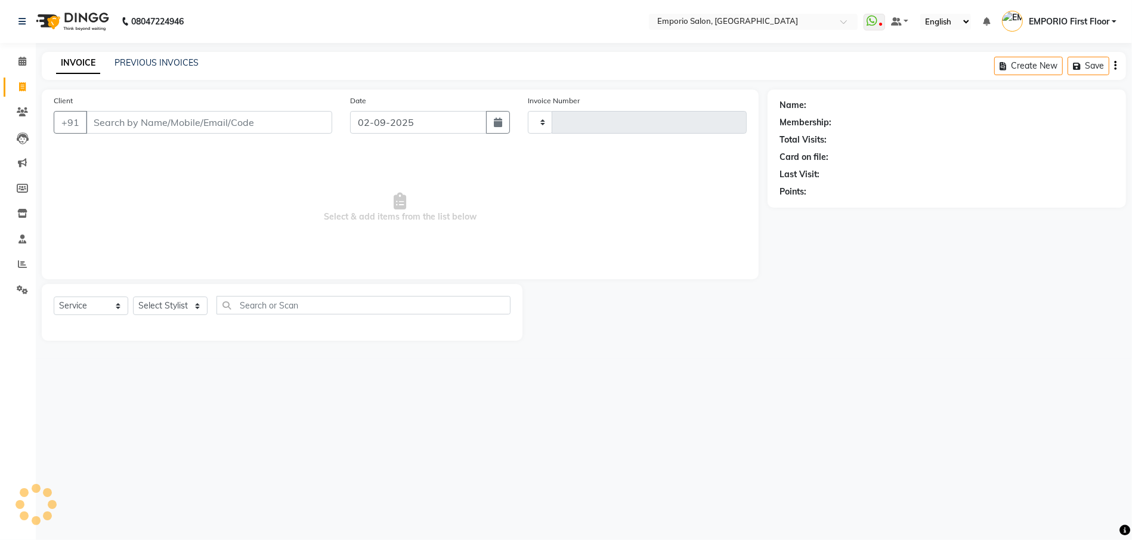
type input "4908"
select select "6332"
click at [190, 67] on link "PREVIOUS INVOICES" at bounding box center [157, 62] width 84 height 11
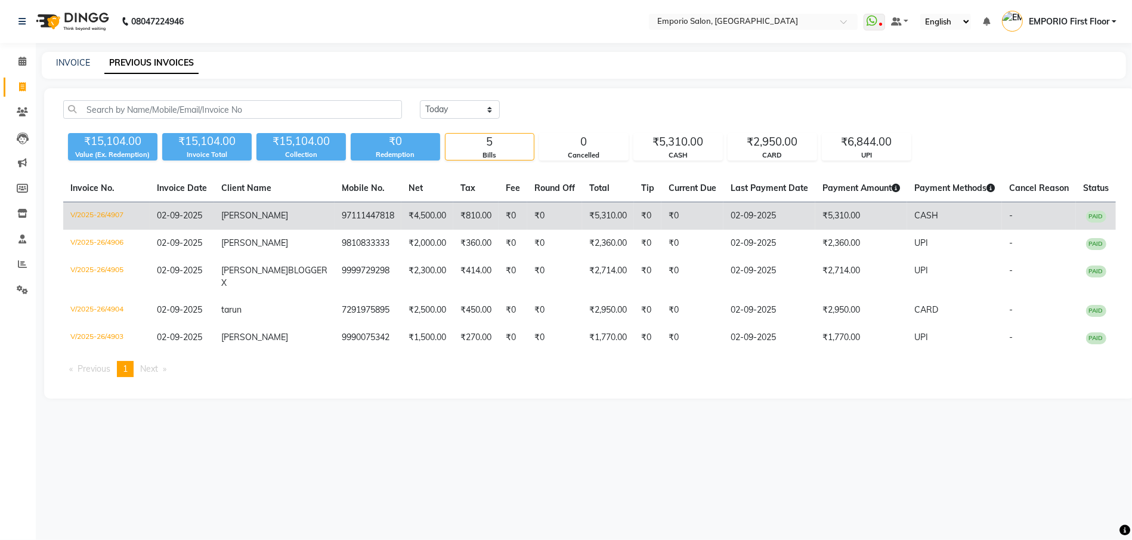
click at [815, 225] on td "₹5,310.00" at bounding box center [861, 216] width 92 height 28
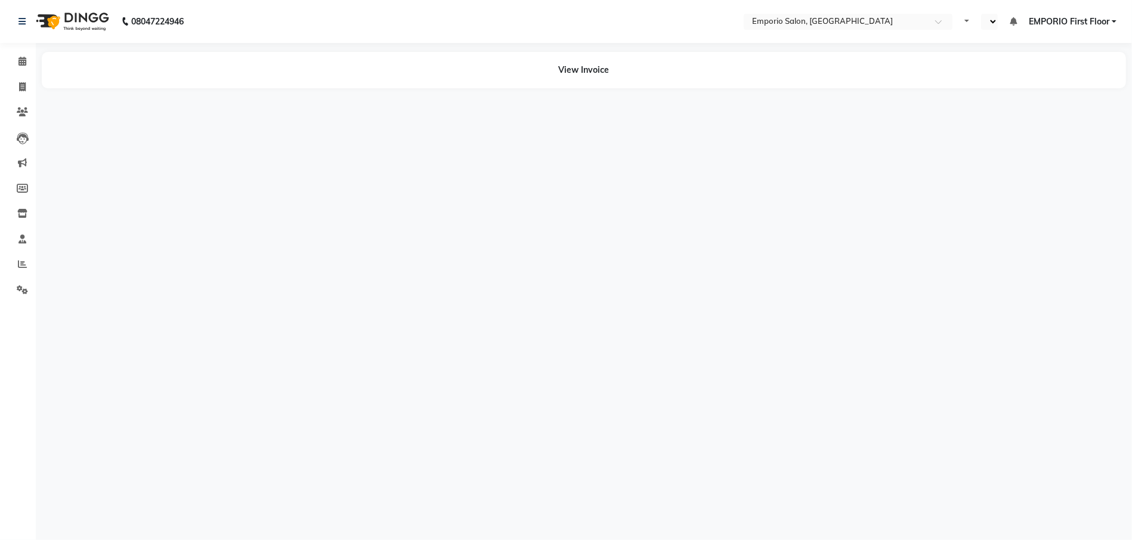
select select "en"
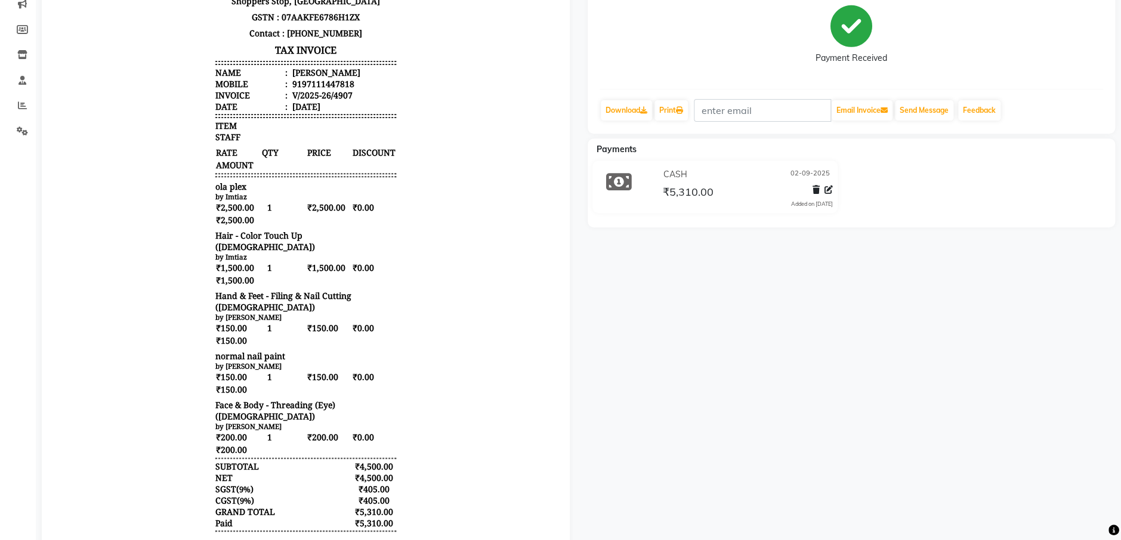
scroll to position [217, 0]
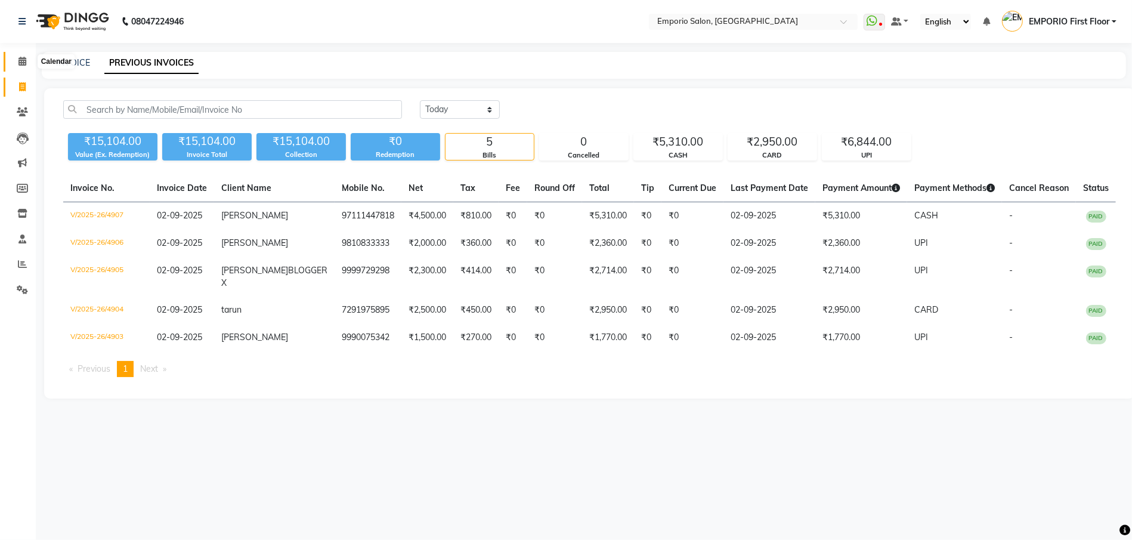
click at [14, 67] on span at bounding box center [22, 62] width 21 height 14
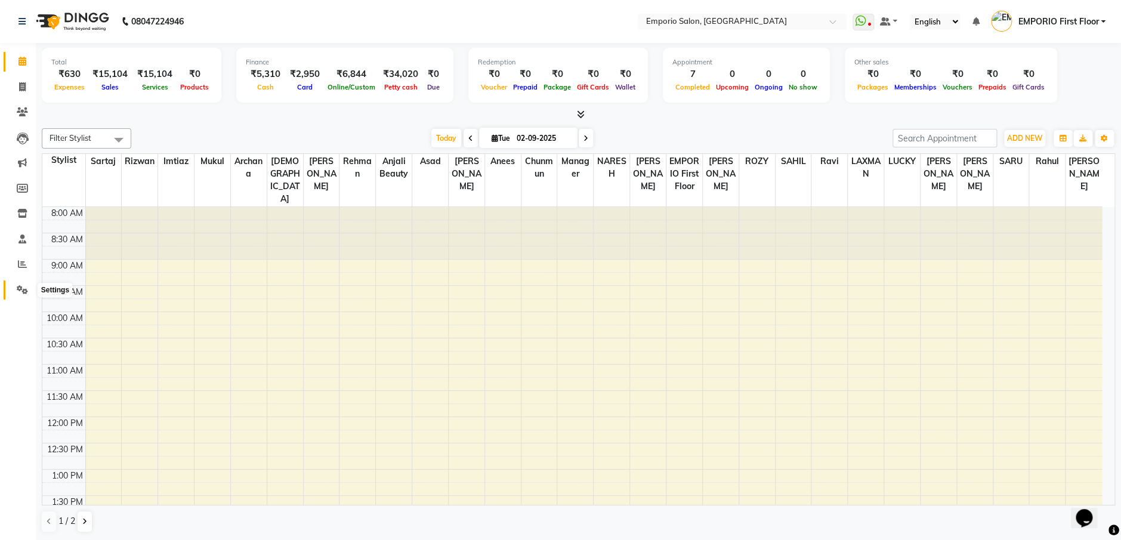
click at [28, 287] on span at bounding box center [22, 290] width 21 height 14
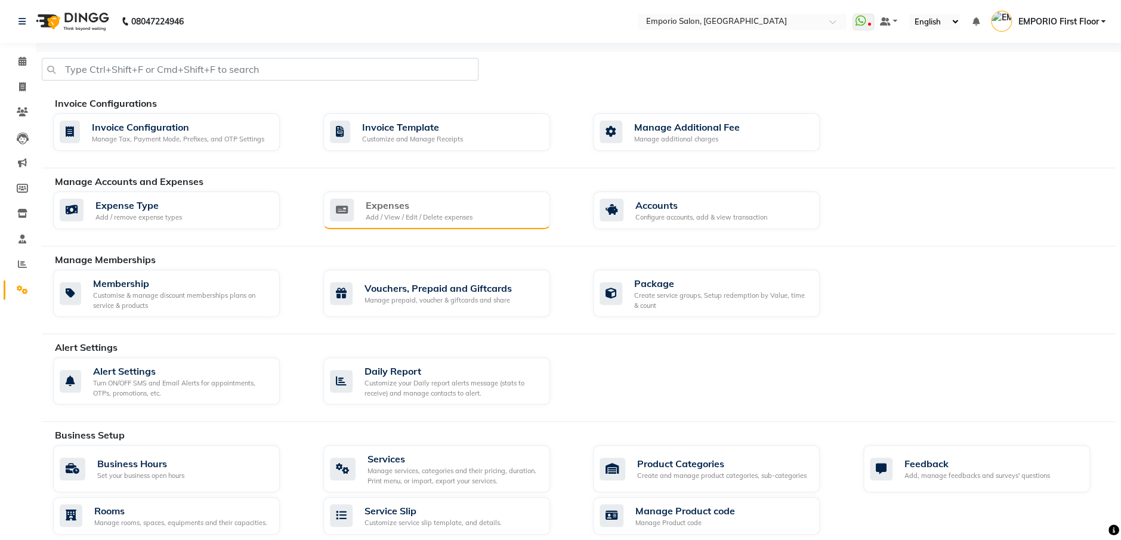
click at [453, 215] on div "Add / View / Edit / Delete expenses" at bounding box center [419, 217] width 107 height 10
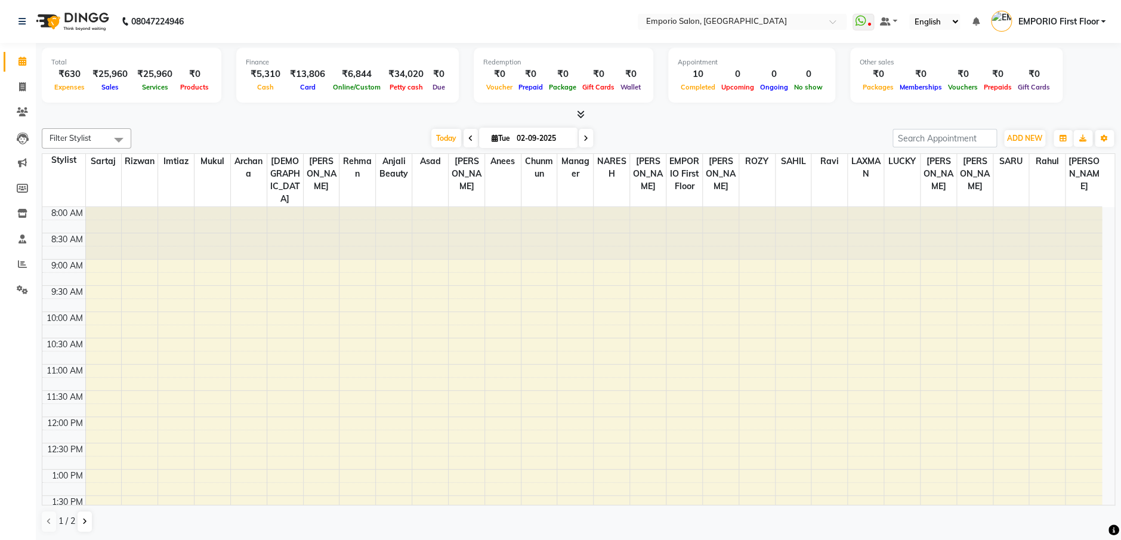
click at [598, 113] on div at bounding box center [578, 115] width 1073 height 13
